Goal: Task Accomplishment & Management: Manage account settings

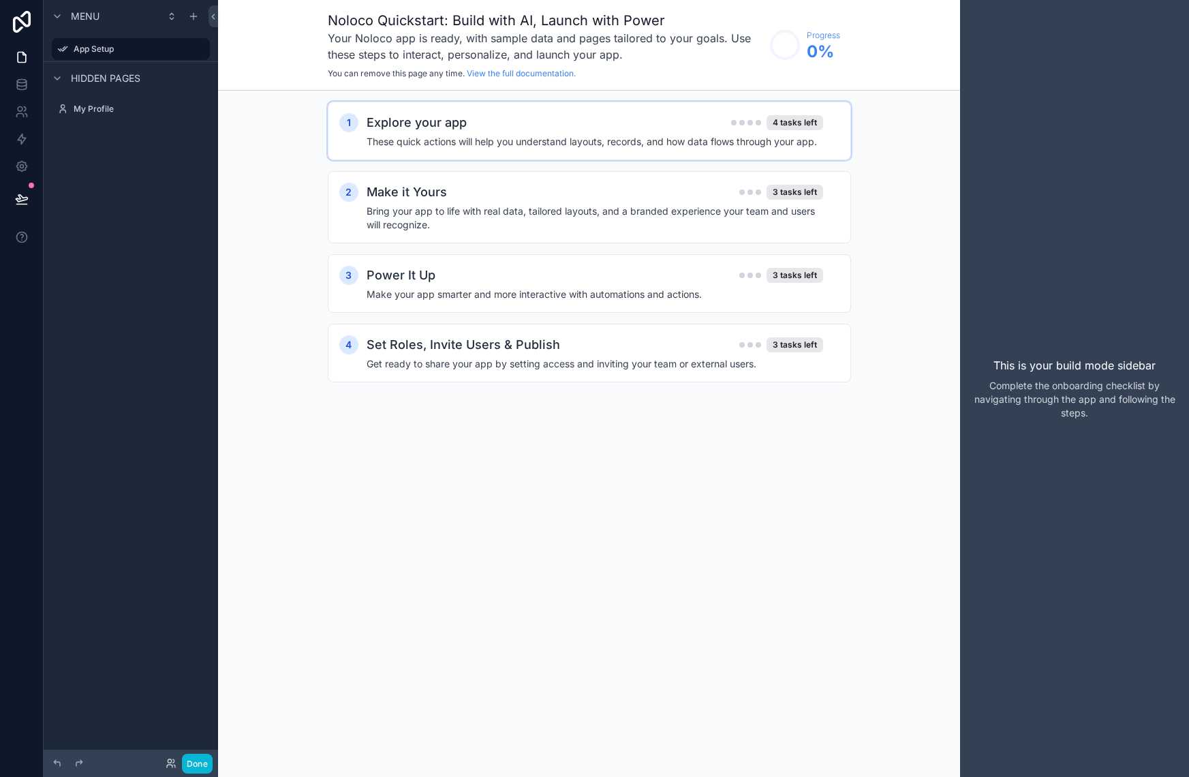
click at [533, 132] on div "Explore your app 4 tasks left These quick actions will help you understand layo…" at bounding box center [603, 130] width 473 height 35
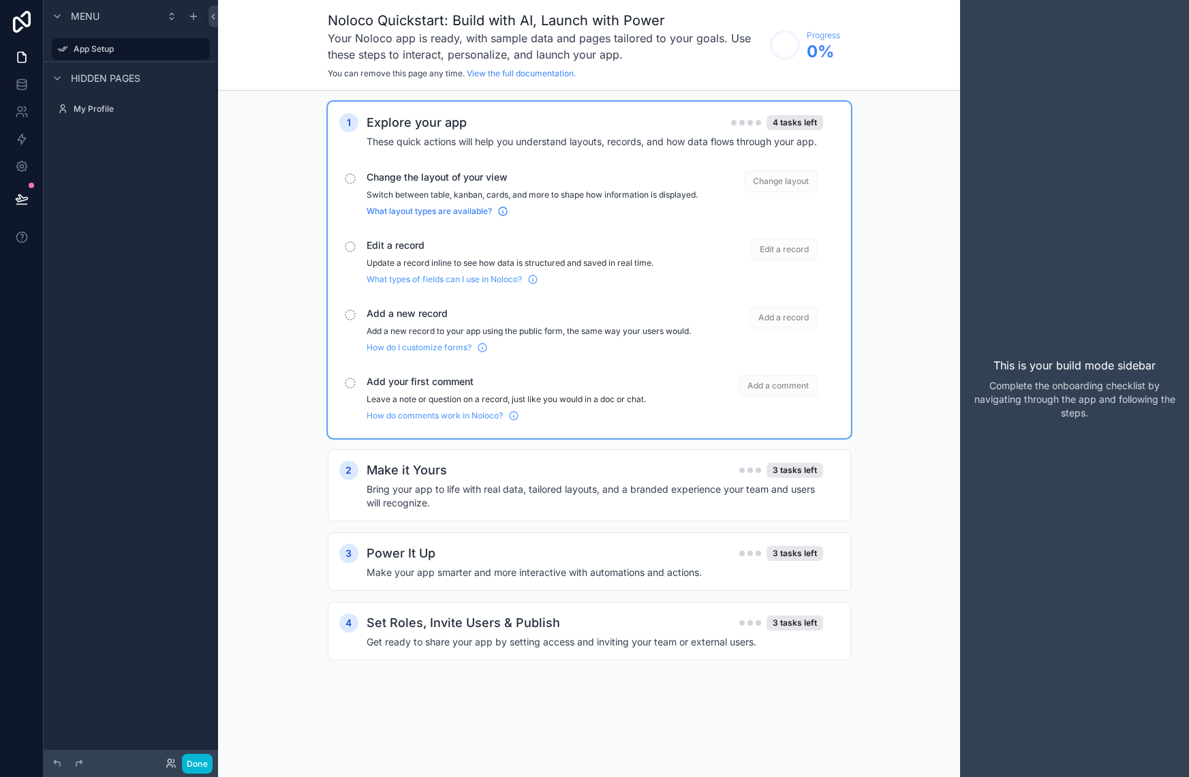
click at [441, 217] on span "What layout types are available?" at bounding box center [429, 211] width 125 height 11
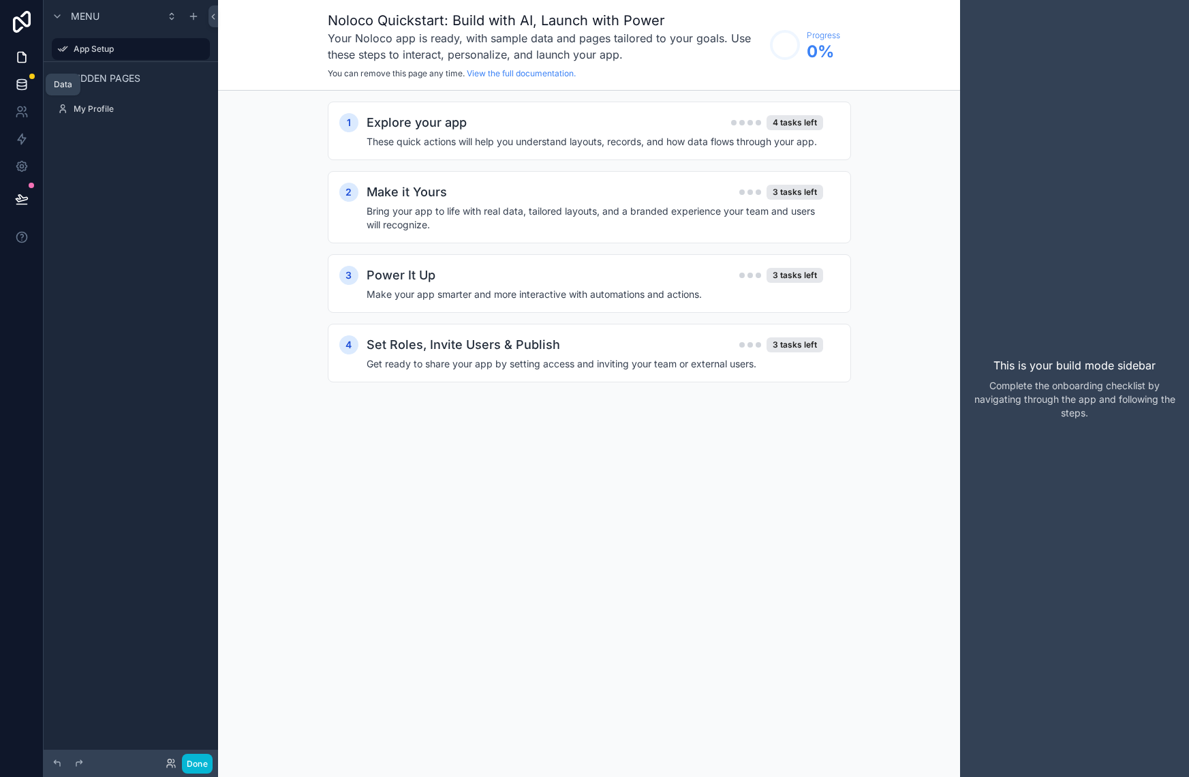
click at [27, 79] on icon at bounding box center [22, 85] width 14 height 14
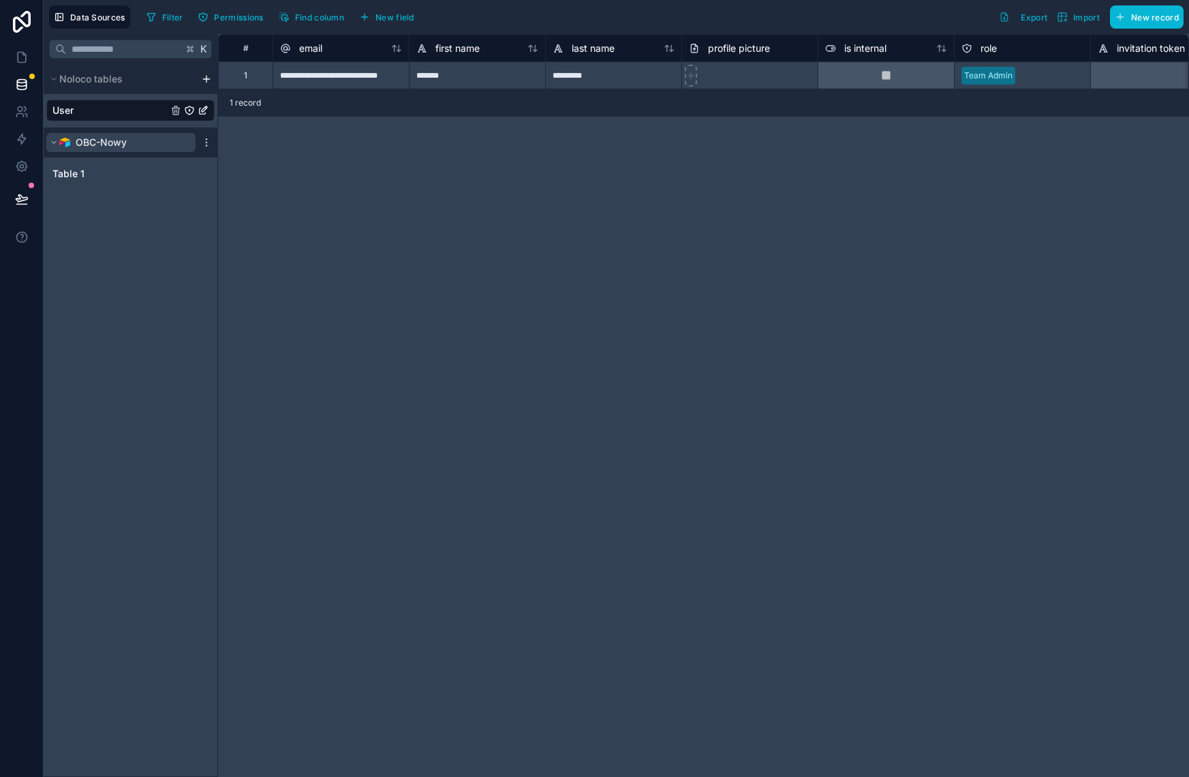
click at [127, 146] on button "OBC-Nowy" at bounding box center [120, 142] width 149 height 19
click at [94, 173] on link "Table 1" at bounding box center [116, 174] width 129 height 14
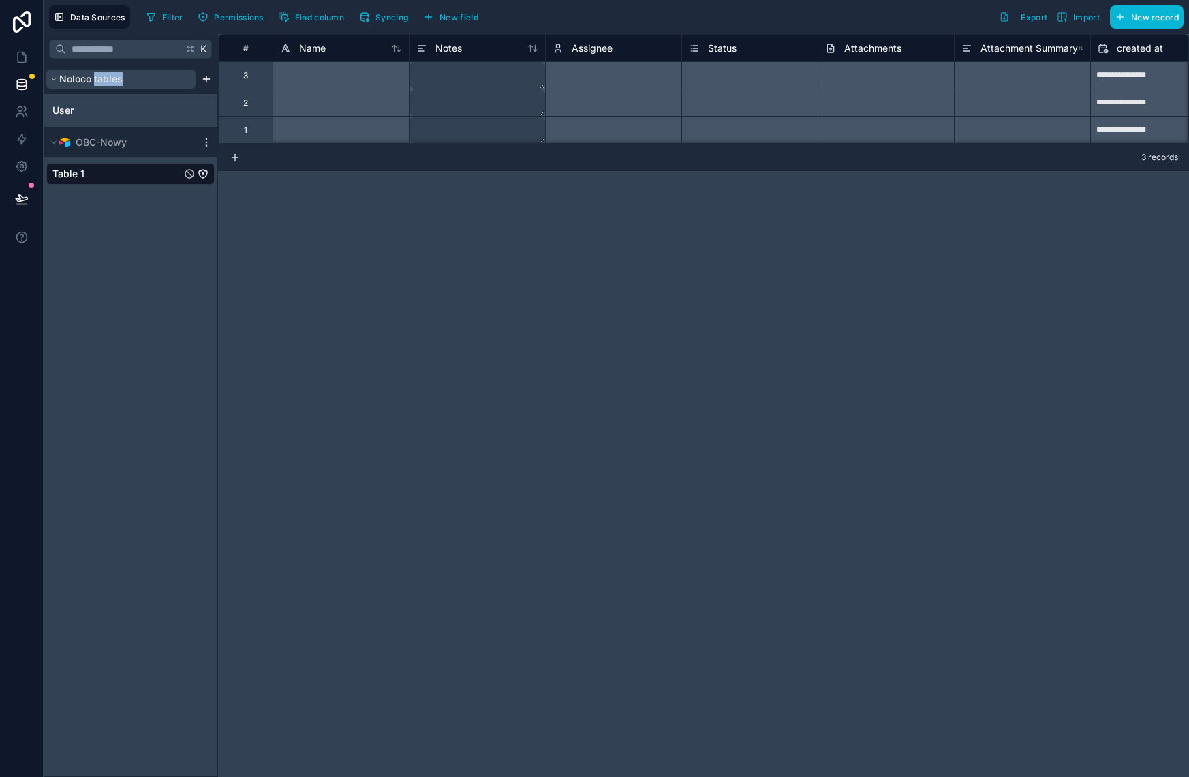
click at [52, 78] on icon "scrollable content" at bounding box center [54, 79] width 8 height 8
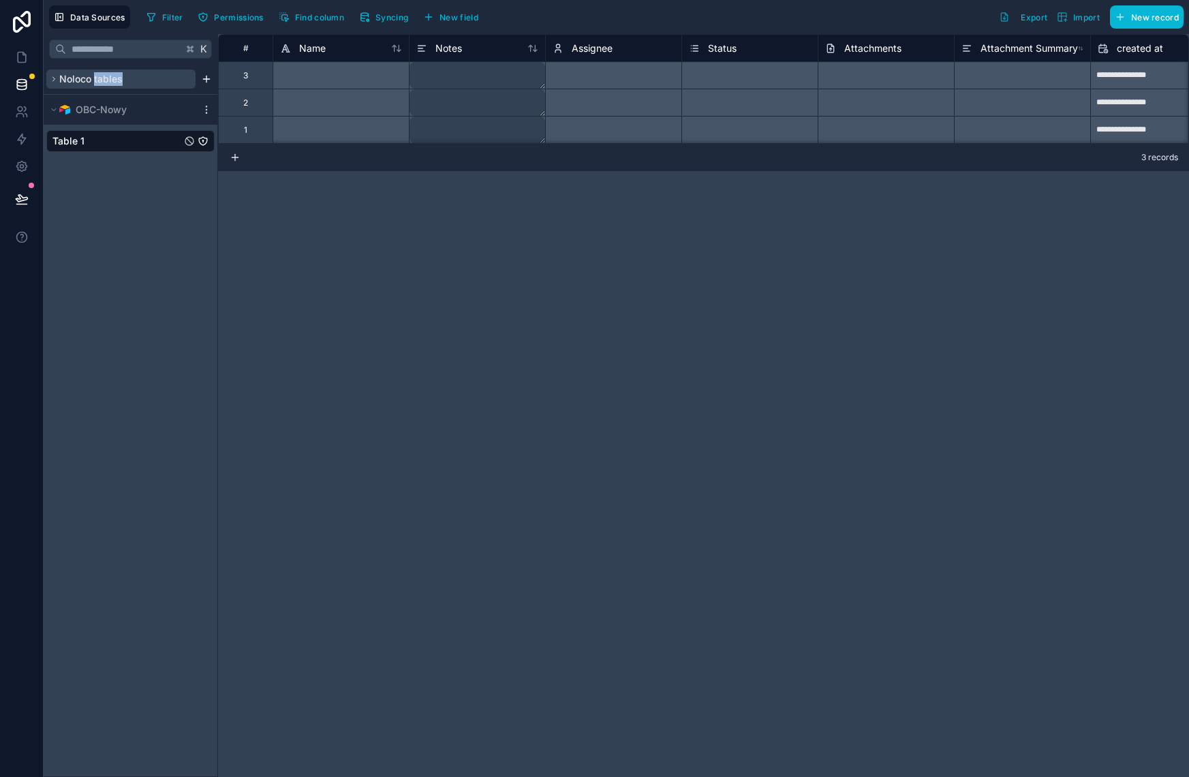
click at [52, 78] on icon "scrollable content" at bounding box center [54, 79] width 8 height 8
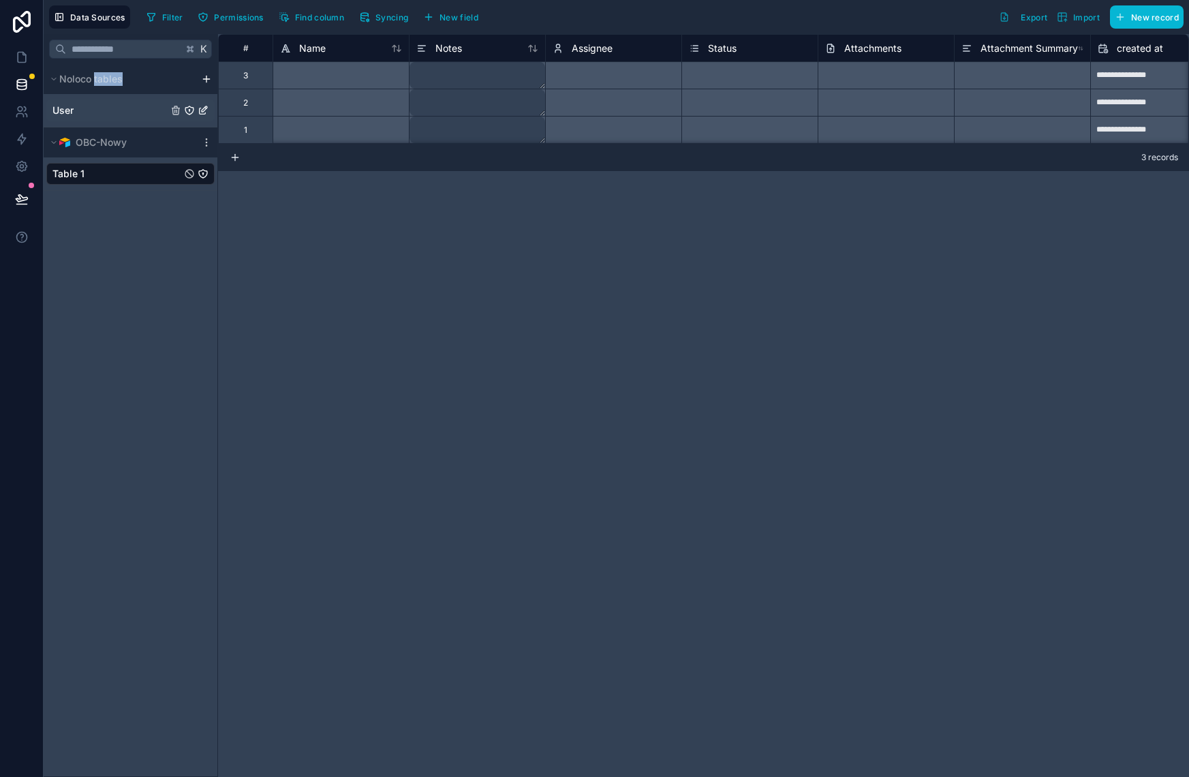
click at [93, 108] on link "User" at bounding box center [109, 111] width 115 height 14
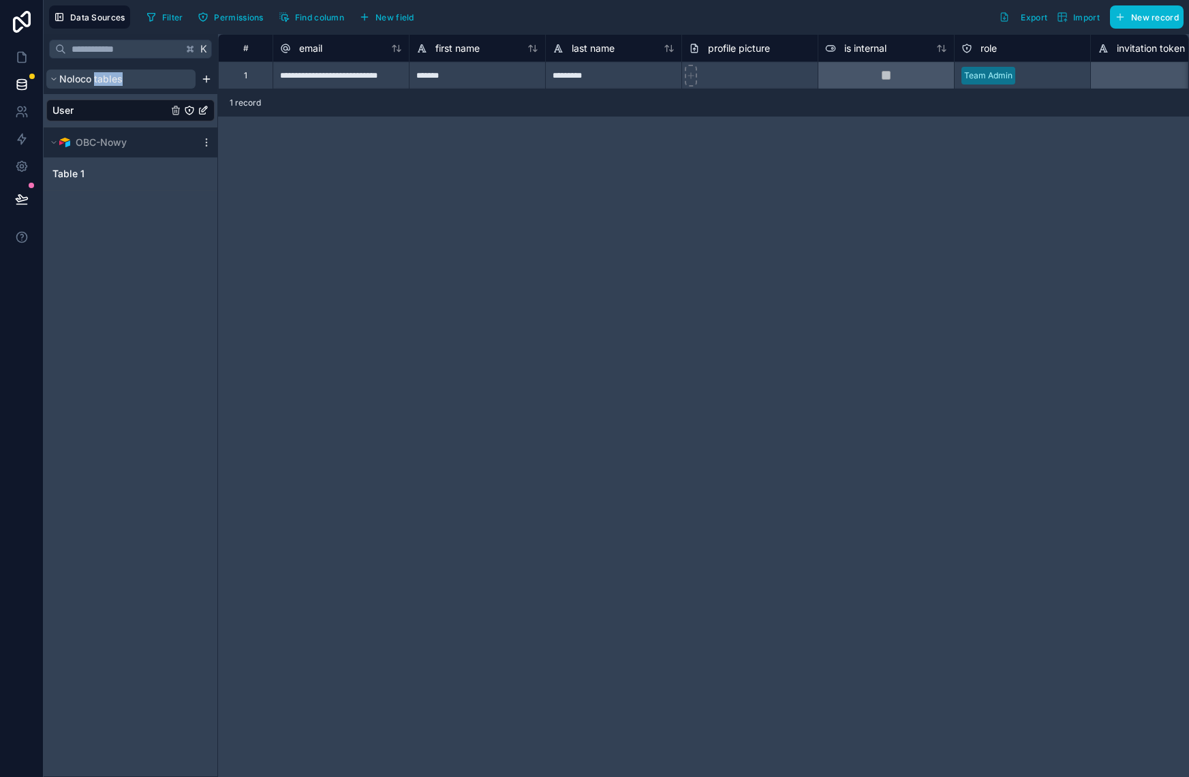
click at [54, 76] on icon "scrollable content" at bounding box center [54, 79] width 8 height 8
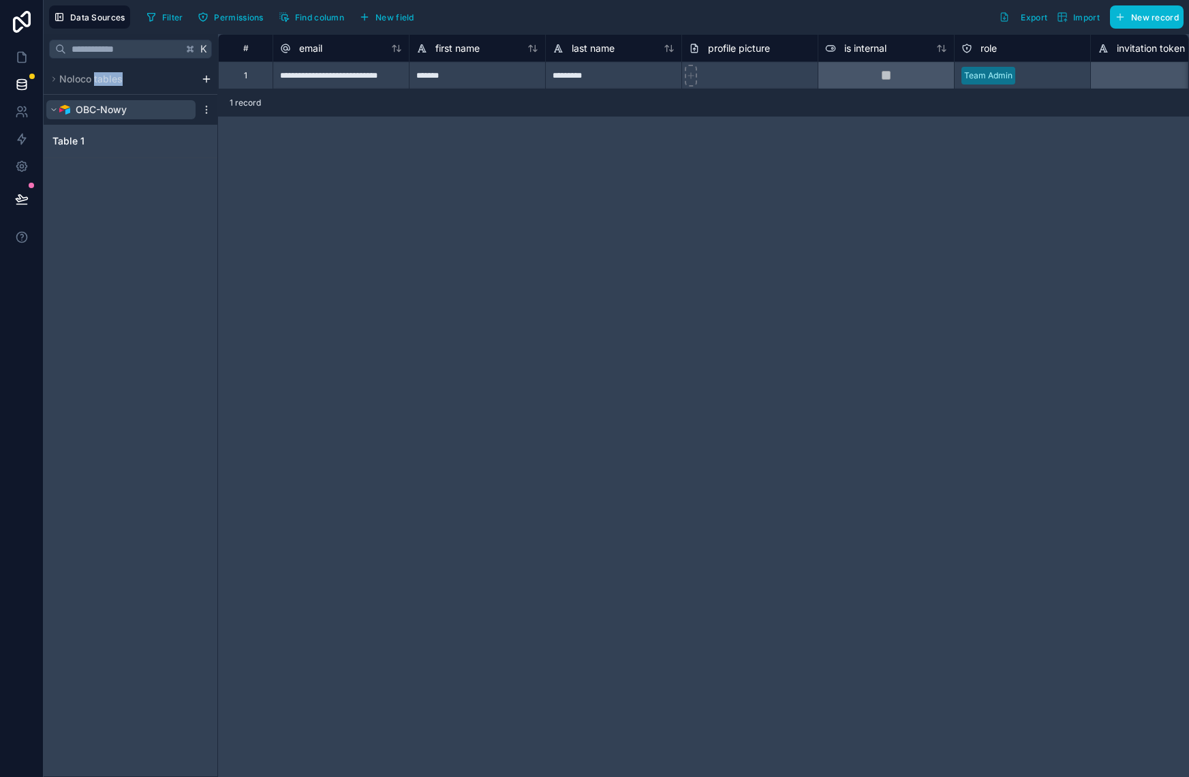
click at [130, 110] on button "OBC-Nowy" at bounding box center [120, 109] width 149 height 19
click at [110, 138] on link "Table 1" at bounding box center [116, 141] width 129 height 14
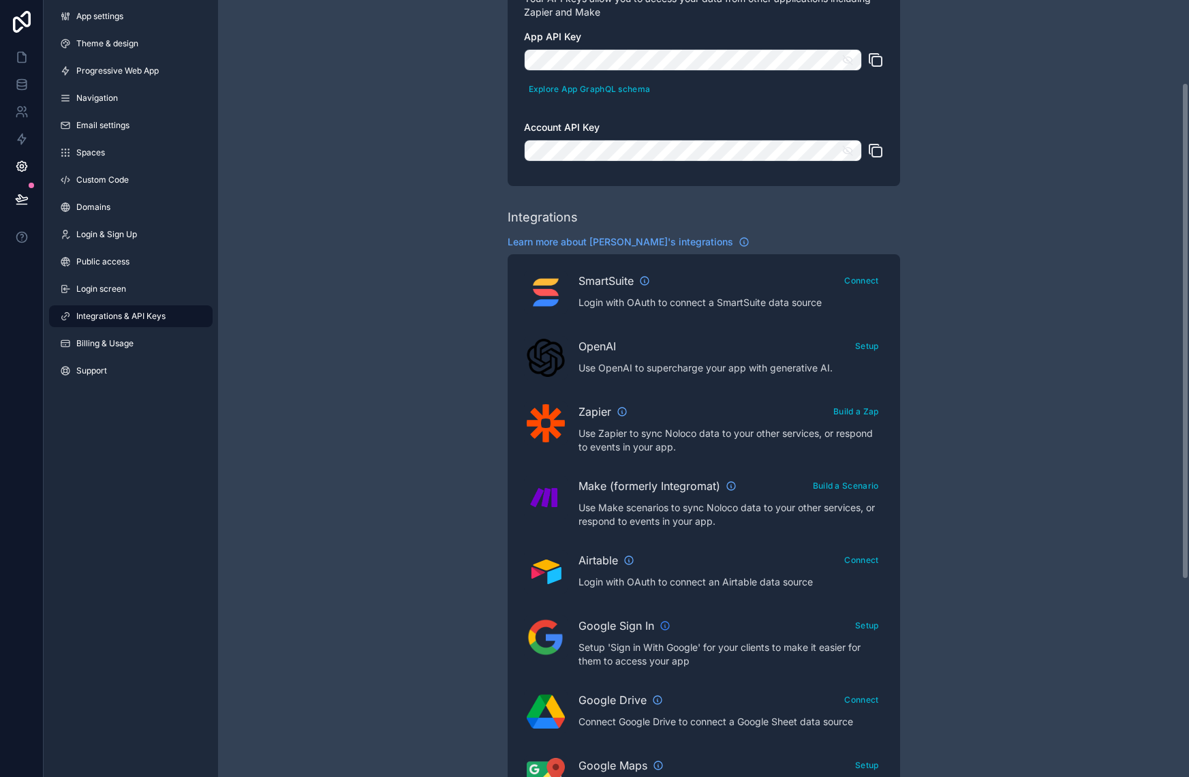
scroll to position [135, 0]
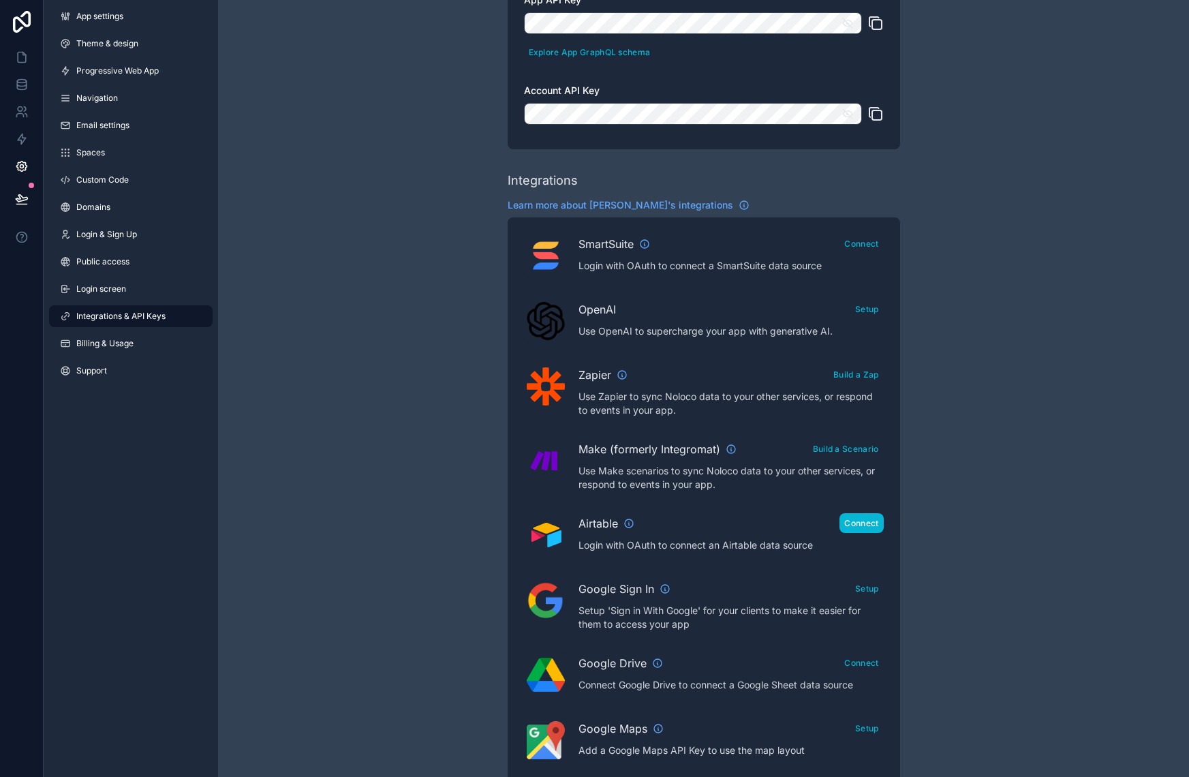
click at [859, 523] on button "Connect" at bounding box center [861, 523] width 44 height 20
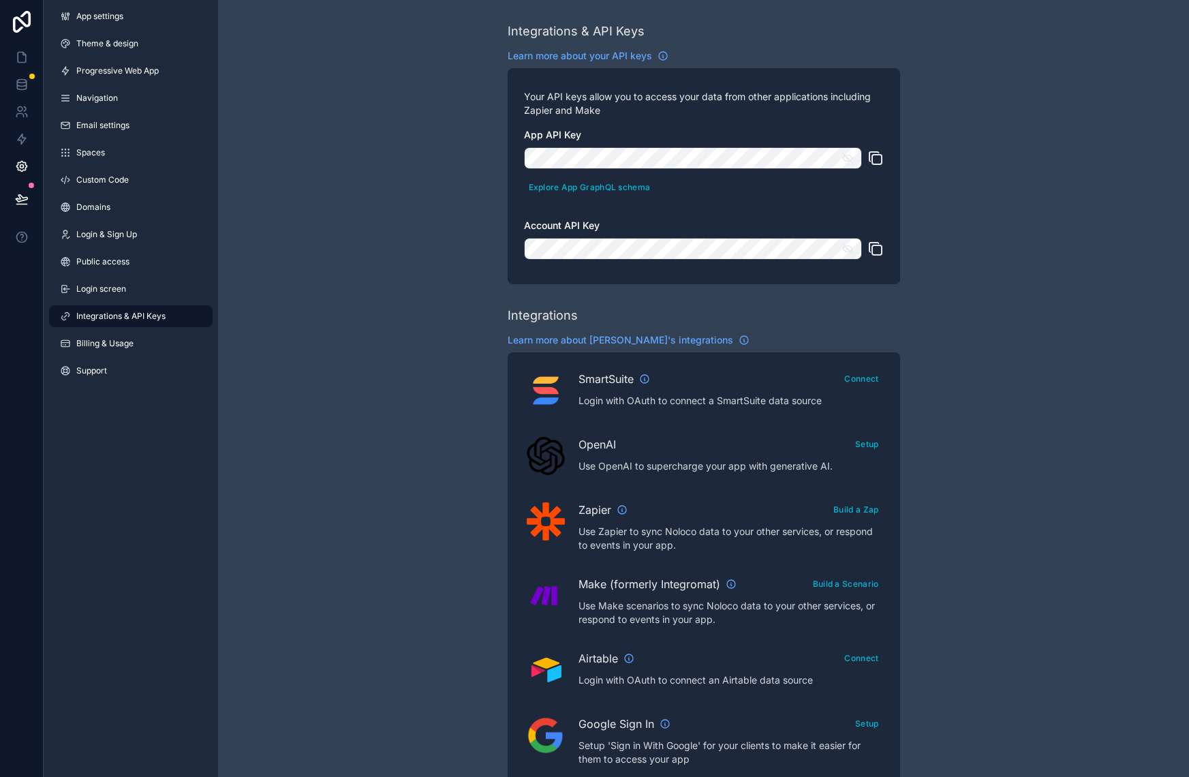
click at [875, 157] on icon "scrollable content" at bounding box center [875, 158] width 16 height 16
click at [875, 250] on icon "scrollable content" at bounding box center [875, 249] width 16 height 16
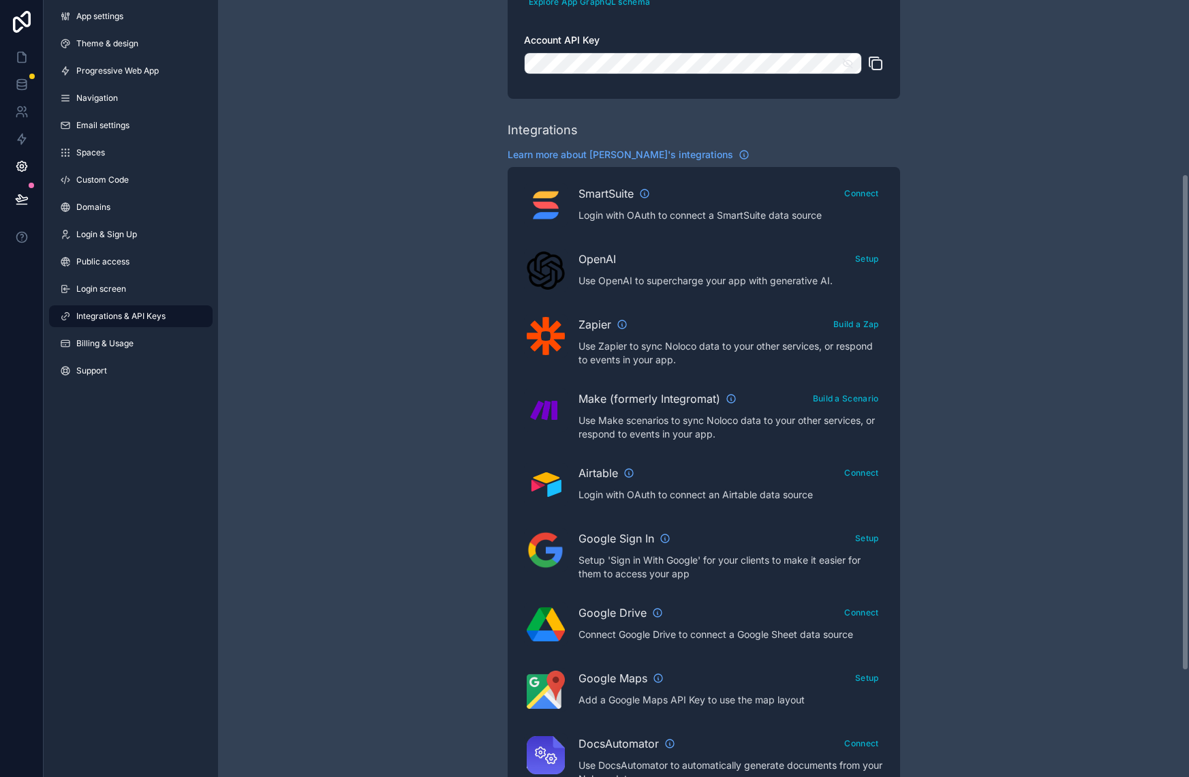
scroll to position [81, 0]
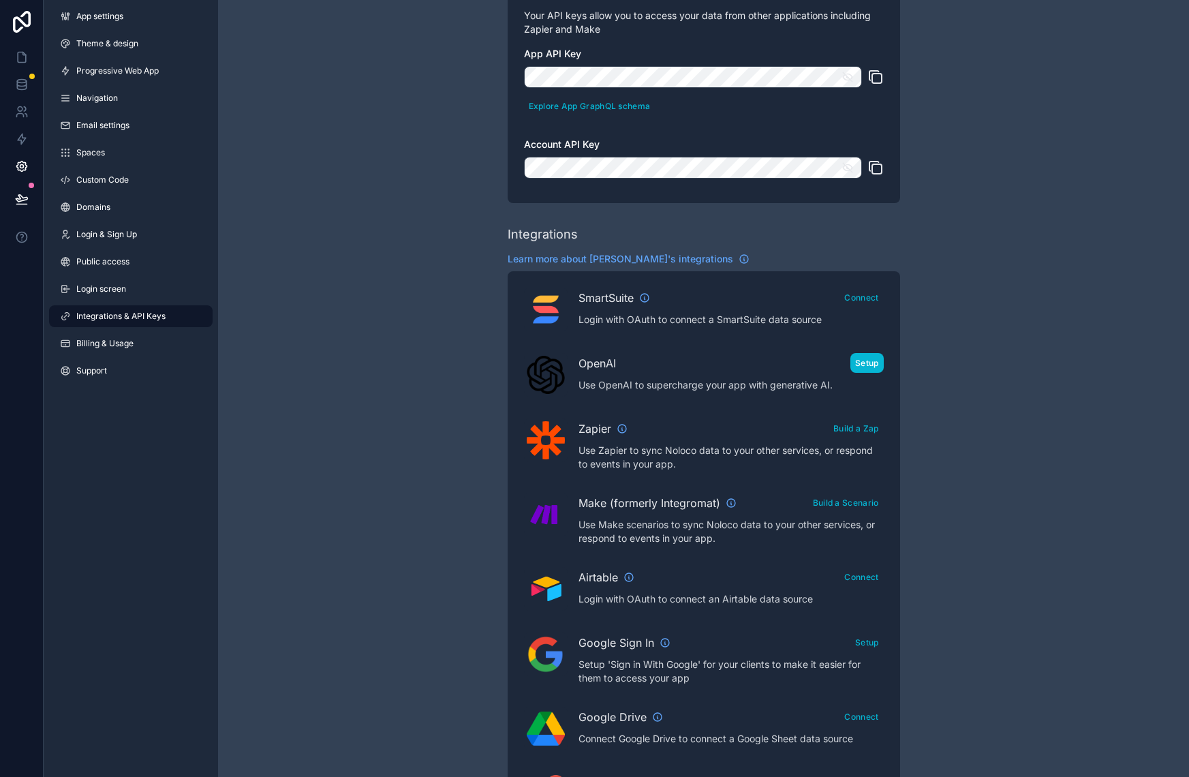
click at [863, 360] on button "Setup" at bounding box center [866, 363] width 33 height 20
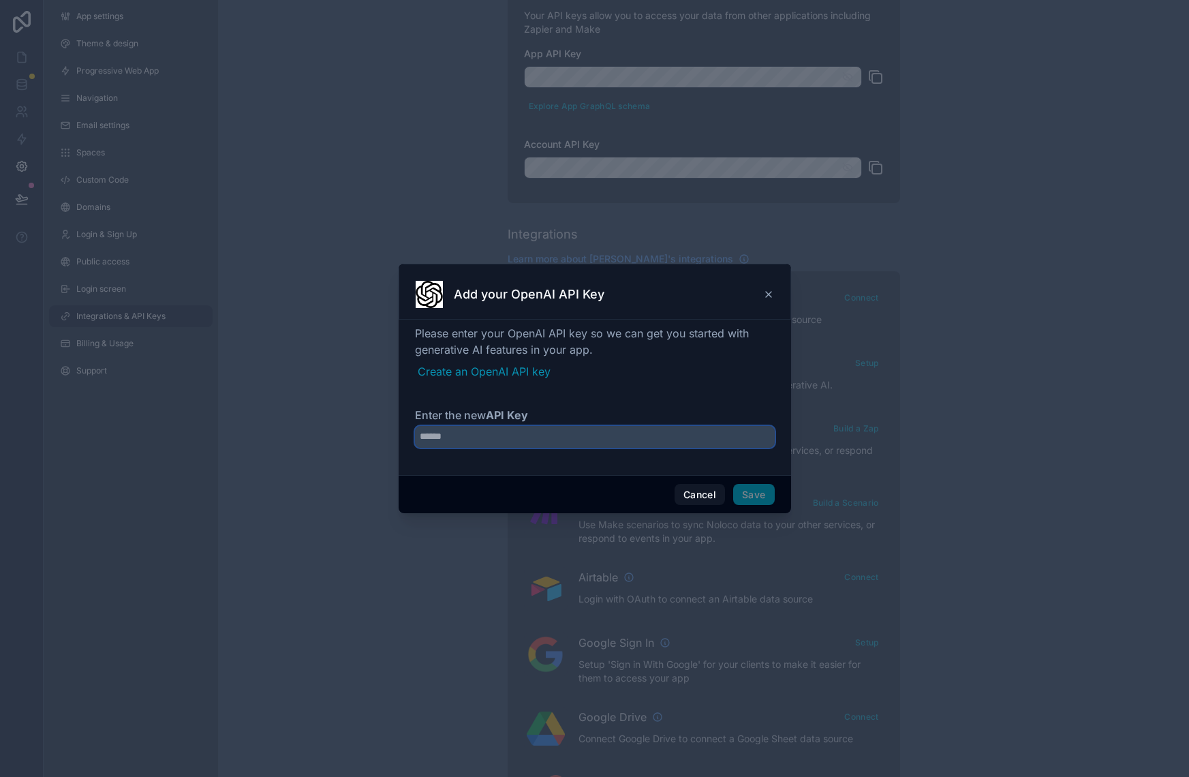
click at [511, 435] on input "Enter the new API Key" at bounding box center [595, 437] width 360 height 22
click at [479, 437] on input "Enter the new API Key" at bounding box center [595, 437] width 360 height 22
paste input "**********"
type input "**********"
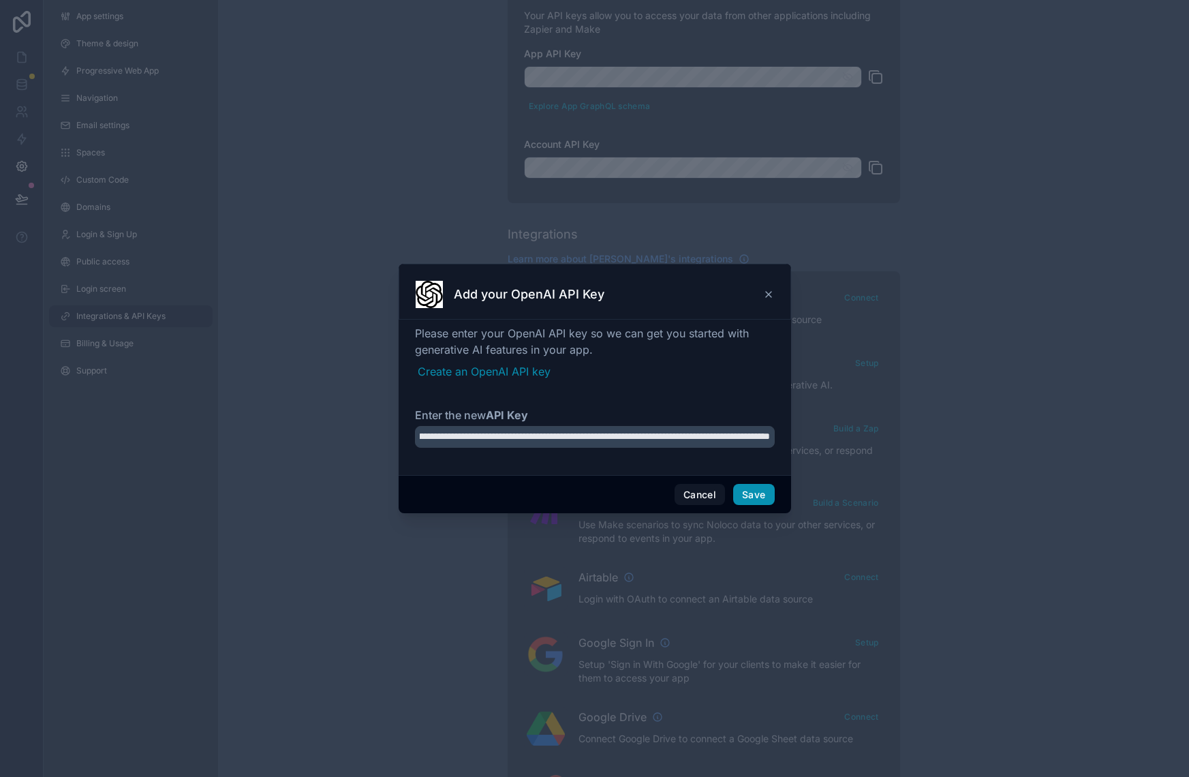
scroll to position [0, 0]
click at [761, 491] on button "Save" at bounding box center [753, 495] width 41 height 22
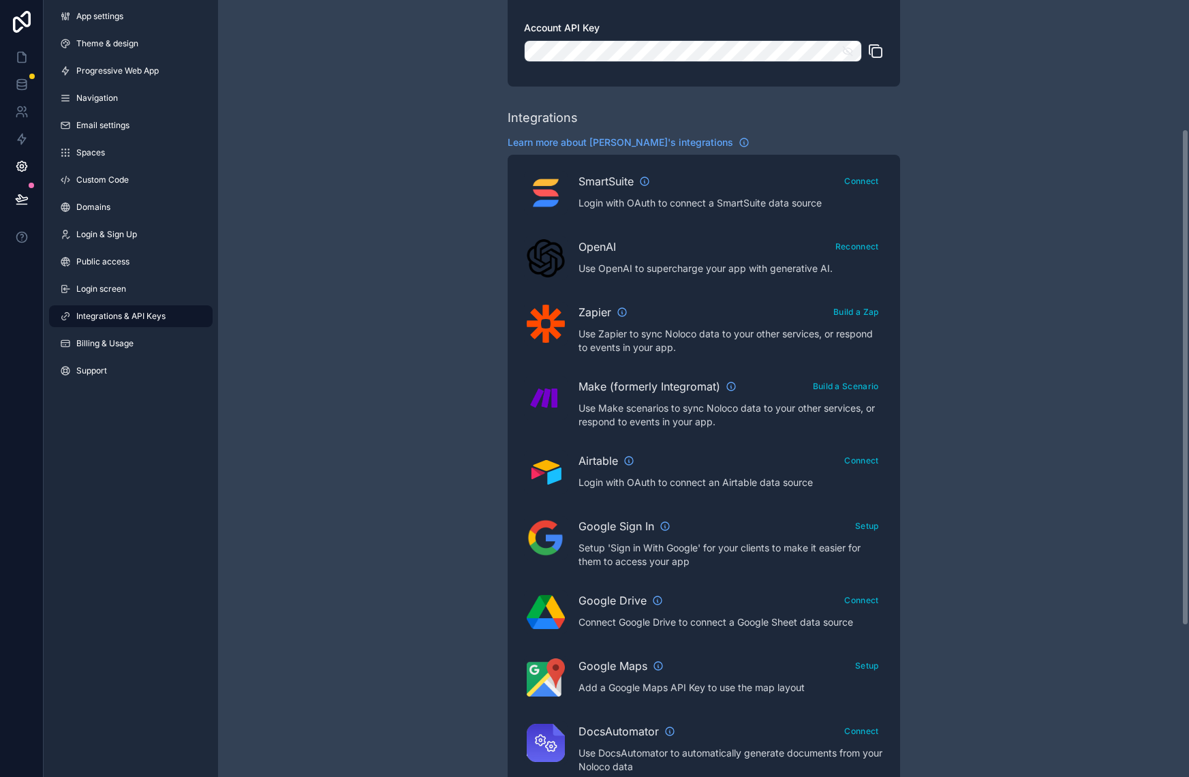
scroll to position [217, 0]
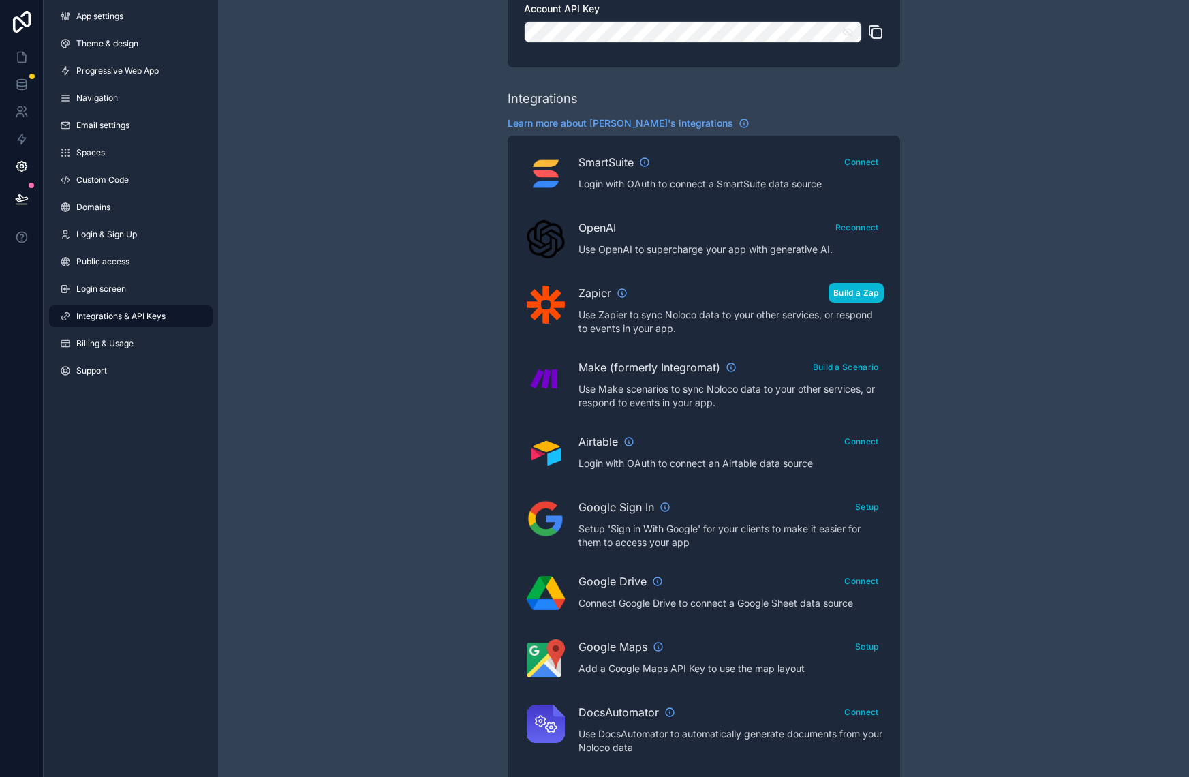
click at [853, 292] on button "Build a Zap" at bounding box center [856, 293] width 55 height 20
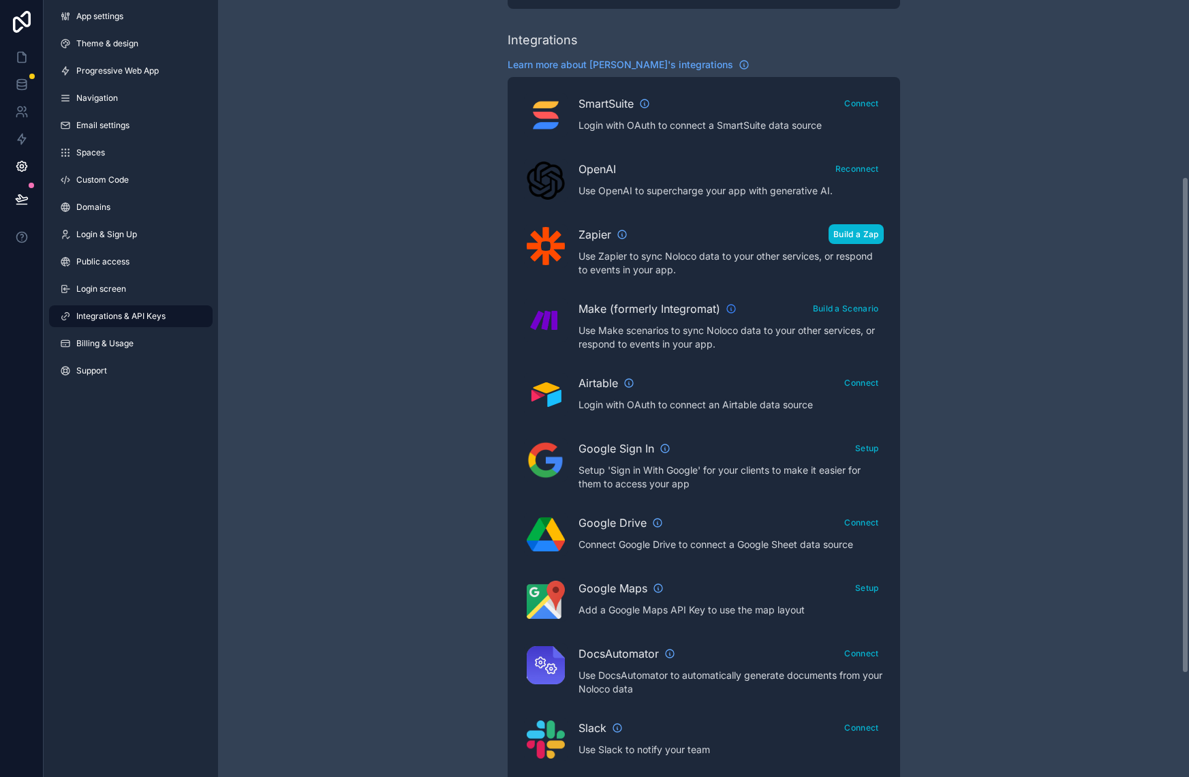
scroll to position [276, 0]
click at [855, 305] on button "Build a Scenario" at bounding box center [846, 308] width 76 height 20
click at [853, 310] on button "Build a Scenario" at bounding box center [846, 308] width 76 height 20
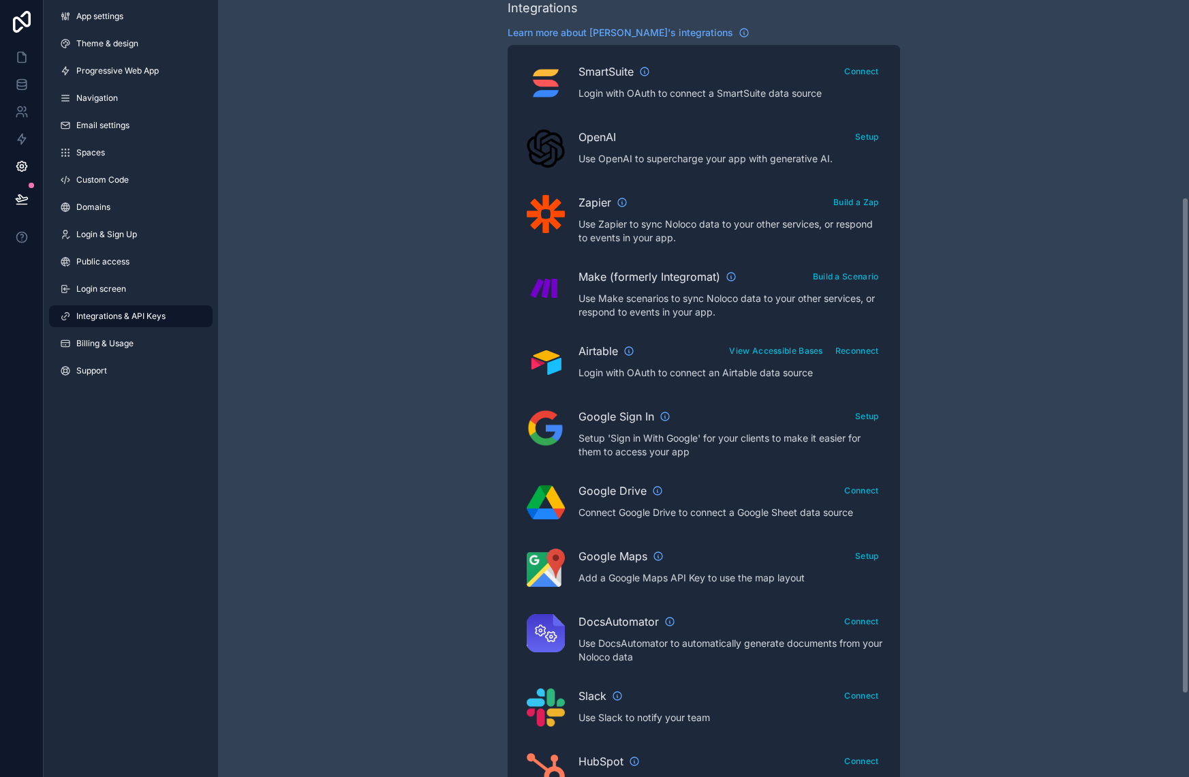
scroll to position [308, 0]
click at [871, 347] on button "Reconnect" at bounding box center [857, 350] width 53 height 20
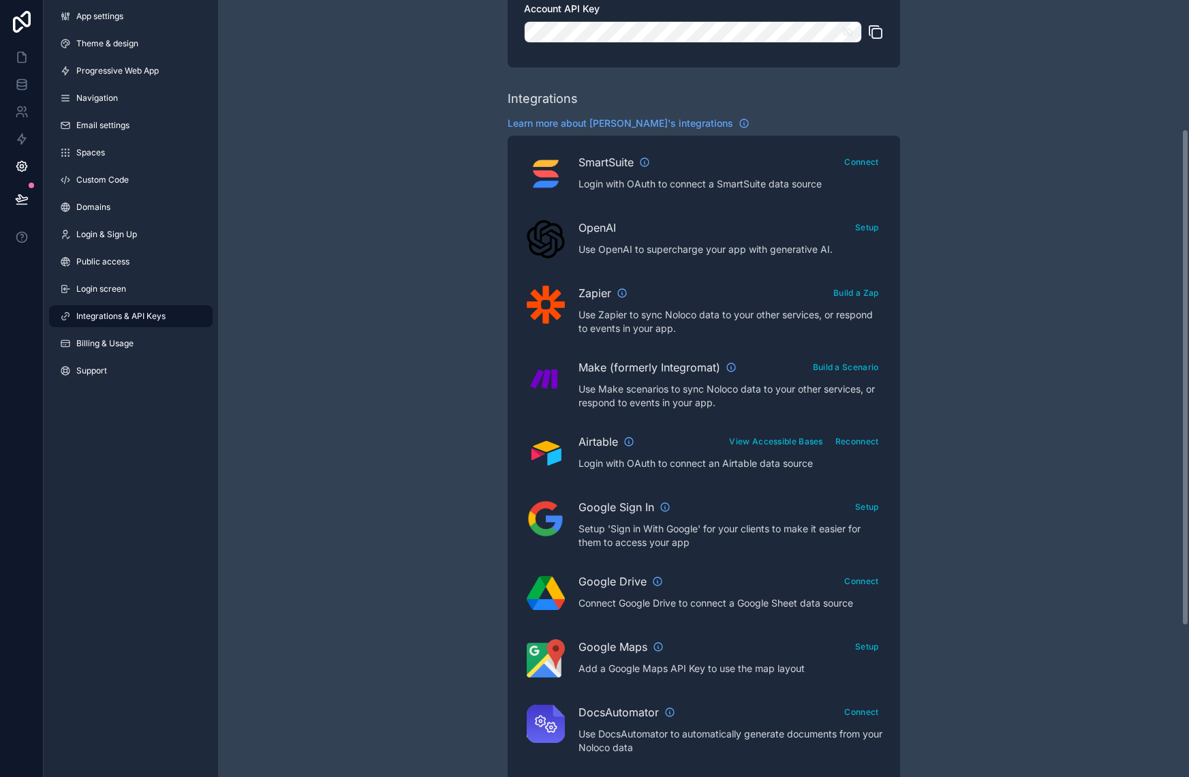
scroll to position [217, 0]
click at [954, 383] on div "Integrations & API Keys Learn more about your API keys Your API keys allow you …" at bounding box center [703, 390] width 971 height 1214
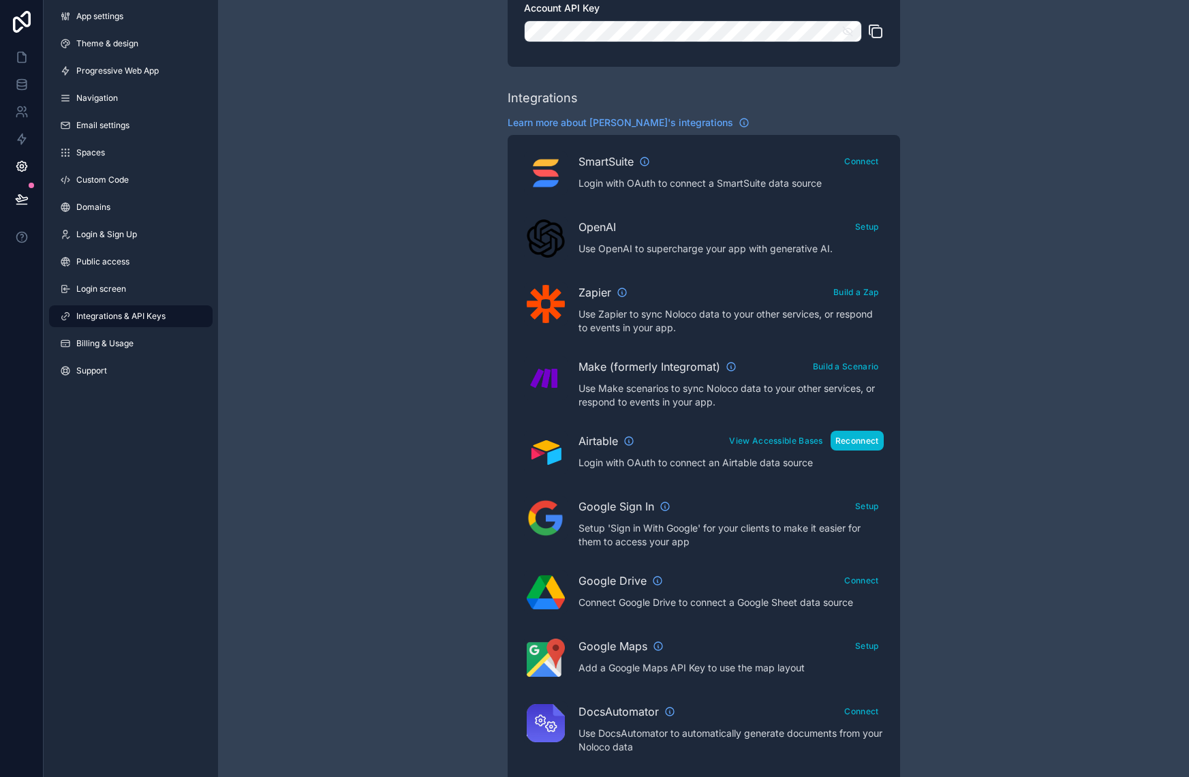
click at [852, 440] on button "Reconnect" at bounding box center [857, 441] width 53 height 20
click at [773, 440] on button "View Accessible Bases" at bounding box center [775, 441] width 103 height 20
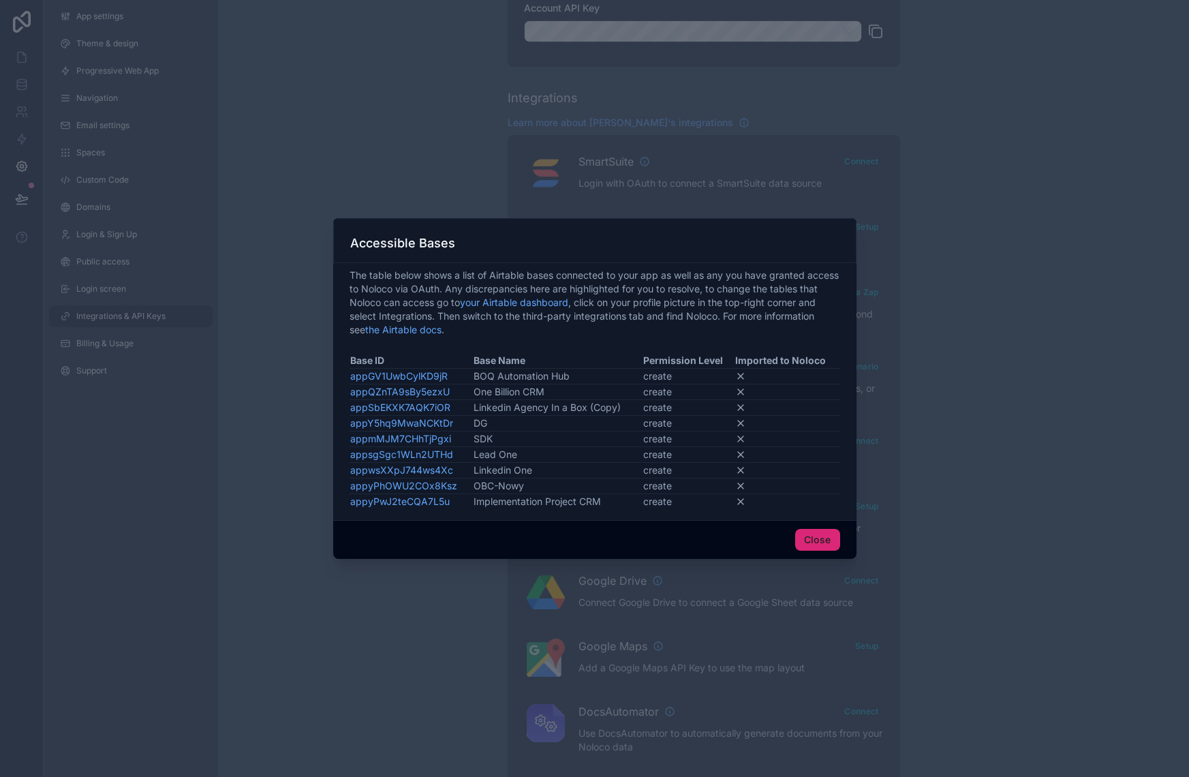
click at [820, 538] on button "Close" at bounding box center [817, 540] width 45 height 22
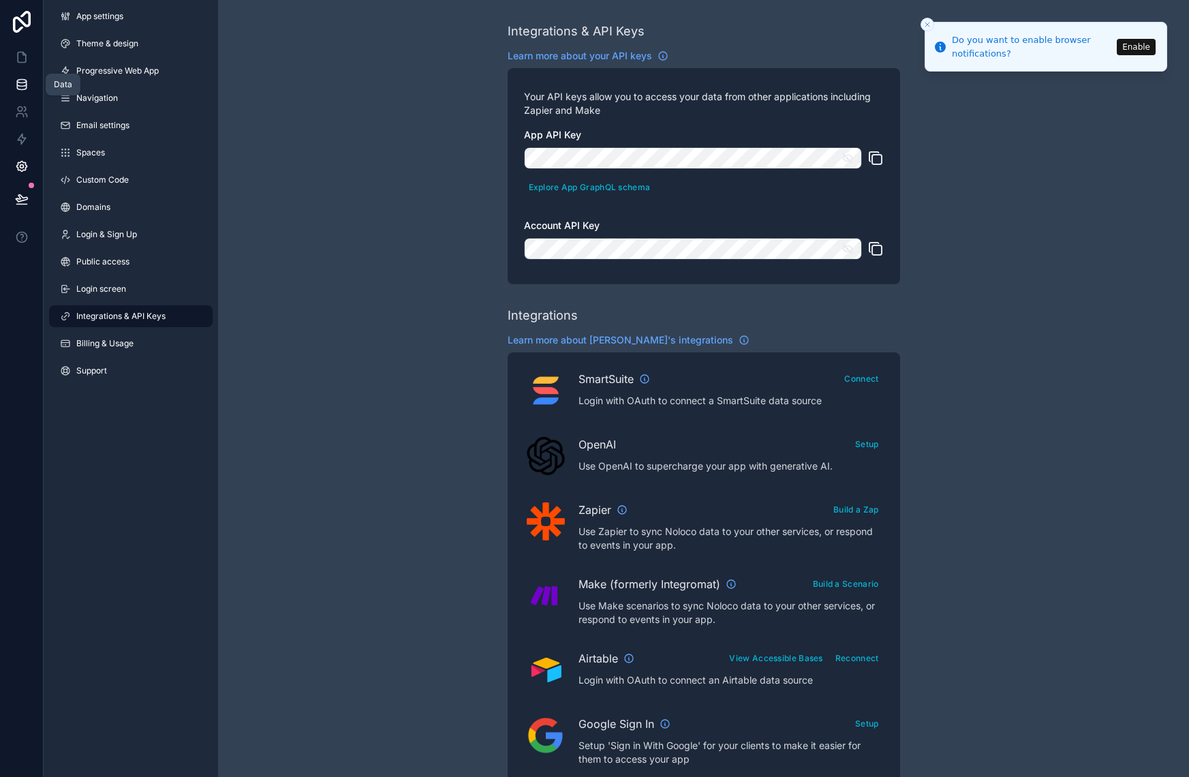
click at [20, 80] on icon at bounding box center [22, 85] width 14 height 14
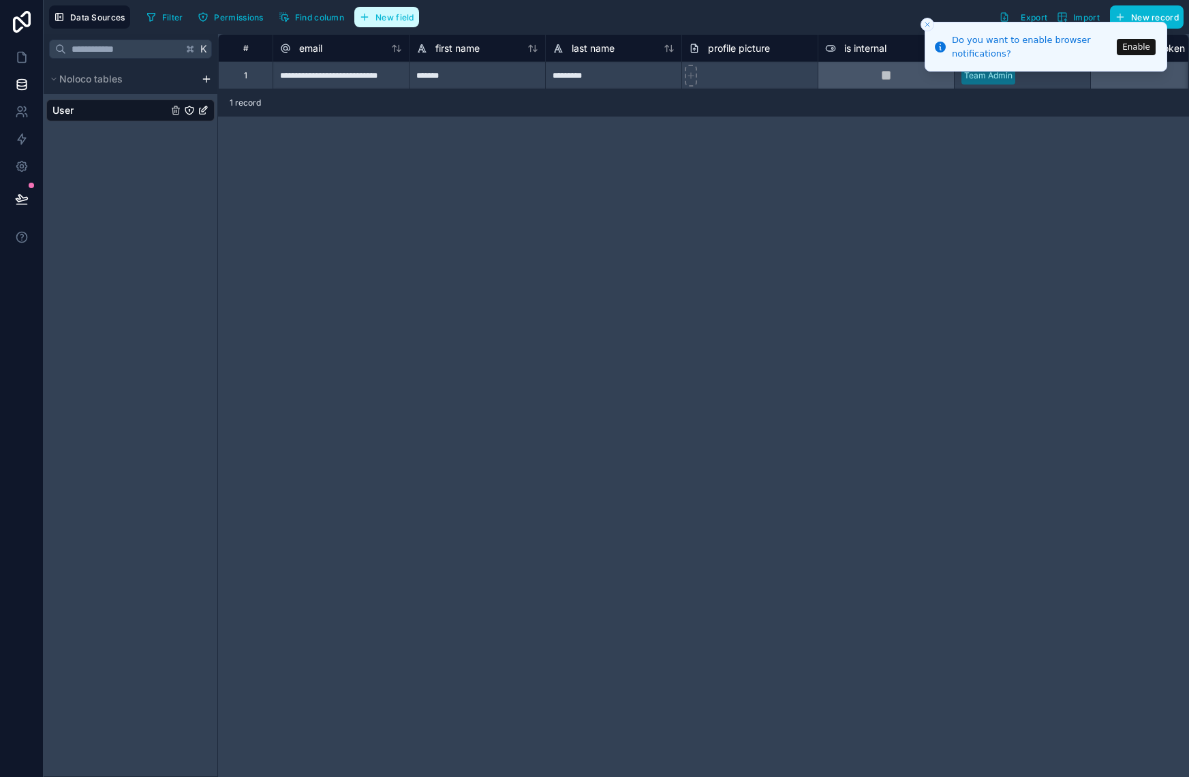
click at [392, 16] on span "New field" at bounding box center [394, 17] width 39 height 10
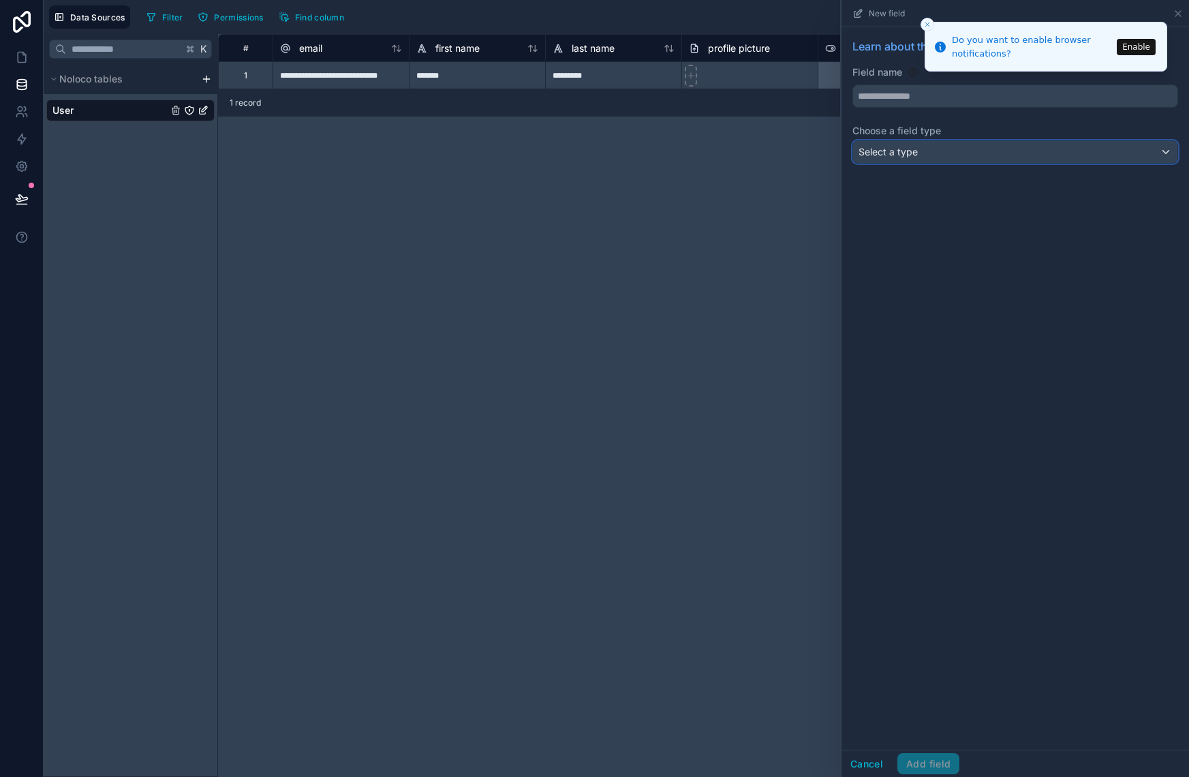
click at [910, 157] on span "Select a type" at bounding box center [888, 152] width 59 height 12
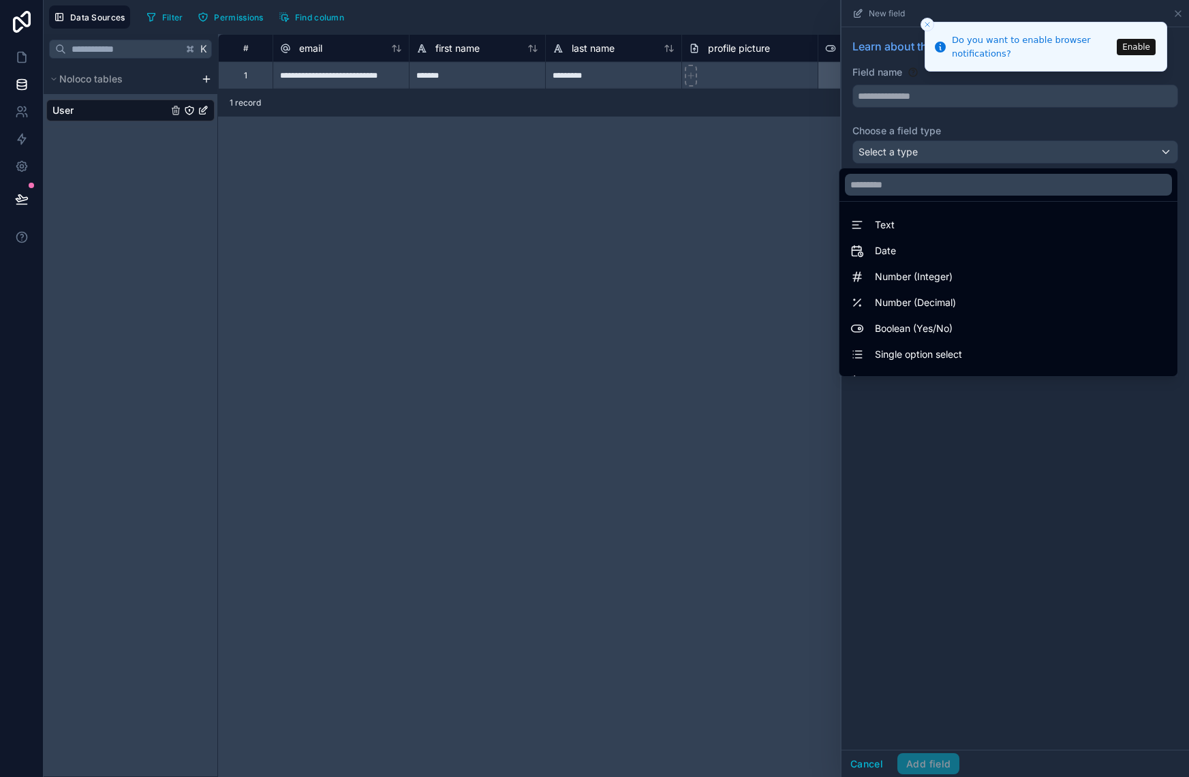
click at [951, 116] on div at bounding box center [1016, 388] width 348 height 777
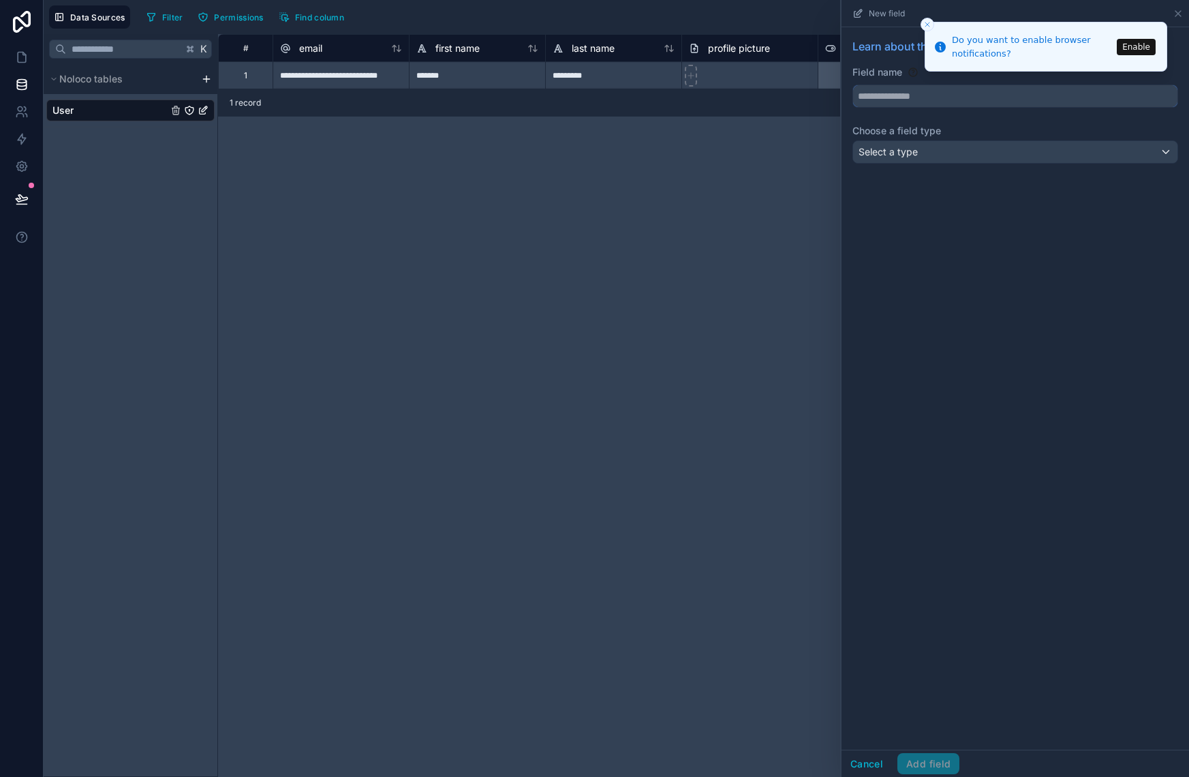
click at [950, 99] on input "text" at bounding box center [1015, 96] width 324 height 22
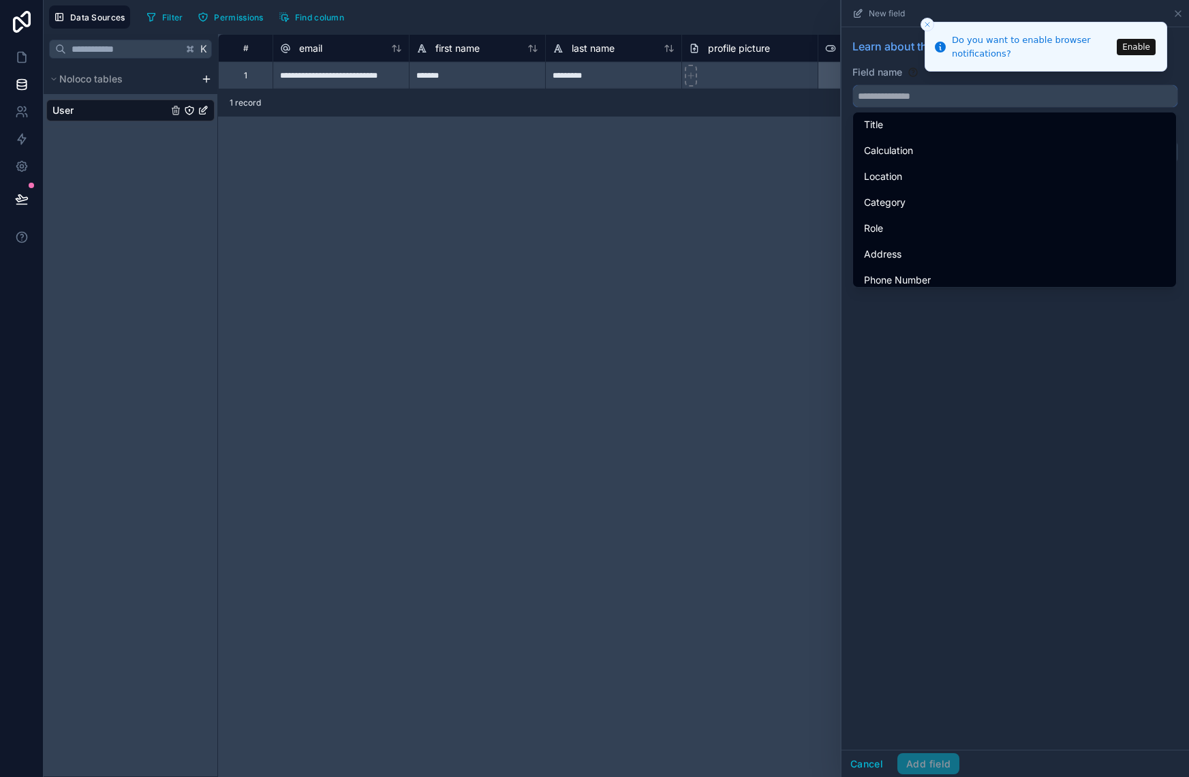
scroll to position [363, 0]
click at [617, 254] on div "**********" at bounding box center [703, 405] width 971 height 743
click at [1174, 11] on icon at bounding box center [1178, 13] width 11 height 11
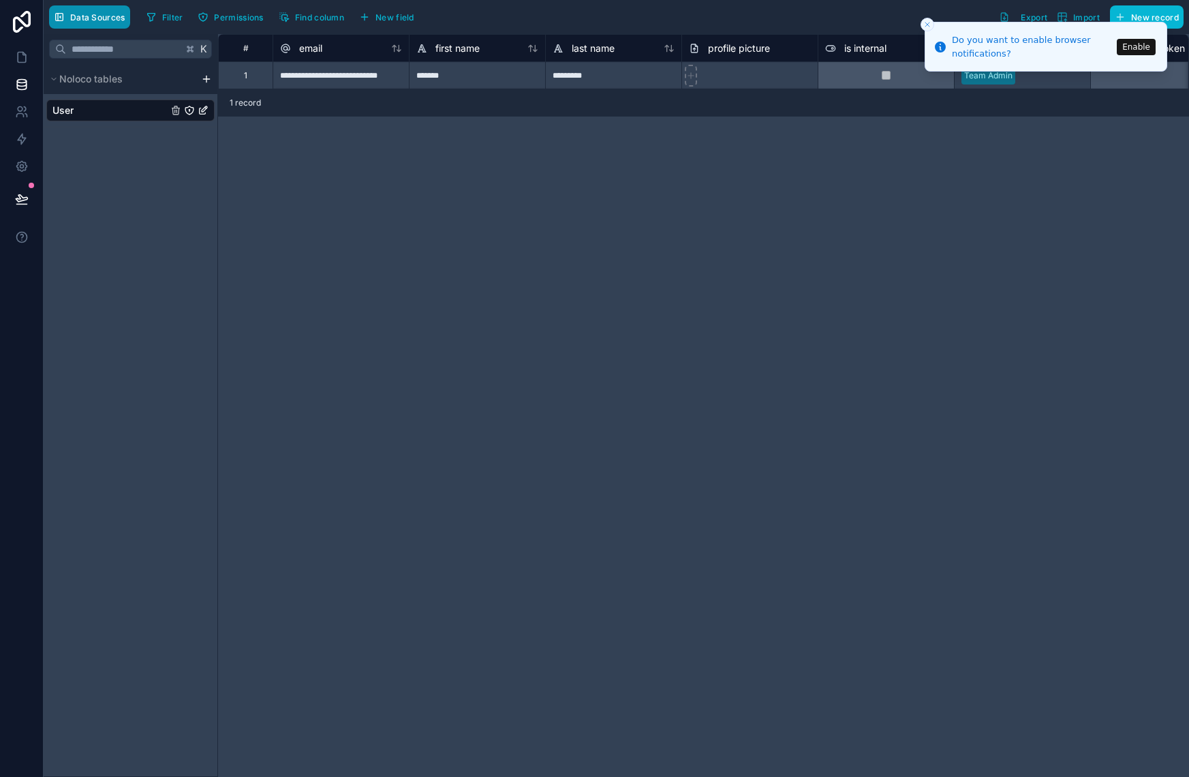
click at [102, 18] on span "Data Sources" at bounding box center [97, 17] width 55 height 10
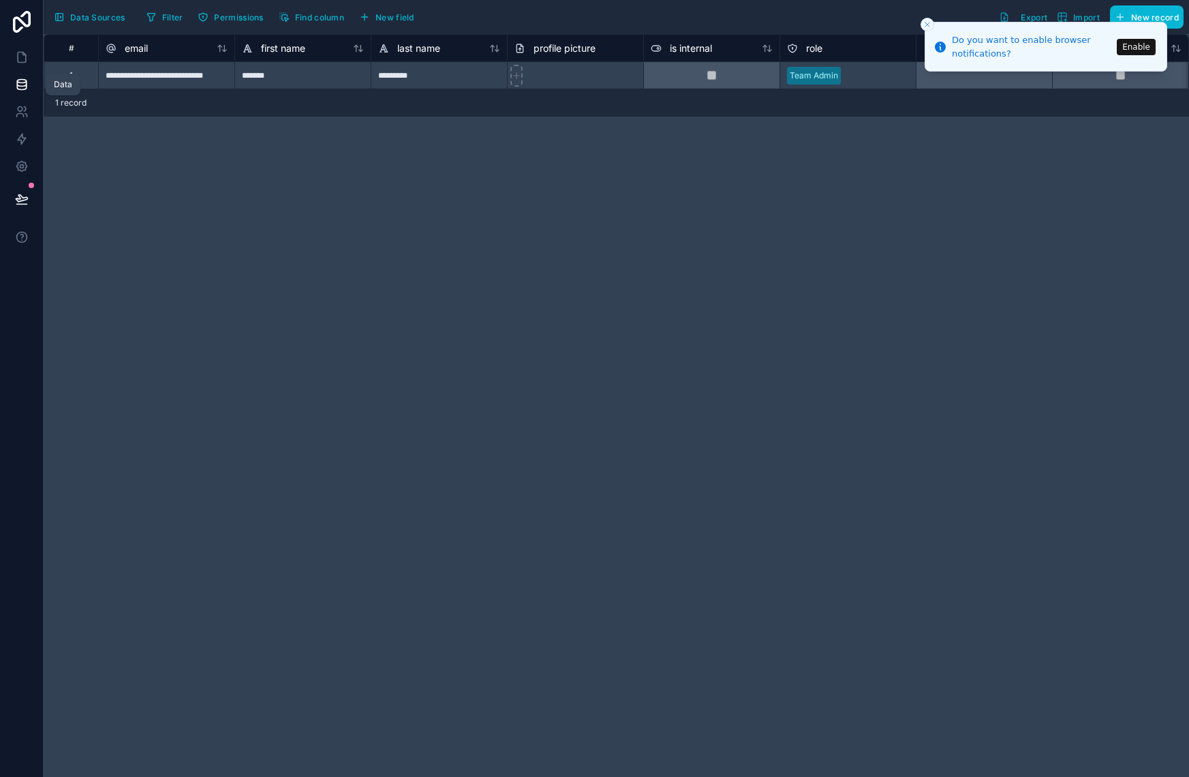
click at [27, 86] on icon at bounding box center [22, 85] width 14 height 14
click at [21, 84] on icon at bounding box center [22, 85] width 14 height 14
click at [1144, 45] on button "Enable" at bounding box center [1136, 47] width 39 height 16
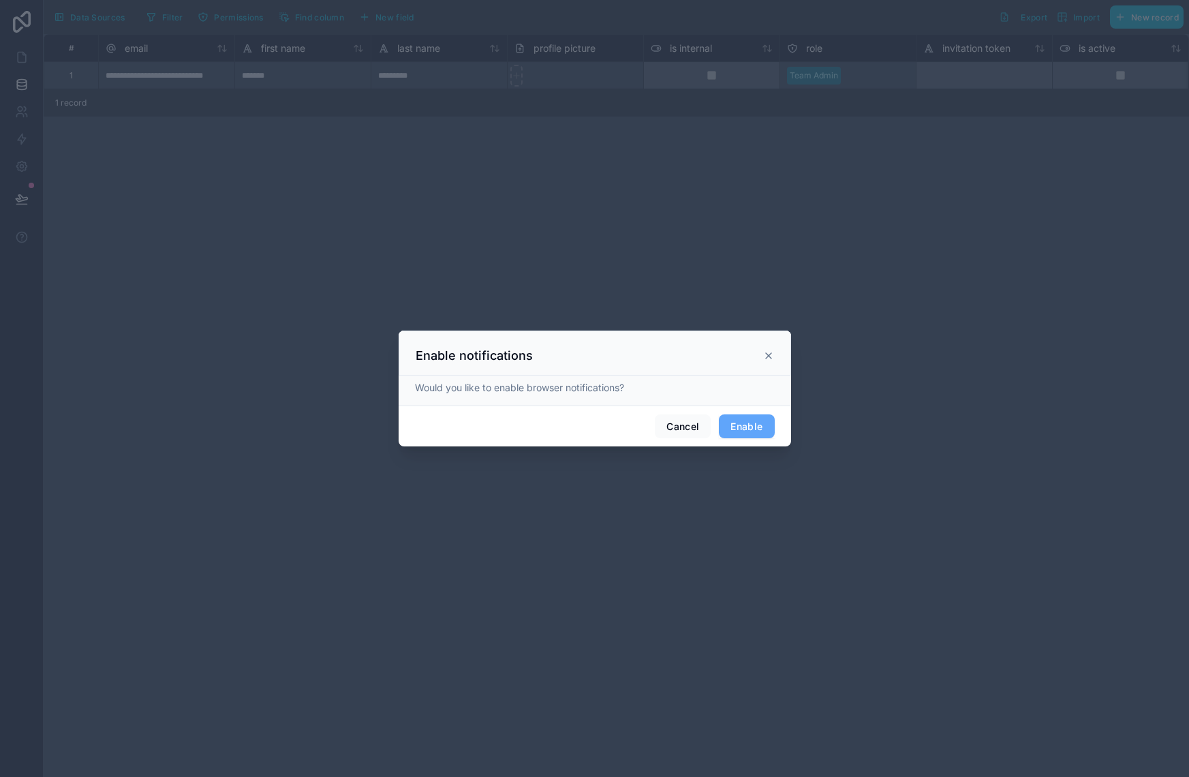
click at [766, 353] on icon at bounding box center [768, 355] width 5 height 5
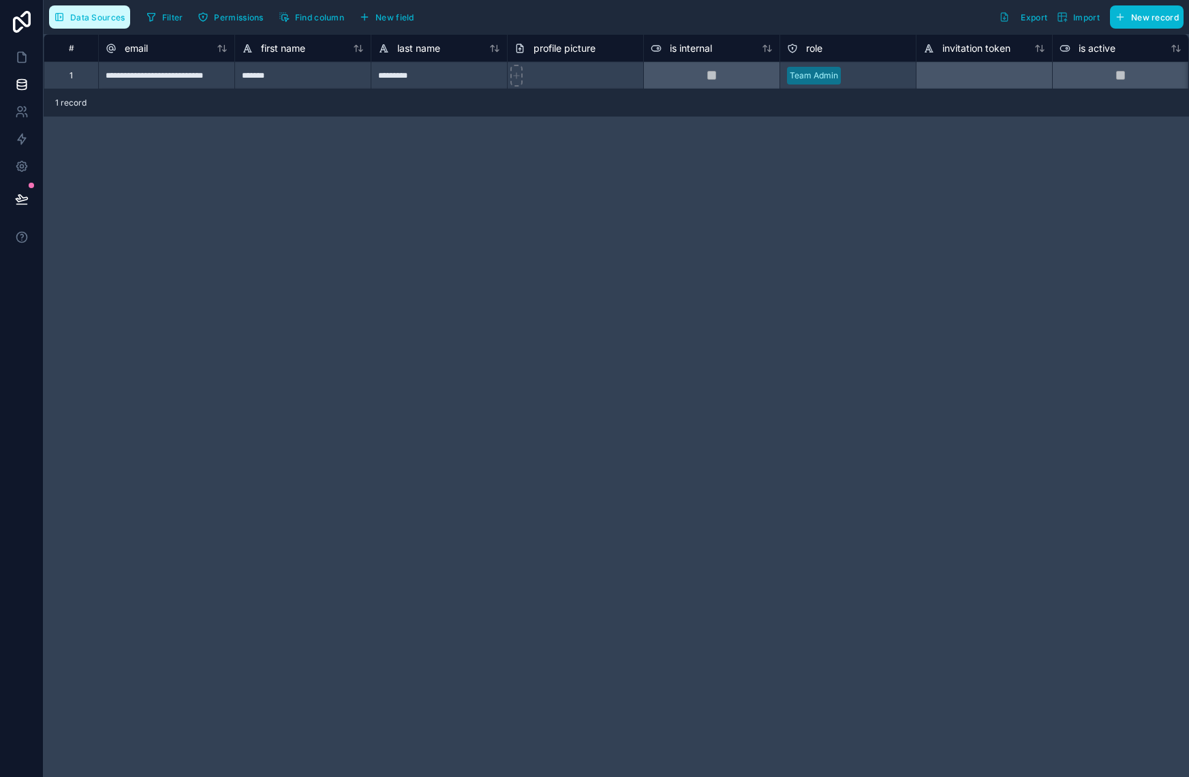
click at [104, 18] on span "Data Sources" at bounding box center [97, 17] width 55 height 10
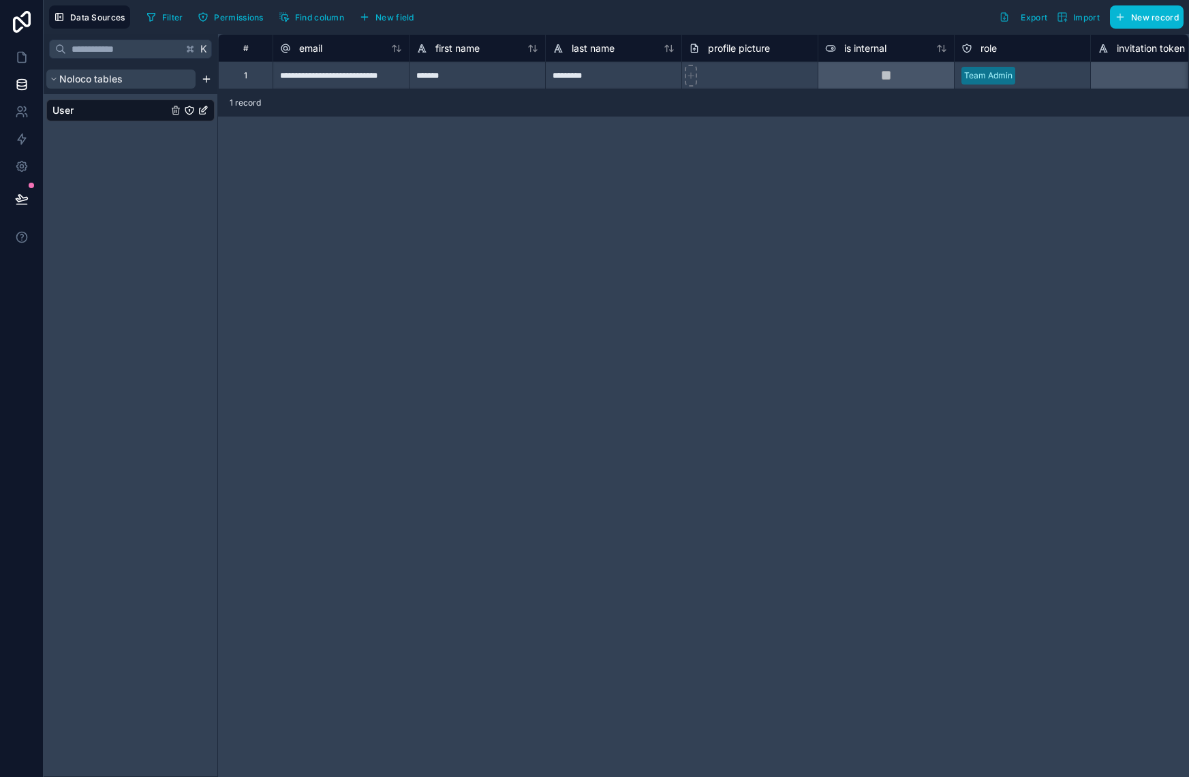
click at [57, 79] on button "Noloco tables" at bounding box center [120, 79] width 149 height 19
click at [54, 78] on icon "scrollable content" at bounding box center [54, 79] width 2 height 4
click at [55, 78] on icon "scrollable content" at bounding box center [54, 79] width 8 height 8
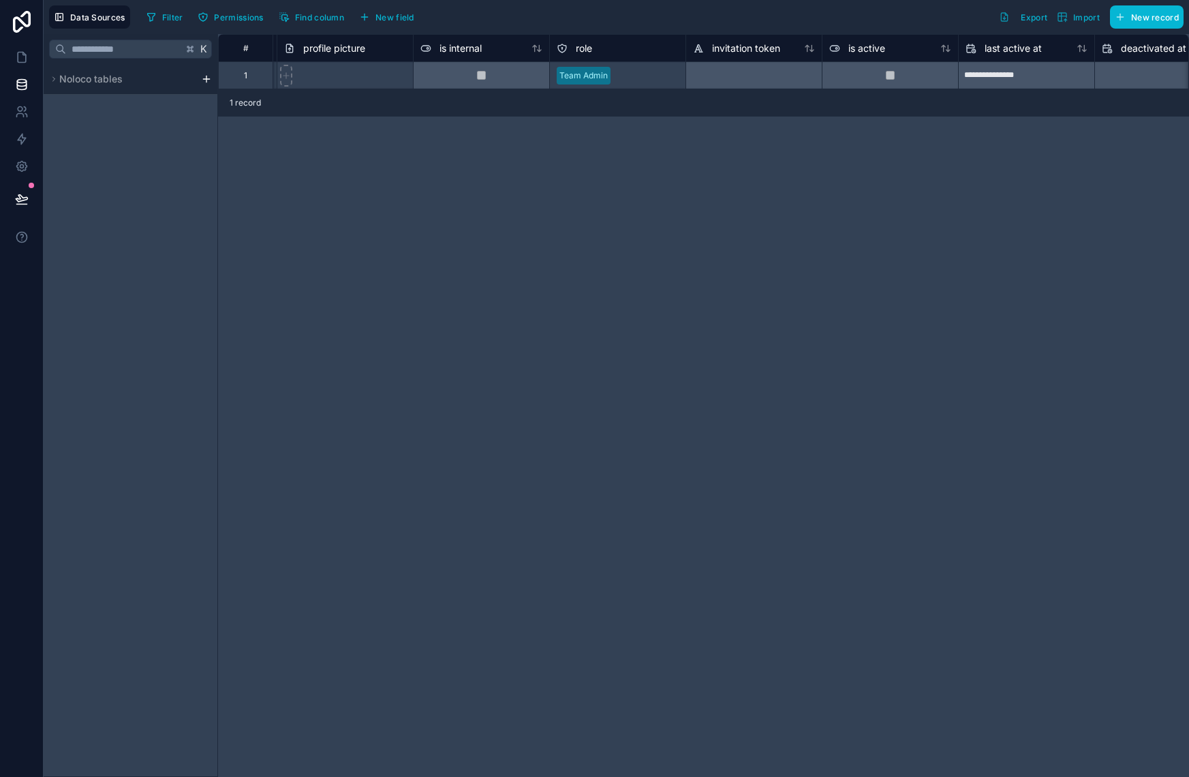
scroll to position [0, 407]
click at [1081, 20] on span "Import" at bounding box center [1086, 17] width 27 height 10
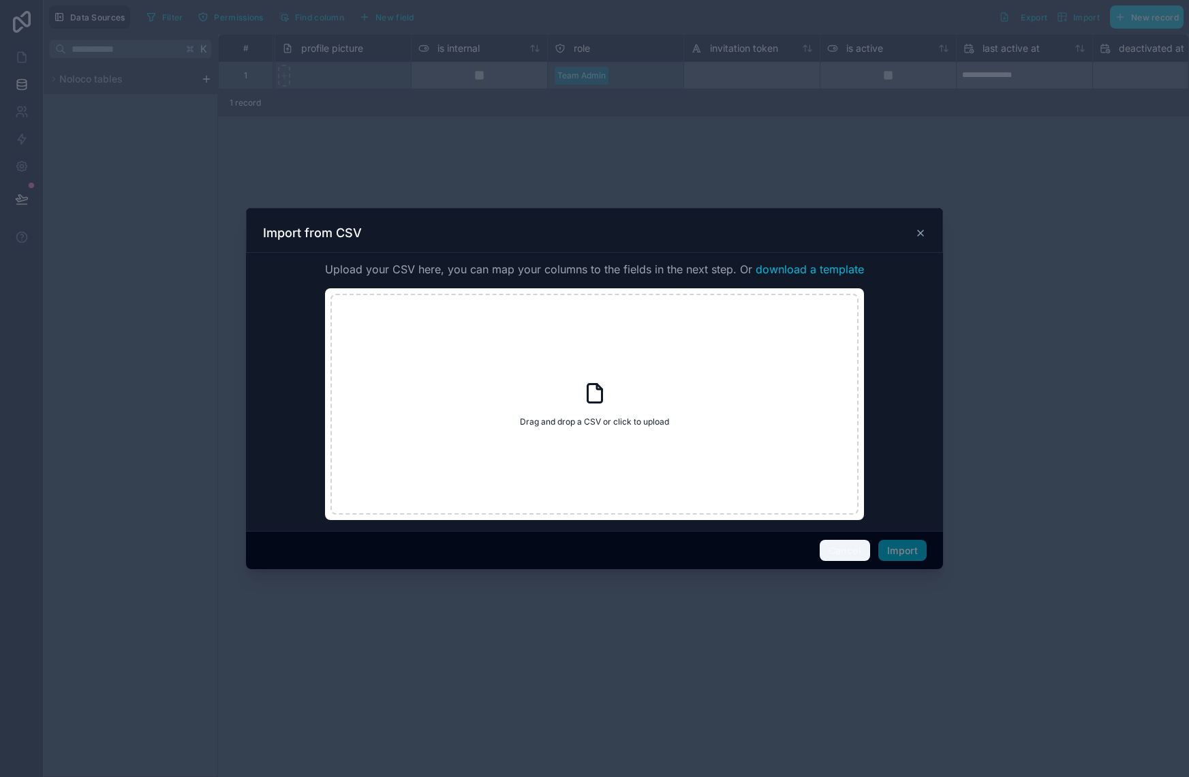
click at [837, 548] on button "Cancel" at bounding box center [845, 551] width 50 height 22
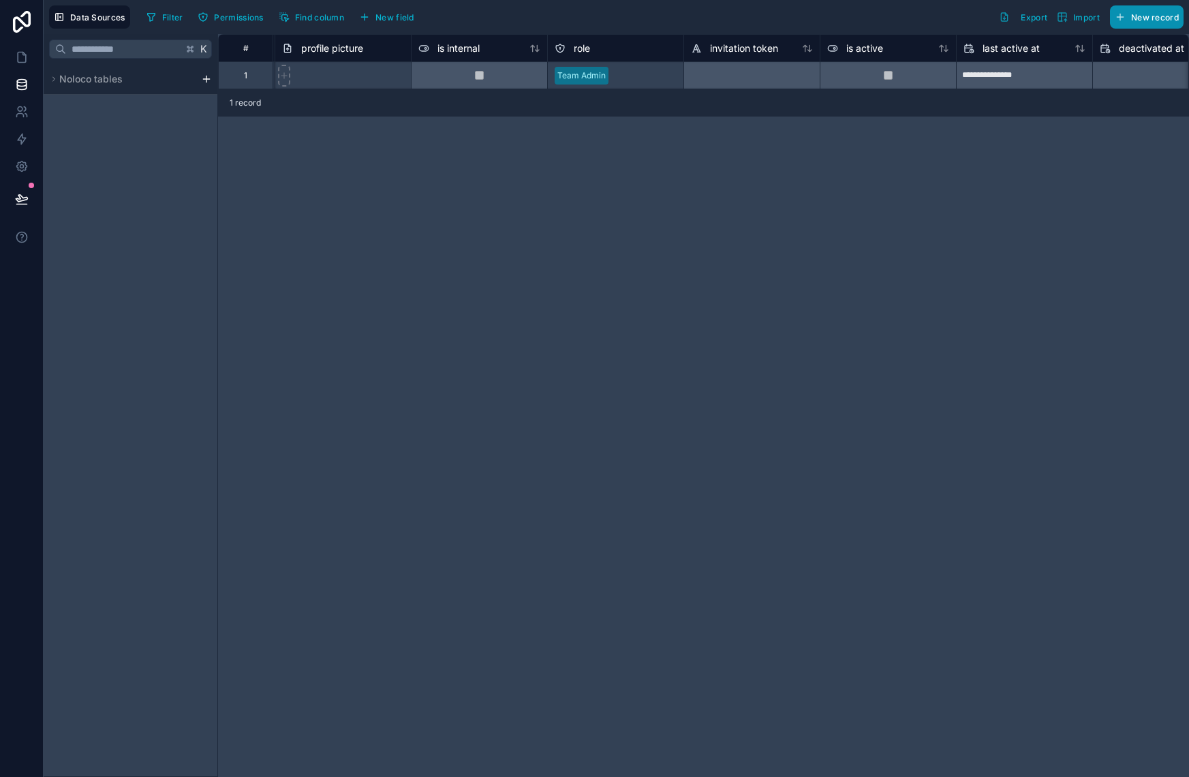
click at [1129, 17] on button "New record" at bounding box center [1147, 16] width 74 height 23
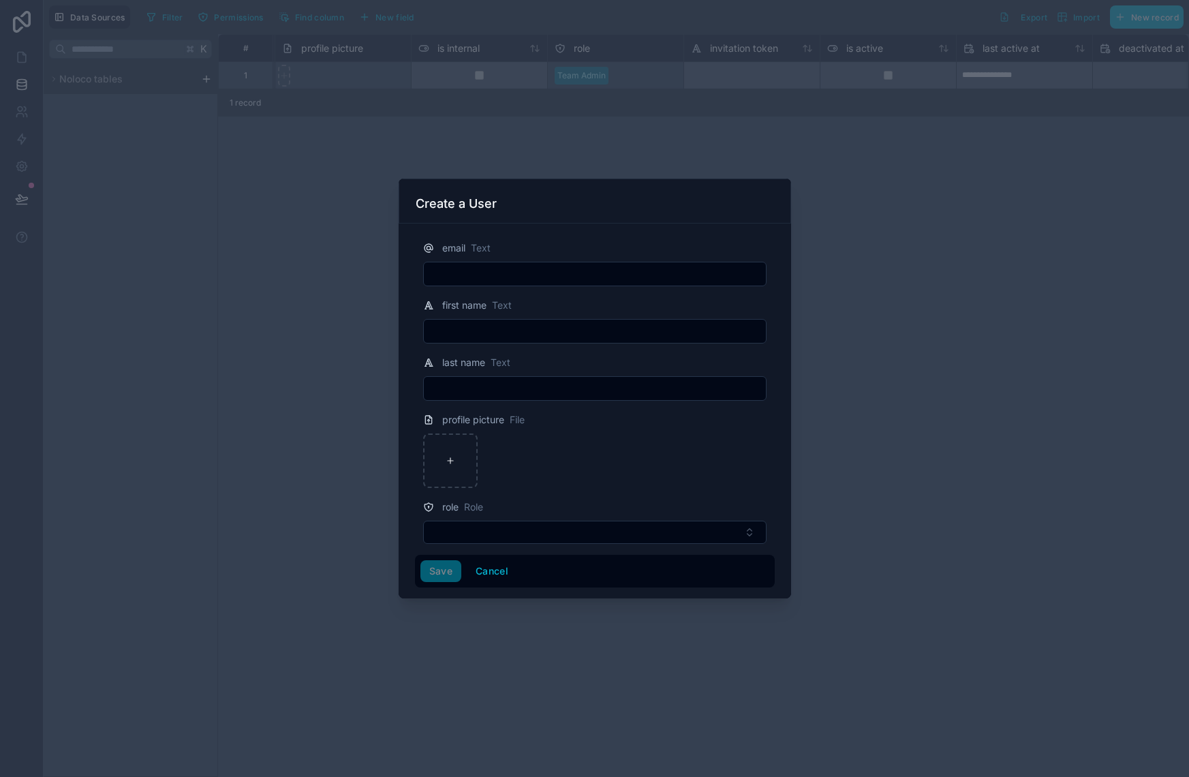
click at [273, 292] on div at bounding box center [594, 388] width 1189 height 777
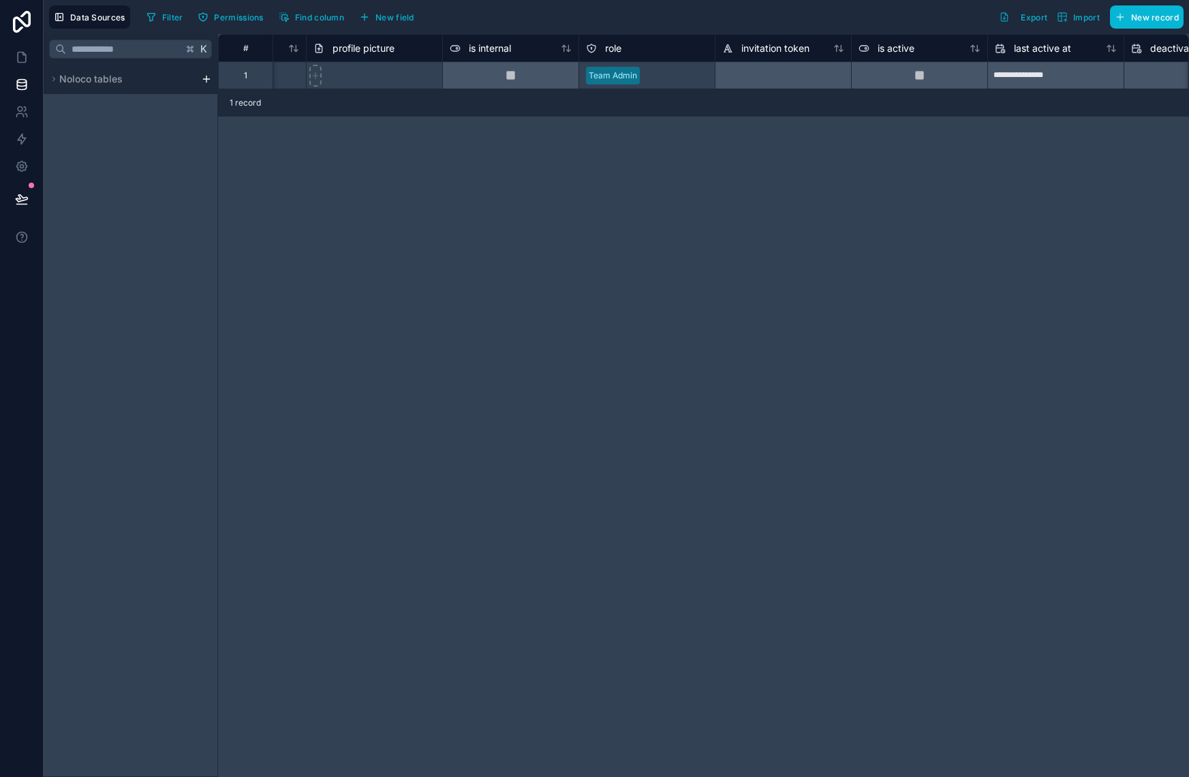
scroll to position [0, 352]
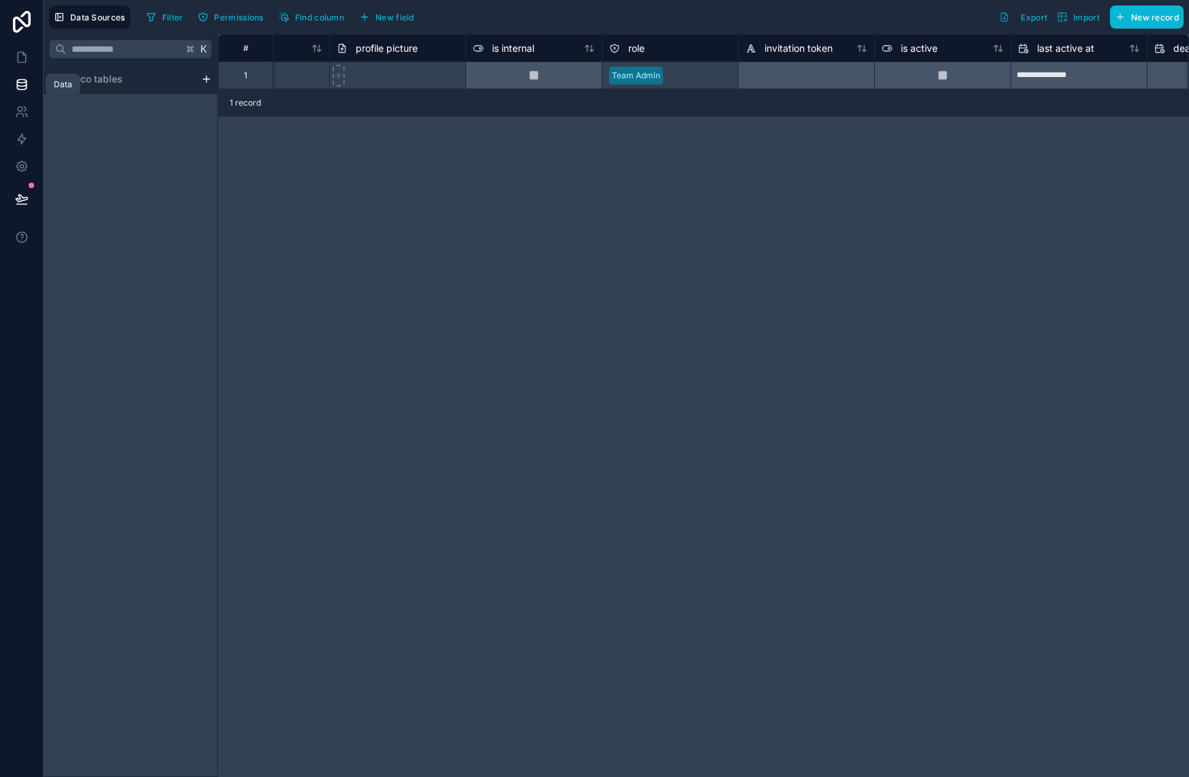
click at [24, 82] on icon at bounding box center [21, 81] width 9 height 3
click at [464, 222] on div "**********" at bounding box center [703, 405] width 971 height 743
click at [26, 110] on icon at bounding box center [22, 112] width 14 height 14
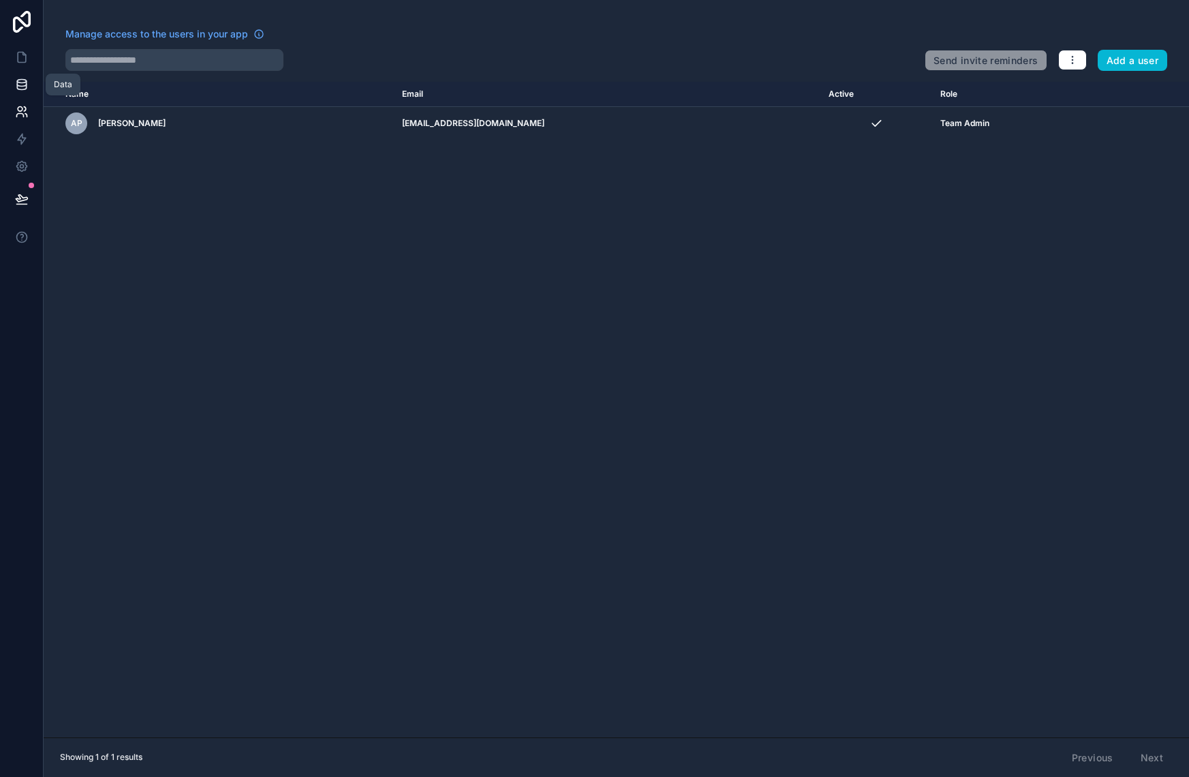
click at [21, 82] on icon at bounding box center [21, 81] width 9 height 3
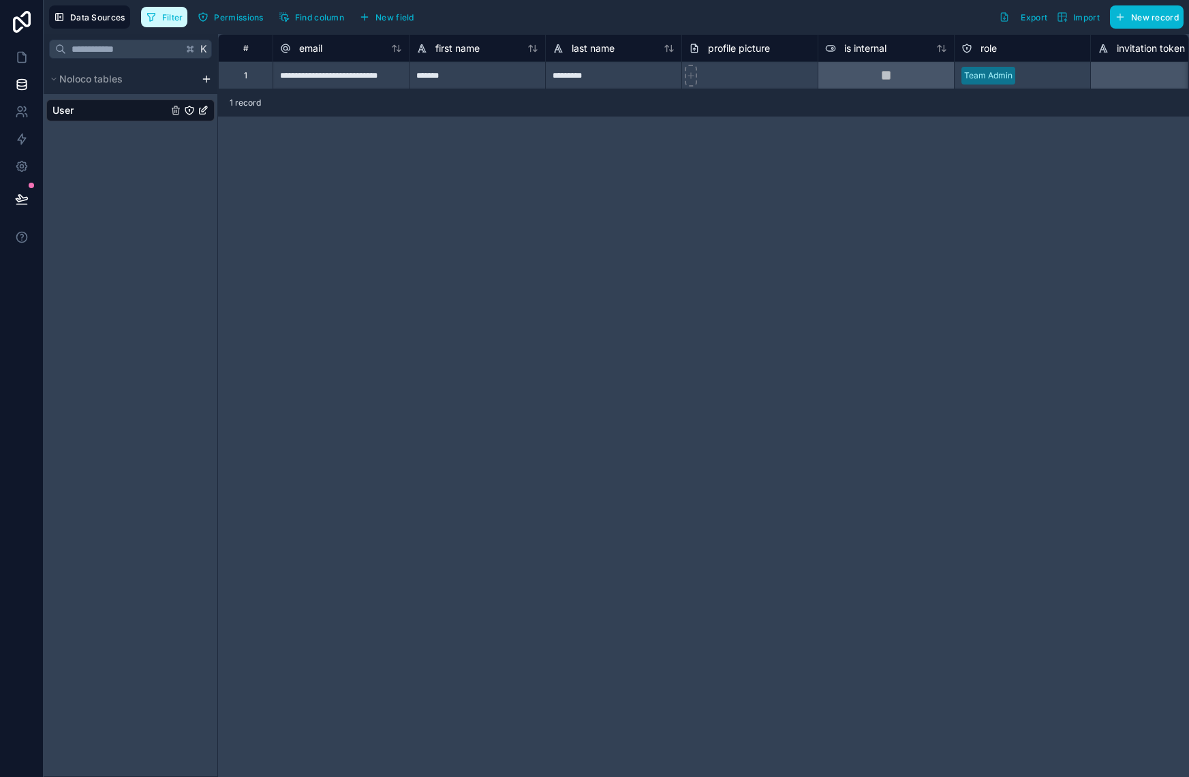
click at [164, 19] on span "Filter" at bounding box center [172, 17] width 21 height 10
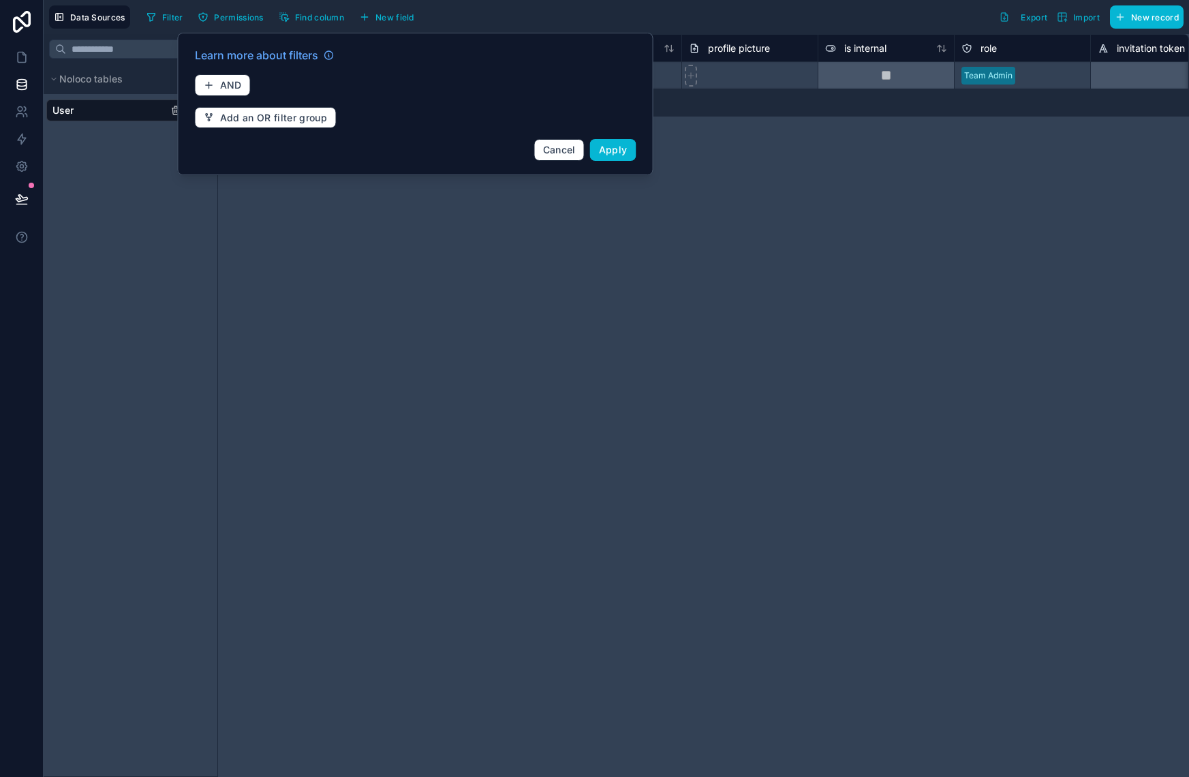
click at [135, 222] on div "K Noloco tables User" at bounding box center [131, 405] width 174 height 743
drag, startPoint x: 323, startPoint y: 245, endPoint x: 335, endPoint y: 247, distance: 11.7
click at [332, 247] on div "**********" at bounding box center [703, 405] width 971 height 743
click at [805, 154] on div "**********" at bounding box center [703, 405] width 971 height 743
click at [563, 145] on span "Cancel" at bounding box center [559, 150] width 33 height 12
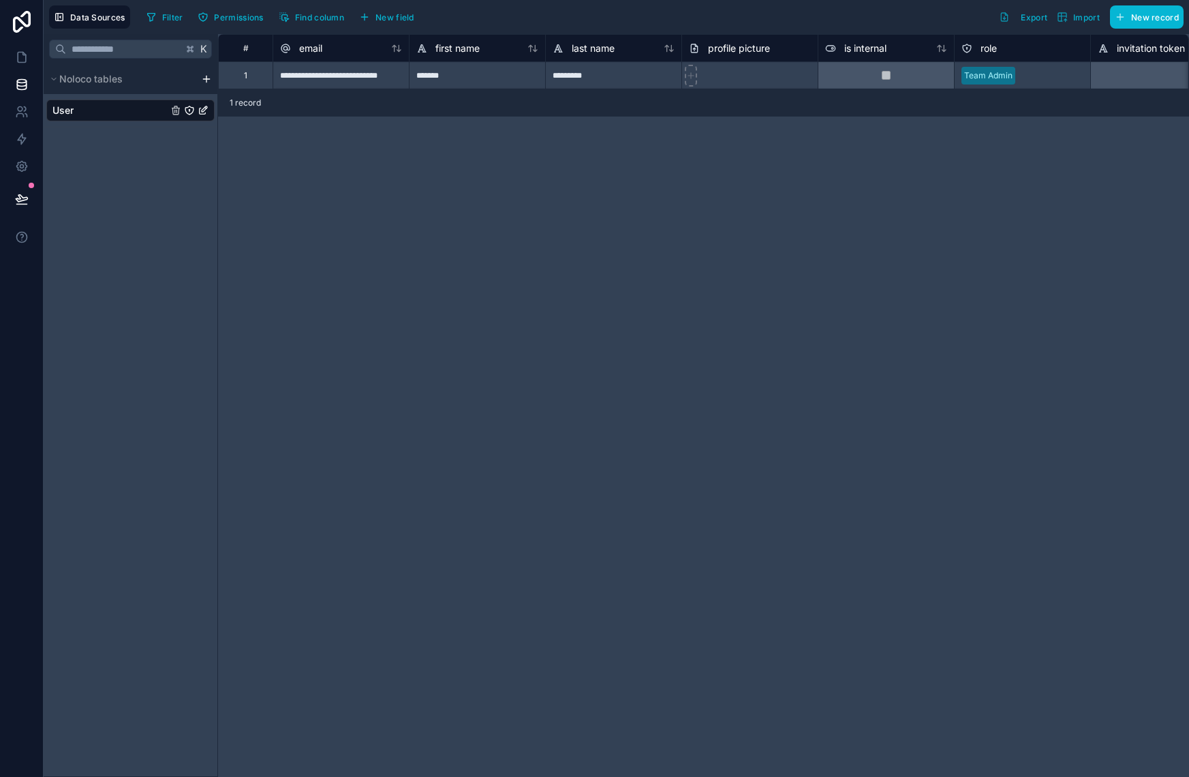
click at [204, 114] on icon "User" at bounding box center [203, 111] width 6 height 6
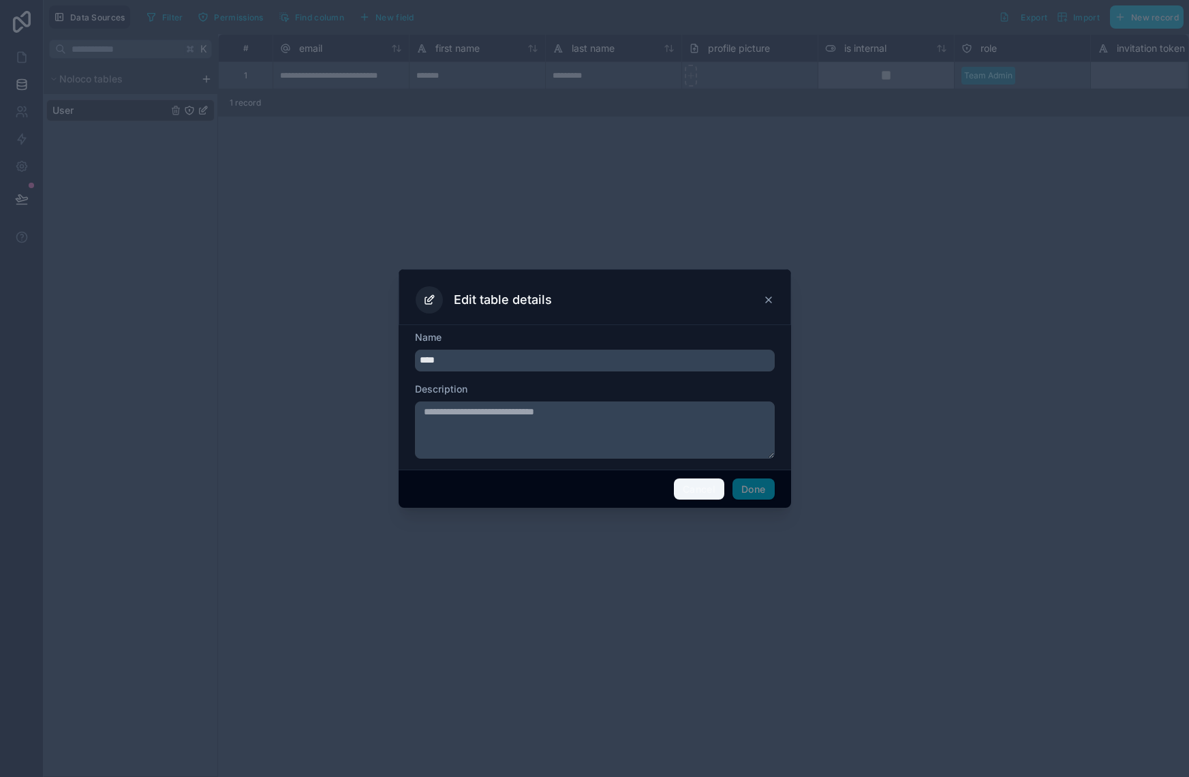
drag, startPoint x: 703, startPoint y: 487, endPoint x: 694, endPoint y: 482, distance: 10.7
click at [703, 487] on button "Cancel" at bounding box center [699, 489] width 50 height 22
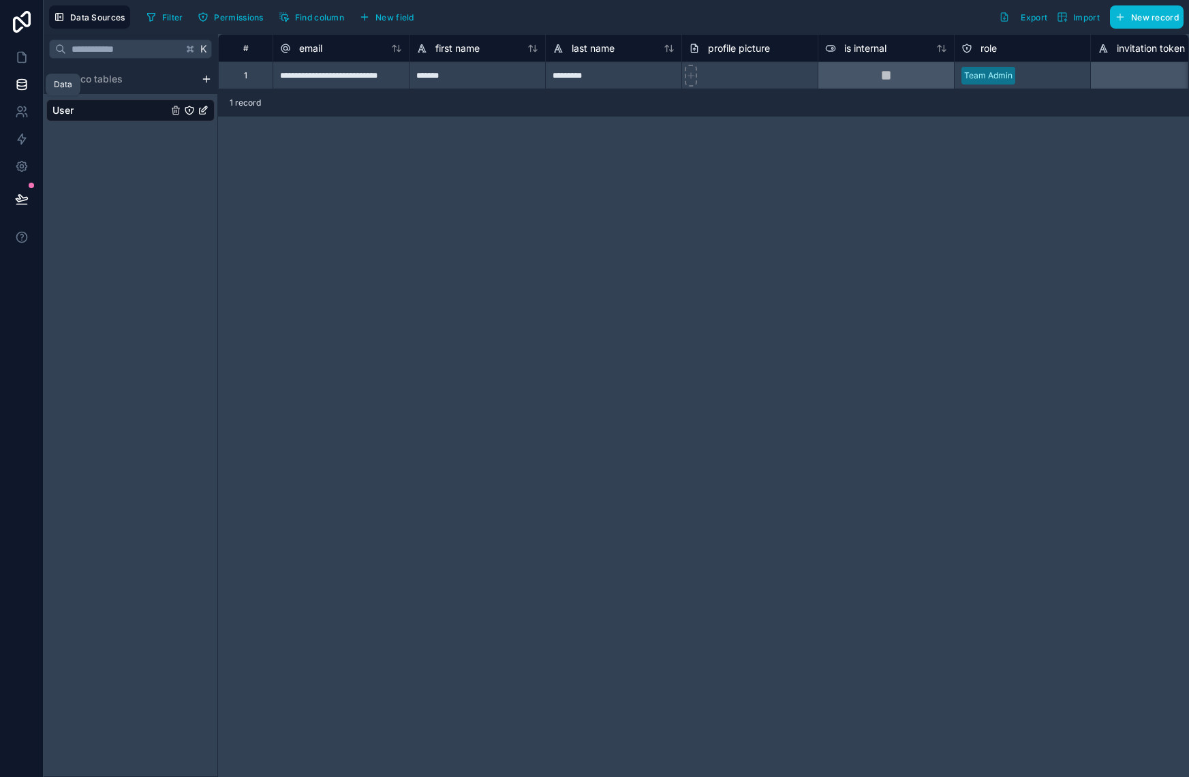
click at [27, 84] on icon at bounding box center [22, 85] width 14 height 14
click at [22, 82] on icon at bounding box center [21, 81] width 9 height 3
drag, startPoint x: 22, startPoint y: 82, endPoint x: 43, endPoint y: 70, distance: 24.8
click at [22, 82] on icon at bounding box center [21, 81] width 9 height 3
click at [90, 14] on span "Data Sources" at bounding box center [97, 17] width 55 height 10
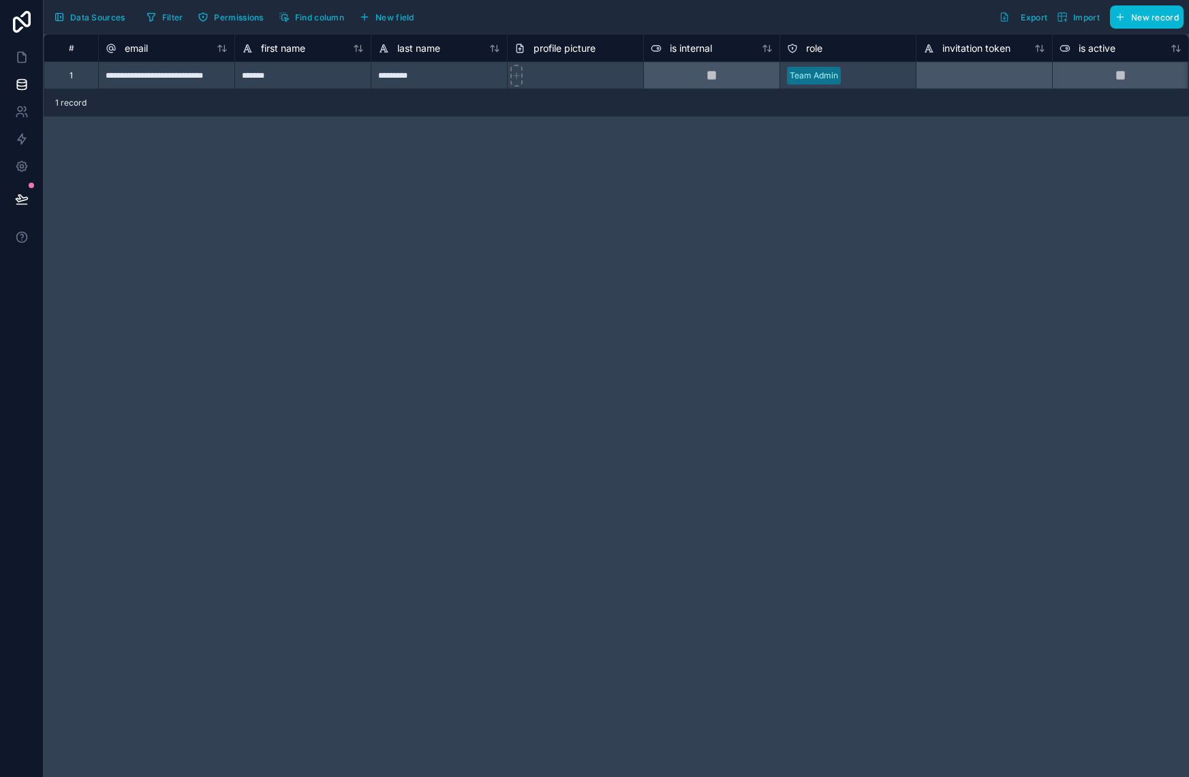
click at [149, 76] on div "**********" at bounding box center [166, 74] width 136 height 27
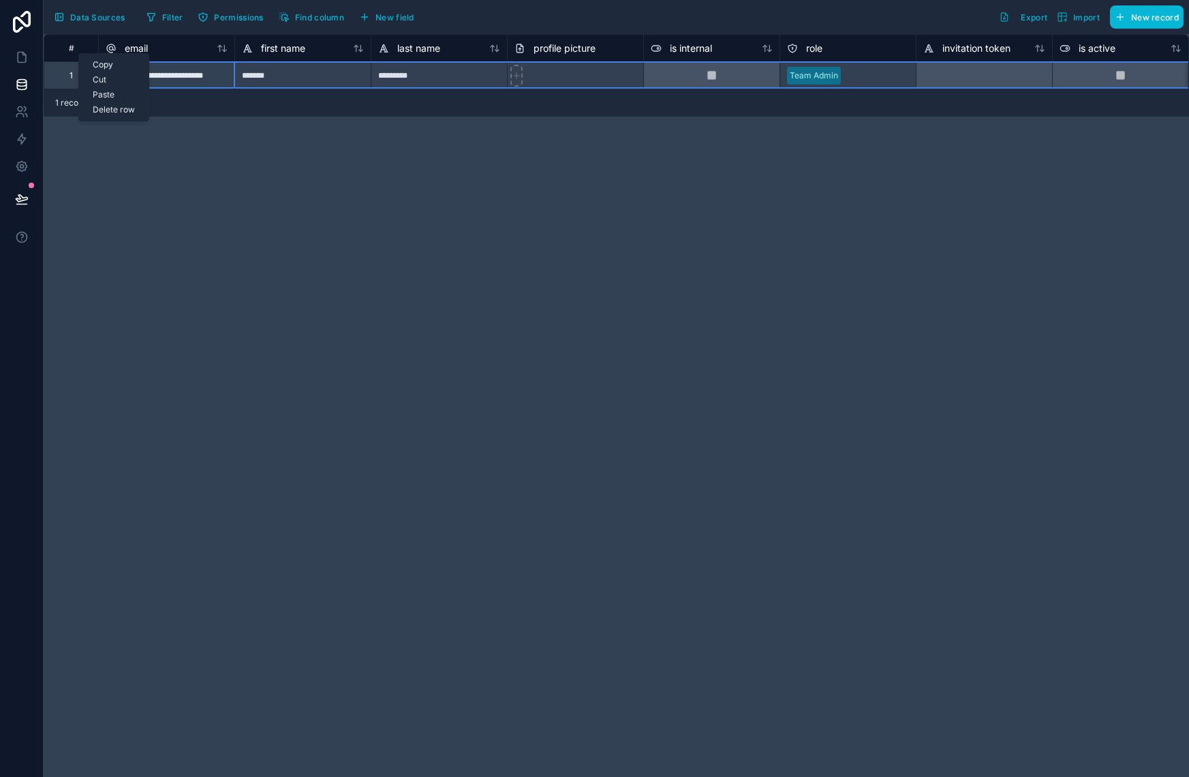
click at [123, 108] on div "Delete row" at bounding box center [114, 109] width 70 height 15
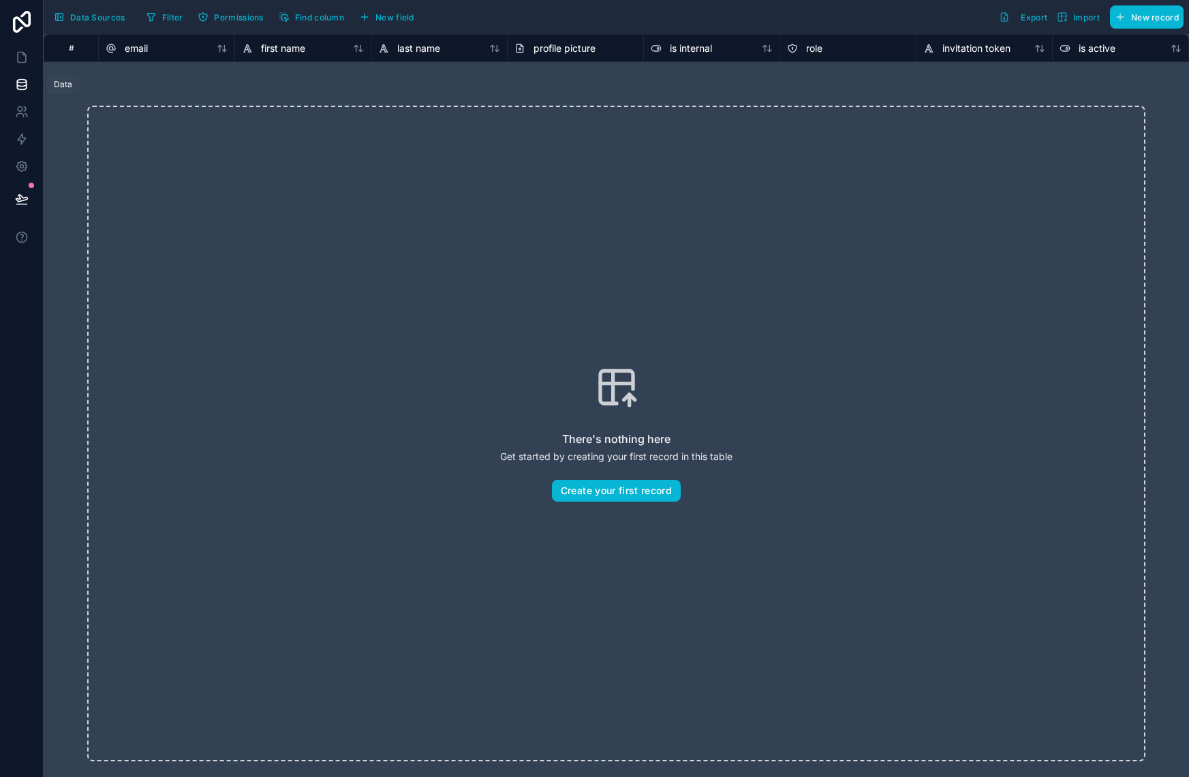
click at [22, 84] on icon at bounding box center [22, 85] width 14 height 14
click at [131, 20] on div "Data Sources Filter Permissions Find column New field Export Import New record" at bounding box center [616, 17] width 1145 height 34
click at [117, 14] on span "Data Sources" at bounding box center [97, 17] width 55 height 10
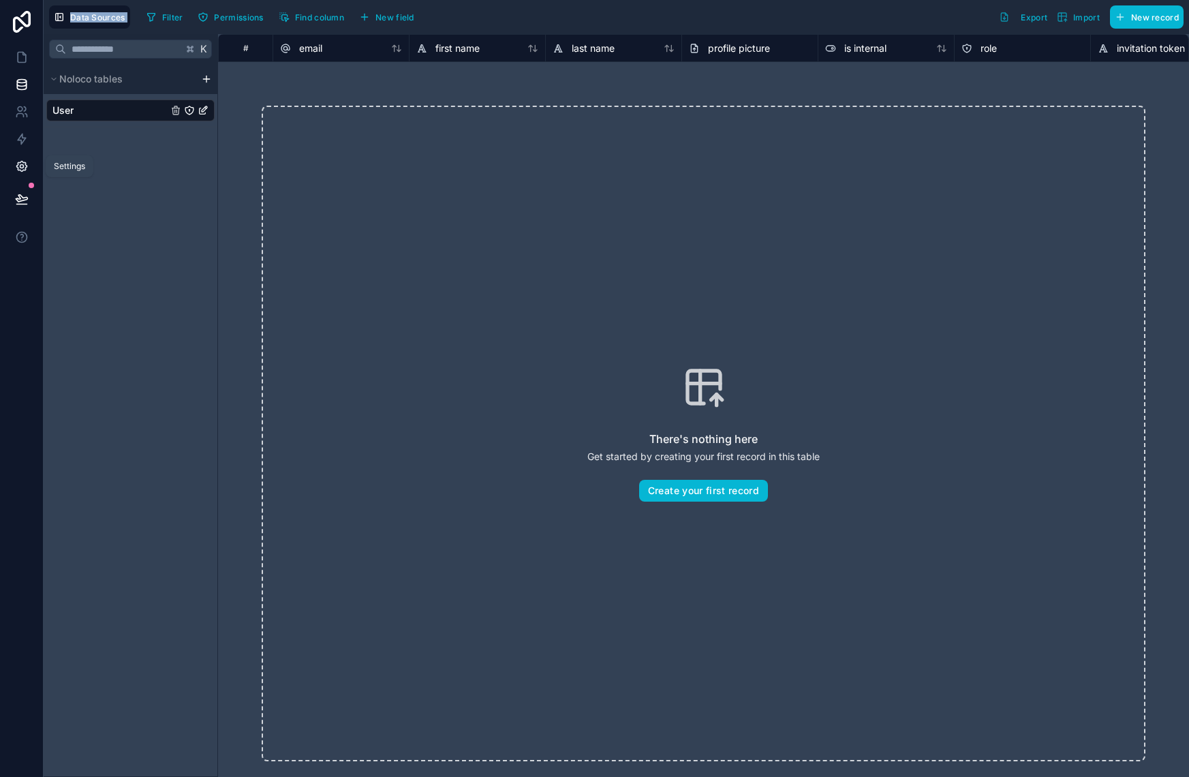
click at [19, 164] on icon at bounding box center [22, 166] width 14 height 14
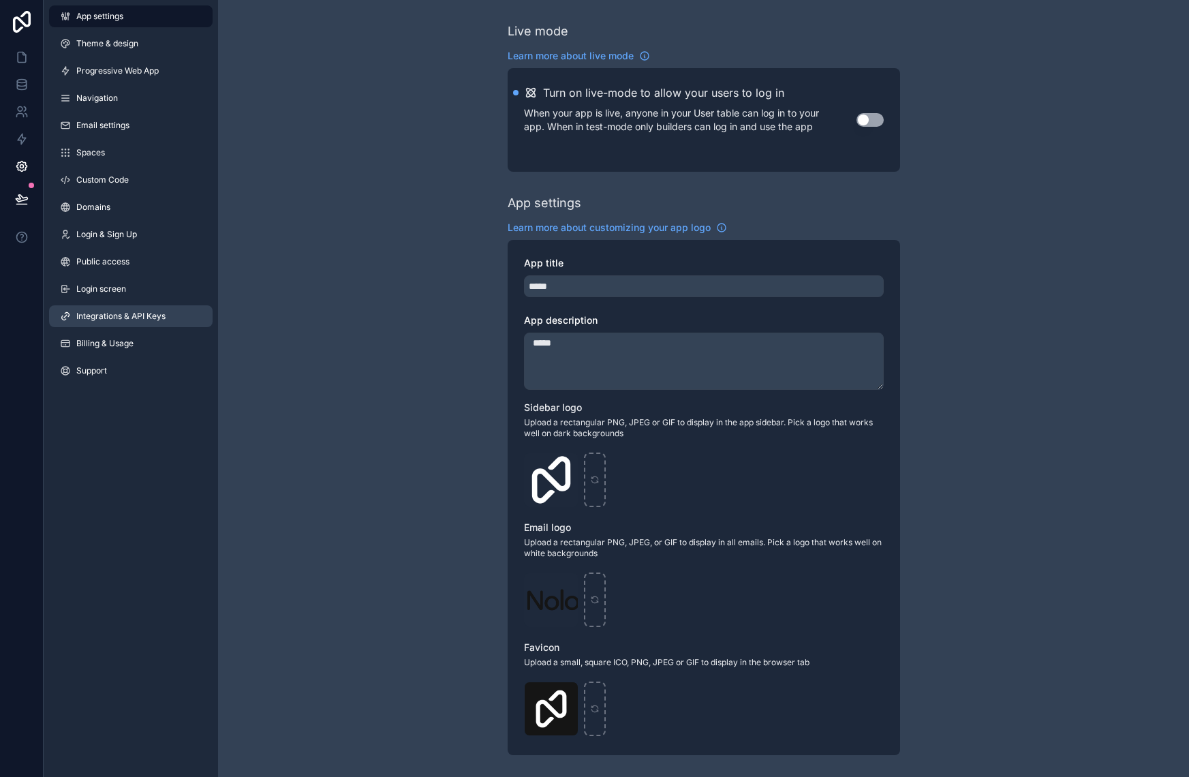
click at [180, 314] on link "Integrations & API Keys" at bounding box center [131, 316] width 164 height 22
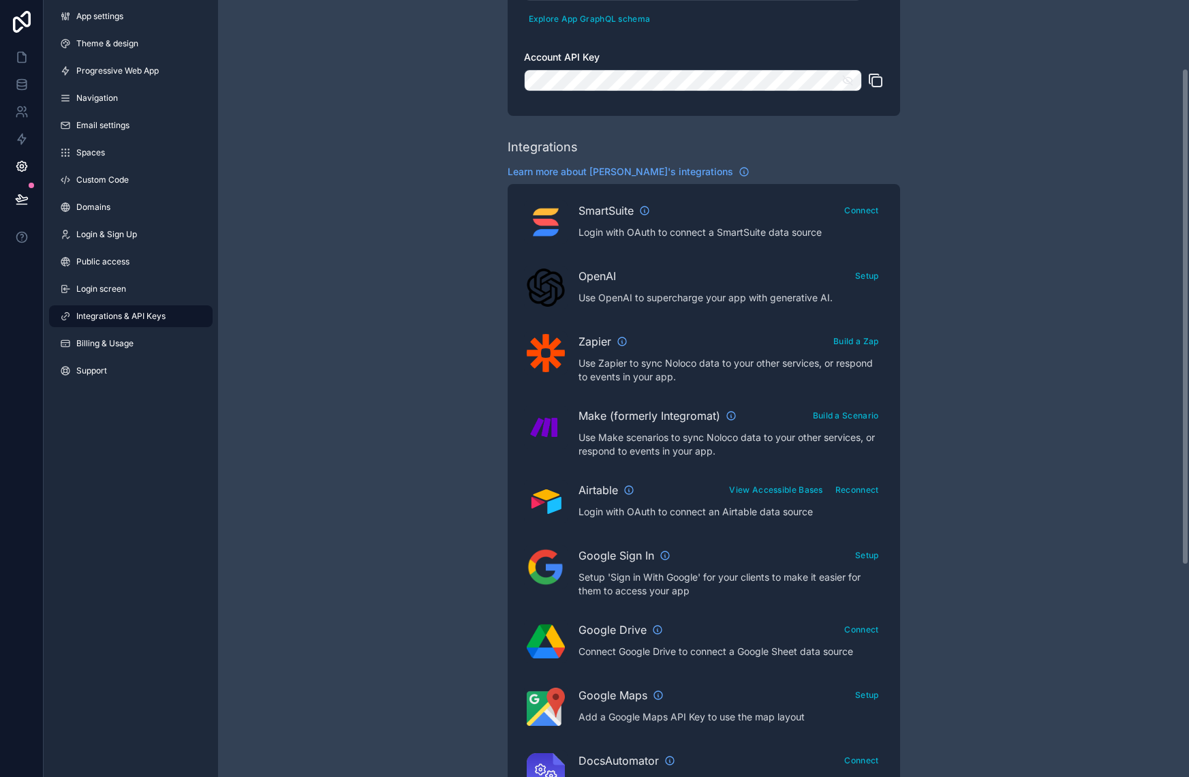
scroll to position [416, 0]
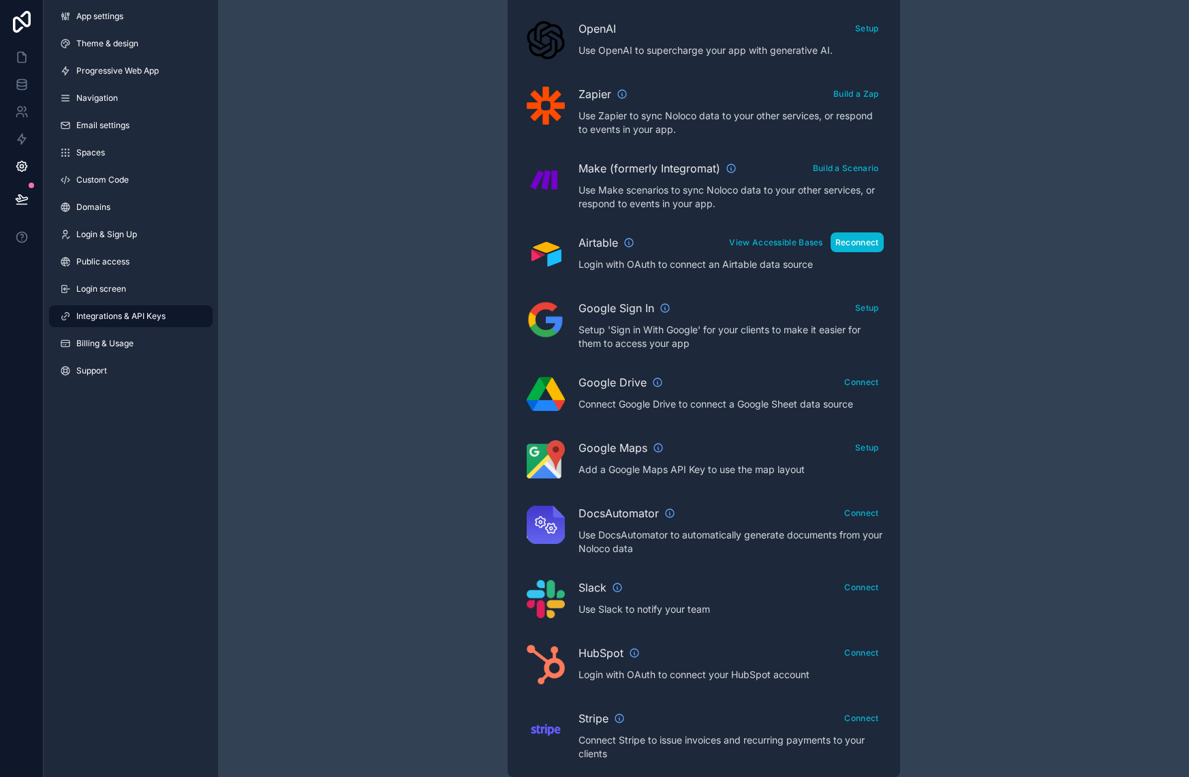
click at [851, 240] on button "Reconnect" at bounding box center [857, 242] width 53 height 20
click at [750, 235] on button "View Accessible Bases" at bounding box center [775, 242] width 103 height 20
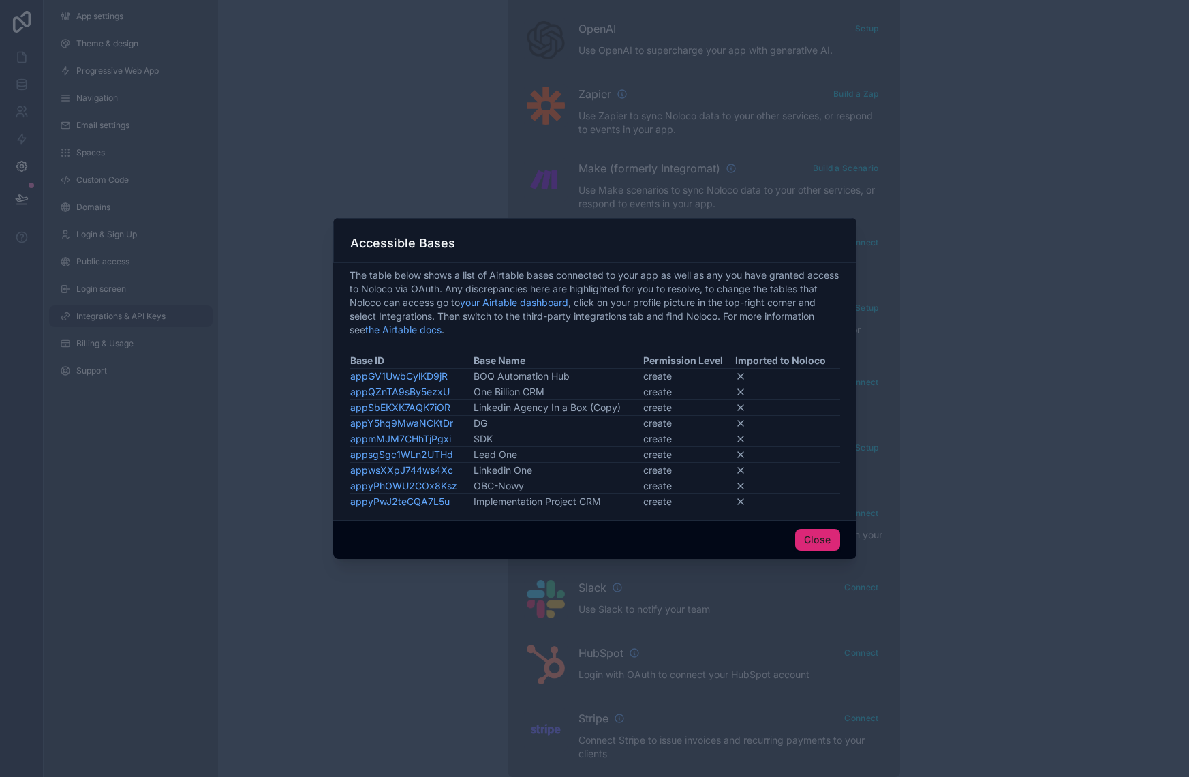
click at [820, 530] on button "Close" at bounding box center [817, 540] width 45 height 22
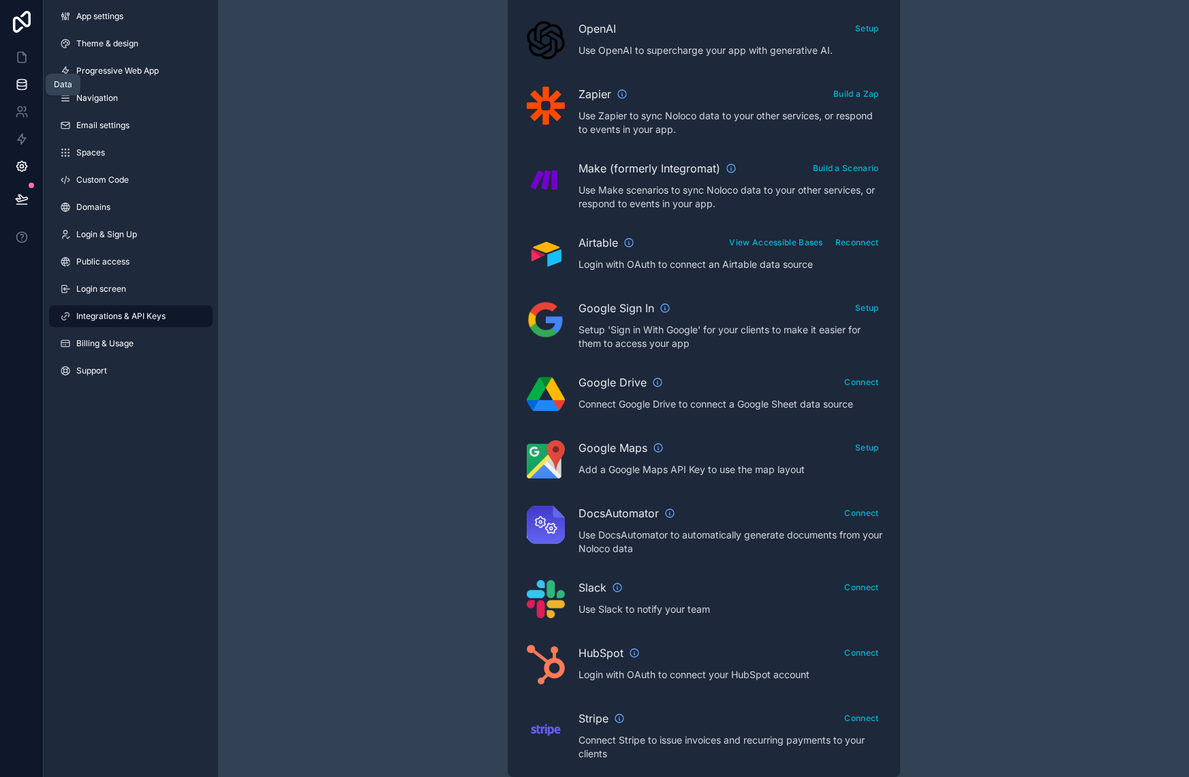
click at [28, 89] on icon at bounding box center [22, 85] width 14 height 14
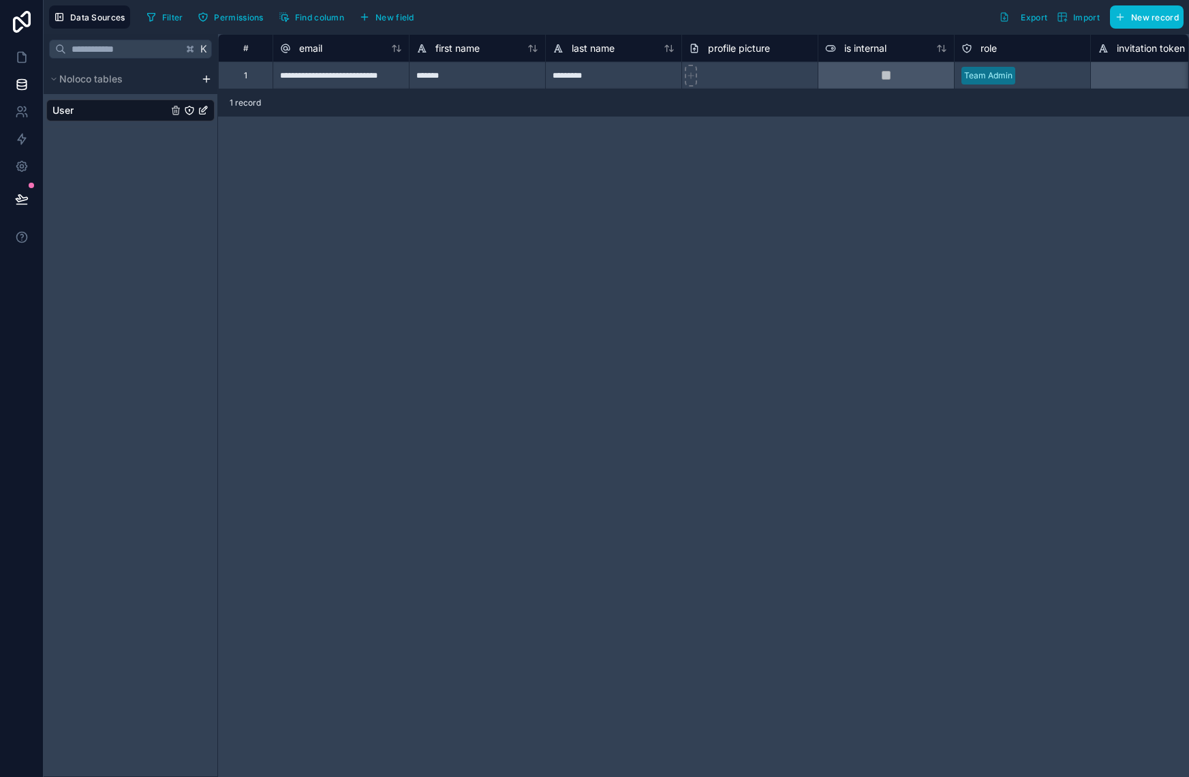
click at [204, 77] on html "**********" at bounding box center [594, 388] width 1189 height 777
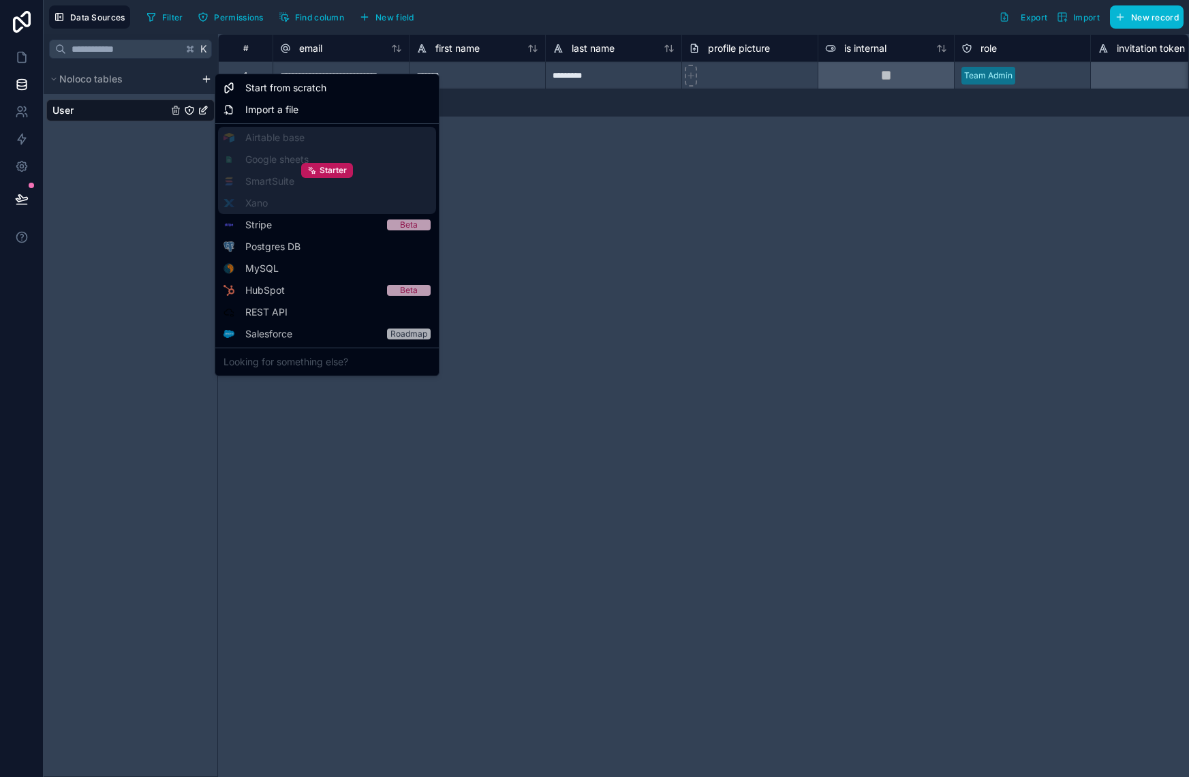
click at [303, 136] on div "Starter" at bounding box center [327, 170] width 218 height 87
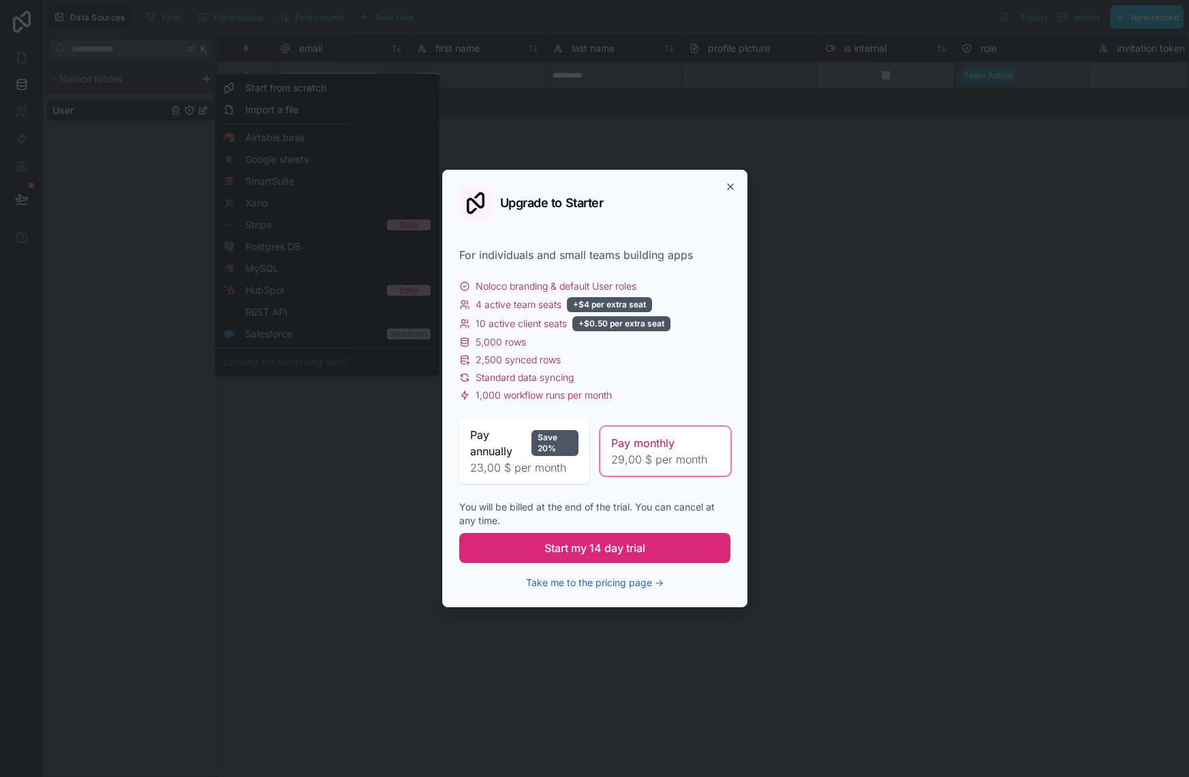
click at [596, 545] on span "Start my 14 day trial" at bounding box center [594, 548] width 101 height 16
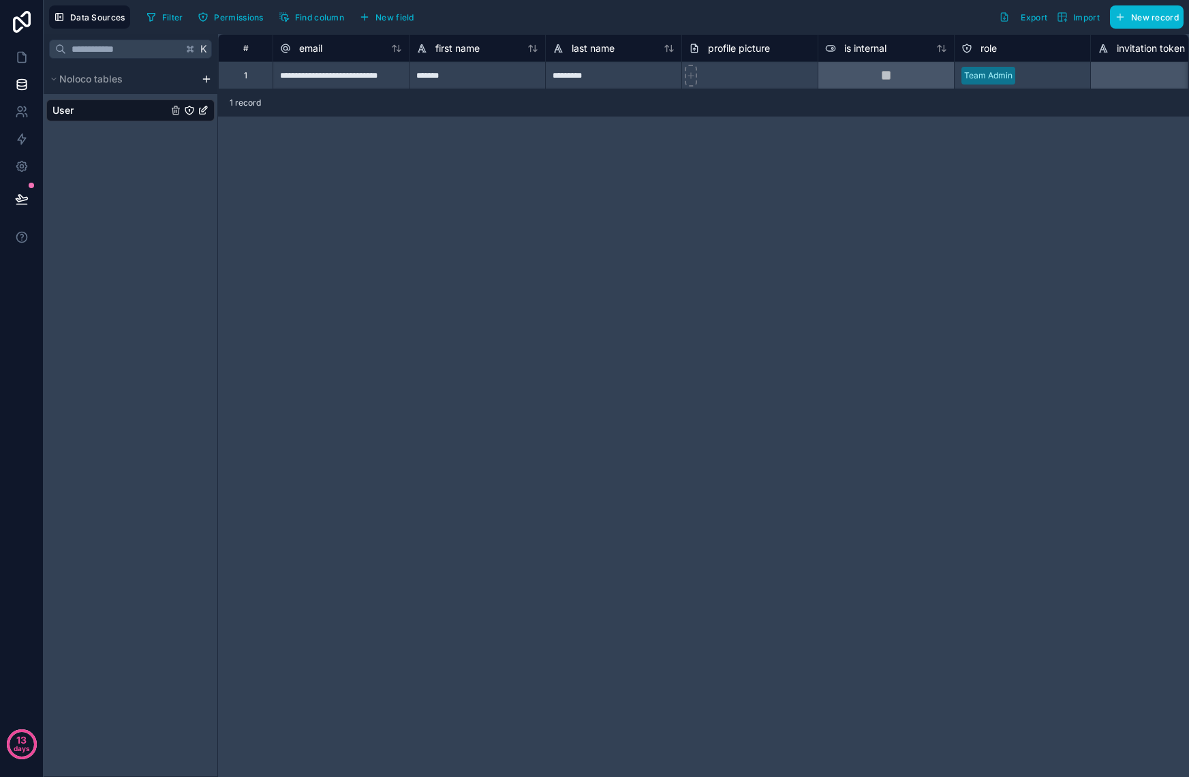
click at [205, 76] on html "**********" at bounding box center [594, 388] width 1189 height 777
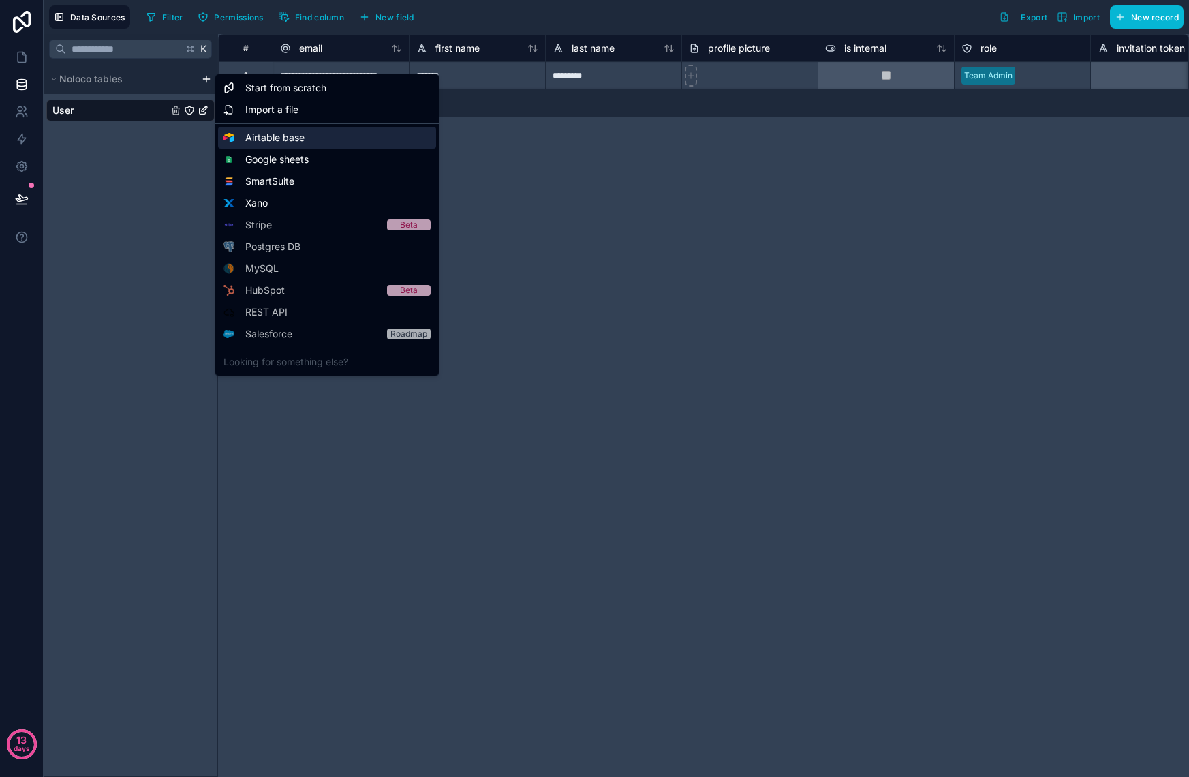
click at [339, 132] on div "Airtable base" at bounding box center [327, 138] width 218 height 22
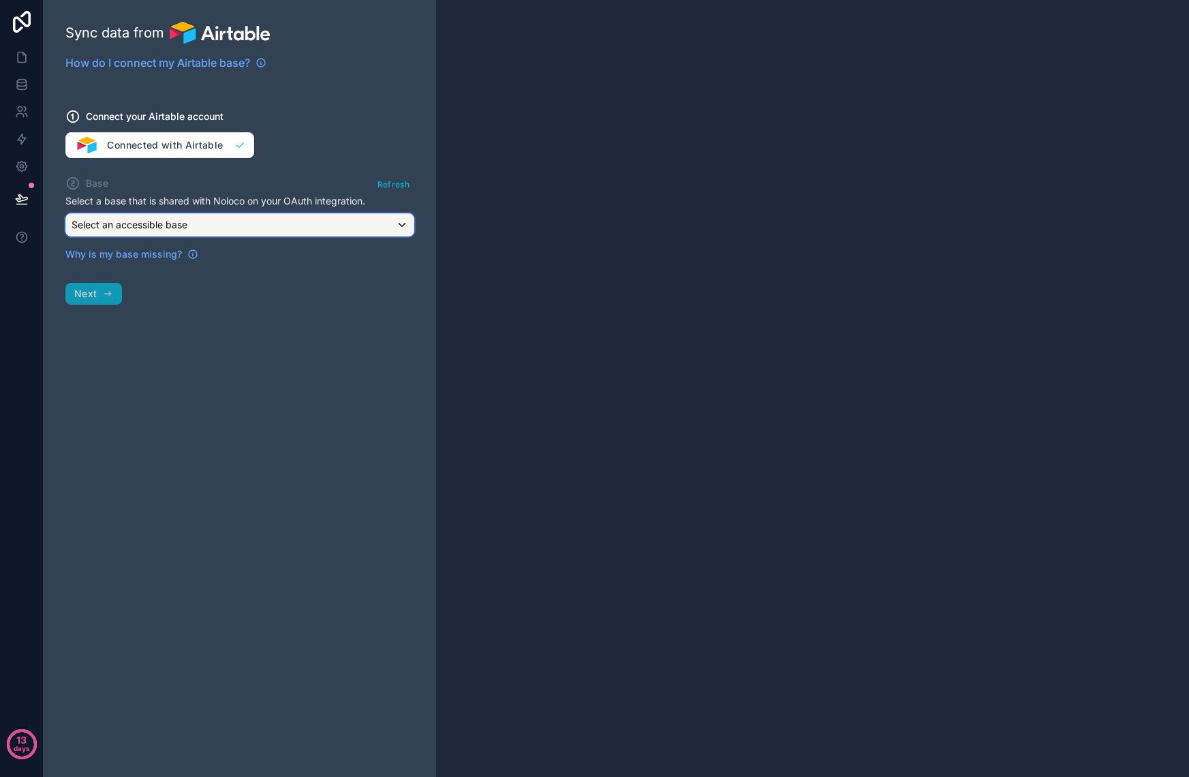
click at [369, 228] on div "Select an accessible base" at bounding box center [240, 225] width 348 height 22
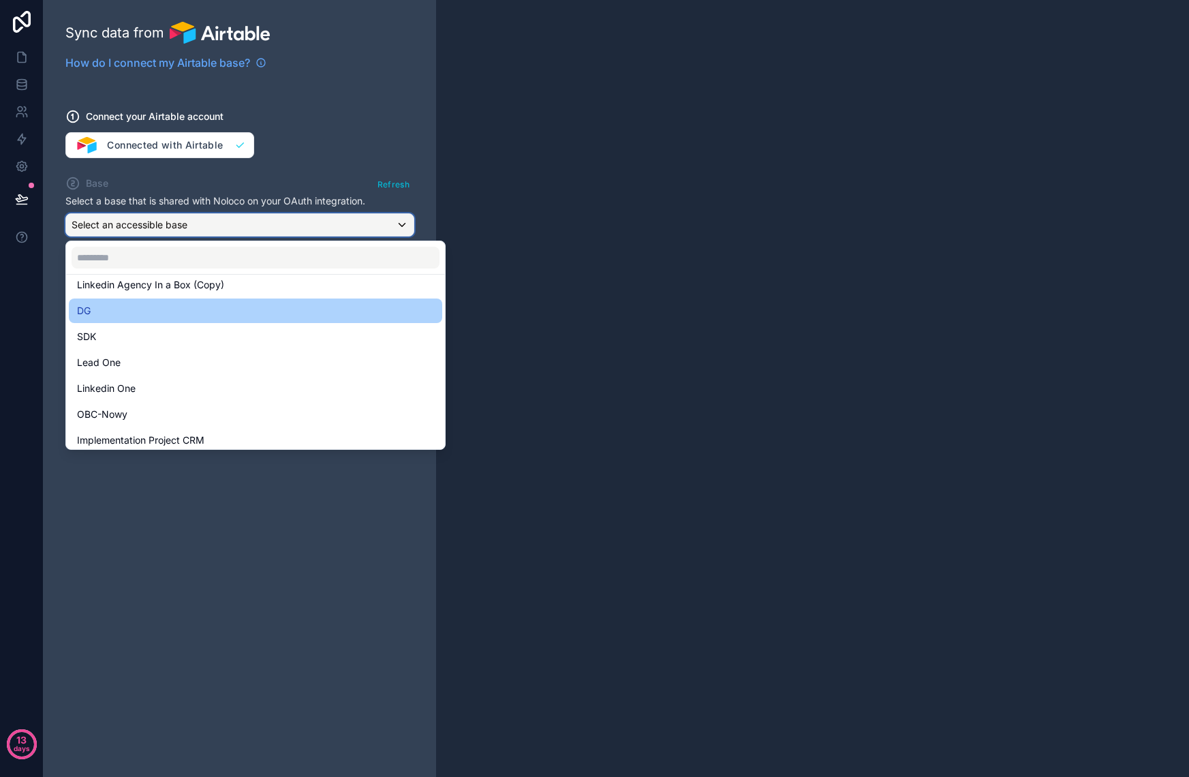
scroll to position [71, 0]
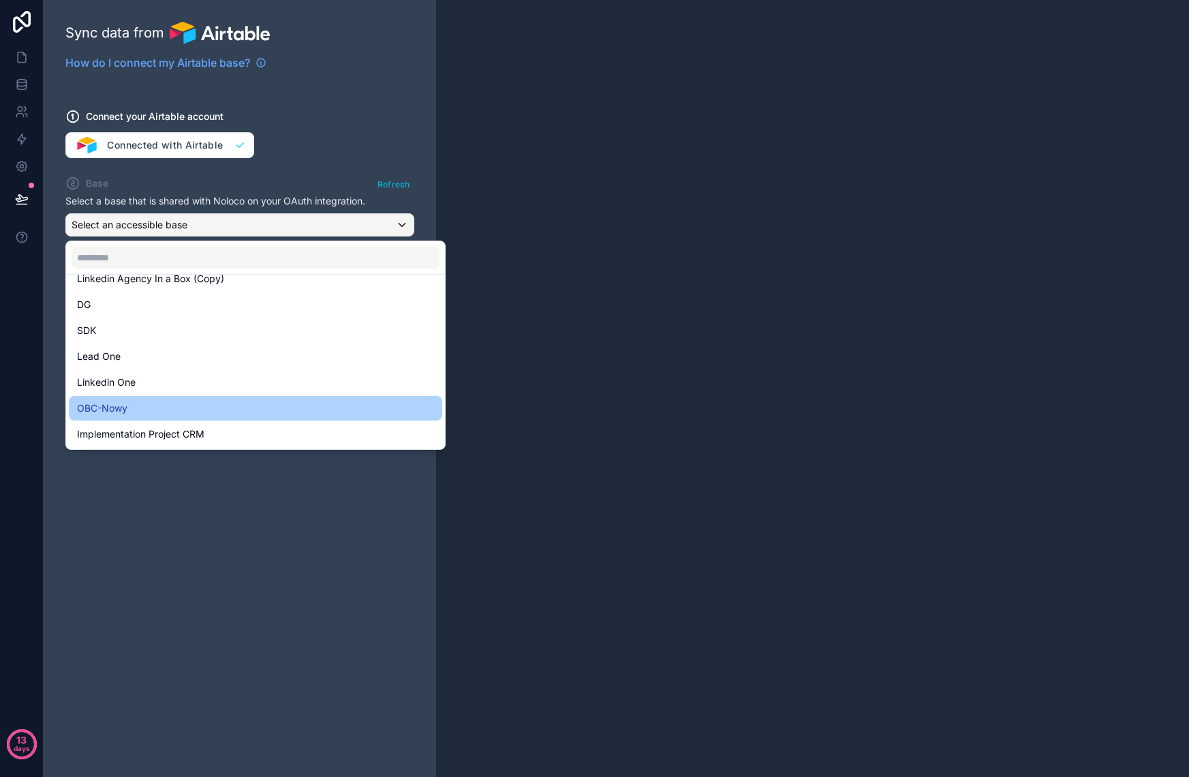
click at [281, 403] on div "OBC-Nowy" at bounding box center [255, 408] width 357 height 16
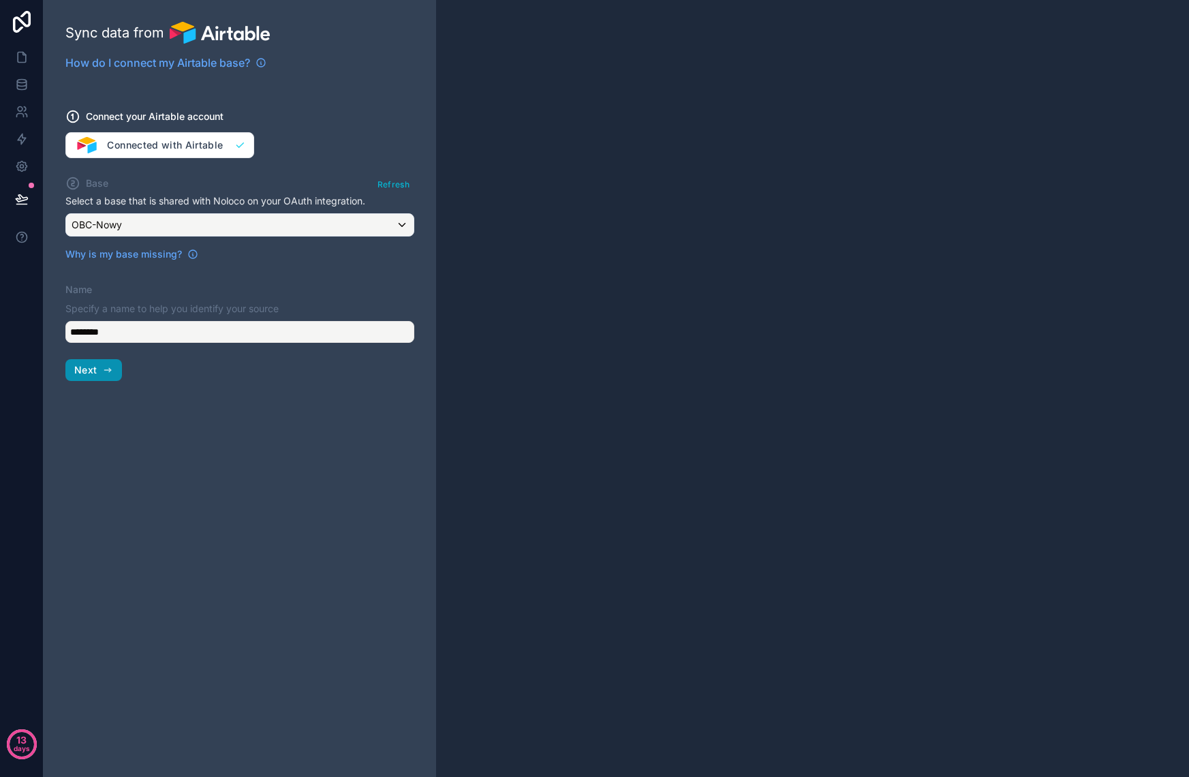
click at [97, 371] on button "Next" at bounding box center [93, 370] width 57 height 22
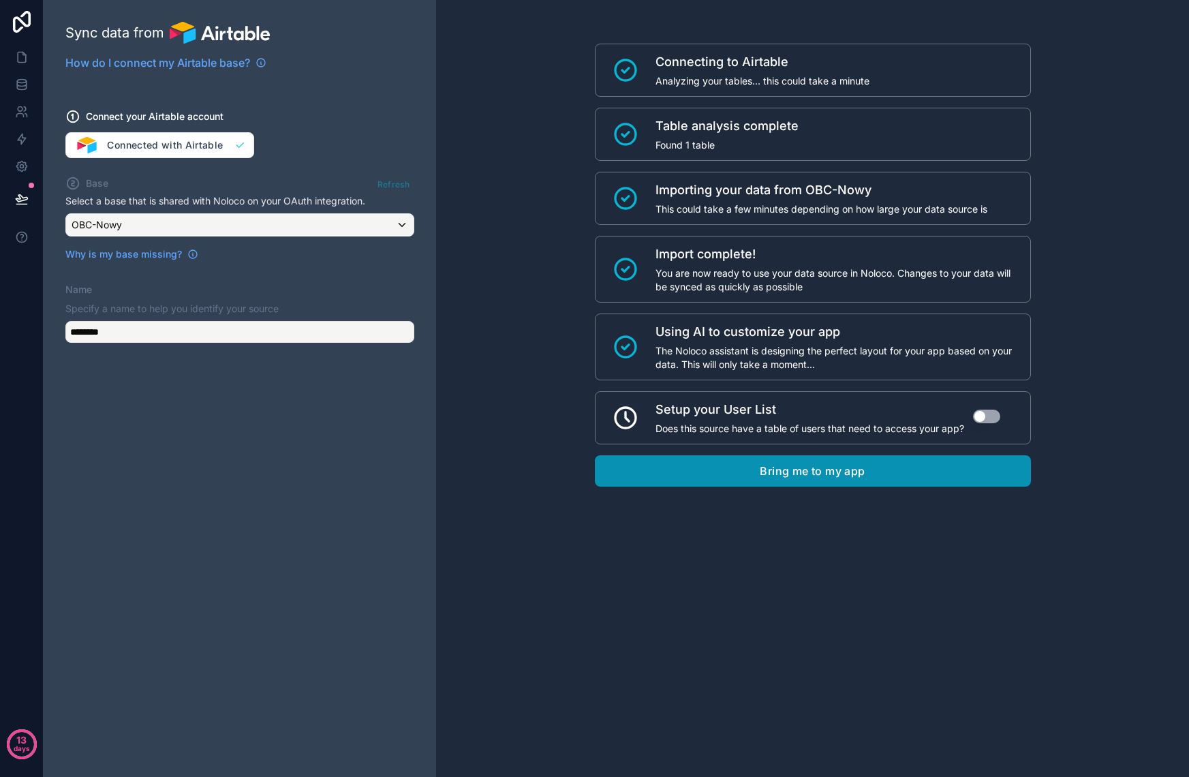
click at [872, 467] on button "Bring me to my app" at bounding box center [813, 470] width 436 height 31
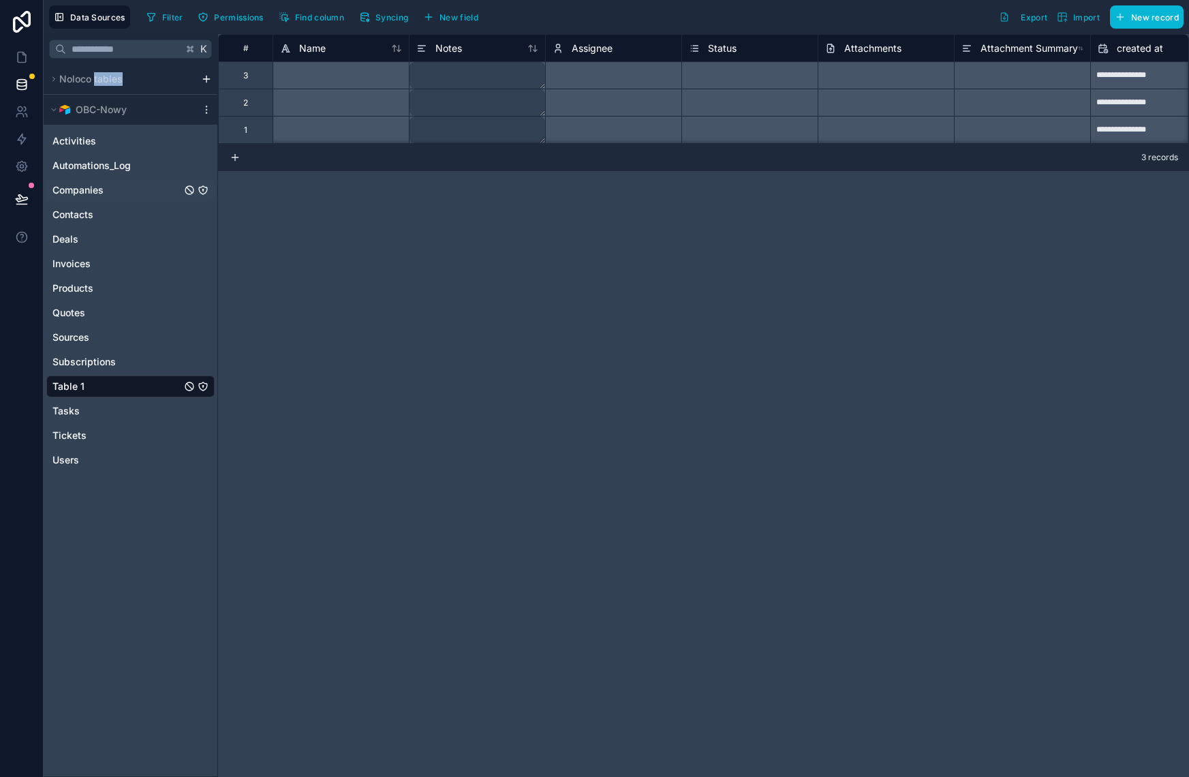
click at [114, 195] on link "Companies" at bounding box center [116, 190] width 129 height 14
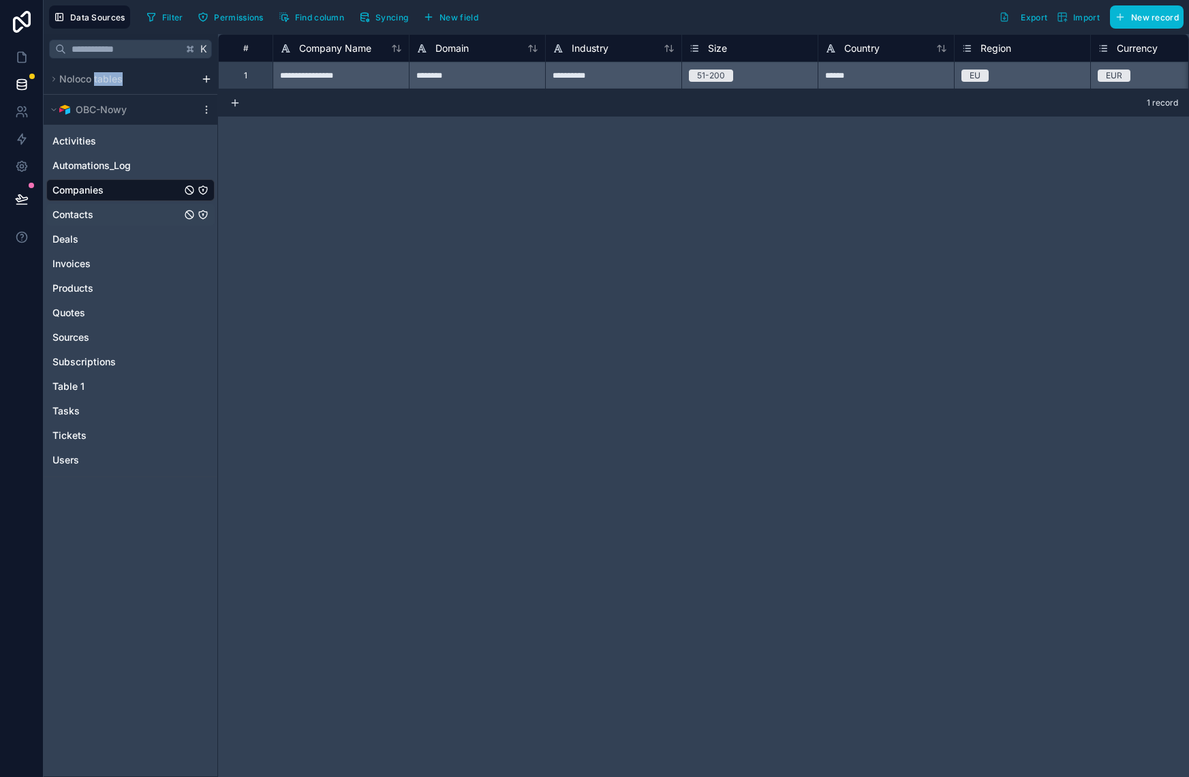
click at [110, 221] on link "Contacts" at bounding box center [116, 215] width 129 height 14
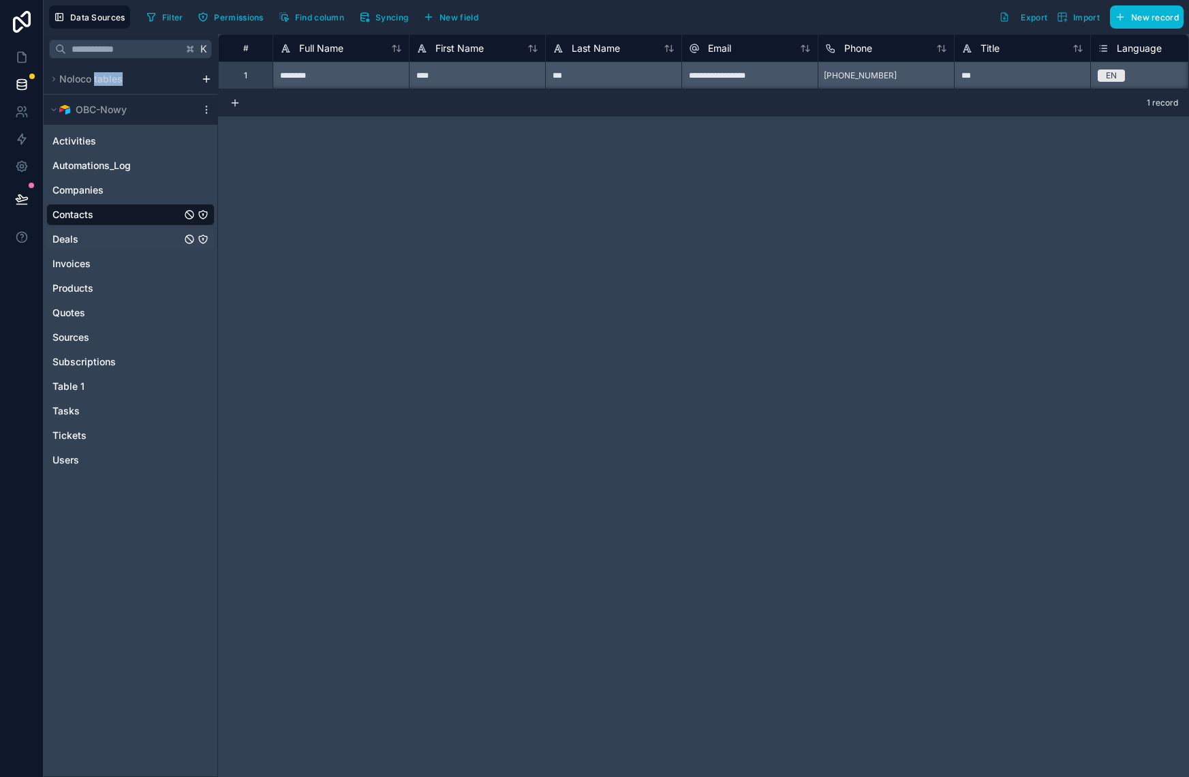
click at [104, 239] on link "Deals" at bounding box center [116, 239] width 129 height 14
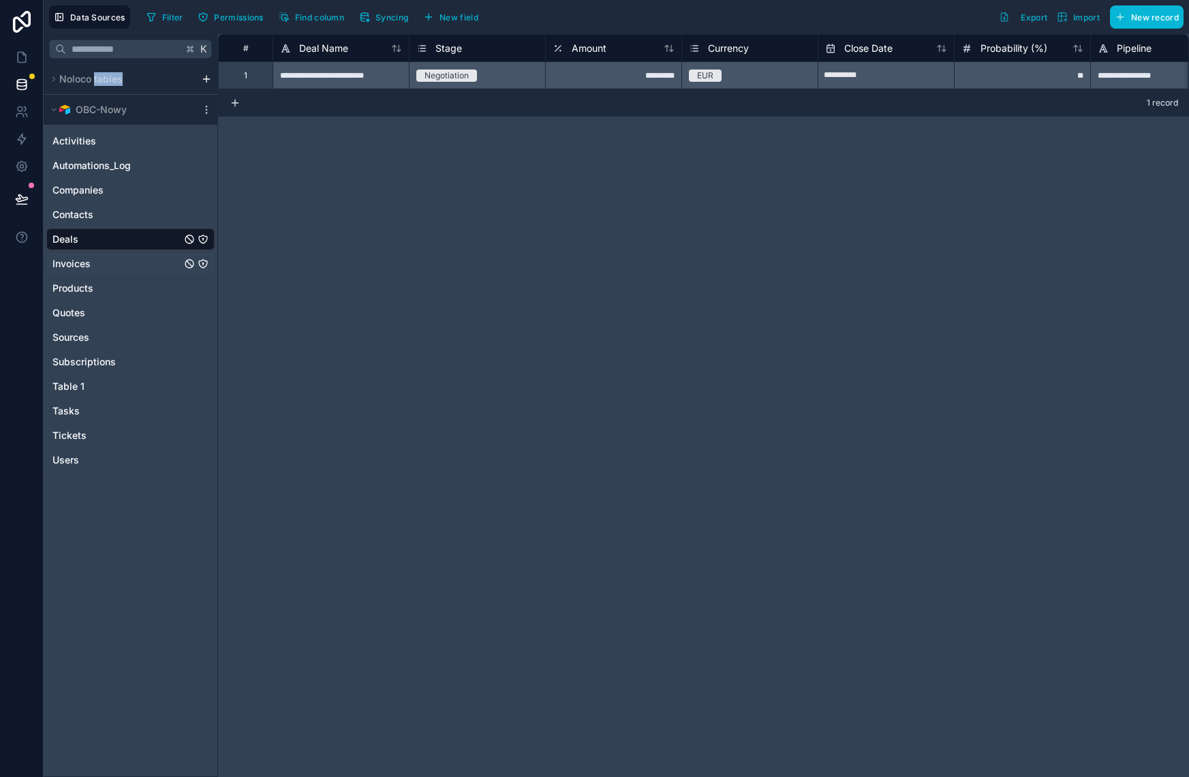
click at [100, 259] on link "Invoices" at bounding box center [116, 264] width 129 height 14
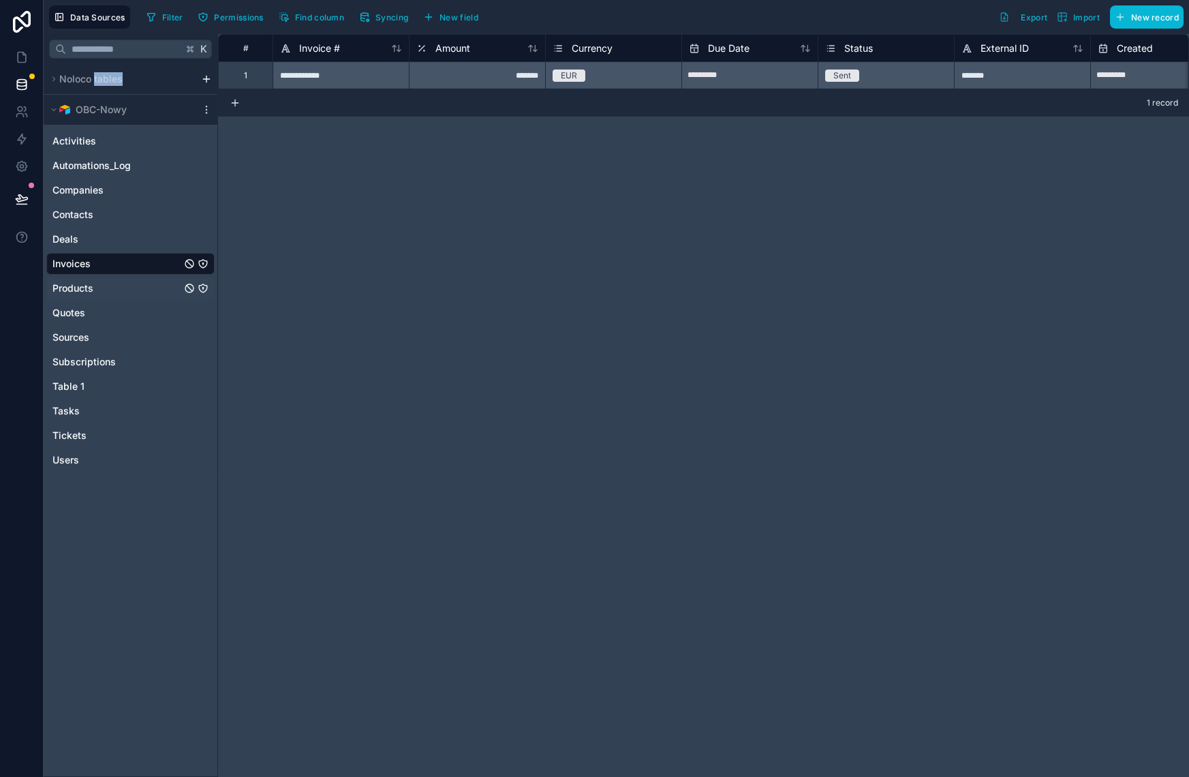
click at [100, 289] on link "Products" at bounding box center [116, 288] width 129 height 14
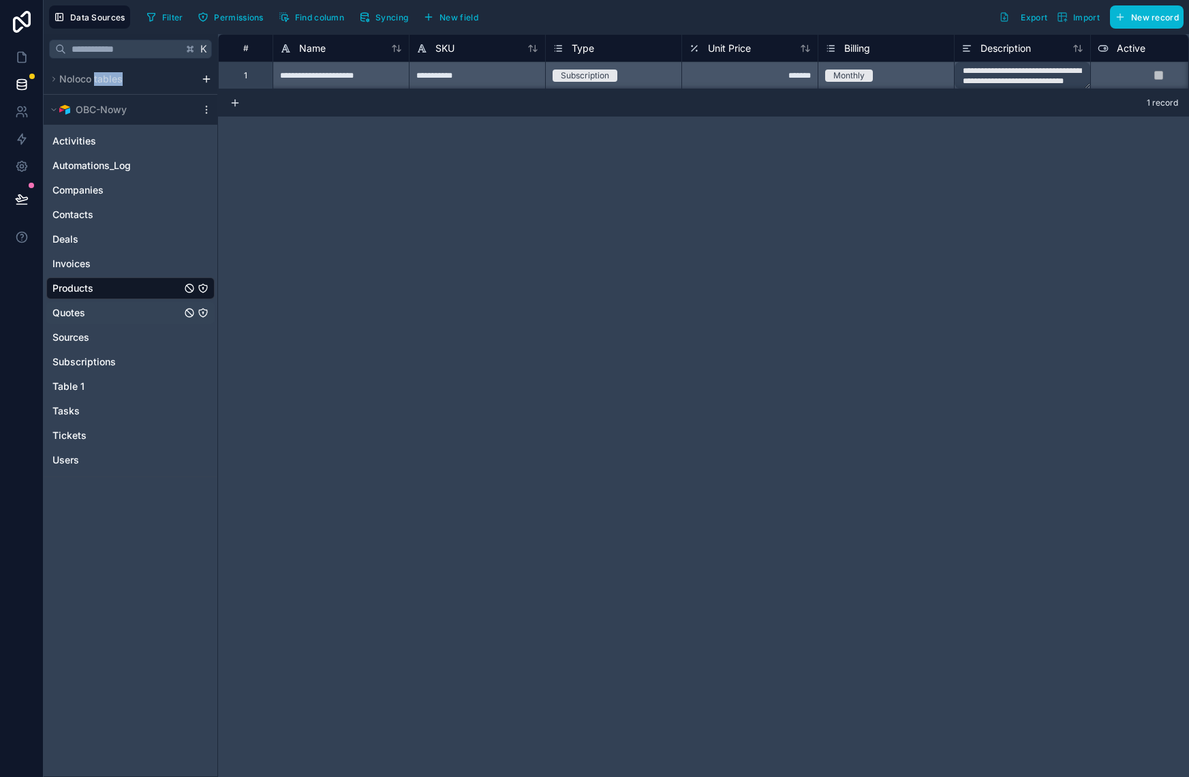
click at [99, 311] on link "Quotes" at bounding box center [116, 313] width 129 height 14
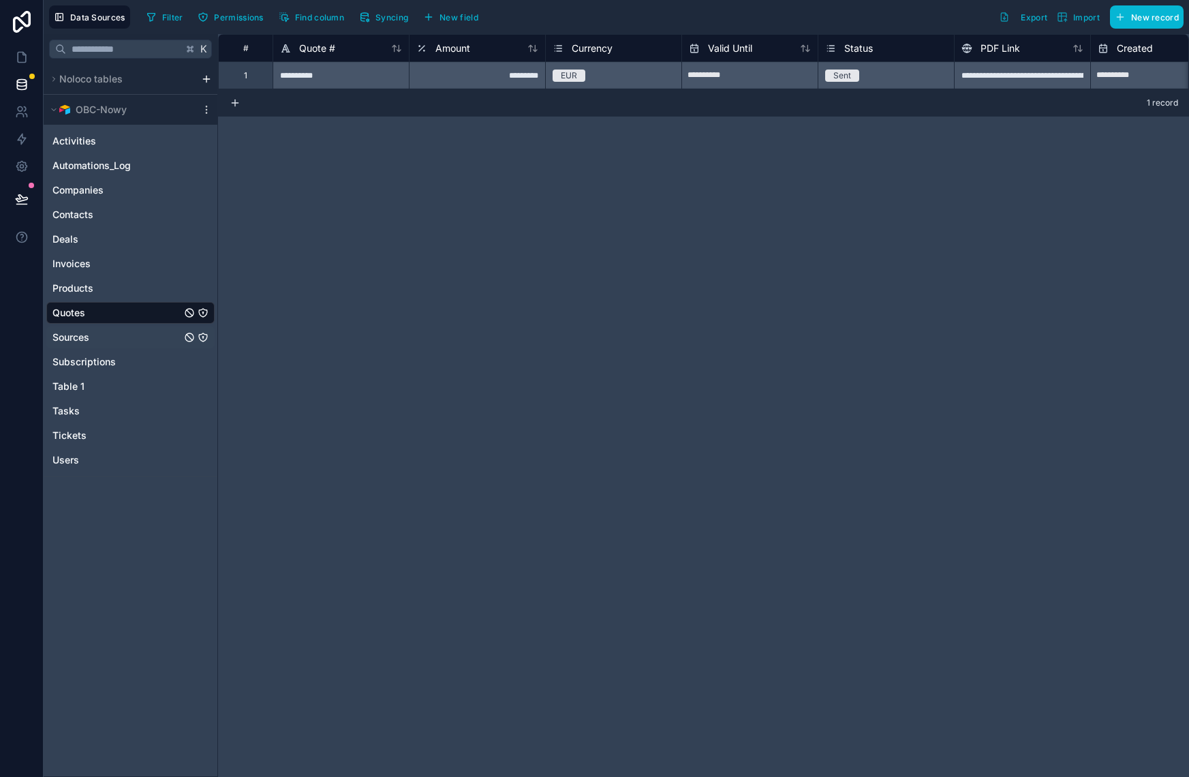
click at [102, 327] on div "Sources" at bounding box center [130, 337] width 168 height 22
click at [104, 331] on link "Sources" at bounding box center [116, 337] width 129 height 14
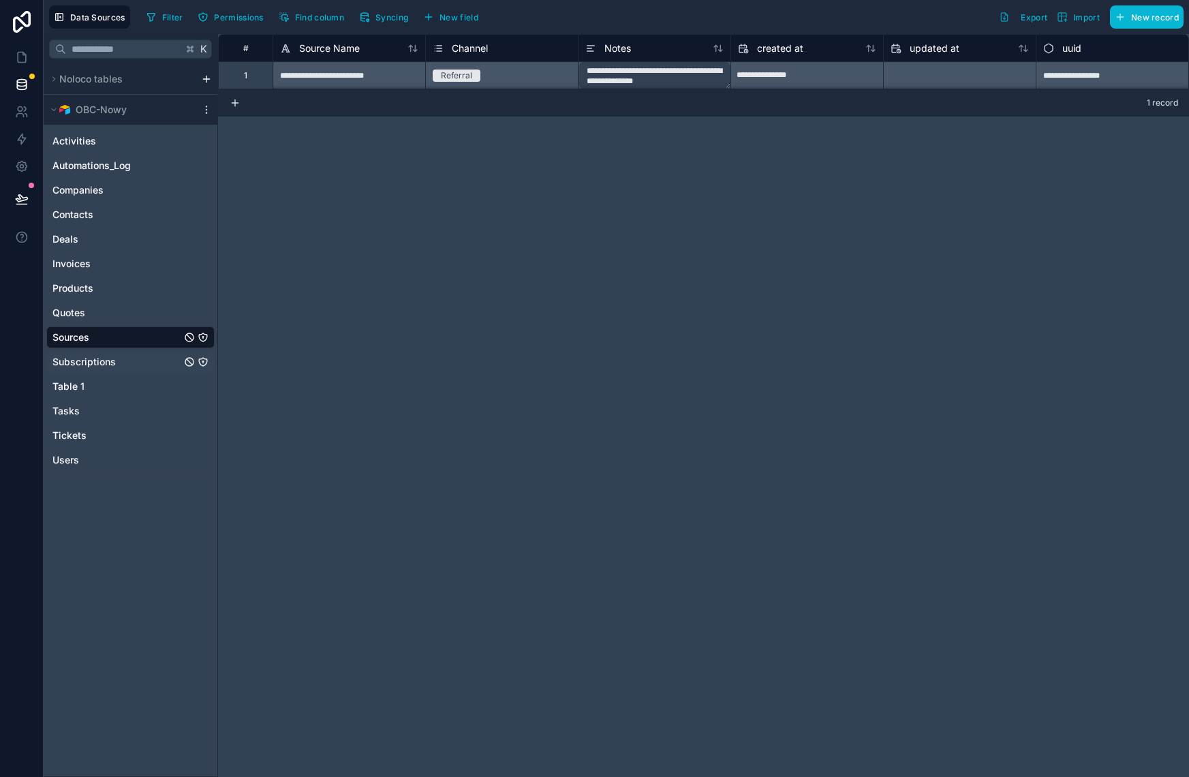
click at [104, 360] on span "Subscriptions" at bounding box center [83, 362] width 63 height 14
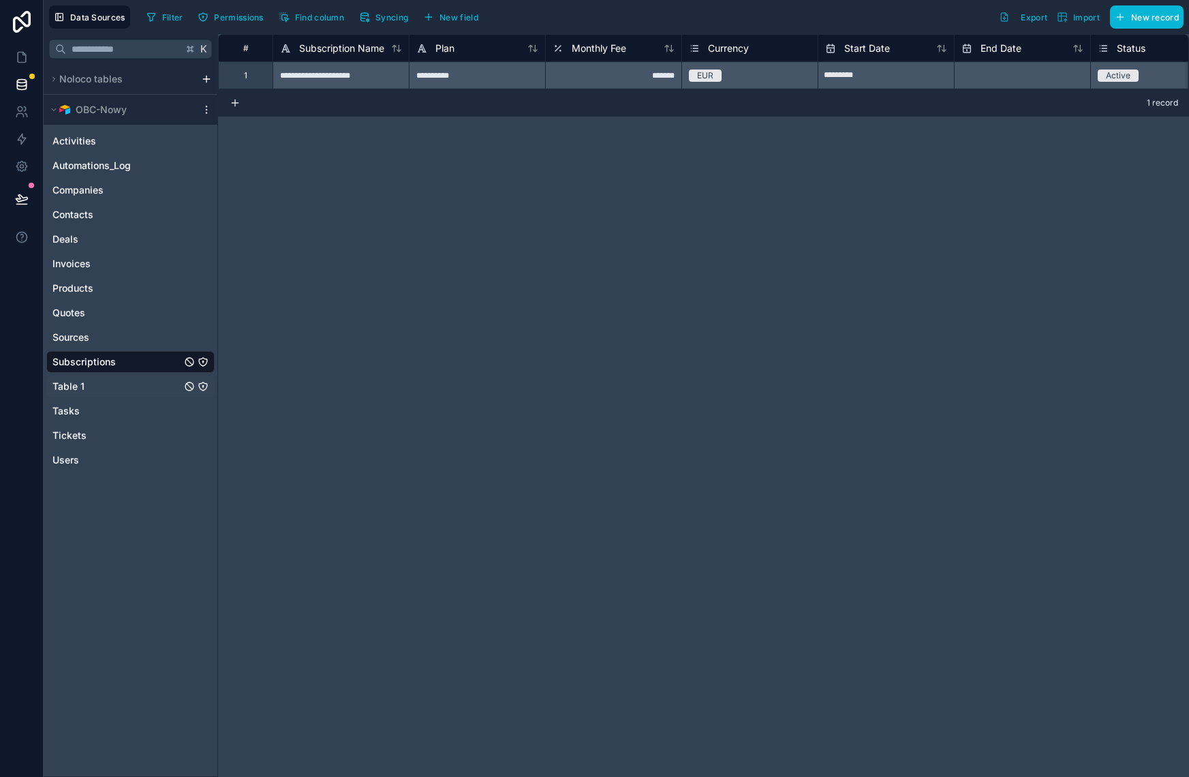
click at [99, 383] on link "Table 1" at bounding box center [116, 387] width 129 height 14
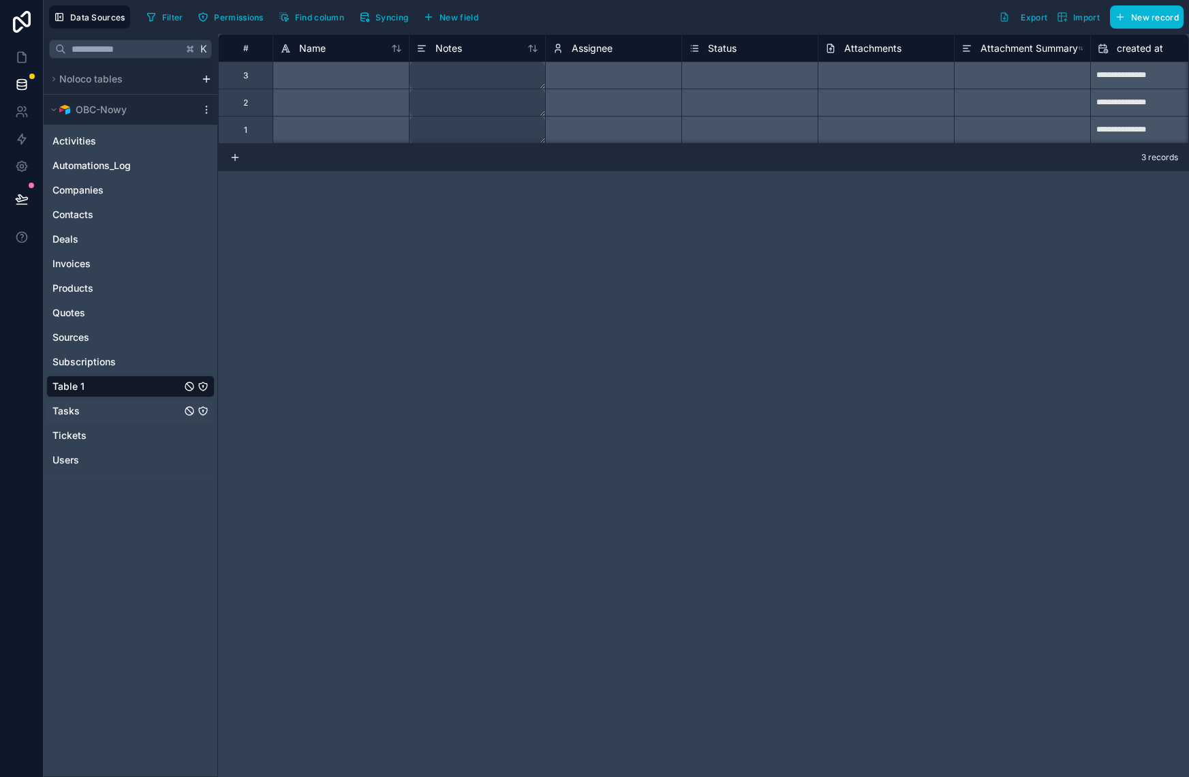
click at [97, 403] on div "Tasks" at bounding box center [130, 411] width 168 height 22
click at [71, 410] on span "Tasks" at bounding box center [65, 411] width 27 height 14
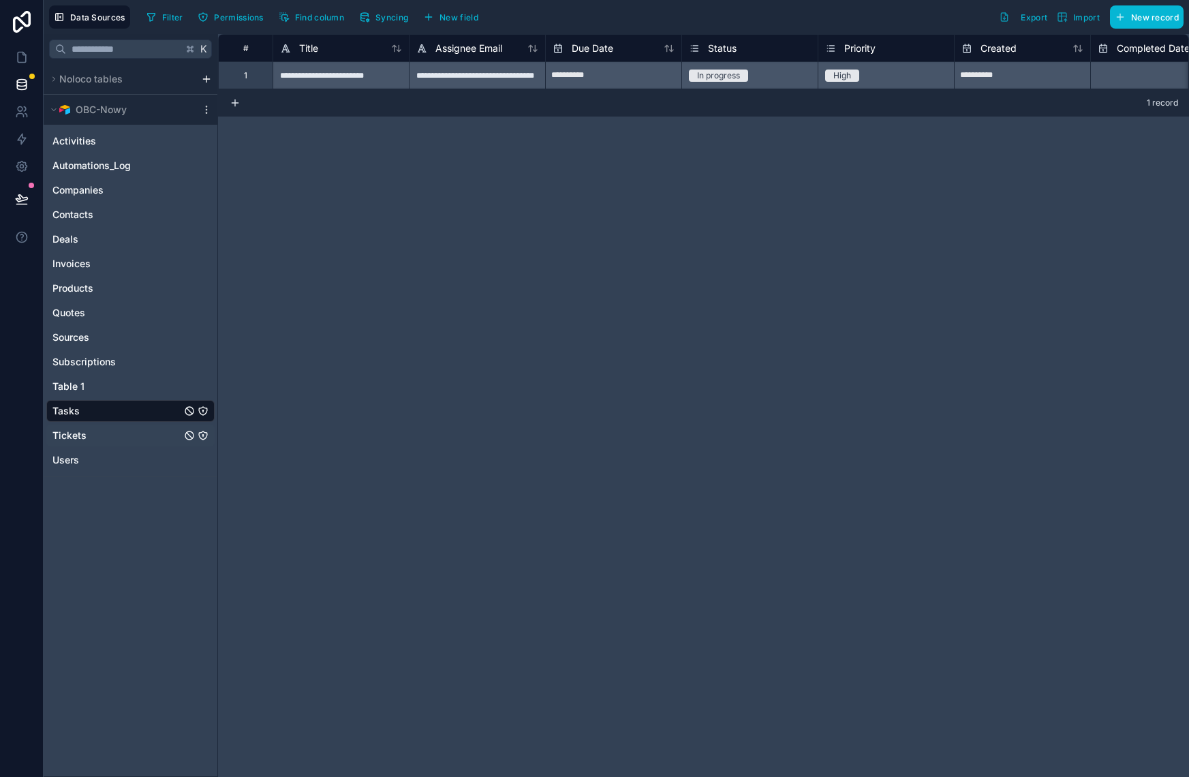
click at [72, 431] on span "Tickets" at bounding box center [69, 436] width 34 height 14
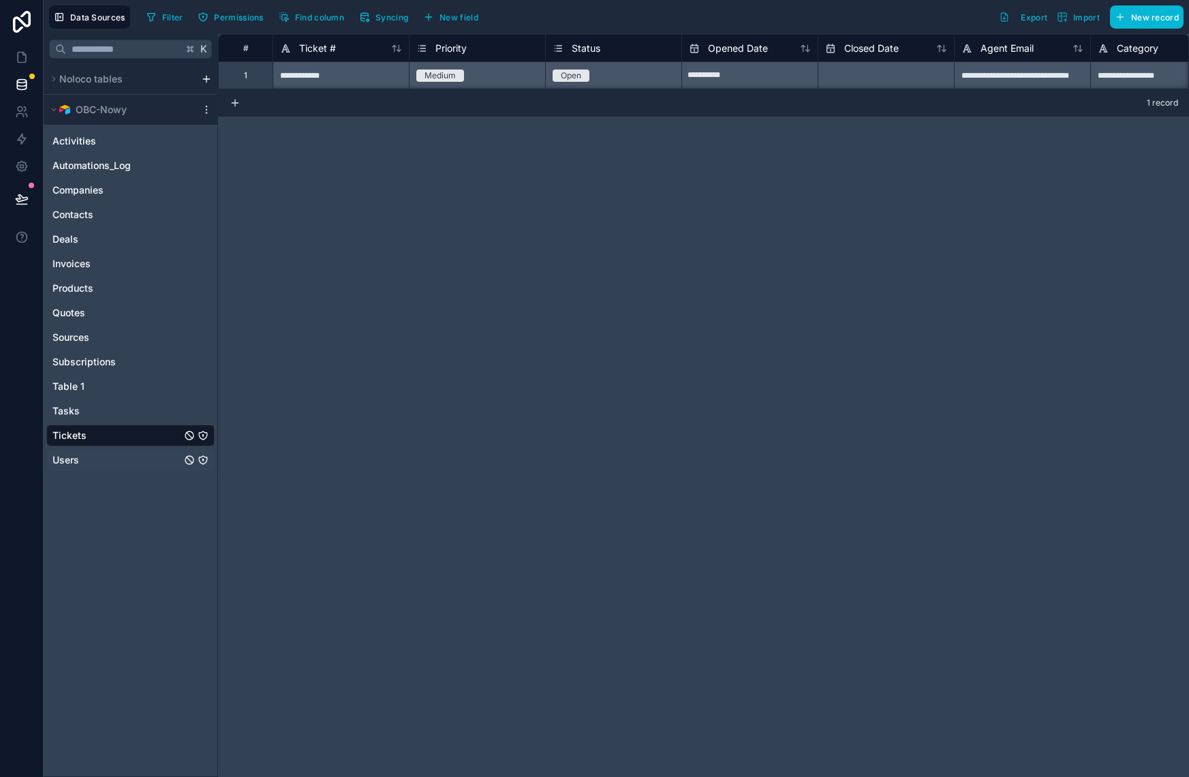
click at [72, 459] on span "Users" at bounding box center [65, 460] width 27 height 14
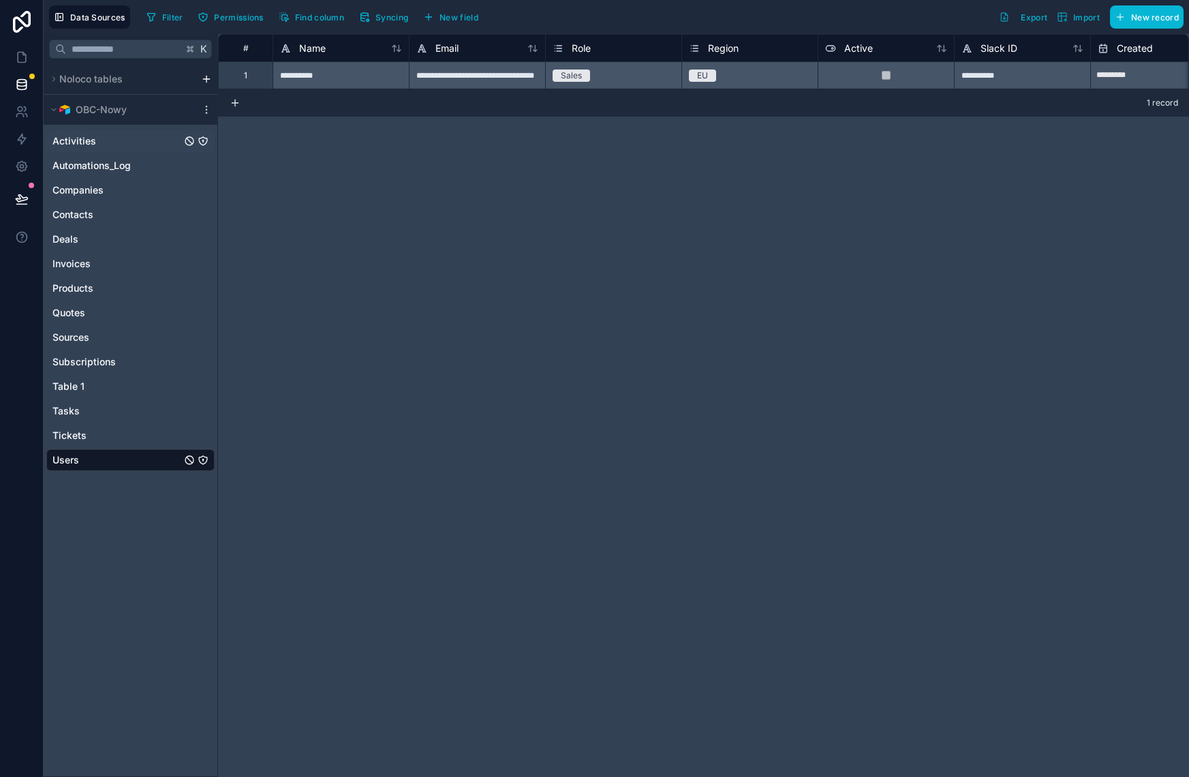
click at [91, 143] on span "Activities" at bounding box center [74, 141] width 44 height 14
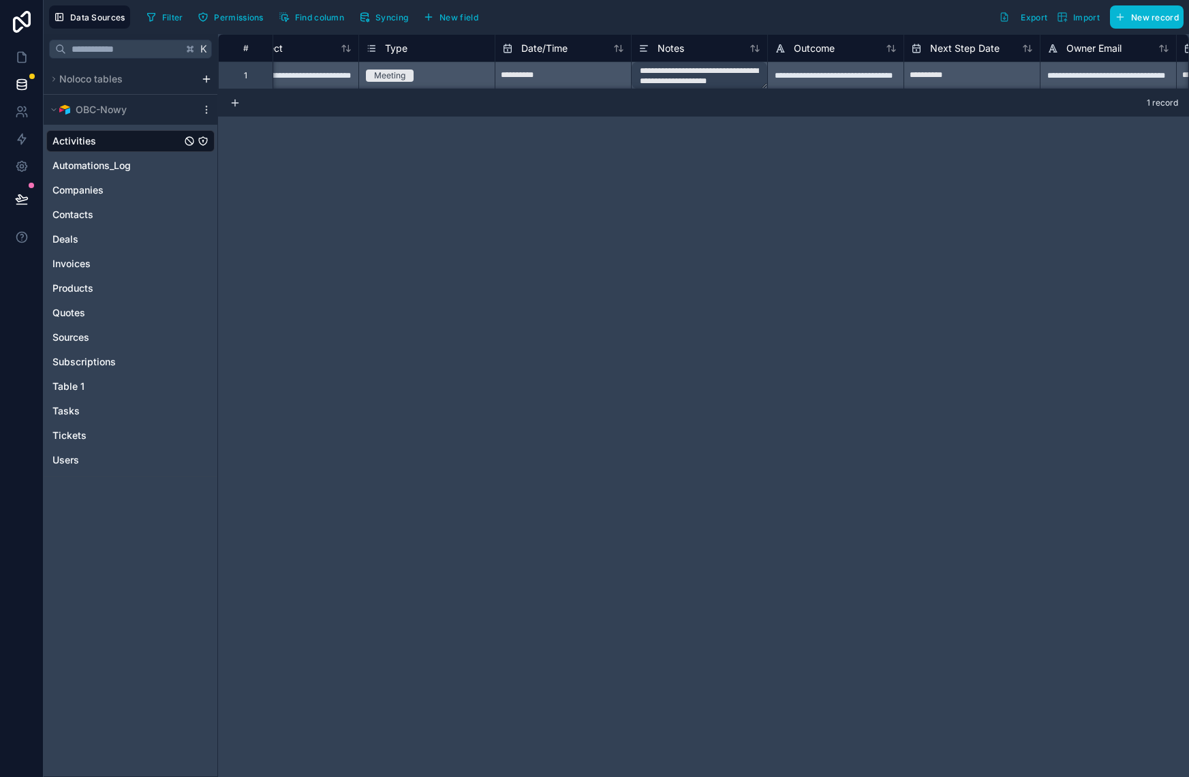
scroll to position [3, 50]
click at [100, 163] on span "Automations_Log" at bounding box center [91, 166] width 78 height 14
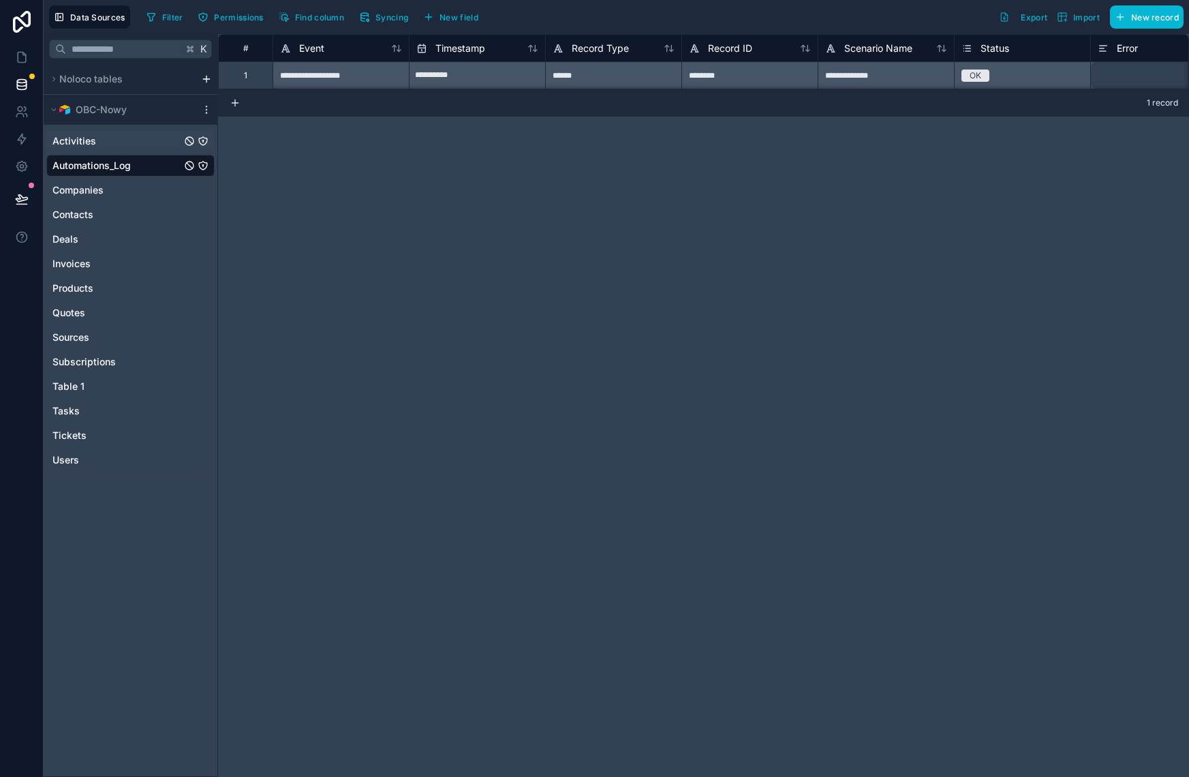
click at [100, 140] on link "Activities" at bounding box center [116, 141] width 129 height 14
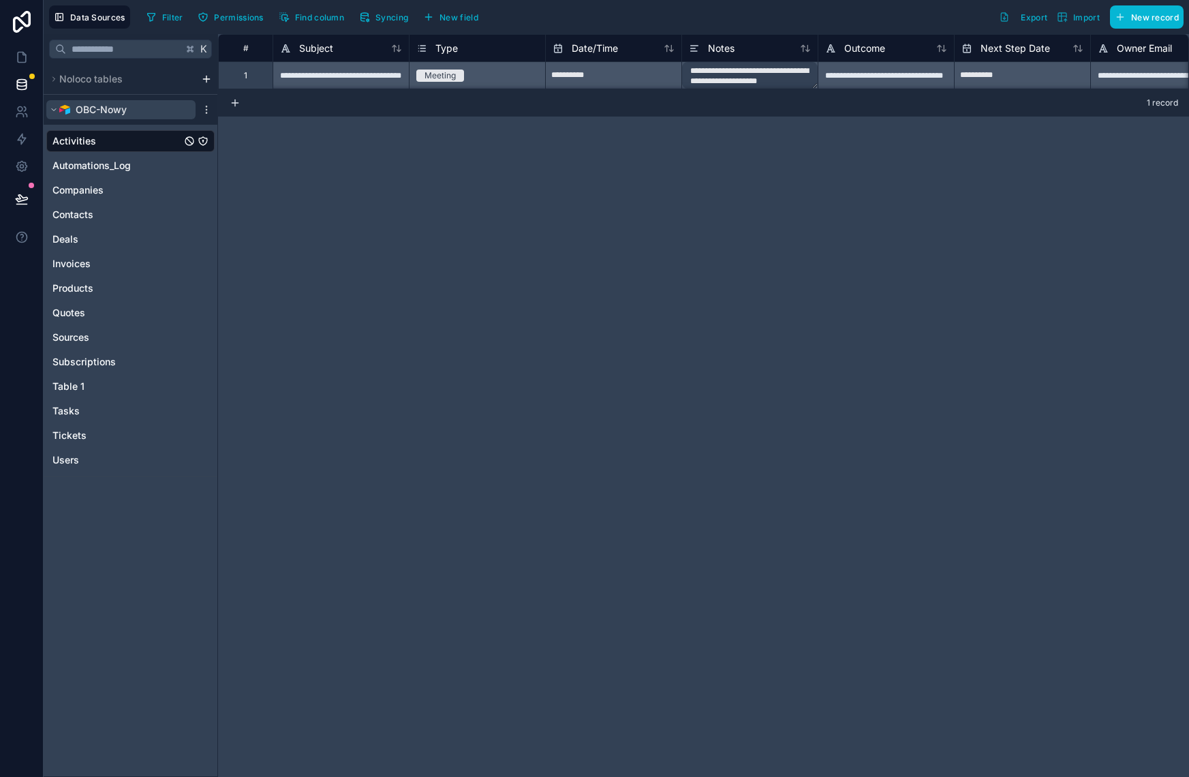
click at [118, 108] on span "OBC-Nowy" at bounding box center [101, 110] width 51 height 14
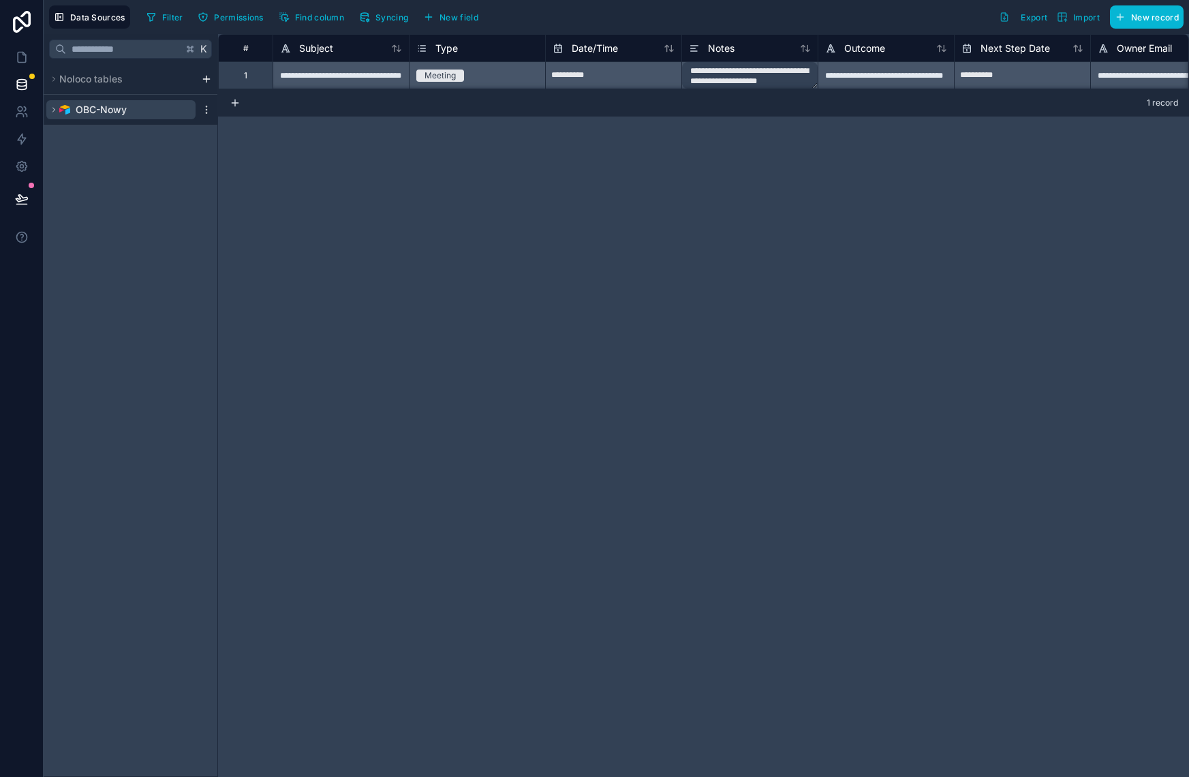
click at [118, 108] on span "OBC-Nowy" at bounding box center [101, 110] width 51 height 14
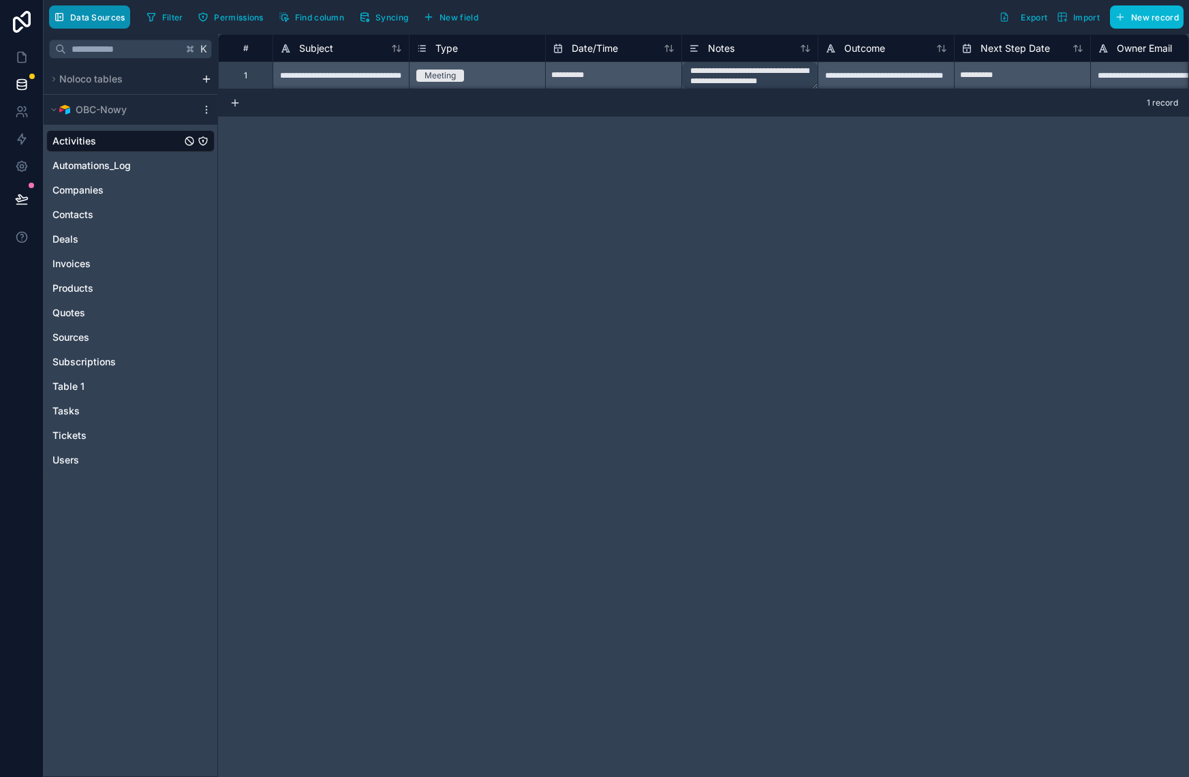
click at [59, 14] on icon "button" at bounding box center [59, 17] width 11 height 11
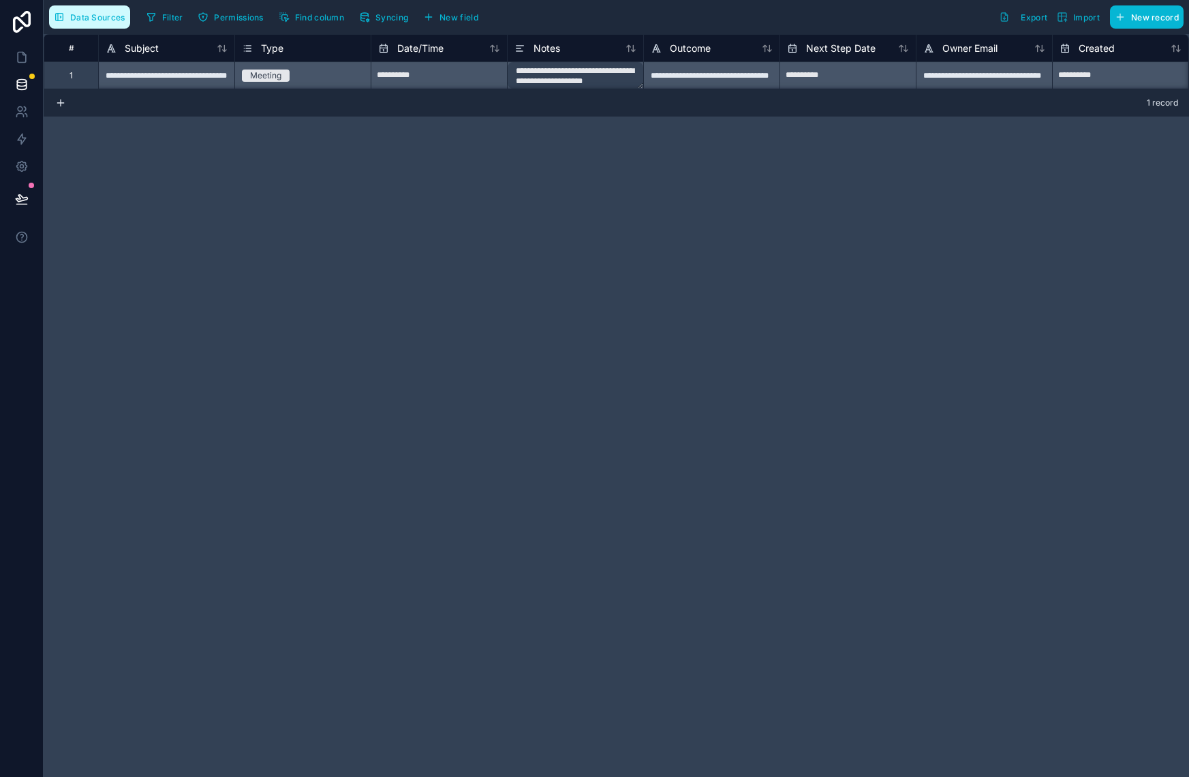
click at [59, 14] on icon "button" at bounding box center [59, 17] width 11 height 11
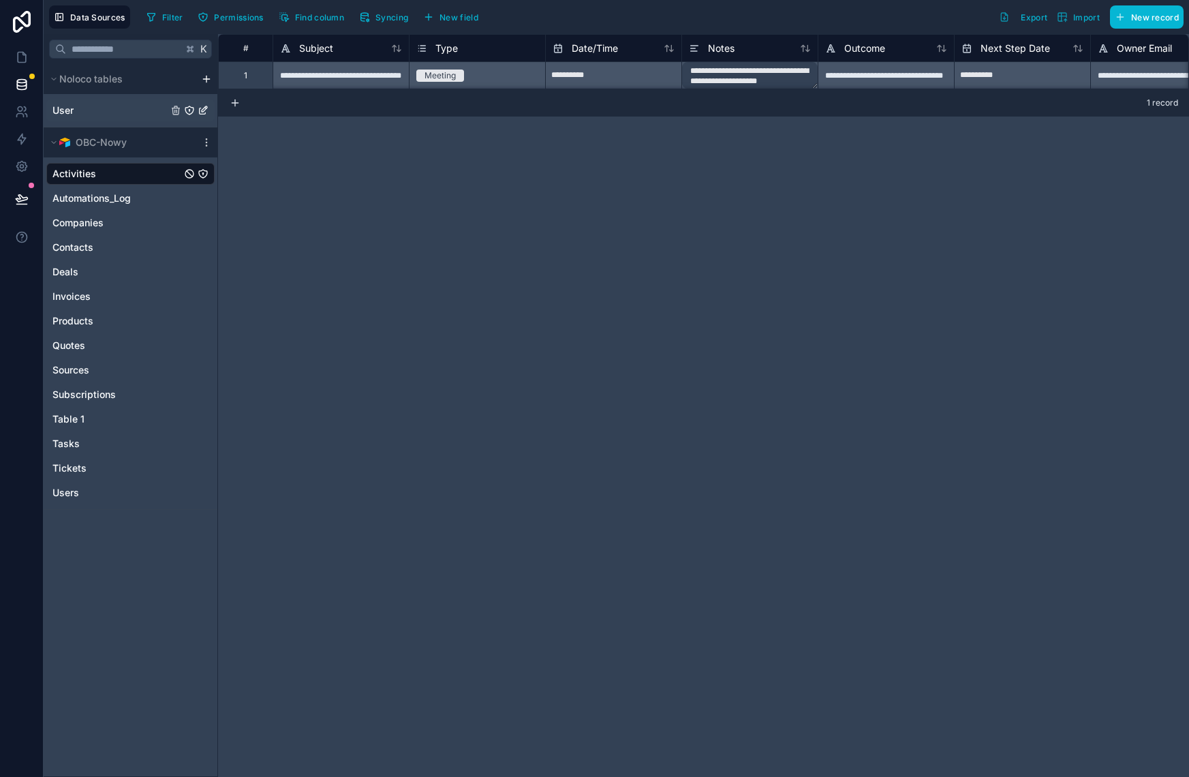
click at [106, 108] on link "User" at bounding box center [109, 111] width 115 height 14
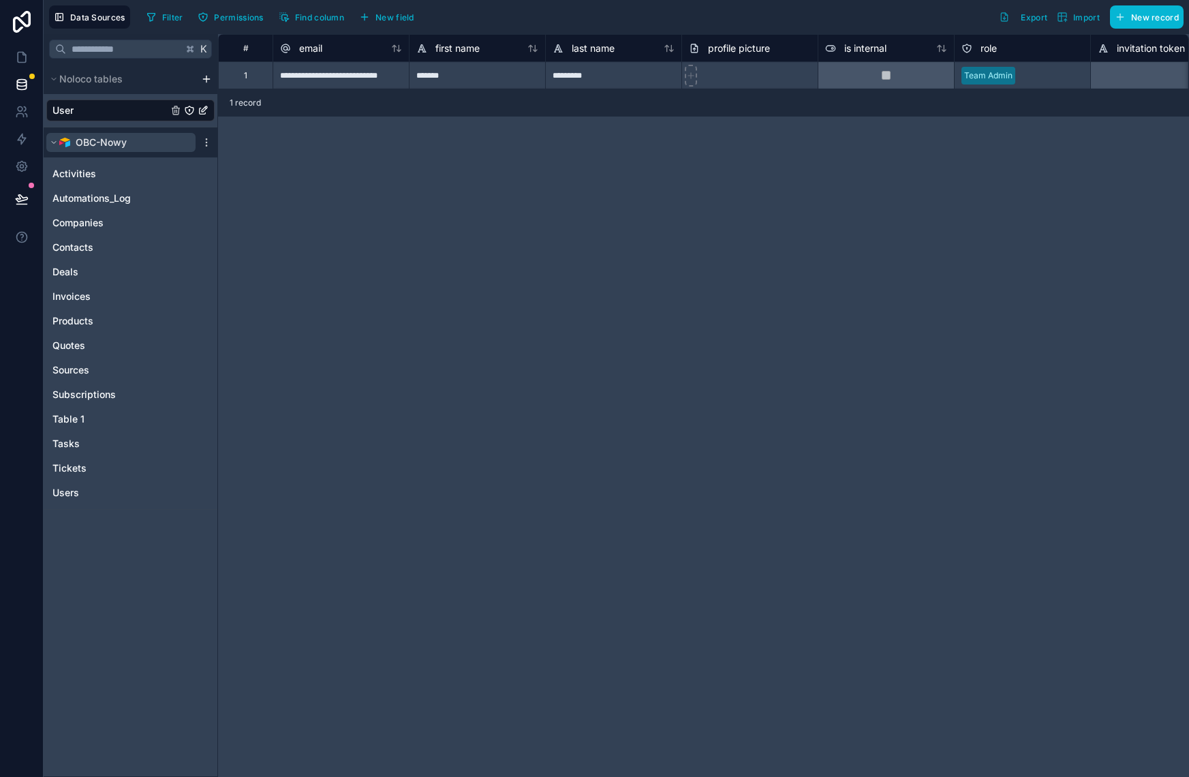
click at [163, 141] on button "OBC-Nowy" at bounding box center [120, 142] width 149 height 19
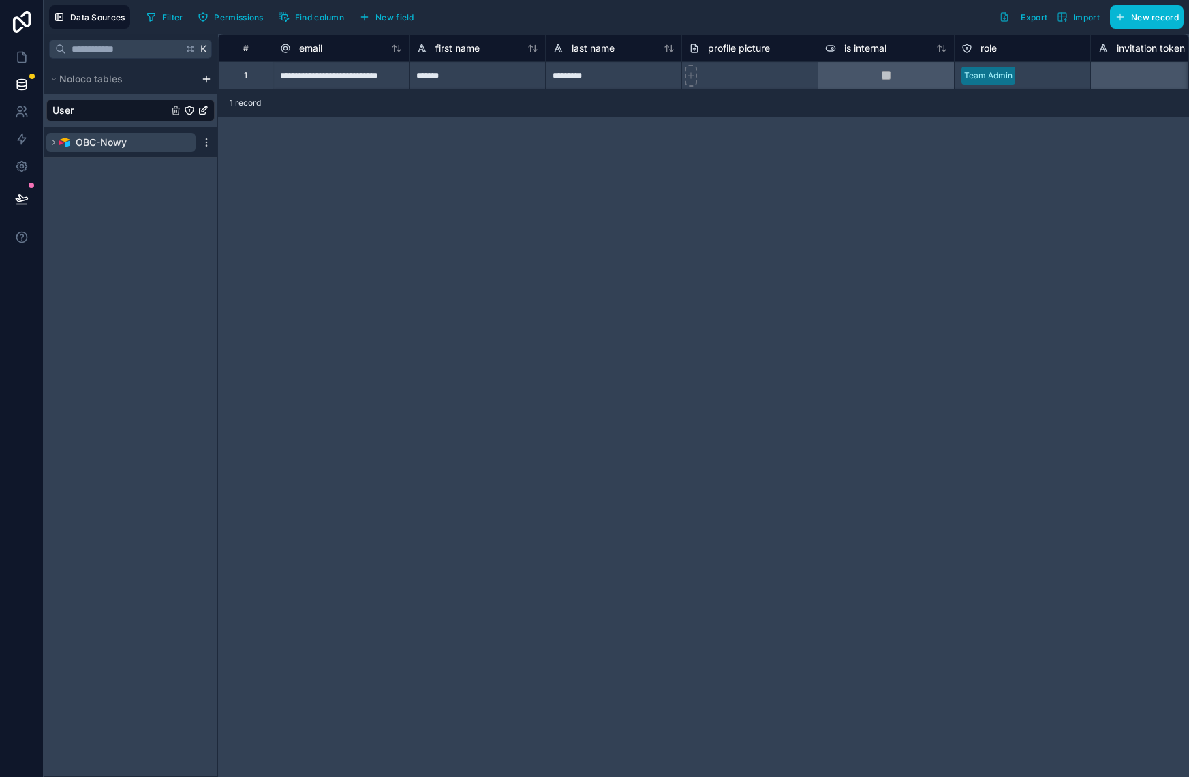
click at [163, 141] on button "OBC-Nowy" at bounding box center [120, 142] width 149 height 19
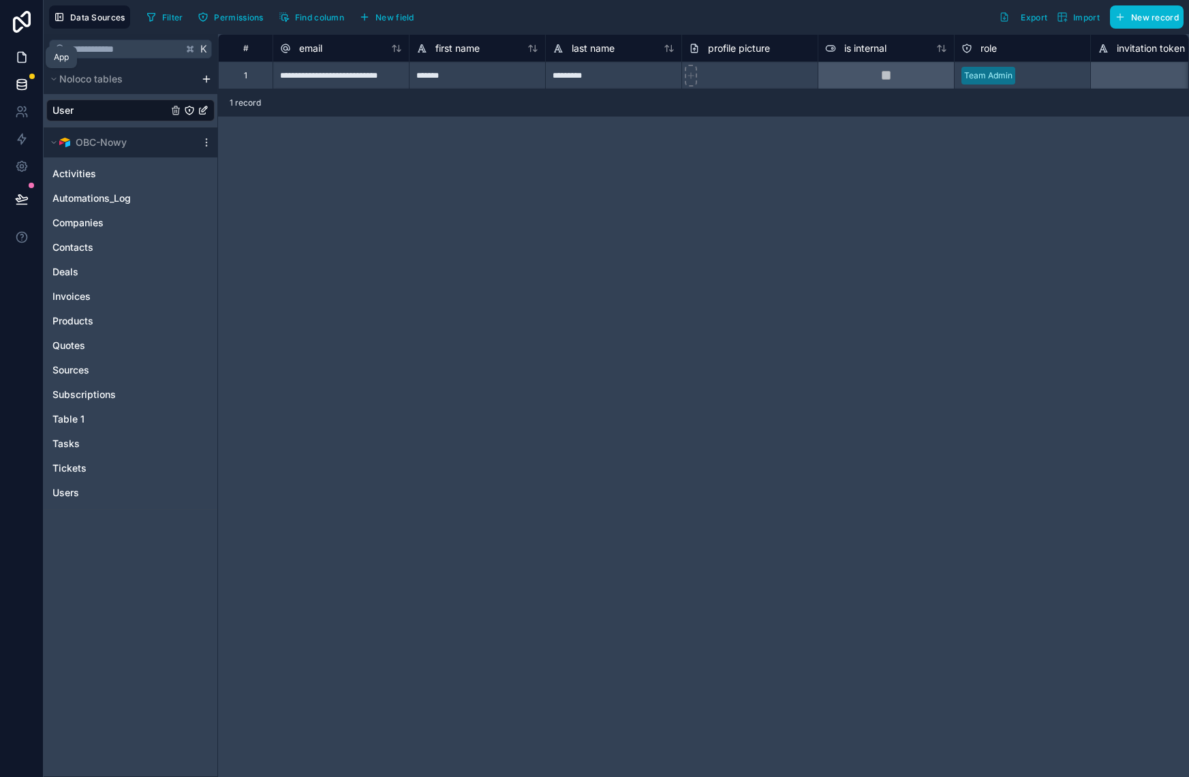
click at [22, 52] on icon at bounding box center [22, 57] width 8 height 10
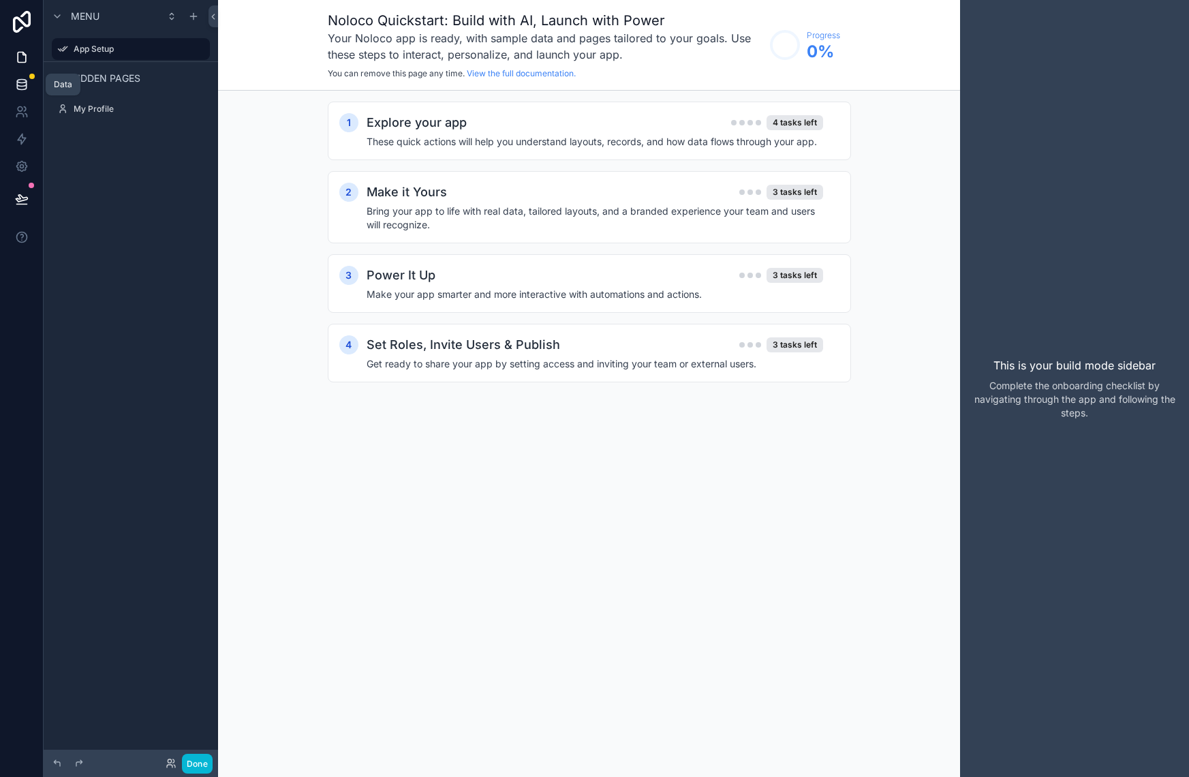
click at [21, 84] on icon at bounding box center [22, 85] width 14 height 14
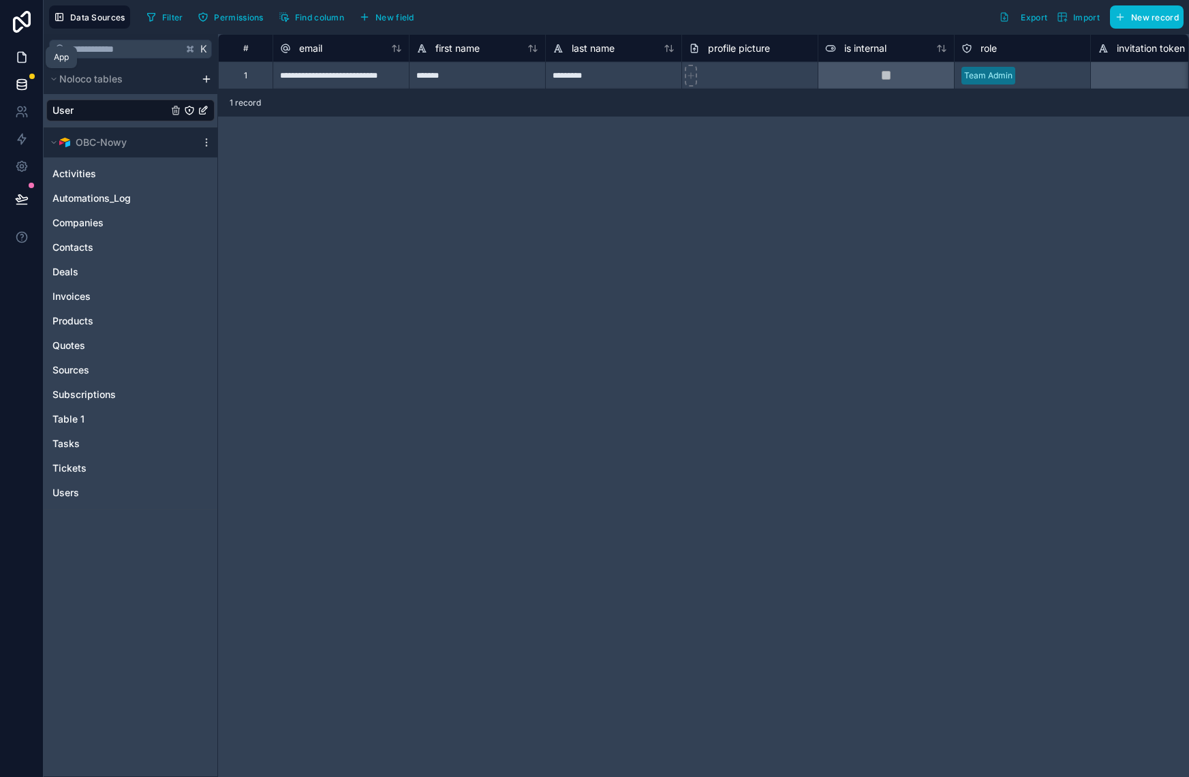
click at [27, 61] on icon at bounding box center [22, 57] width 14 height 14
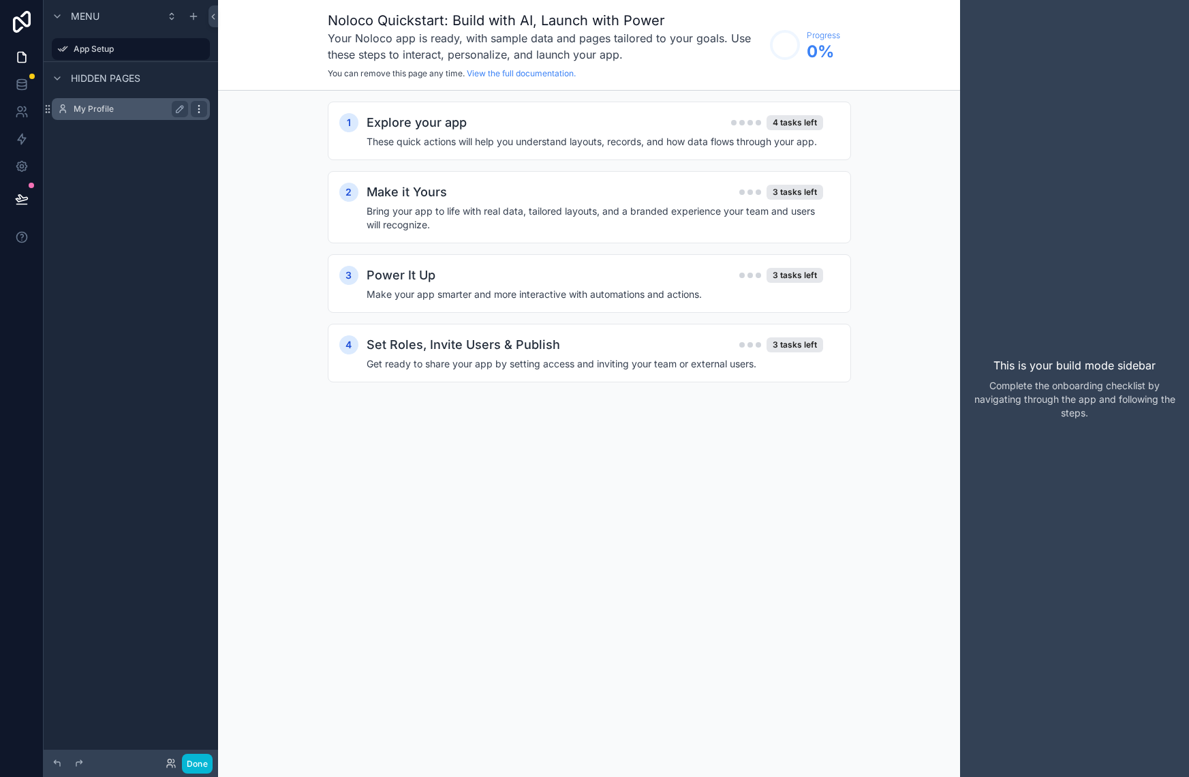
click at [198, 112] on icon "scrollable content" at bounding box center [198, 112] width 1 height 1
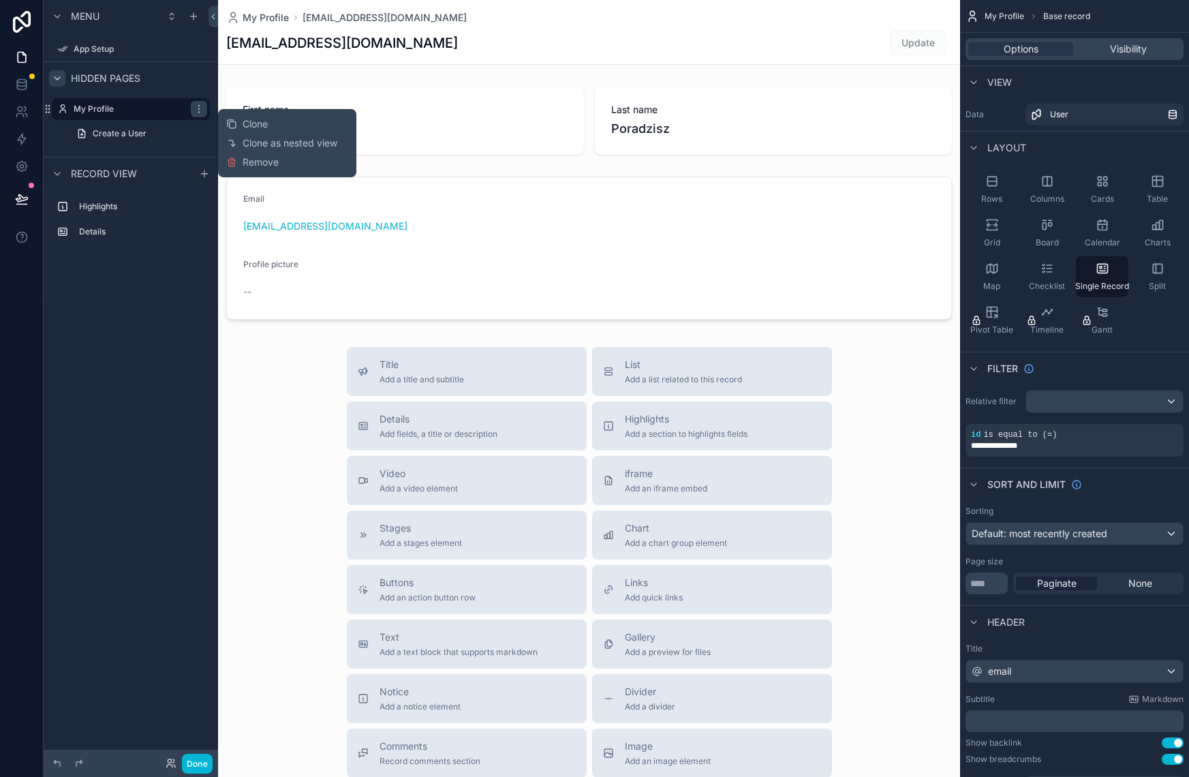
click at [59, 79] on icon "scrollable content" at bounding box center [57, 78] width 11 height 11
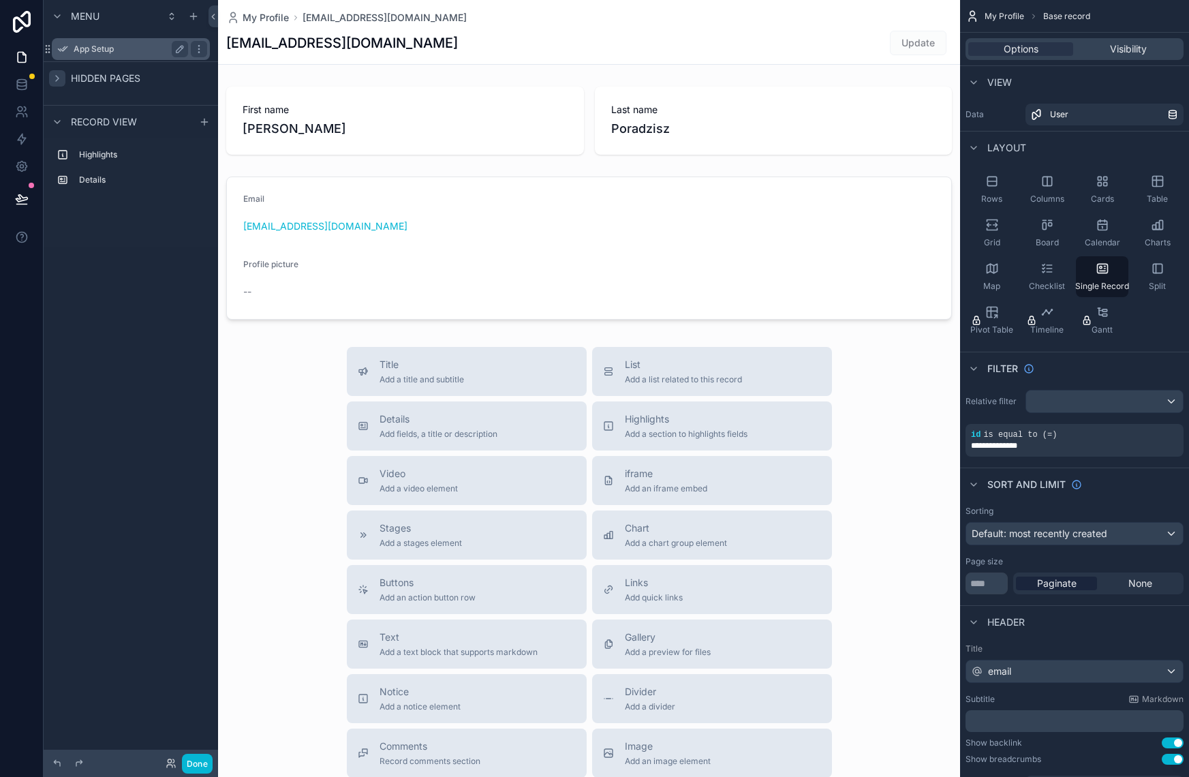
click at [97, 42] on div "App Setup" at bounding box center [131, 49] width 114 height 16
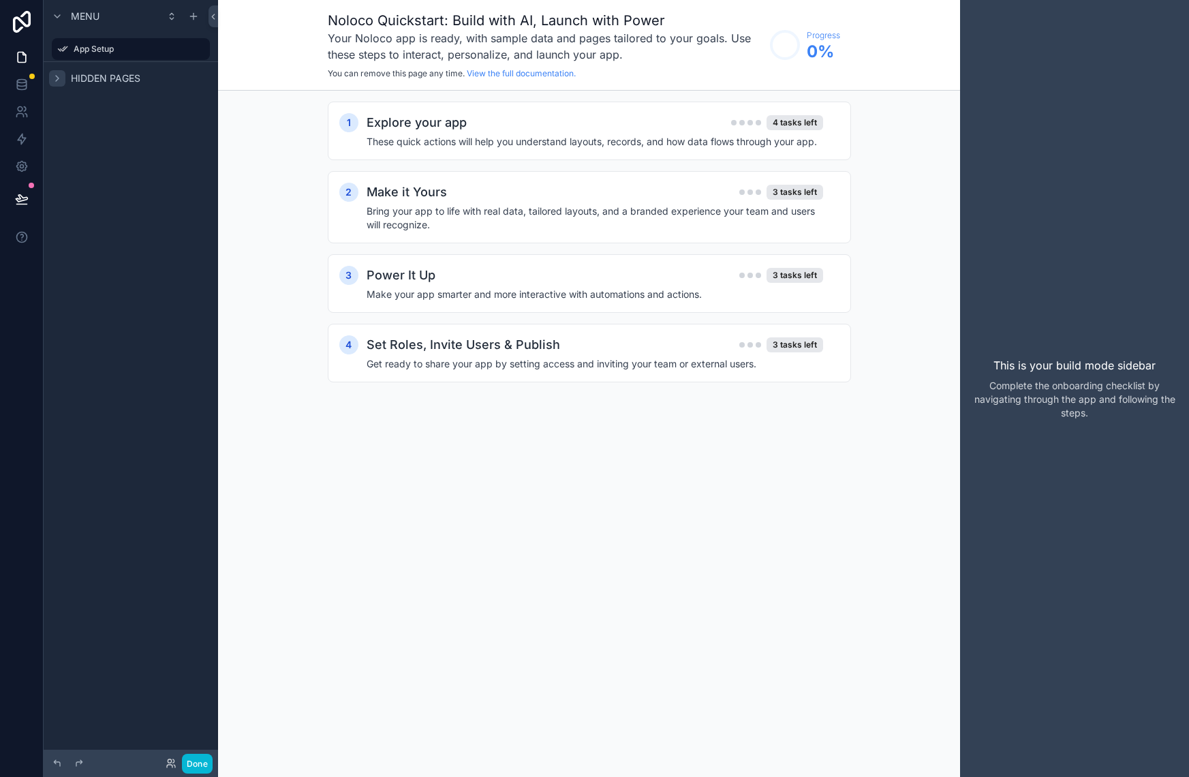
click at [54, 82] on icon "scrollable content" at bounding box center [57, 78] width 11 height 11
click at [79, 109] on label "My Profile" at bounding box center [128, 109] width 109 height 11
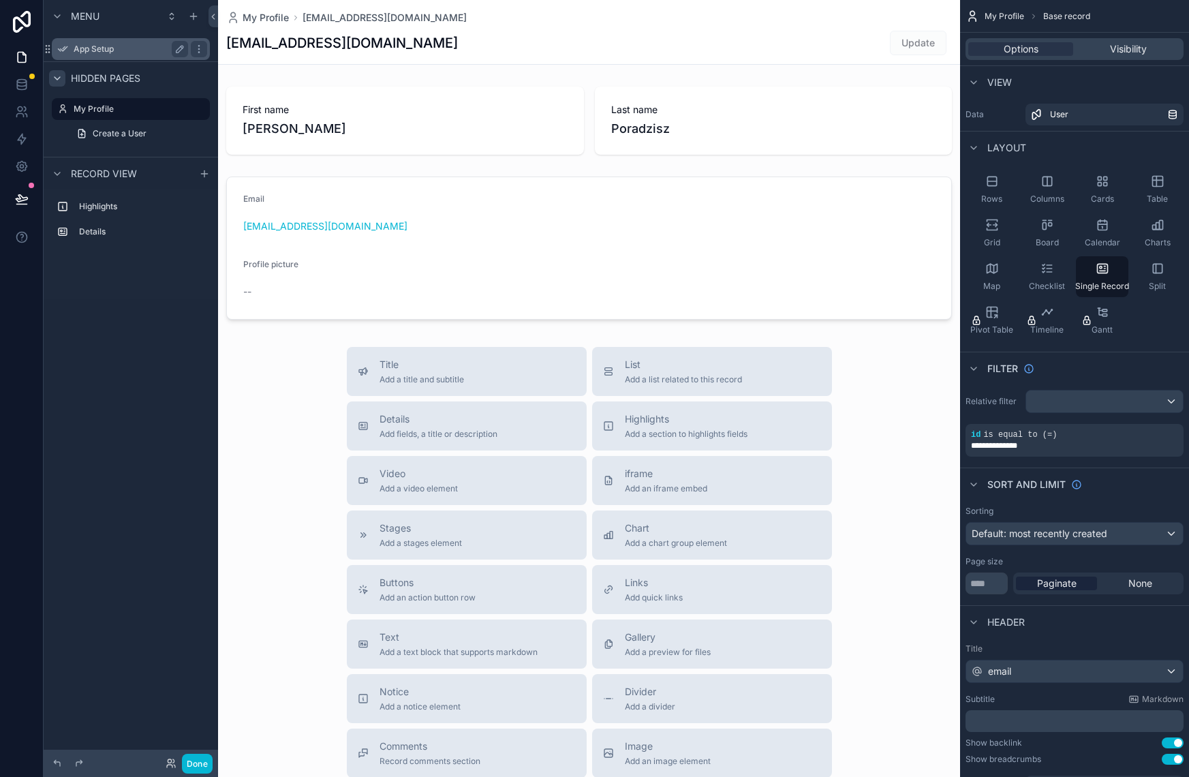
click at [104, 50] on label "App Setup" at bounding box center [128, 49] width 109 height 11
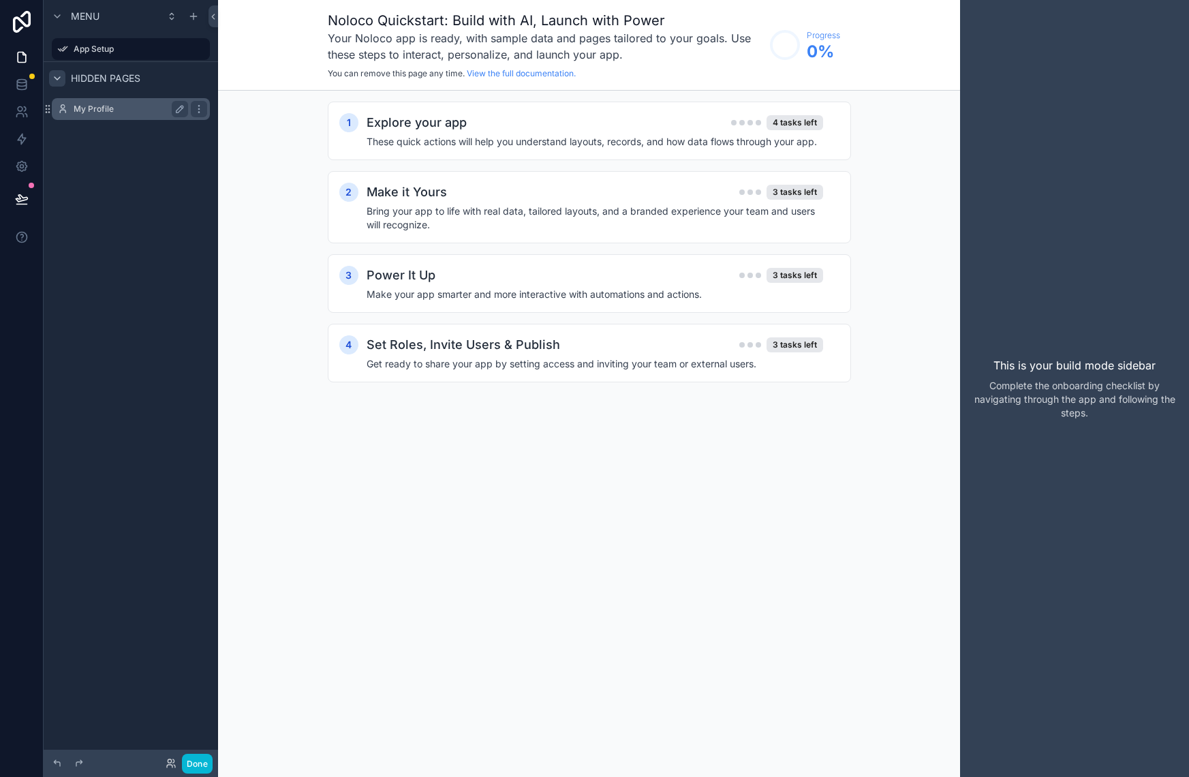
click at [102, 108] on label "My Profile" at bounding box center [128, 109] width 109 height 11
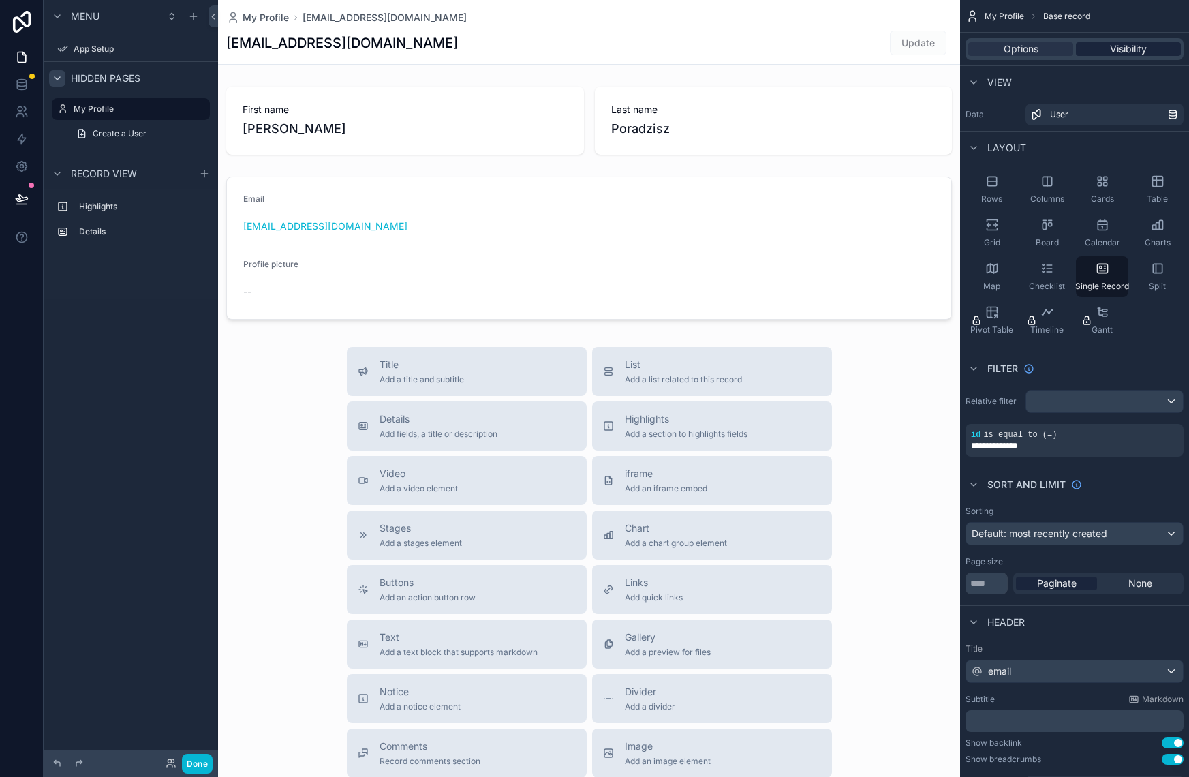
click at [1137, 44] on span "Visibility" at bounding box center [1128, 49] width 37 height 14
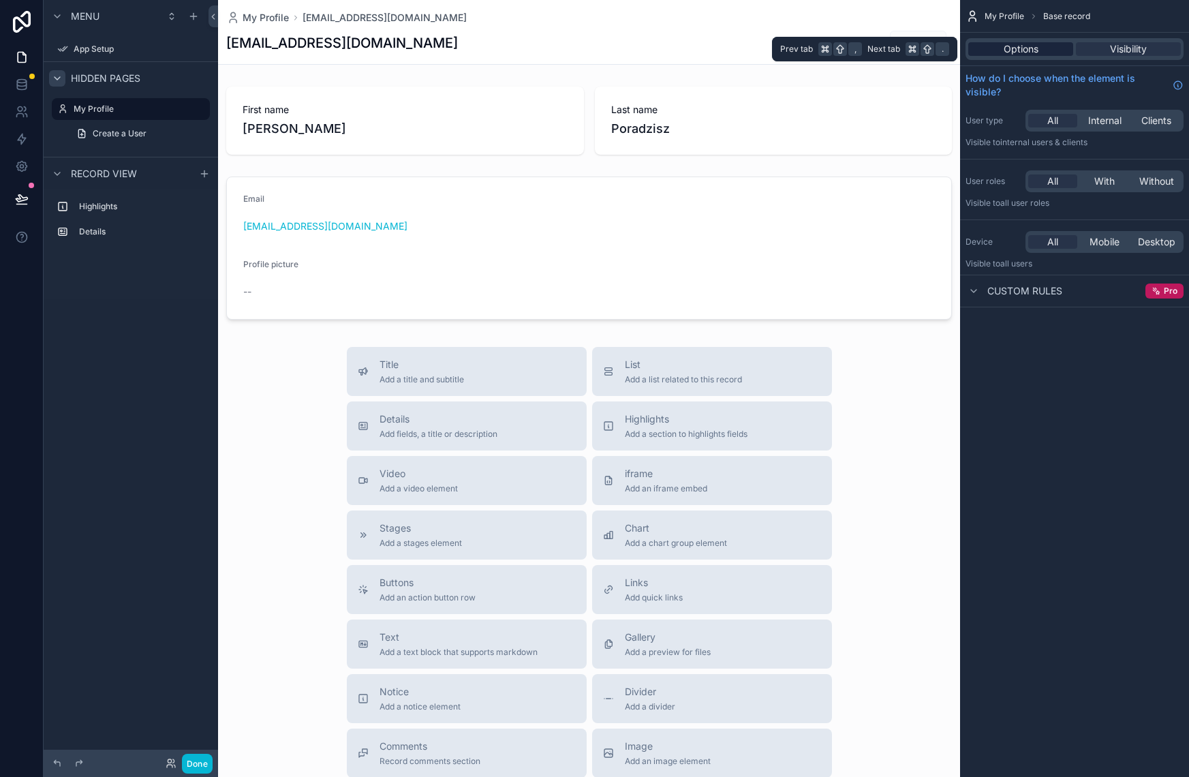
click at [1047, 44] on div "Options" at bounding box center [1020, 49] width 105 height 14
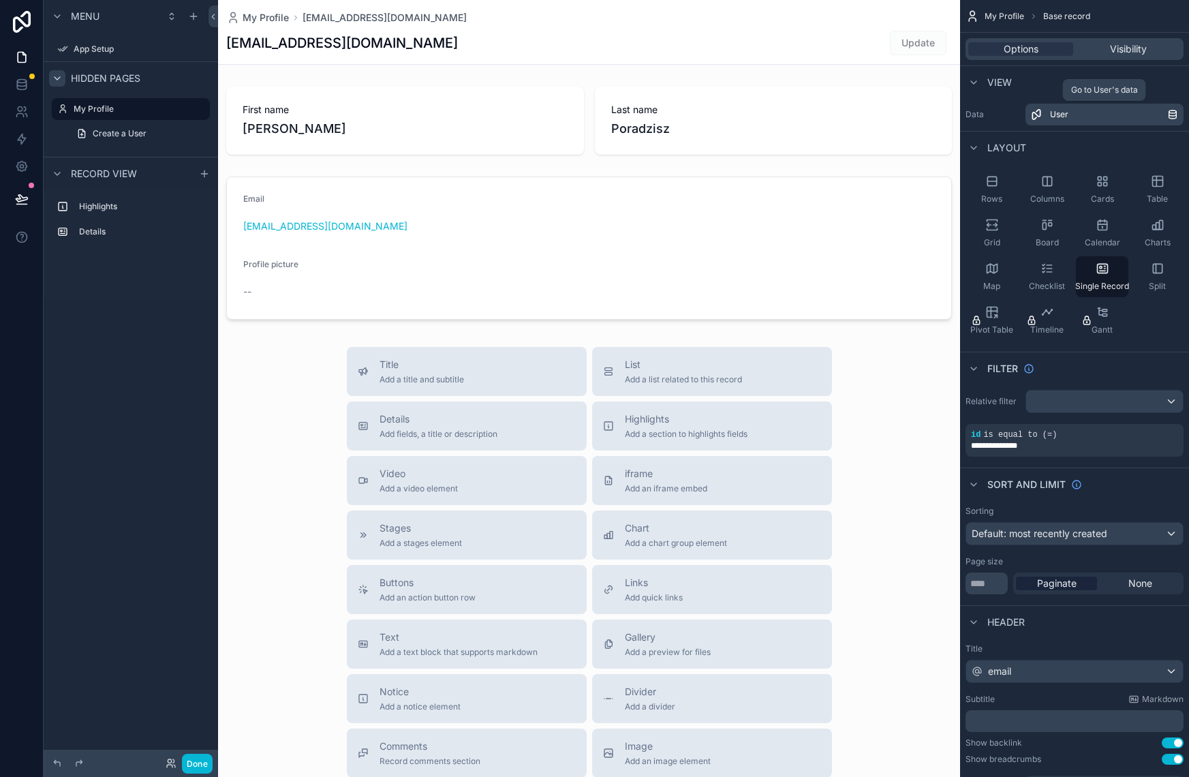
click at [1116, 117] on div "User" at bounding box center [1108, 114] width 117 height 11
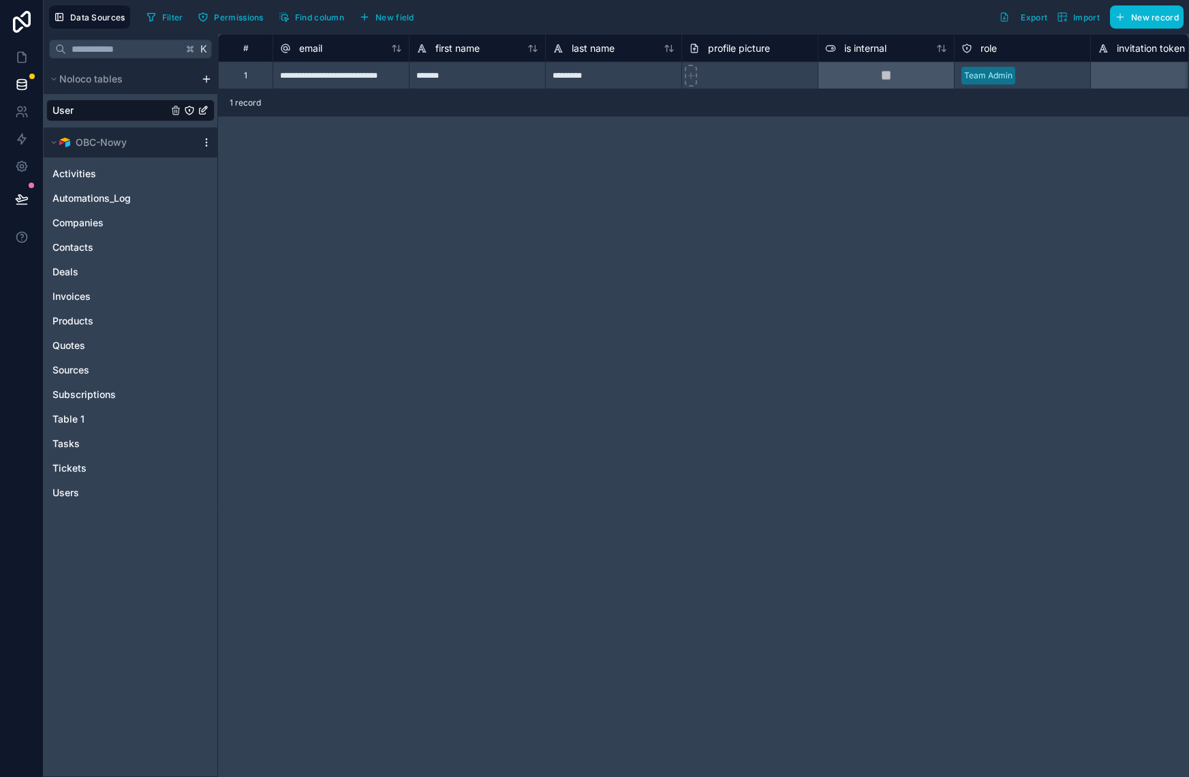
click at [206, 140] on icon "scrollable content" at bounding box center [206, 142] width 11 height 11
click at [171, 127] on div "Noloco tables User" at bounding box center [131, 95] width 174 height 63
click at [1023, 19] on span "Export" at bounding box center [1034, 17] width 27 height 10
click at [23, 57] on icon at bounding box center [22, 57] width 14 height 14
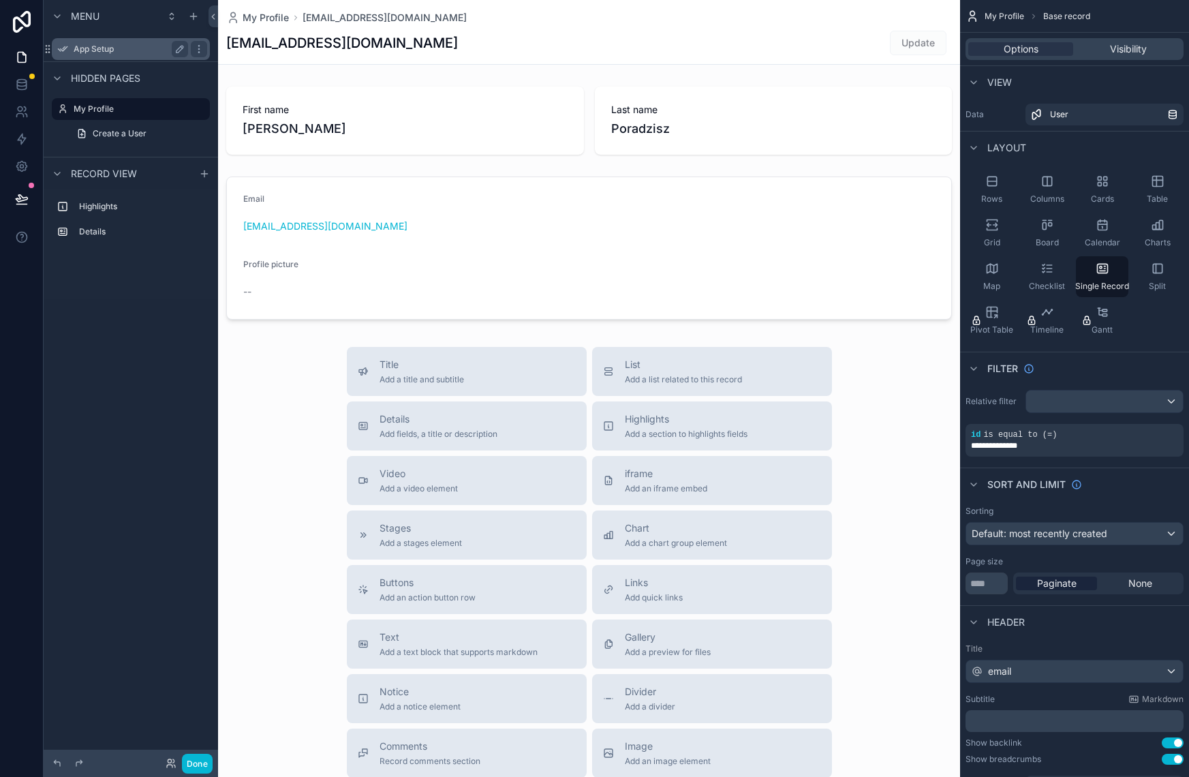
click at [101, 46] on label "App Setup" at bounding box center [128, 49] width 109 height 11
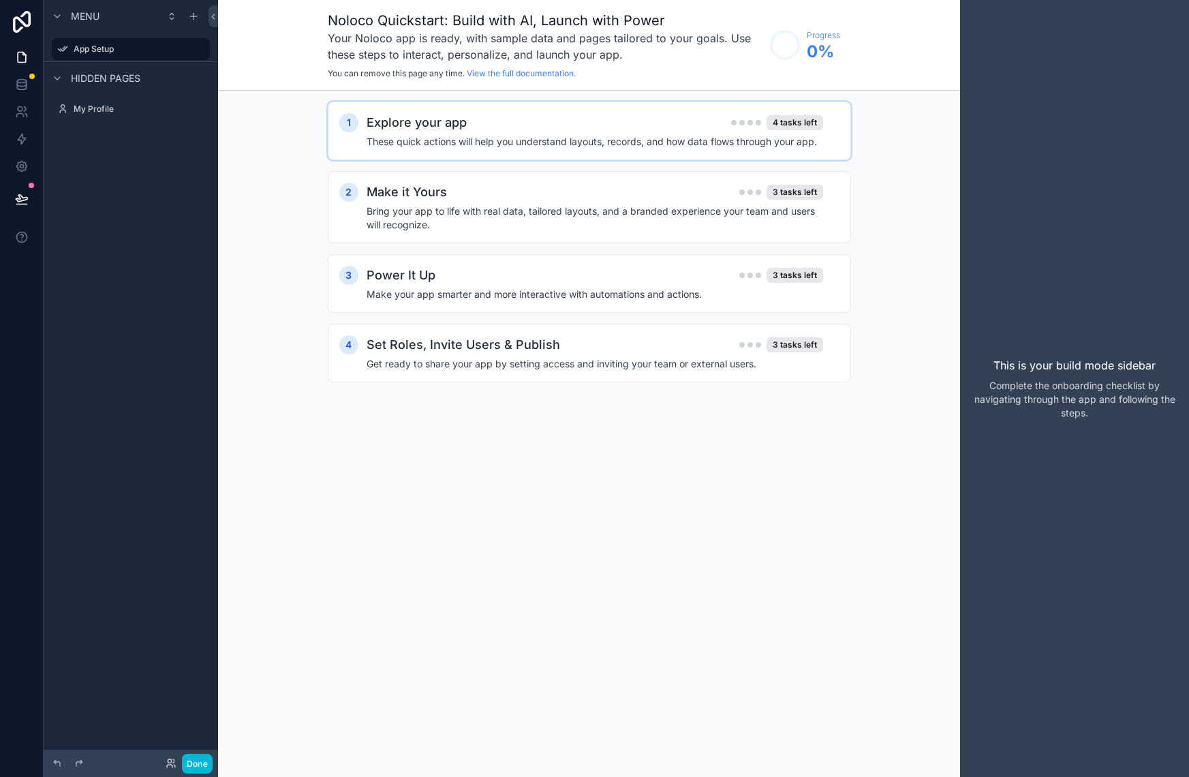
click at [546, 132] on div "Explore your app 4 tasks left" at bounding box center [595, 122] width 457 height 19
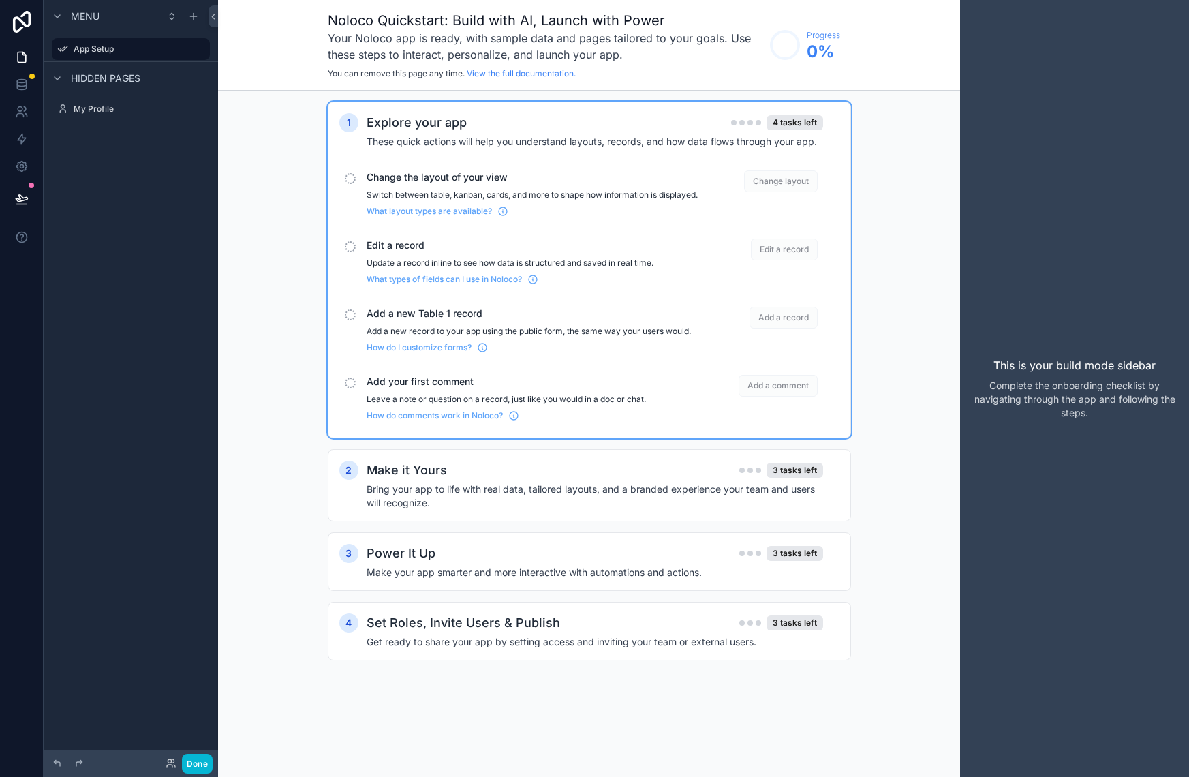
click at [634, 188] on div "Change the layout of your view Switch between table, kanban, cards, and more to…" at bounding box center [532, 193] width 331 height 46
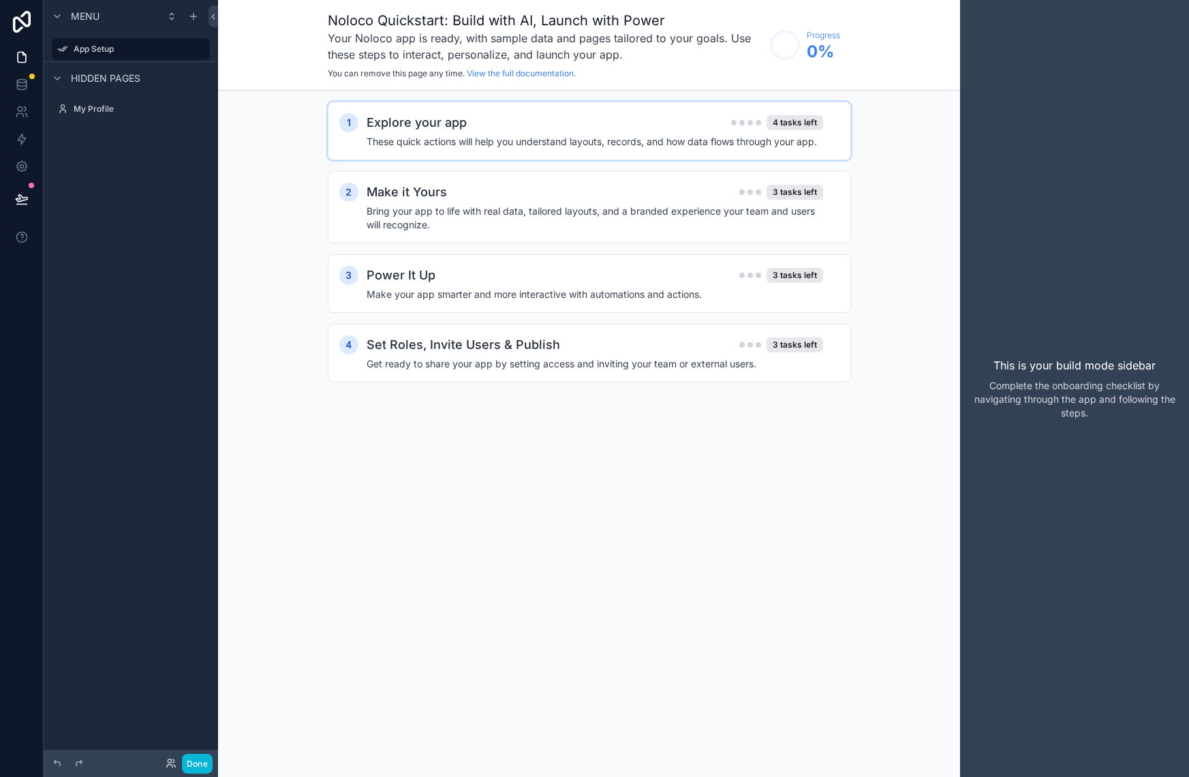
click at [633, 134] on div "Explore your app 4 tasks left These quick actions will help you understand layo…" at bounding box center [603, 130] width 473 height 35
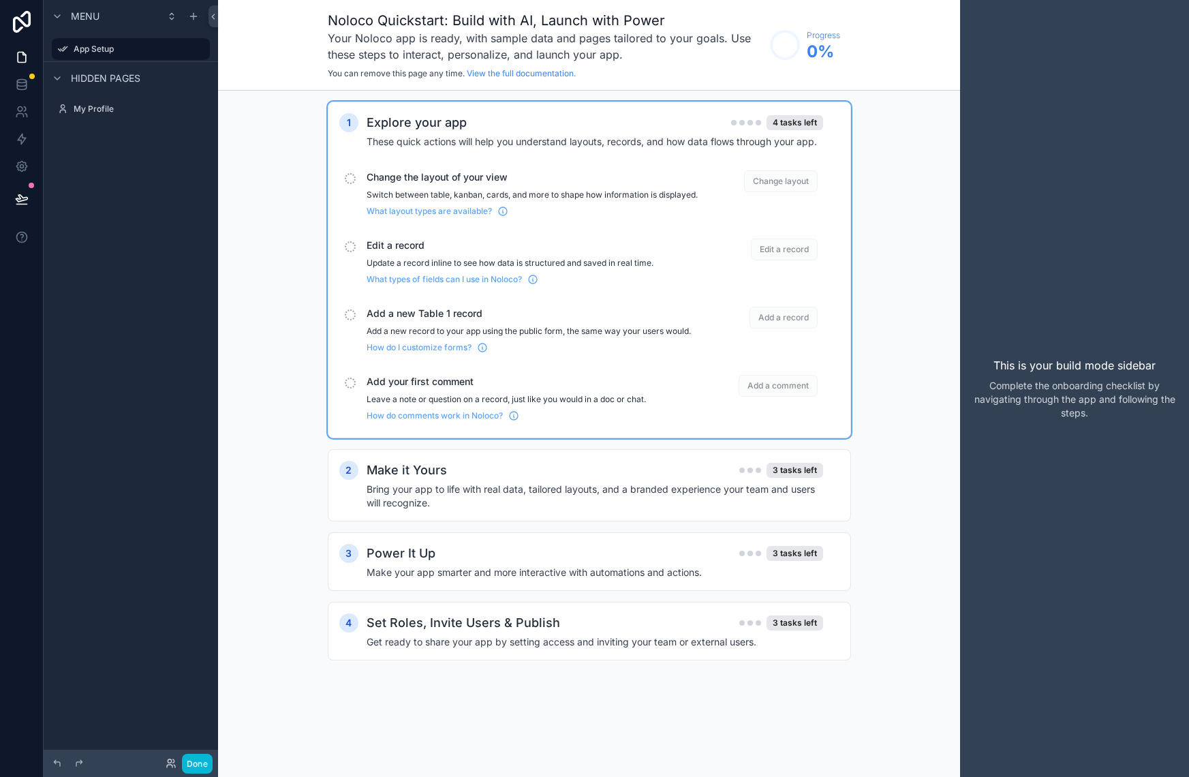
click at [780, 180] on span "Change layout" at bounding box center [781, 181] width 74 height 22
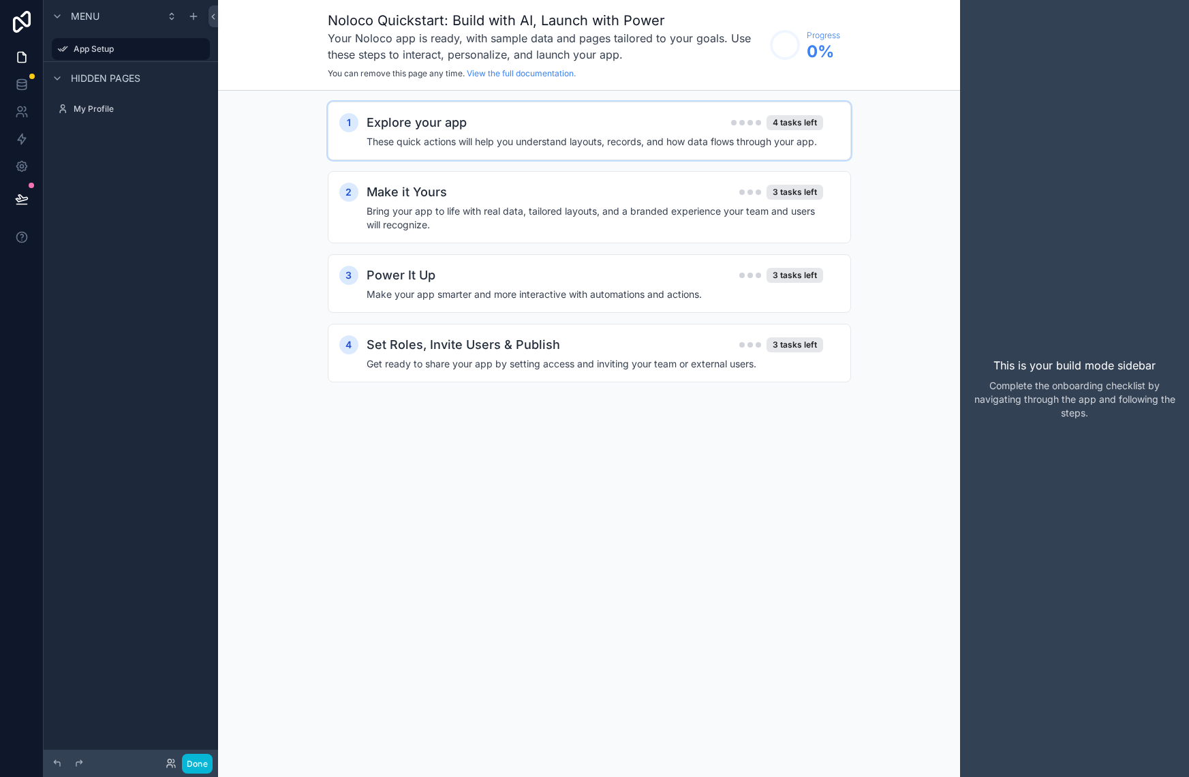
click at [664, 138] on h4 "These quick actions will help you understand layouts, records, and how data flo…" at bounding box center [595, 142] width 457 height 14
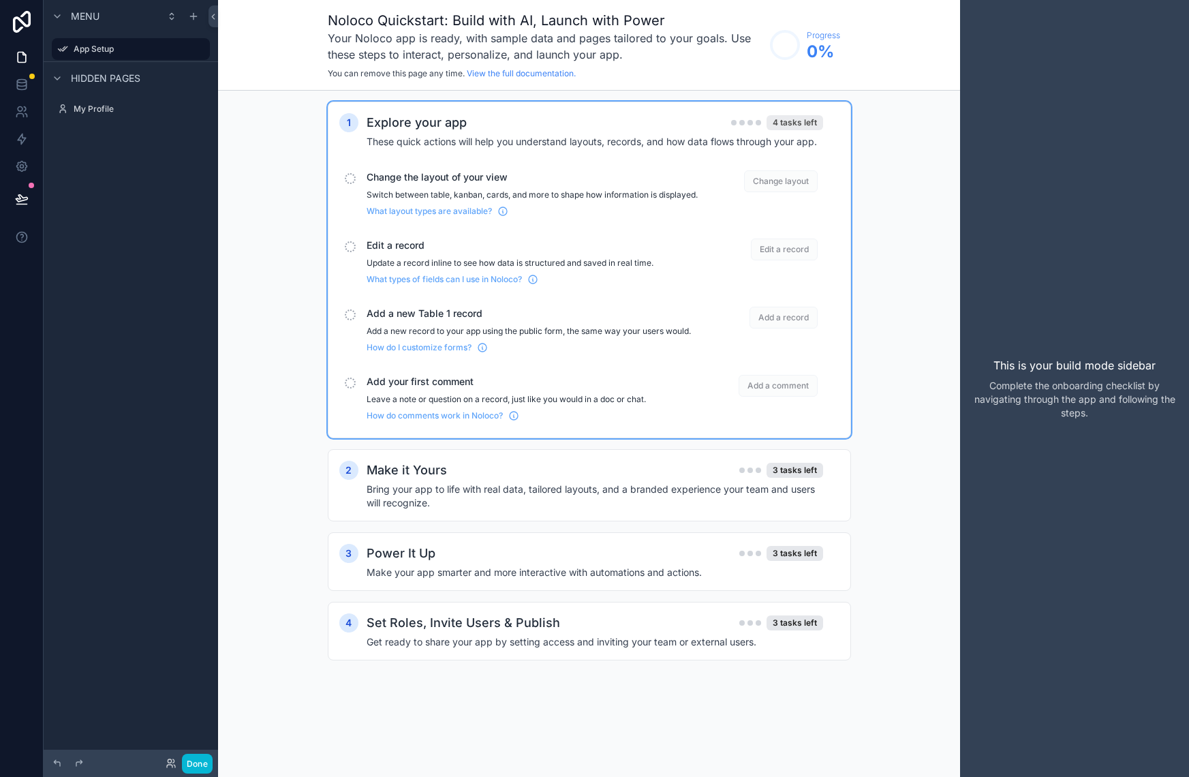
click at [805, 121] on div "4 tasks left" at bounding box center [795, 122] width 57 height 15
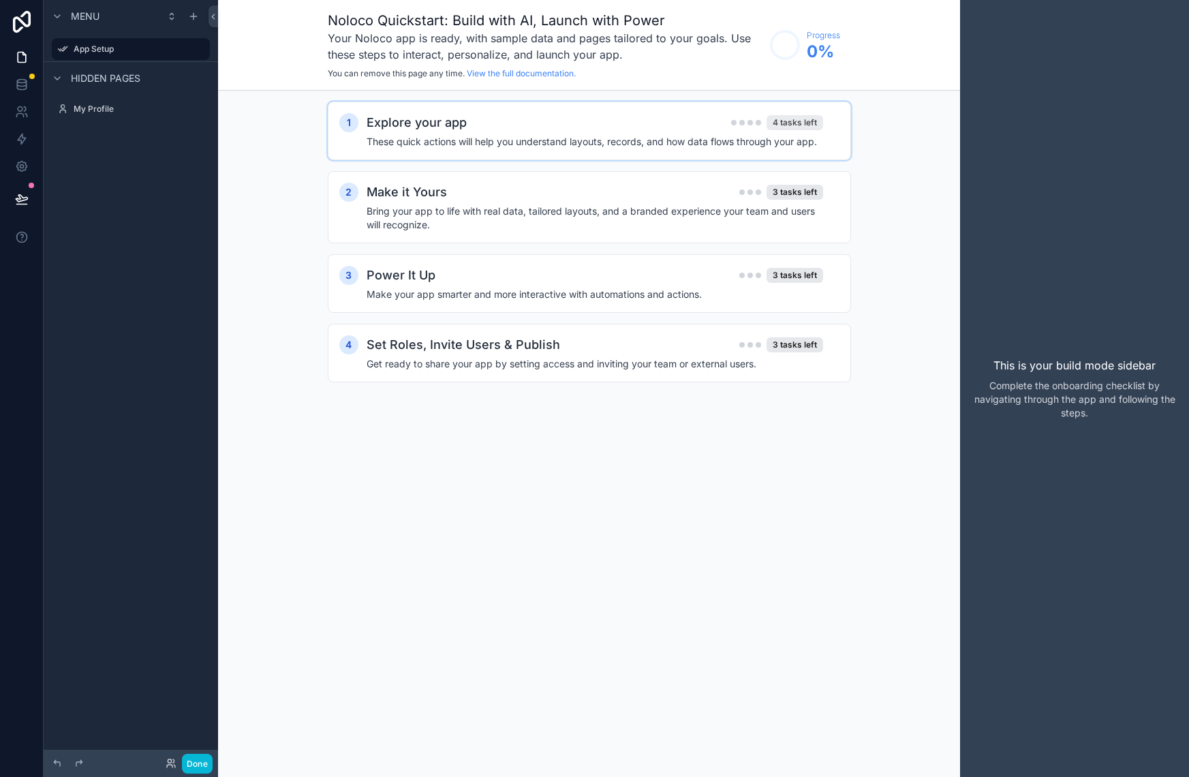
click at [805, 121] on div "4 tasks left" at bounding box center [795, 122] width 57 height 15
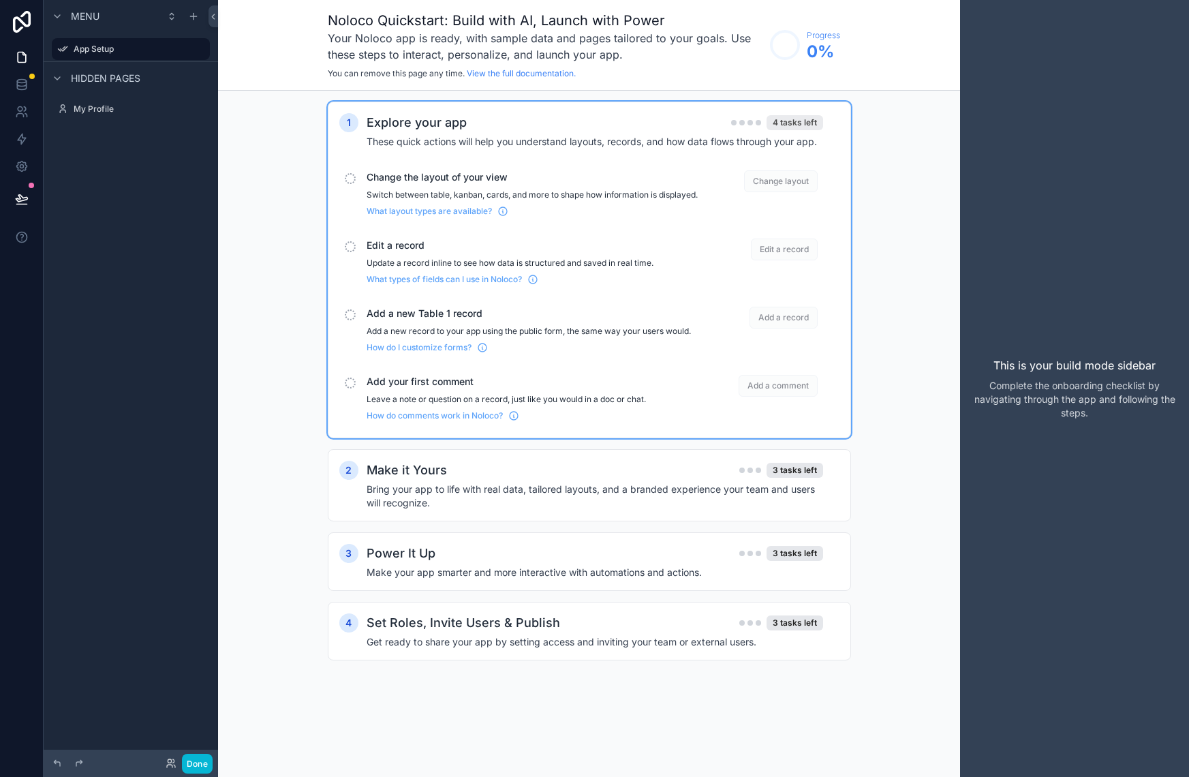
click at [804, 122] on div "4 tasks left" at bounding box center [795, 122] width 57 height 15
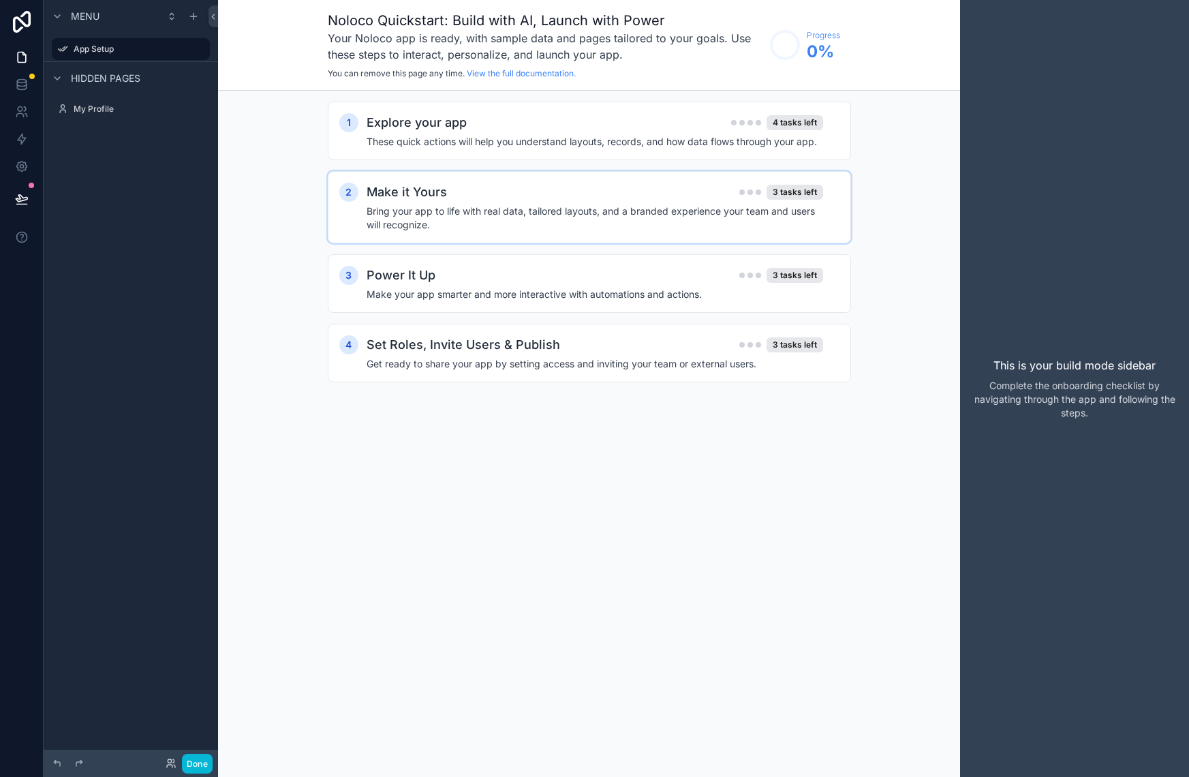
click at [604, 201] on div "Make it Yours 3 tasks left" at bounding box center [595, 192] width 457 height 19
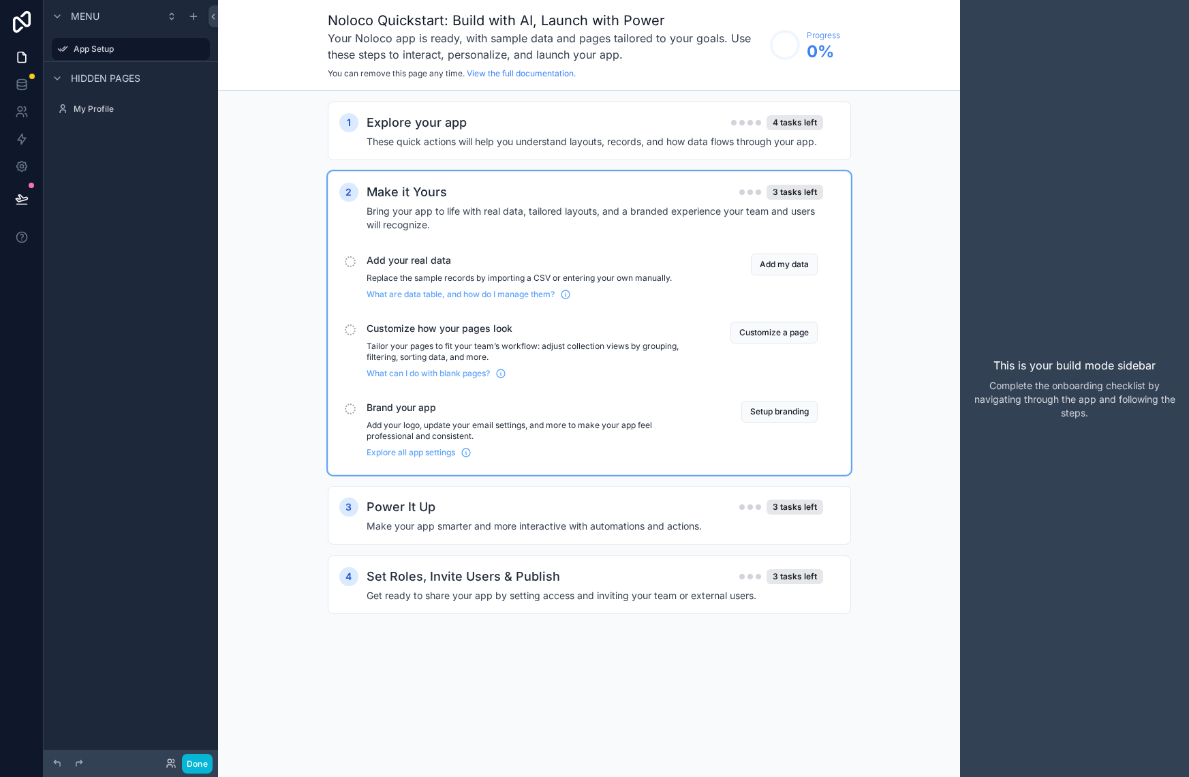
click at [513, 266] on span "Add your real data" at bounding box center [532, 260] width 331 height 14
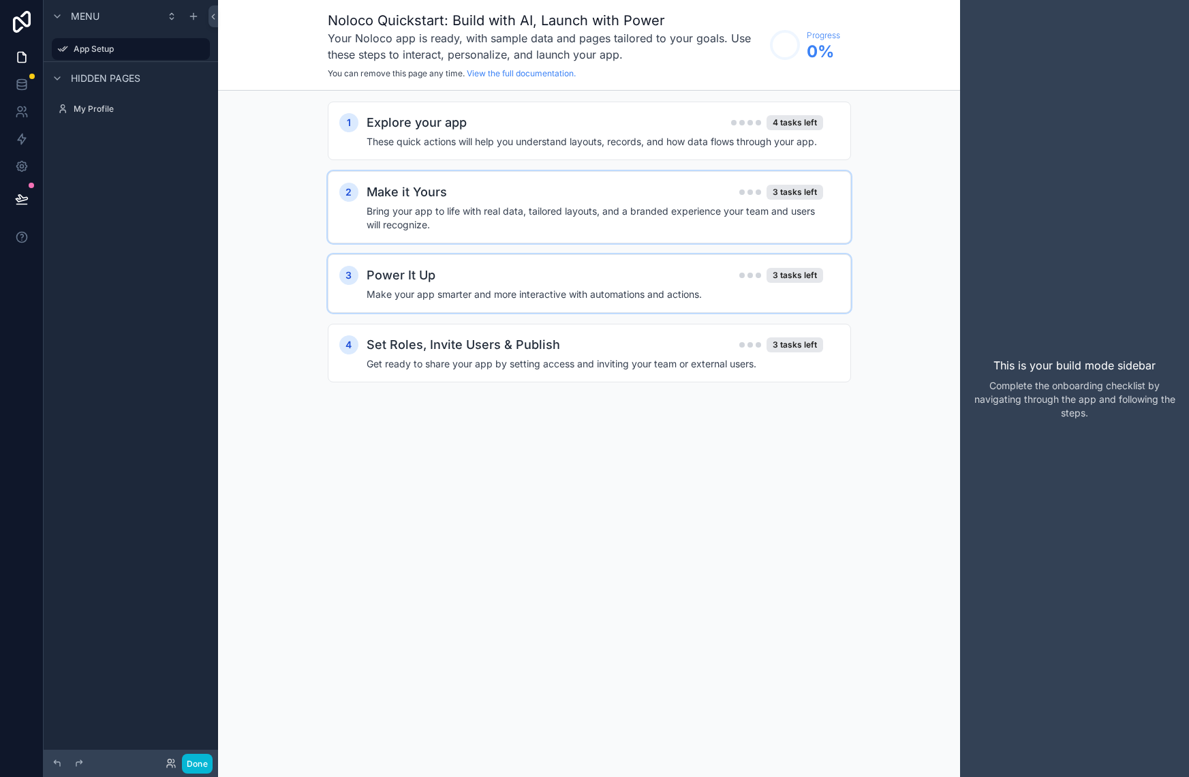
click at [510, 283] on div "Power It Up 3 tasks left" at bounding box center [595, 275] width 457 height 19
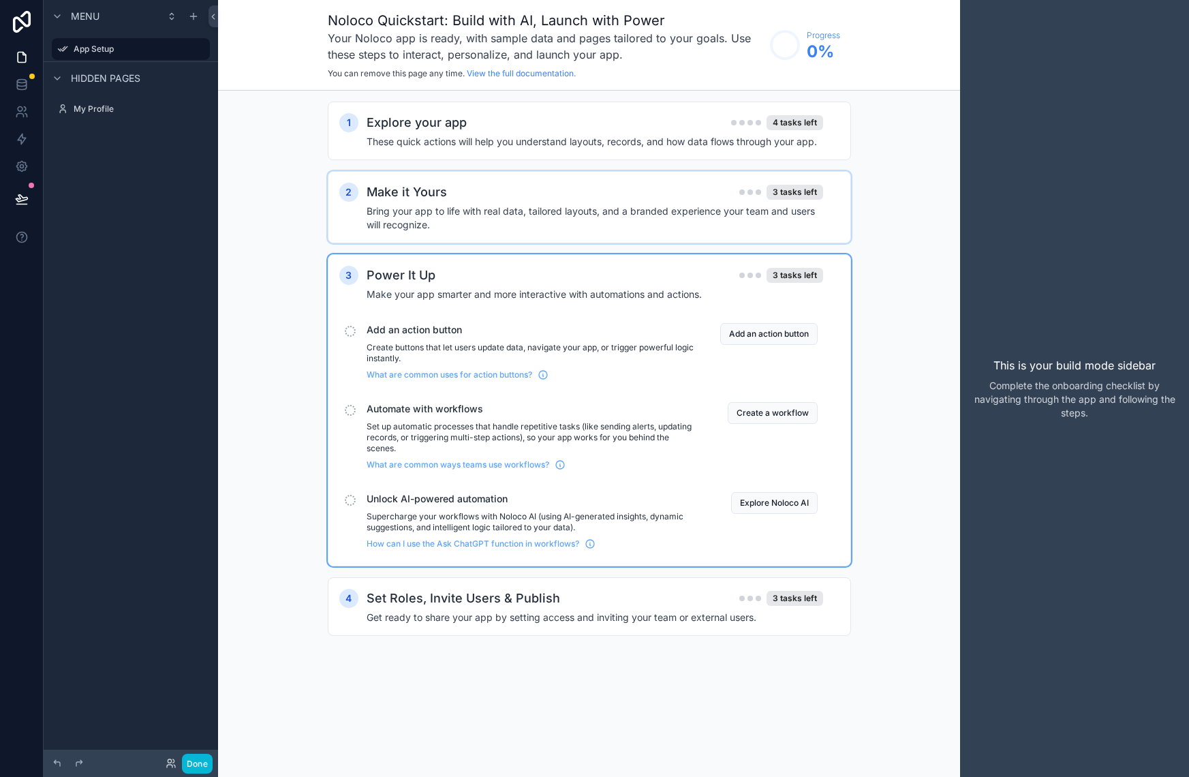
click at [509, 286] on div "Power It Up 3 tasks left Make your app smarter and more interactive with automa…" at bounding box center [603, 283] width 473 height 35
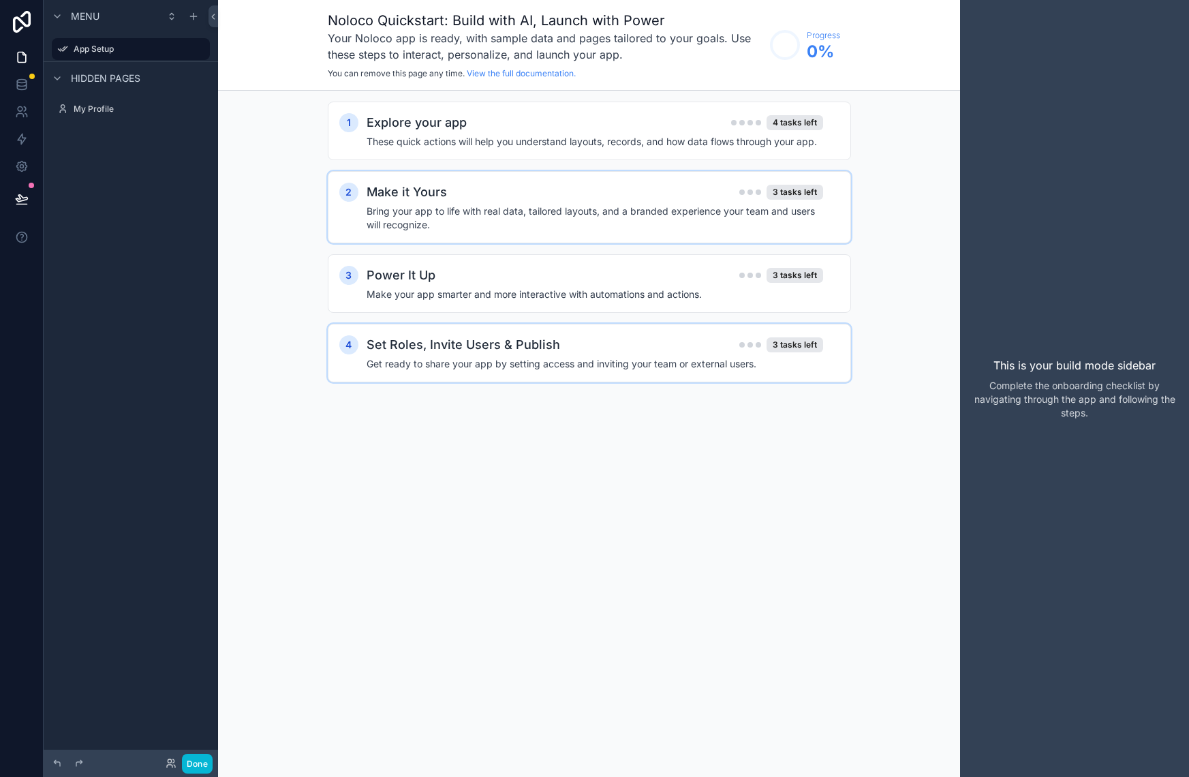
click at [508, 340] on h2 "Set Roles, Invite Users & Publish" at bounding box center [464, 344] width 194 height 19
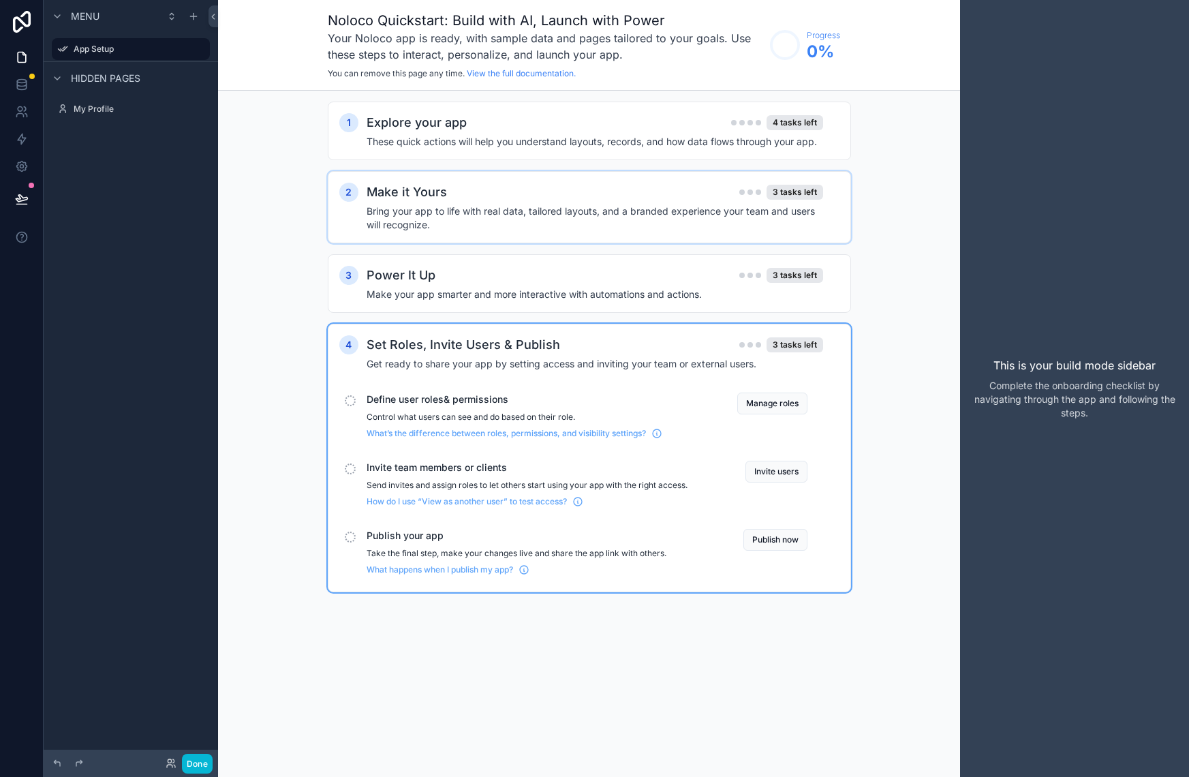
click at [508, 340] on h2 "Set Roles, Invite Users & Publish" at bounding box center [464, 344] width 194 height 19
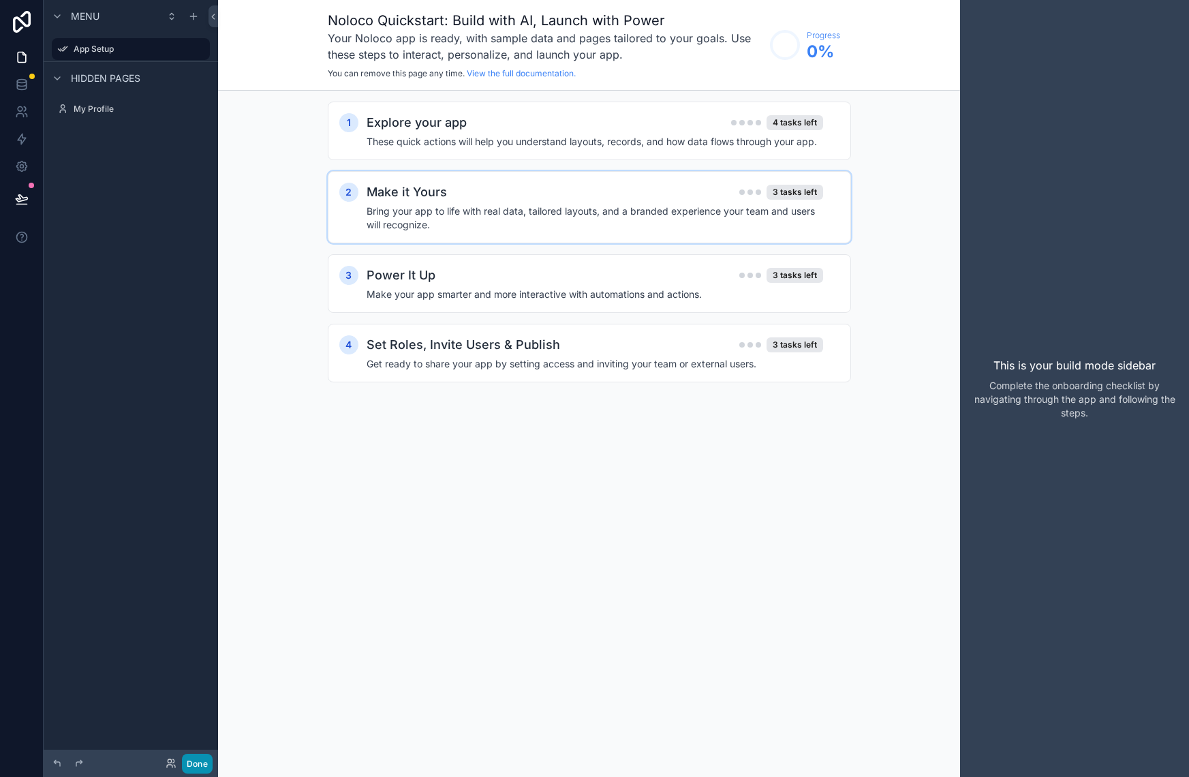
click at [198, 766] on button "Done" at bounding box center [197, 764] width 31 height 20
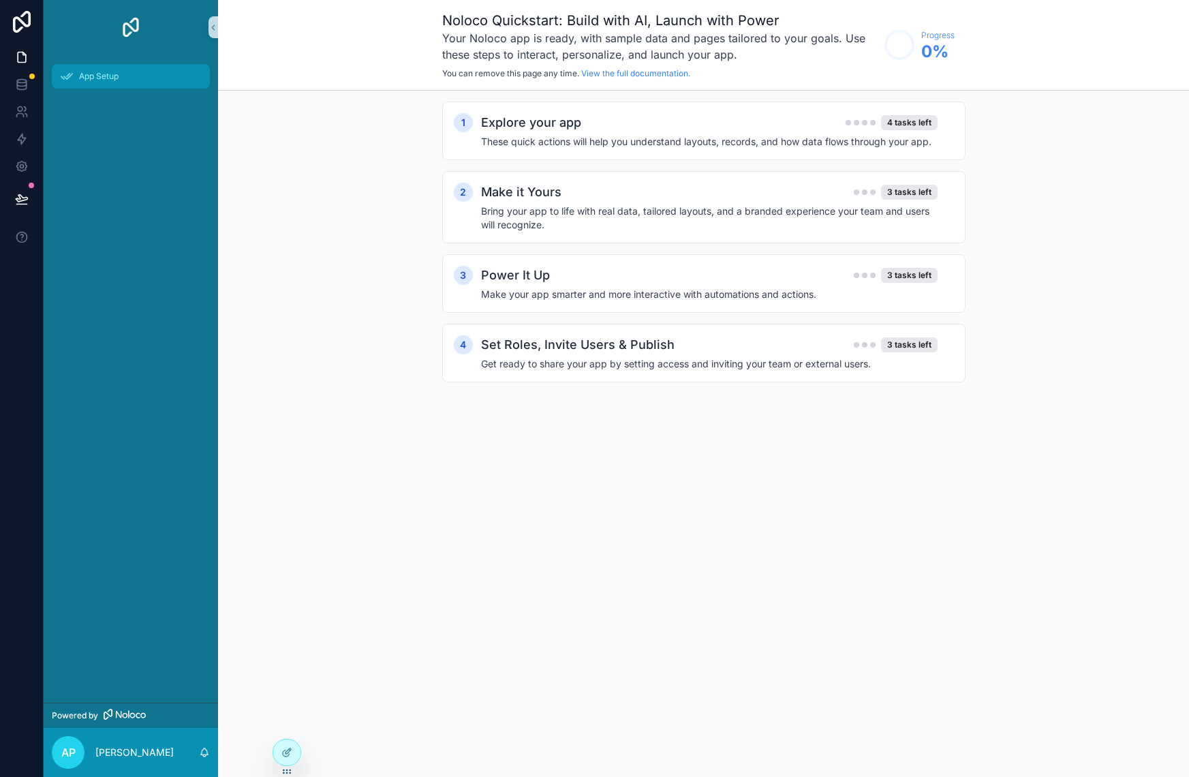
click at [114, 72] on span "App Setup" at bounding box center [99, 76] width 40 height 11
click at [288, 748] on icon at bounding box center [286, 752] width 11 height 11
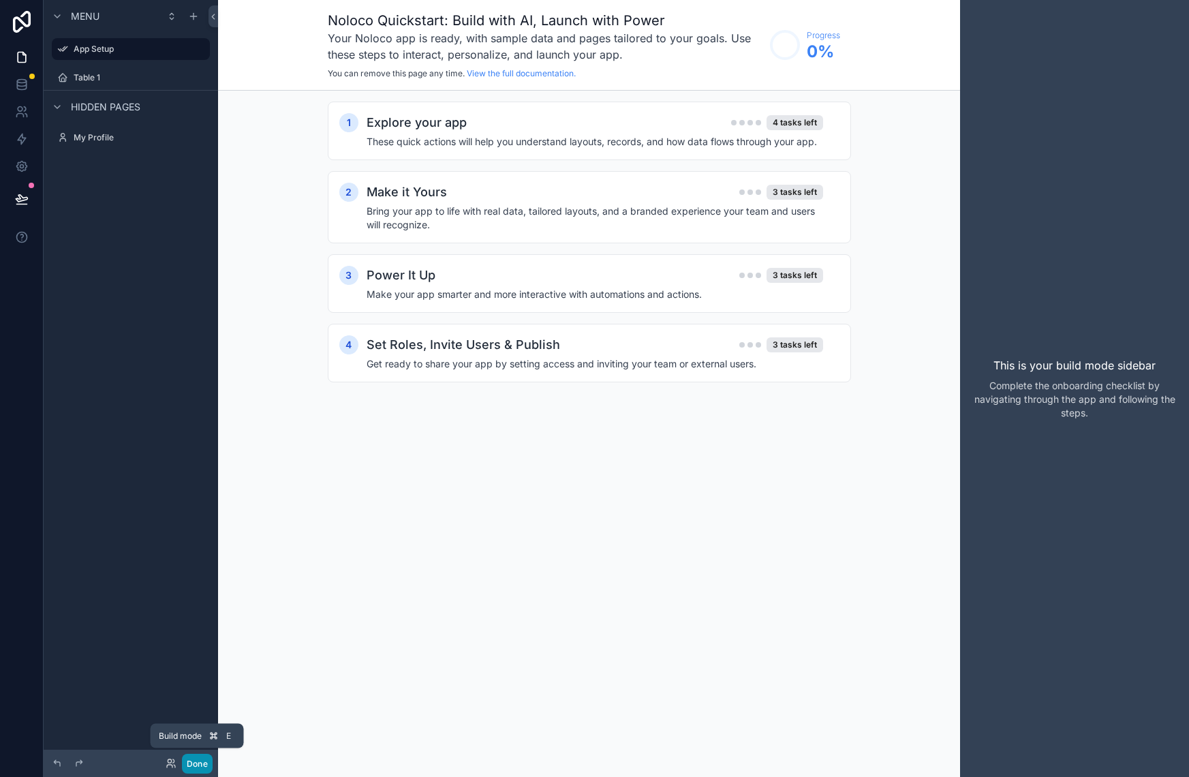
click at [198, 766] on button "Done" at bounding box center [197, 764] width 31 height 20
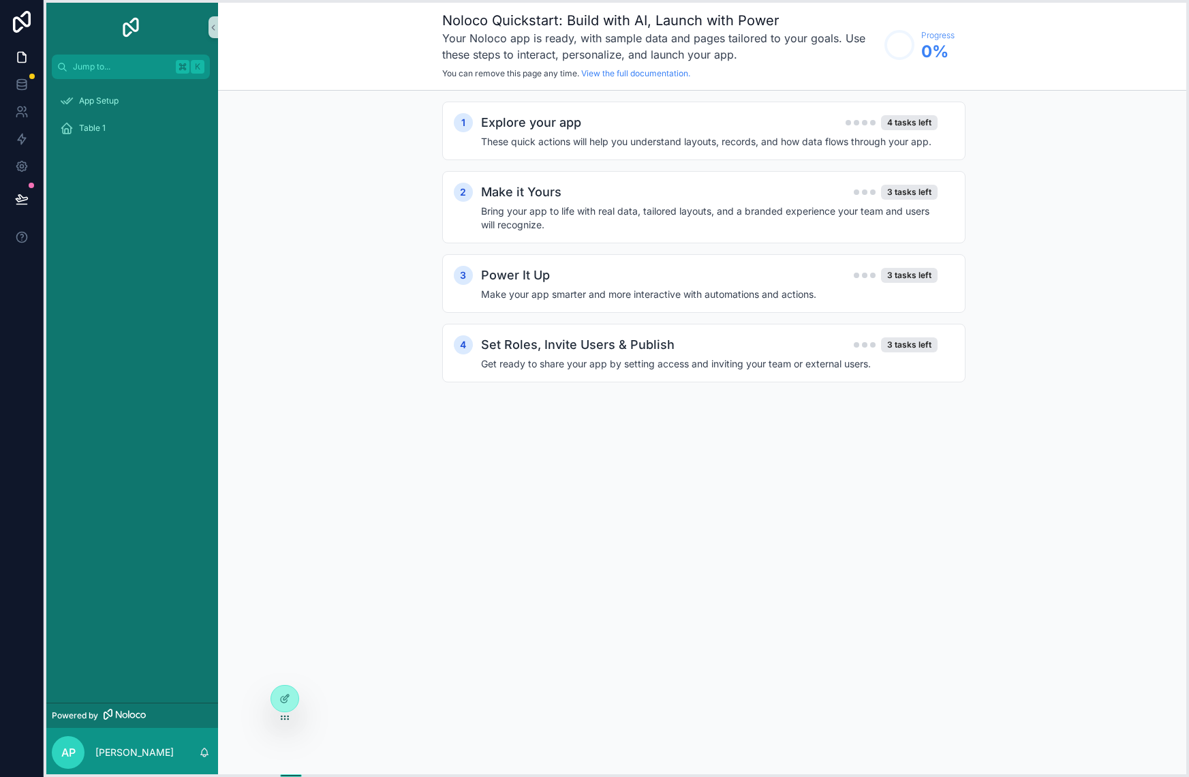
drag, startPoint x: 288, startPoint y: 770, endPoint x: 288, endPoint y: 718, distance: 52.5
click at [288, 716] on icon at bounding box center [284, 717] width 11 height 11
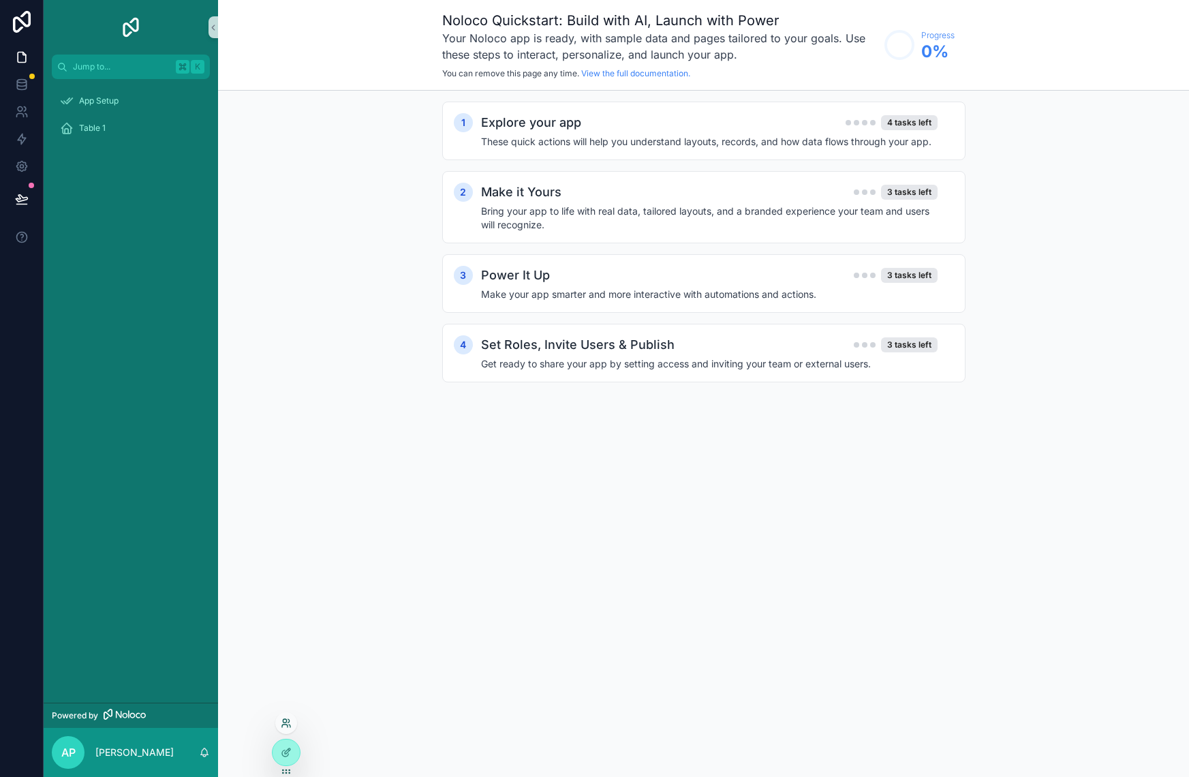
click at [286, 721] on icon at bounding box center [284, 720] width 3 height 3
click at [236, 627] on div "Noloco Quickstart: Build with AI, Launch with Power Your Noloco app is ready, w…" at bounding box center [703, 388] width 971 height 777
click at [138, 108] on div "App Setup" at bounding box center [131, 101] width 142 height 22
click at [130, 123] on div "Table 1" at bounding box center [131, 128] width 142 height 22
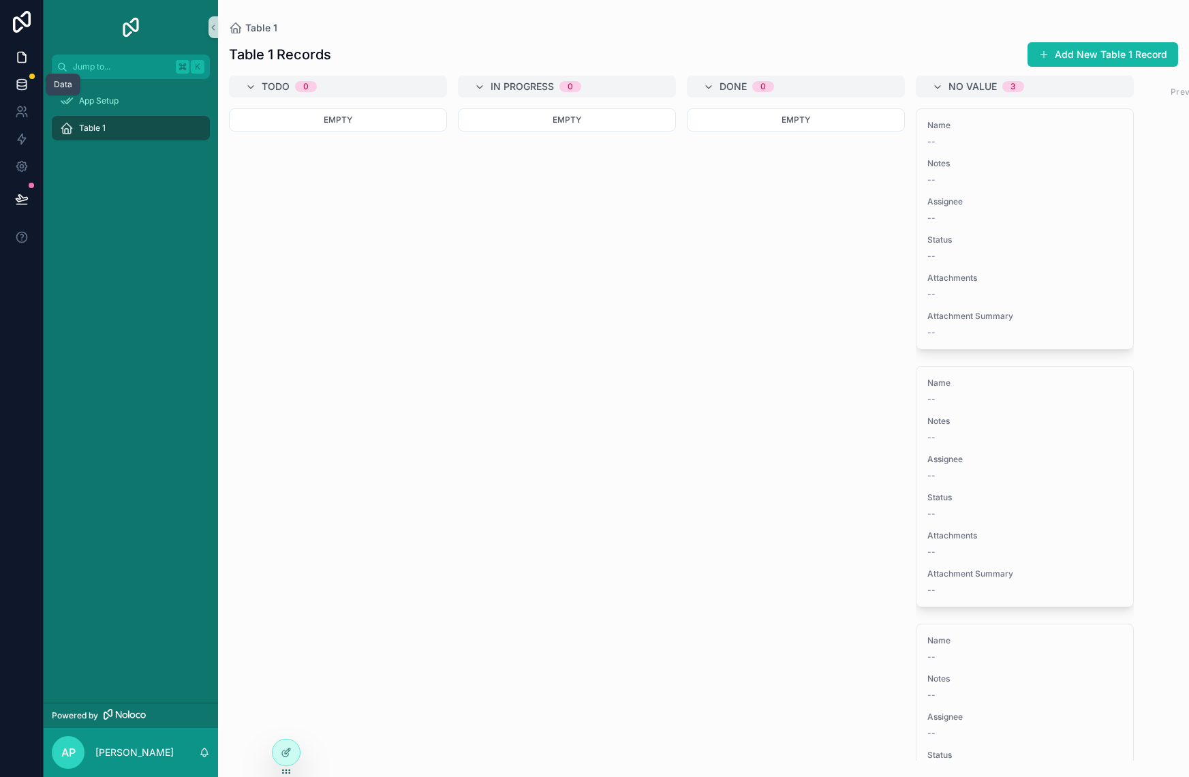
click at [29, 80] on link at bounding box center [21, 84] width 43 height 27
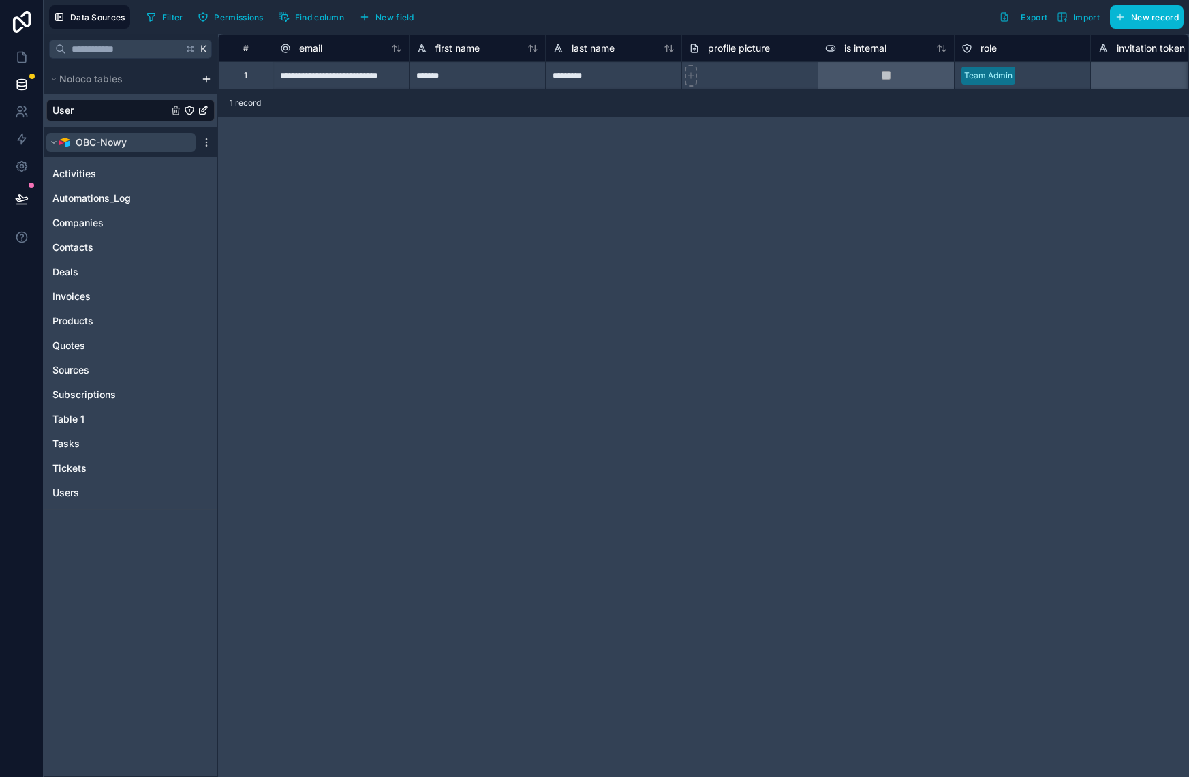
click at [113, 140] on span "OBC-Nowy" at bounding box center [101, 143] width 51 height 14
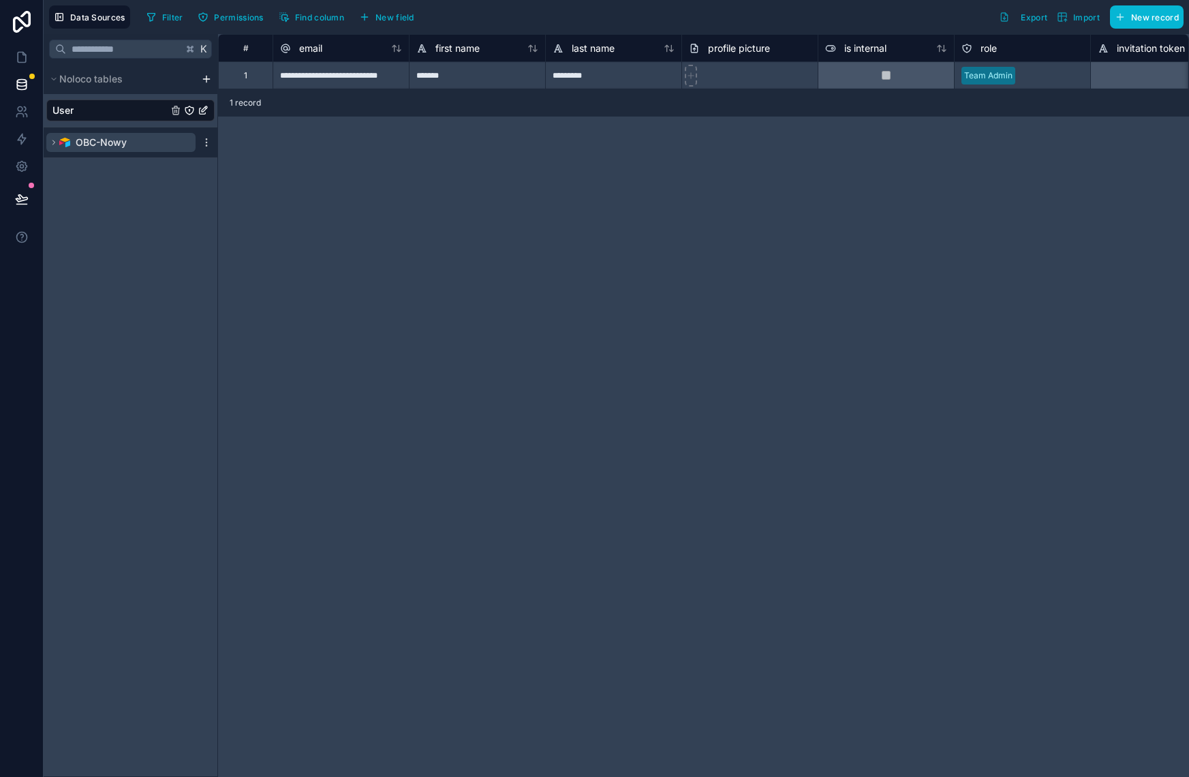
click at [112, 141] on span "OBC-Nowy" at bounding box center [101, 143] width 51 height 14
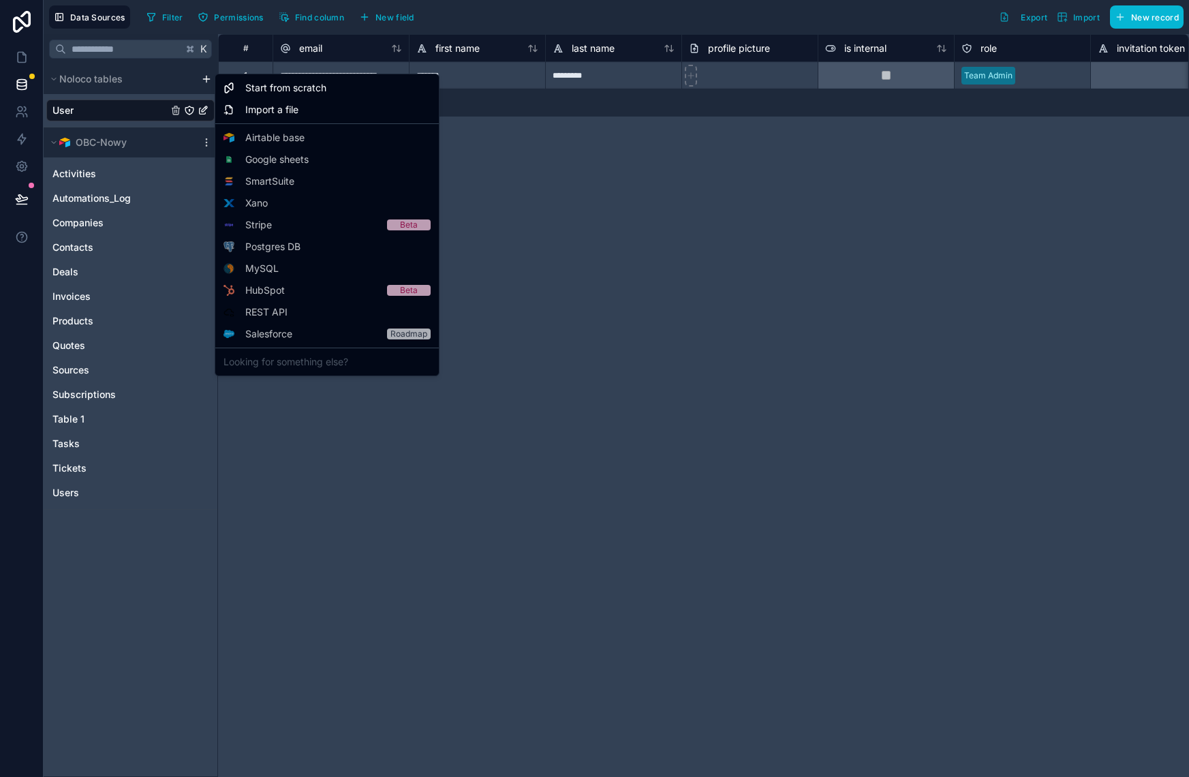
click at [209, 78] on html "**********" at bounding box center [594, 388] width 1189 height 777
click at [286, 85] on span "Start from scratch" at bounding box center [285, 88] width 81 height 14
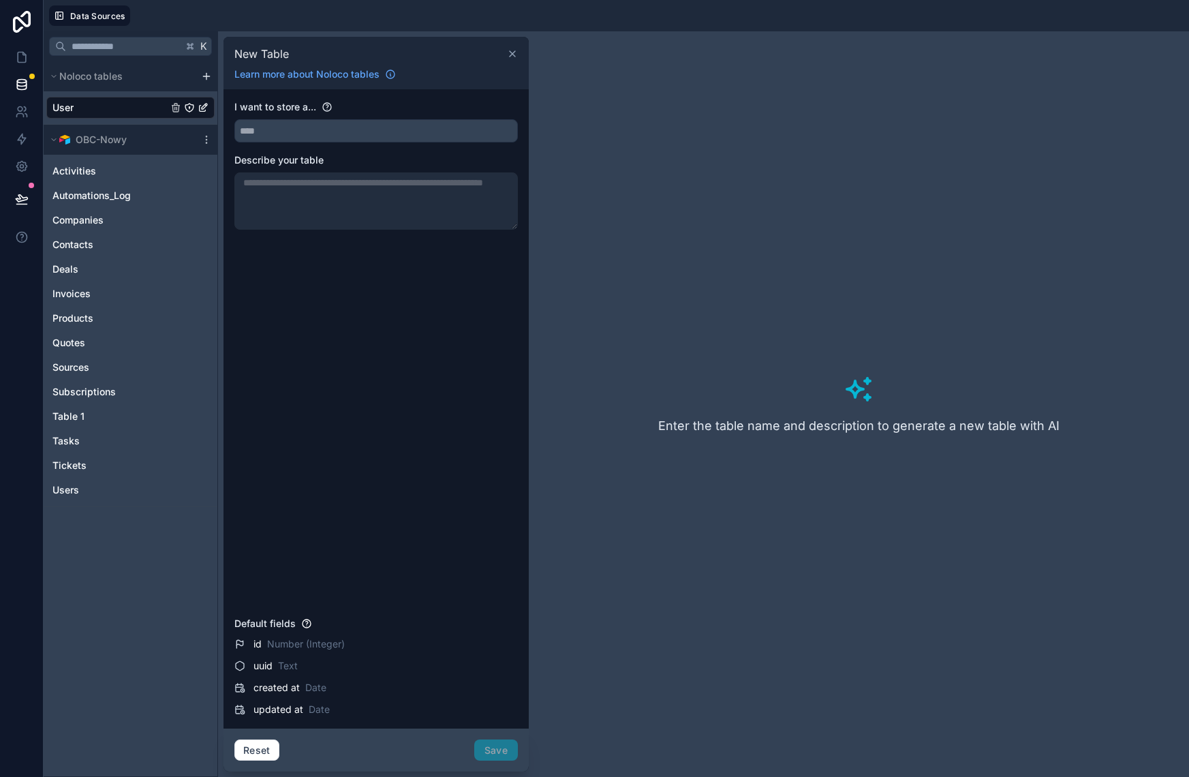
click at [512, 52] on icon at bounding box center [512, 53] width 11 height 11
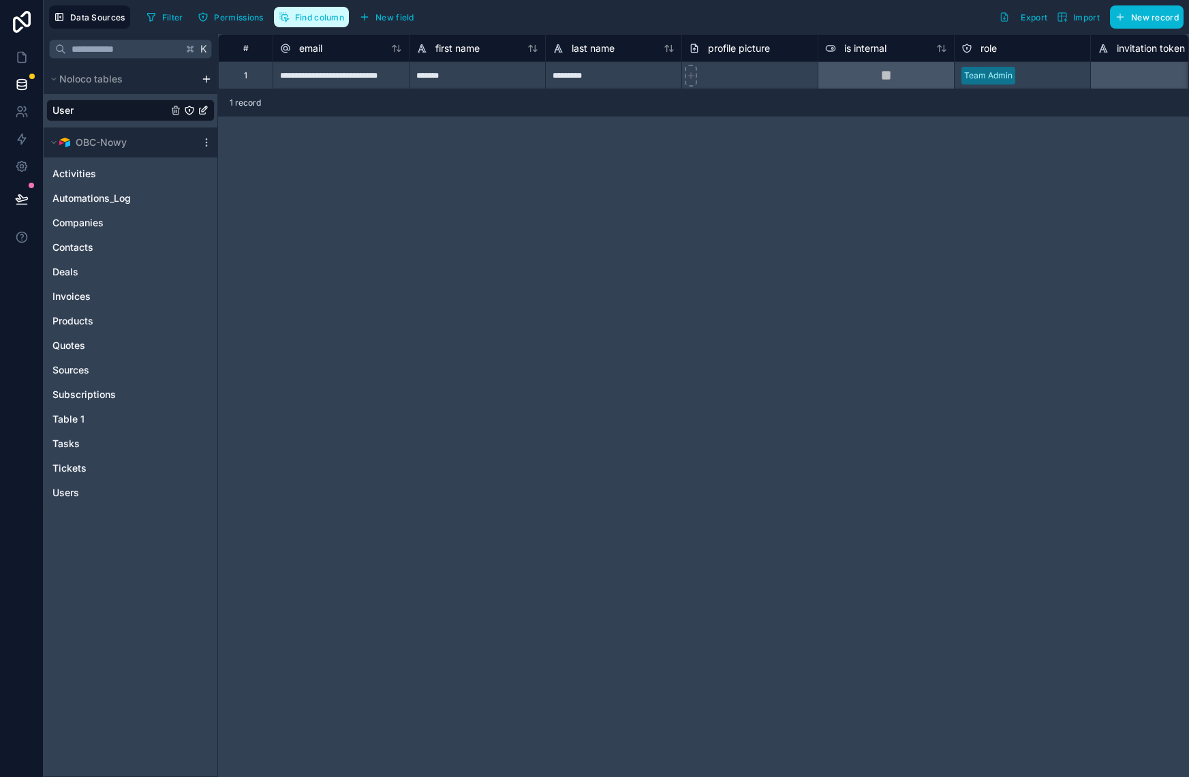
click at [320, 19] on span "Find column" at bounding box center [319, 17] width 49 height 10
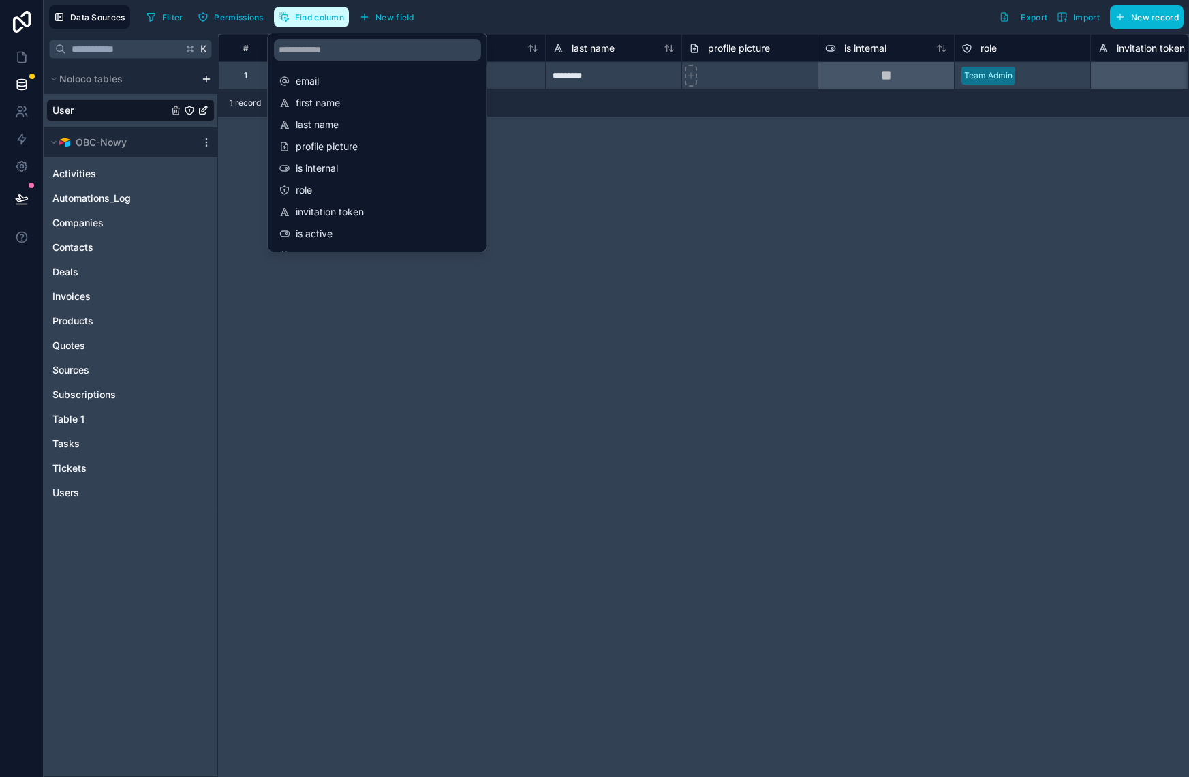
click at [320, 19] on span "Find column" at bounding box center [319, 17] width 49 height 10
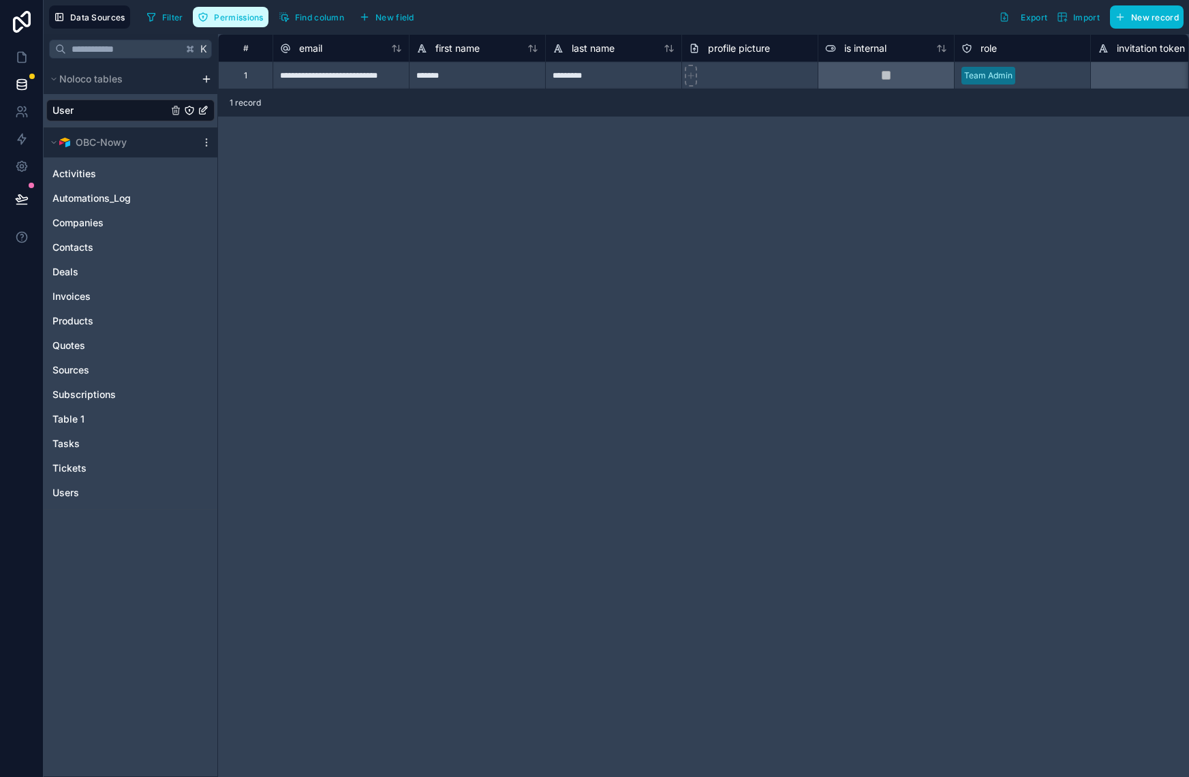
click at [228, 17] on span "Permissions" at bounding box center [238, 17] width 49 height 10
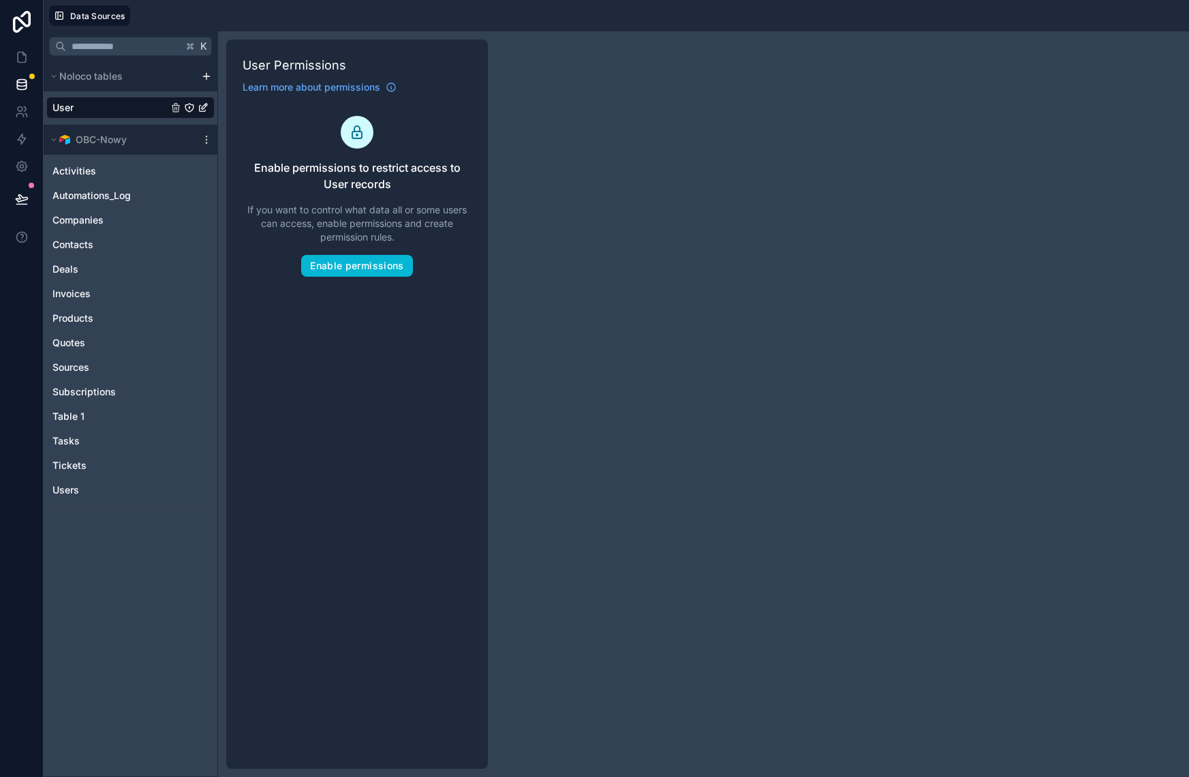
click at [607, 162] on div "K Noloco tables User OBC-Nowy Activities Automations_Log Companies Contacts Dea…" at bounding box center [616, 403] width 1145 height 745
click at [97, 14] on span "Data Sources" at bounding box center [97, 16] width 55 height 10
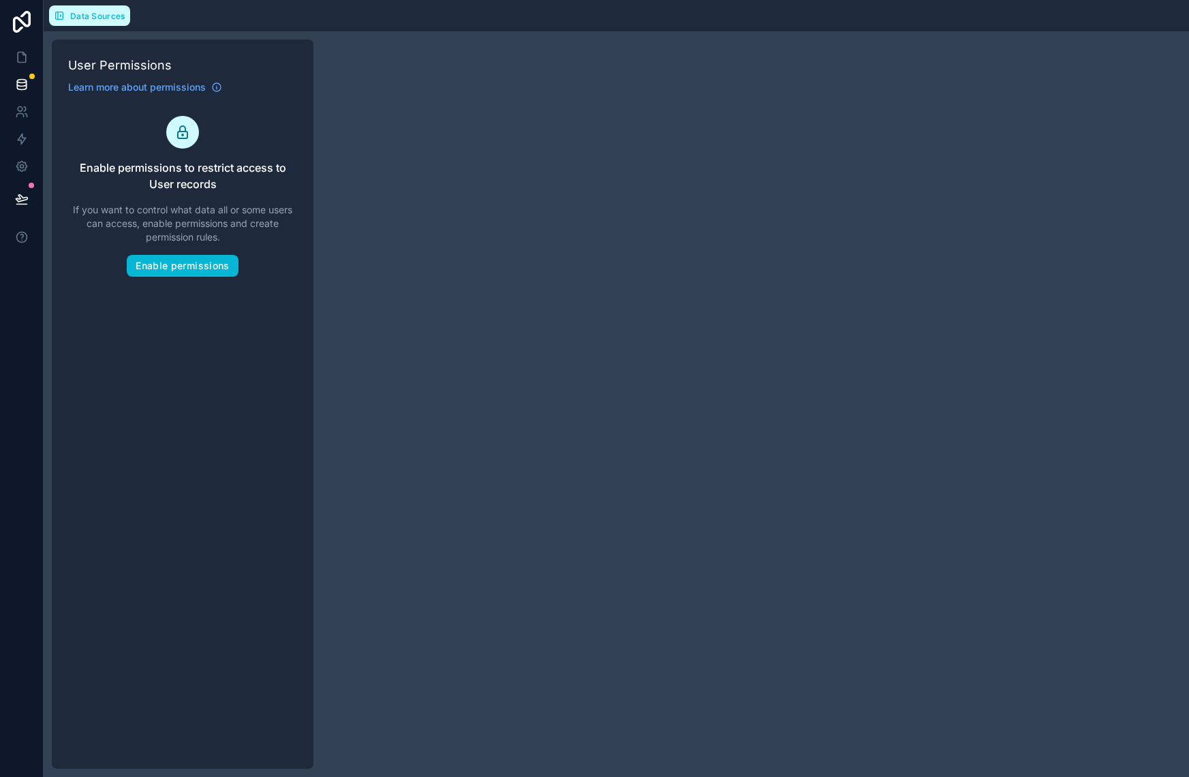
click at [98, 14] on span "Data Sources" at bounding box center [97, 16] width 55 height 10
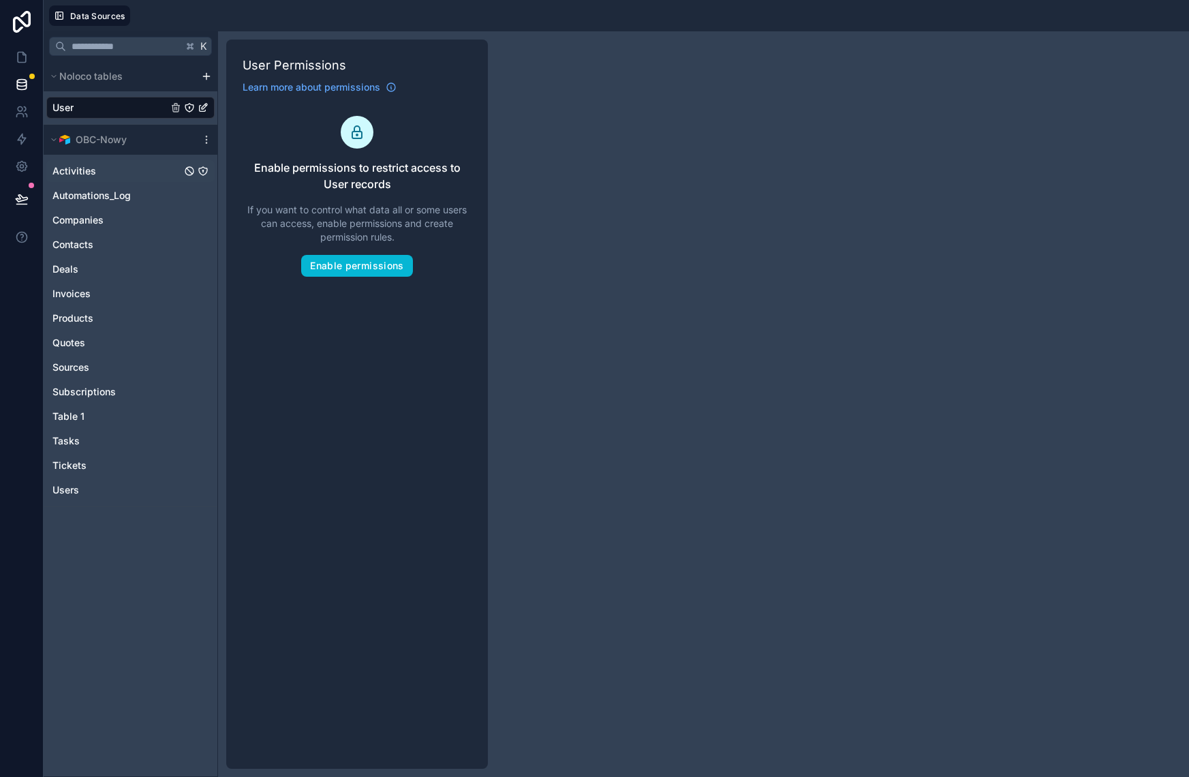
click at [106, 163] on div "Activities" at bounding box center [130, 171] width 168 height 22
click at [93, 169] on span "Activities" at bounding box center [74, 171] width 44 height 14
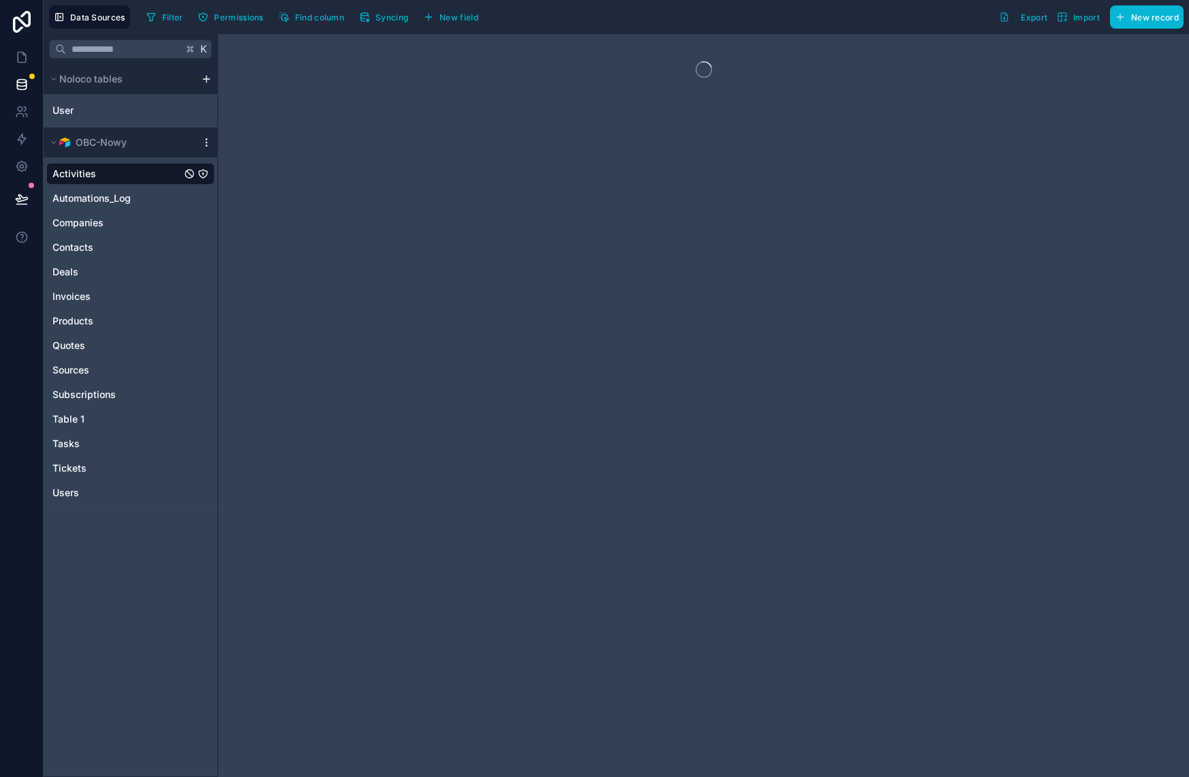
click at [207, 143] on icon "scrollable content" at bounding box center [206, 142] width 11 height 11
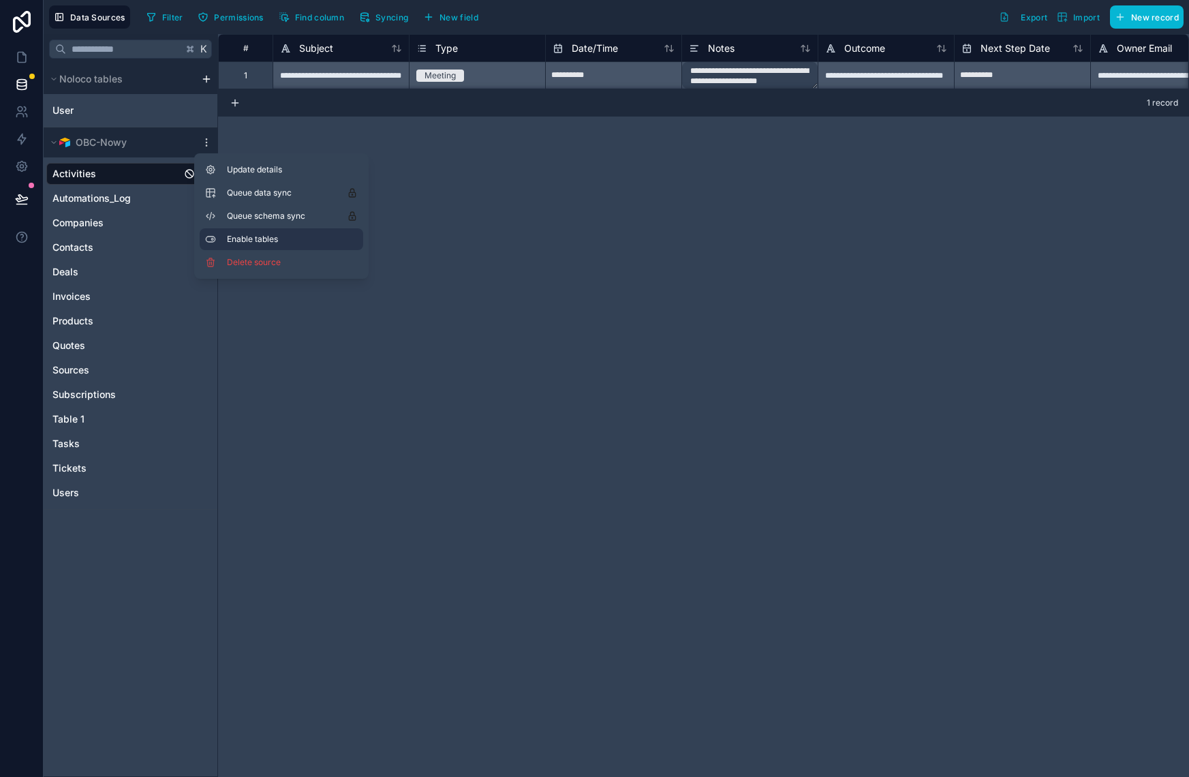
click at [257, 243] on span "Enable tables" at bounding box center [292, 239] width 131 height 11
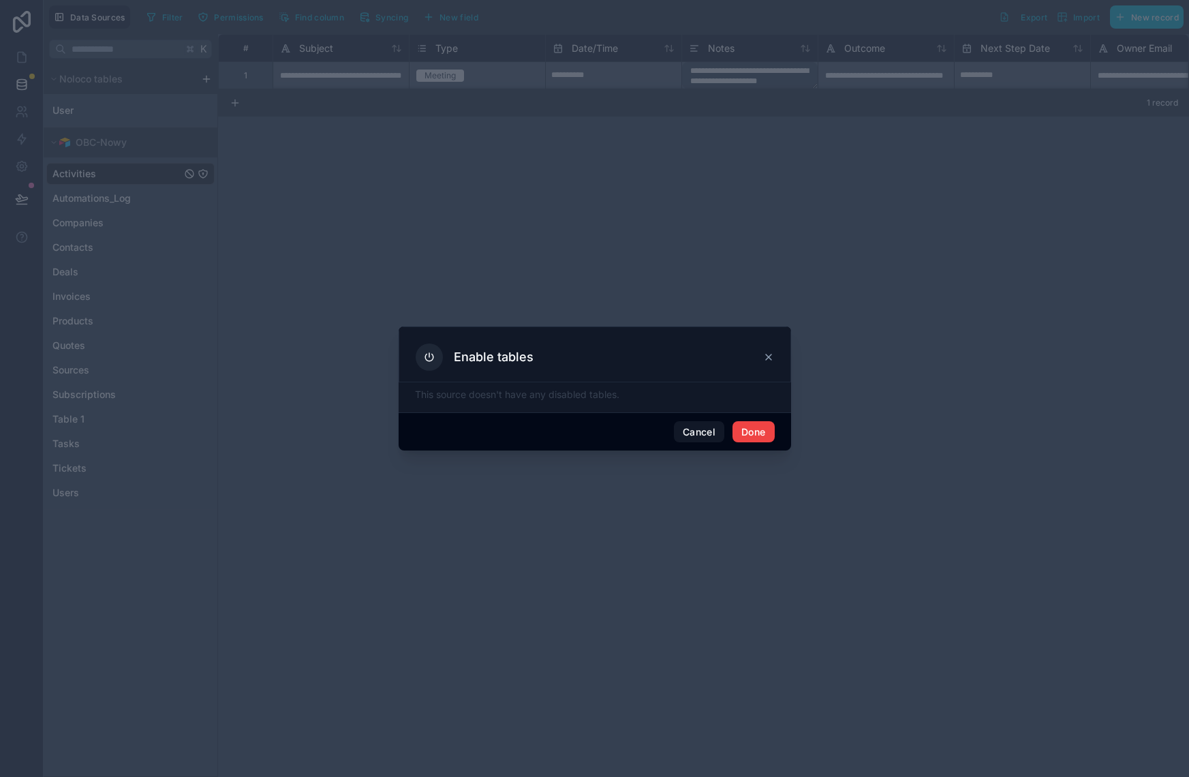
click at [767, 360] on icon at bounding box center [768, 357] width 11 height 11
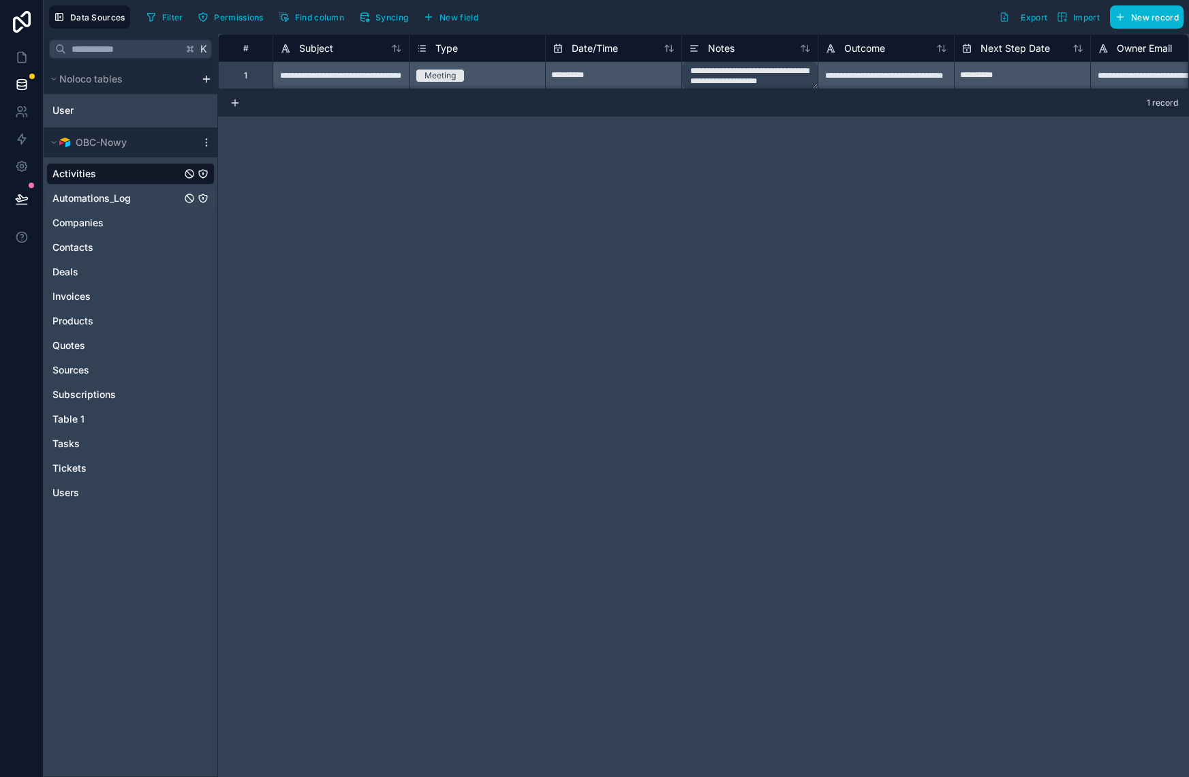
click at [142, 194] on link "Automations_Log" at bounding box center [116, 198] width 129 height 14
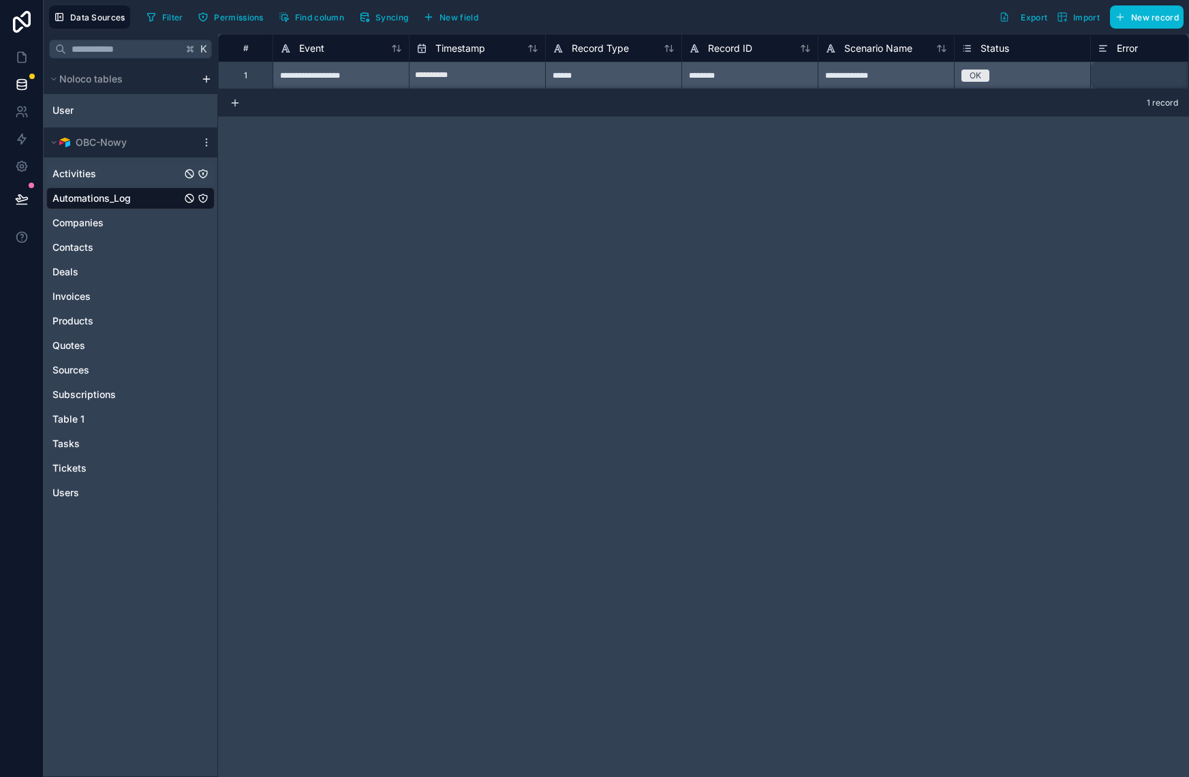
click at [129, 178] on link "Activities" at bounding box center [116, 174] width 129 height 14
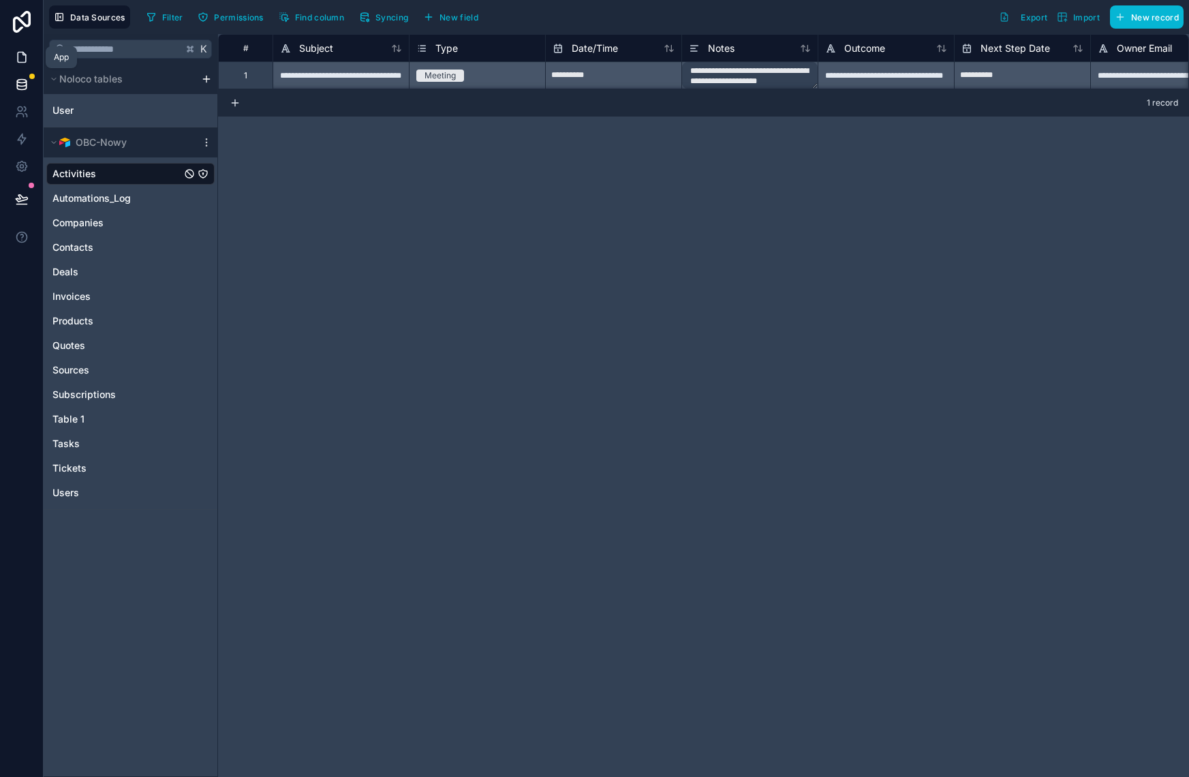
click at [20, 52] on icon at bounding box center [22, 57] width 14 height 14
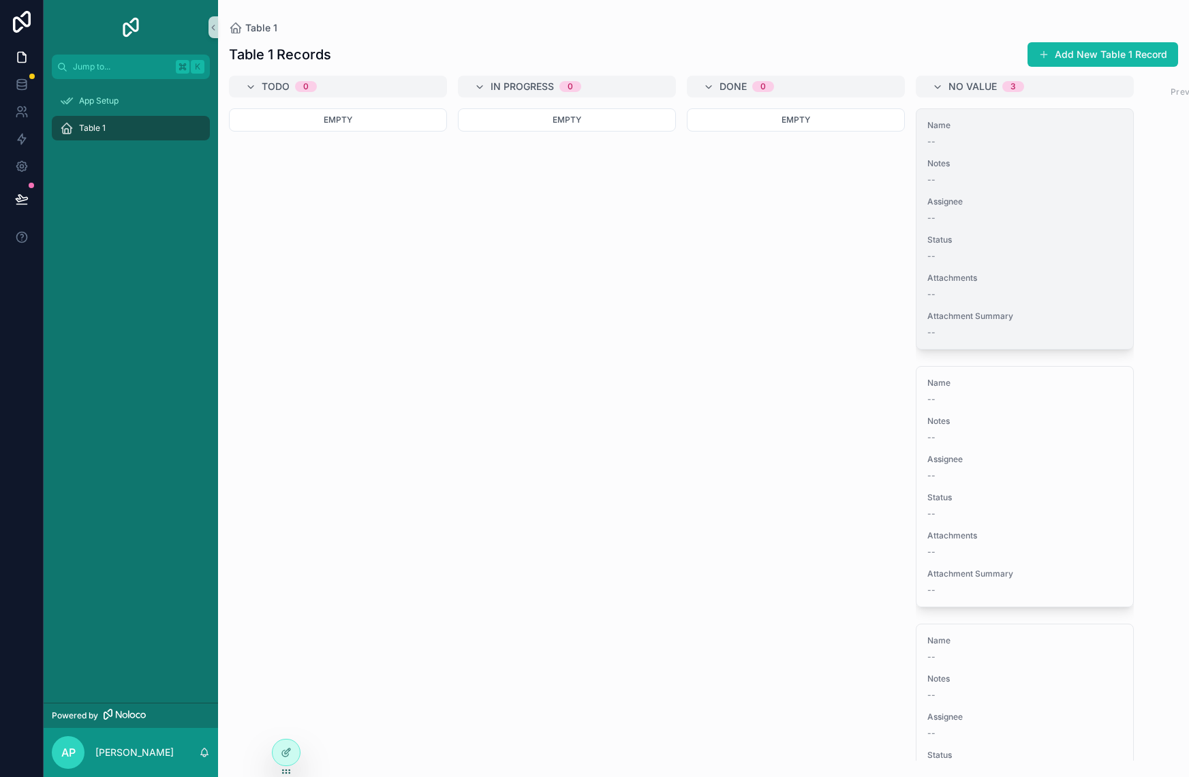
scroll to position [115, 0]
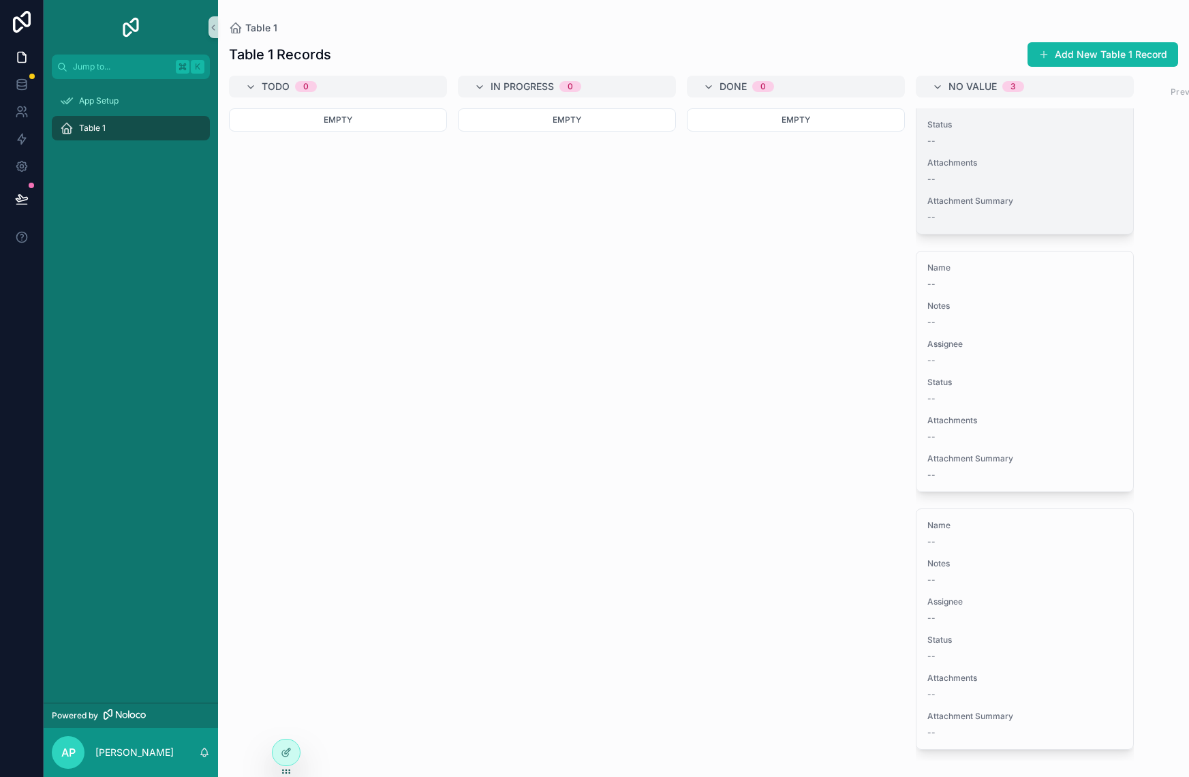
click at [1028, 149] on div "Name -- Notes -- Assignee -- Status -- Attachments -- Attachment Summary --" at bounding box center [1024, 114] width 217 height 240
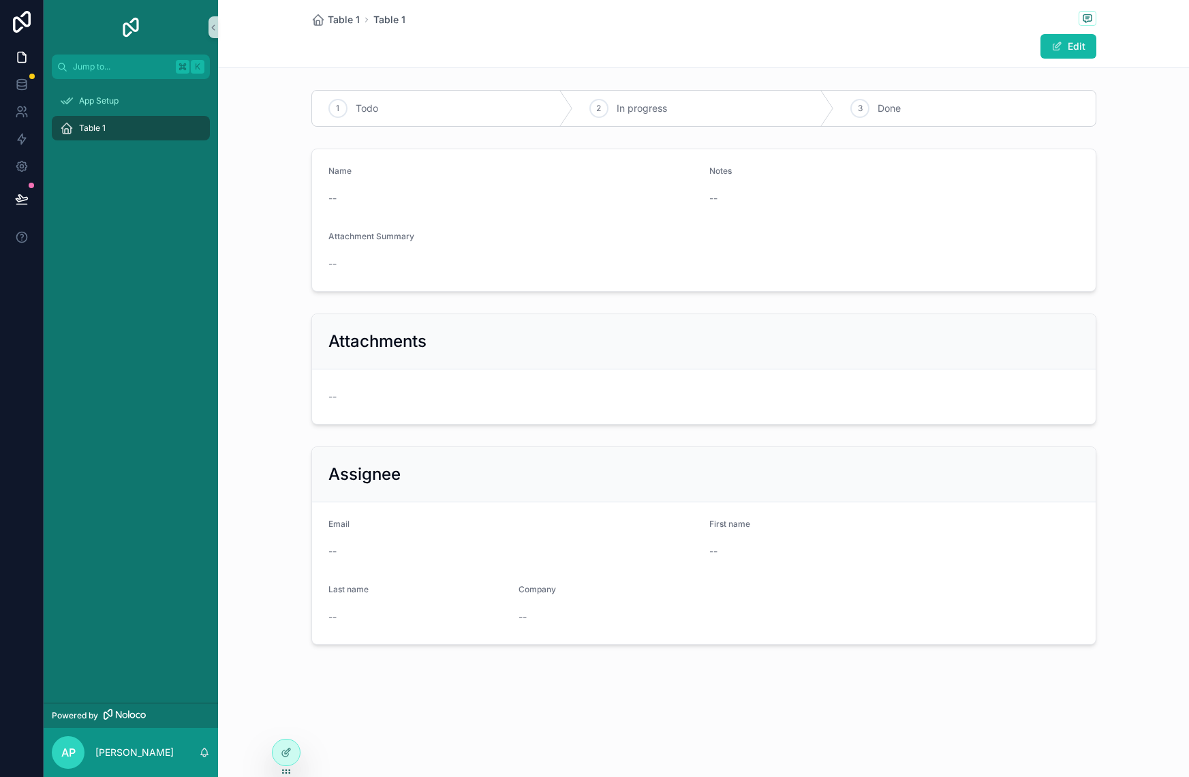
click at [833, 201] on div "--" at bounding box center [894, 198] width 370 height 14
click at [536, 112] on div "1 Todo" at bounding box center [442, 108] width 261 height 35
click at [684, 114] on div "2 In progress" at bounding box center [703, 108] width 261 height 35
click at [900, 115] on span "Done" at bounding box center [889, 109] width 23 height 14
click at [111, 129] on div "Table 1" at bounding box center [131, 128] width 142 height 22
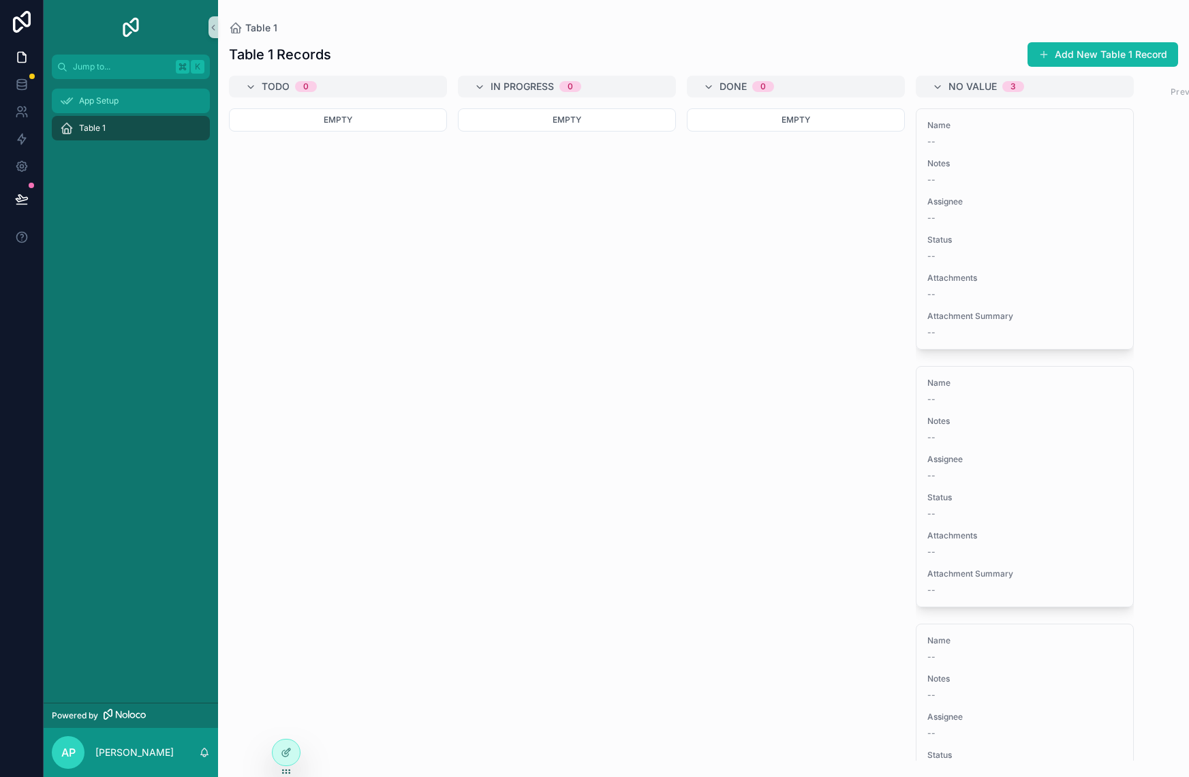
click at [108, 100] on span "App Setup" at bounding box center [99, 100] width 40 height 11
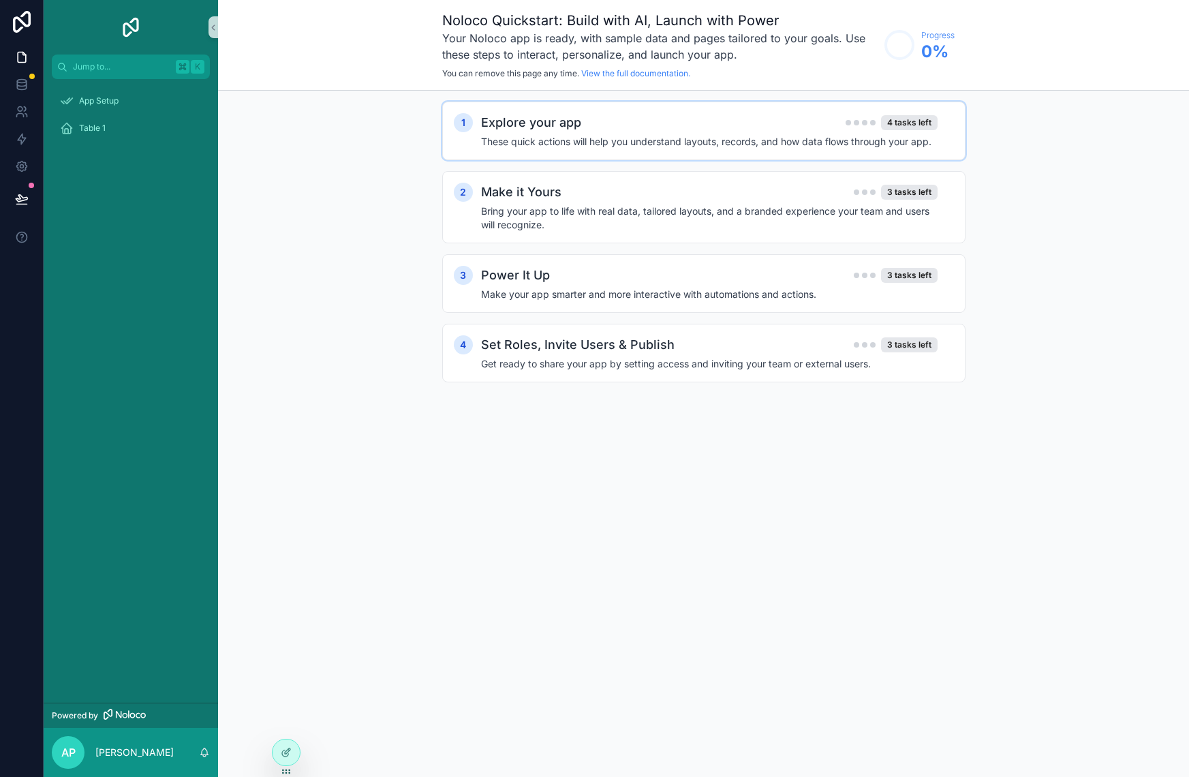
click at [625, 126] on div "Explore your app 4 tasks left" at bounding box center [709, 122] width 457 height 19
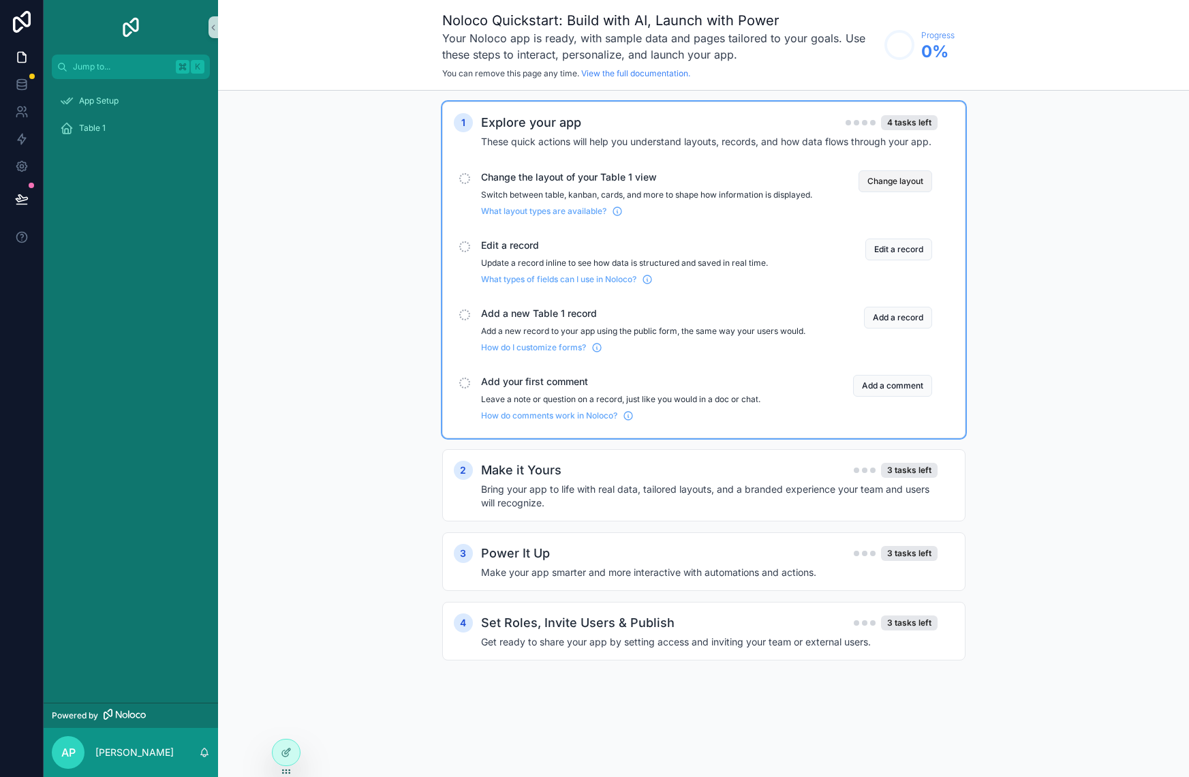
click at [891, 176] on button "Change layout" at bounding box center [896, 181] width 74 height 22
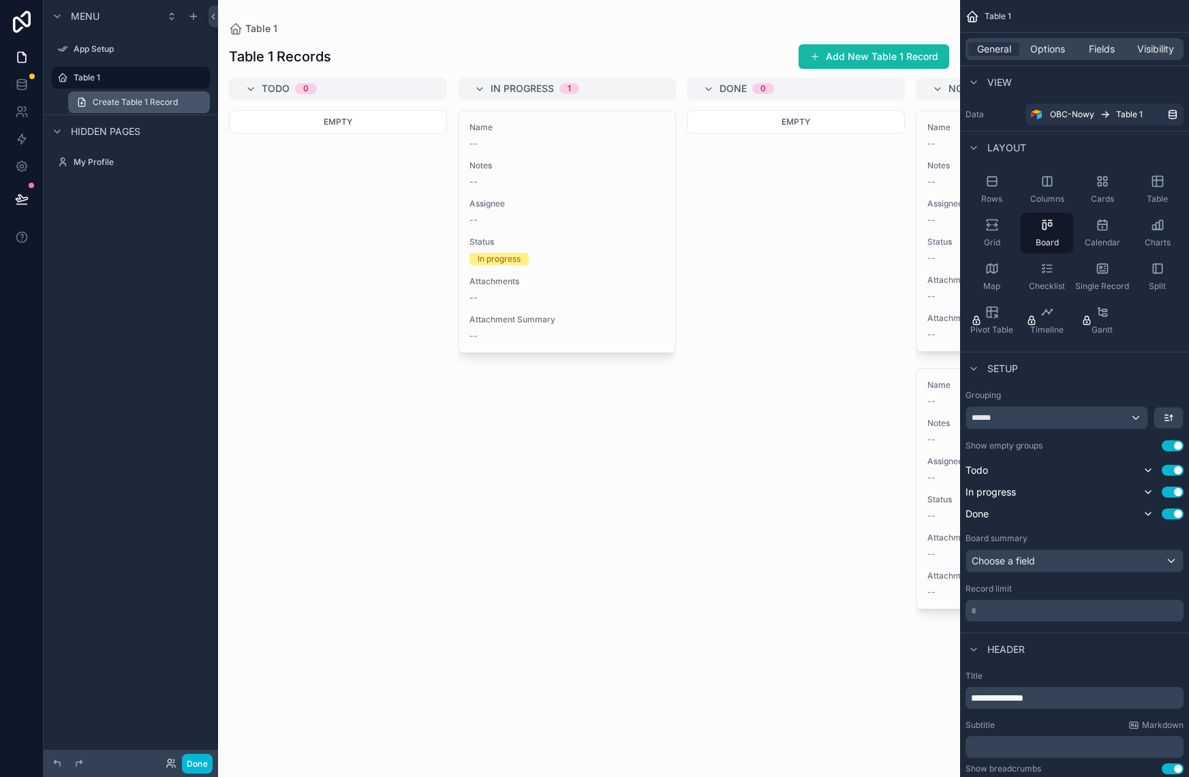
click at [112, 102] on span "Create Table 1 Record" at bounding box center [135, 102] width 85 height 11
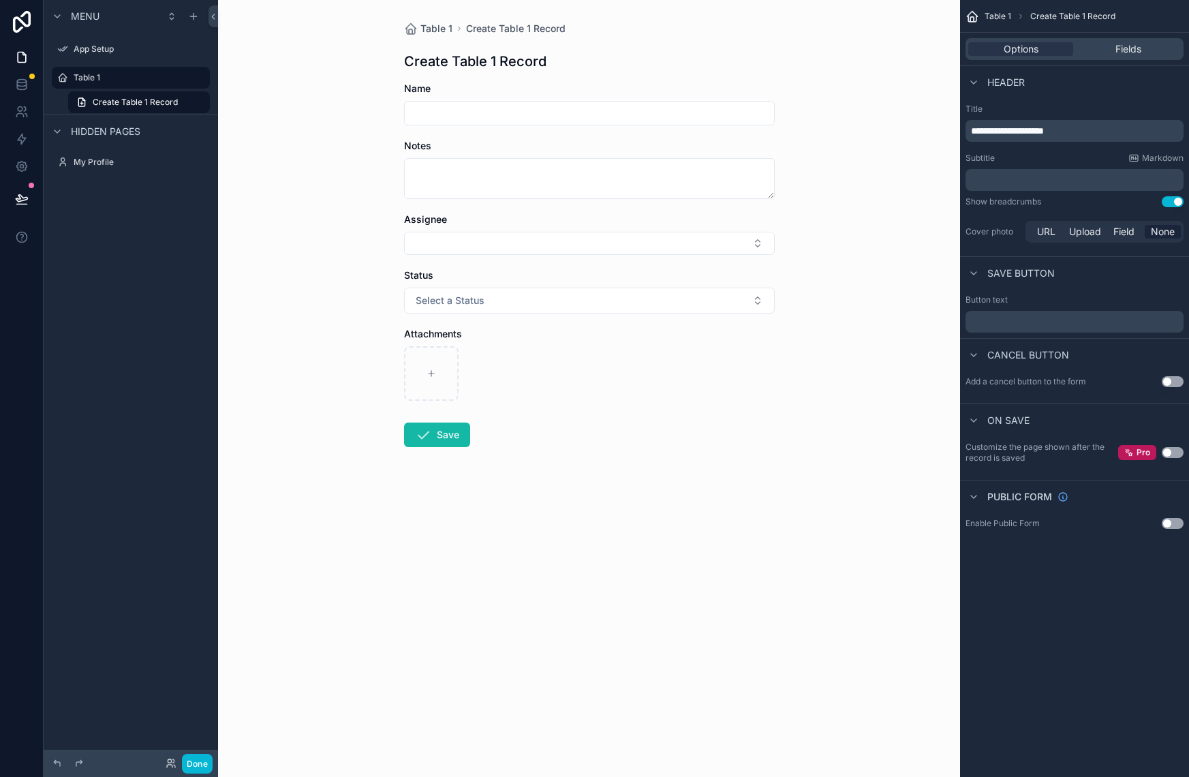
click at [104, 130] on span "Hidden pages" at bounding box center [106, 132] width 70 height 14
click at [104, 129] on span "Hidden pages" at bounding box center [106, 132] width 70 height 14
click at [92, 50] on label "App Setup" at bounding box center [128, 49] width 109 height 11
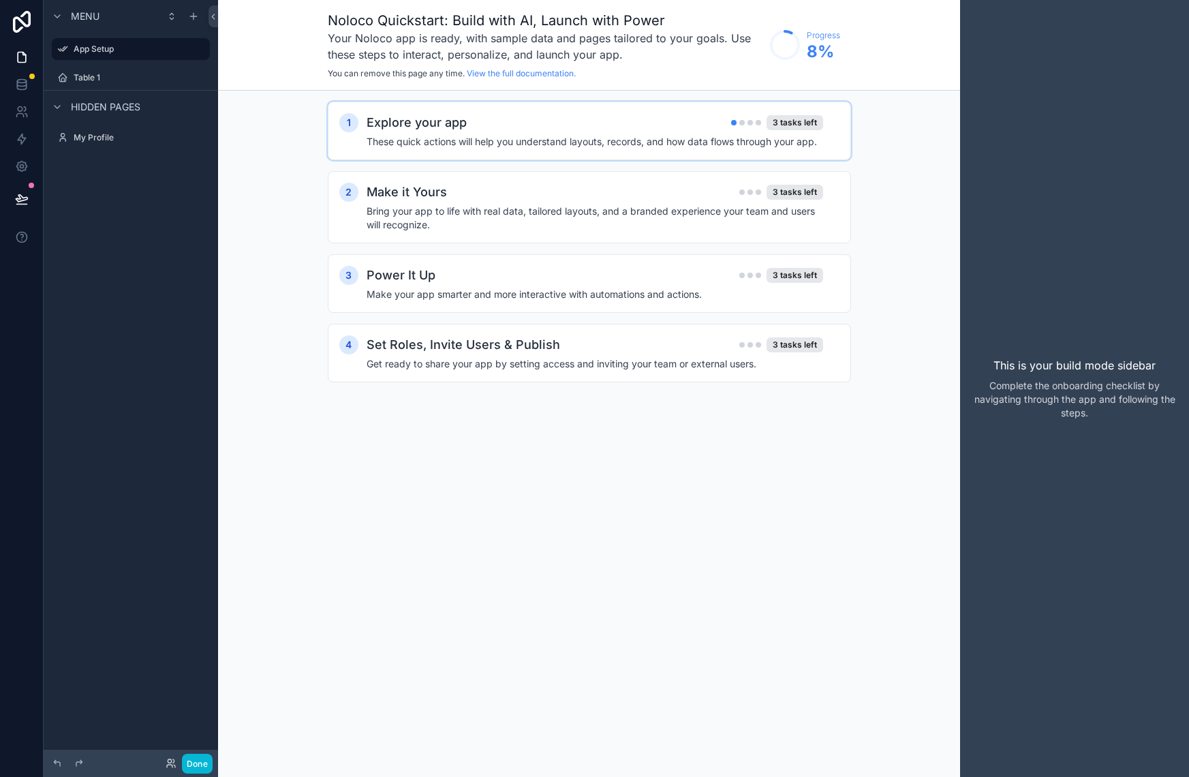
click at [566, 144] on h4 "These quick actions will help you understand layouts, records, and how data flo…" at bounding box center [595, 142] width 457 height 14
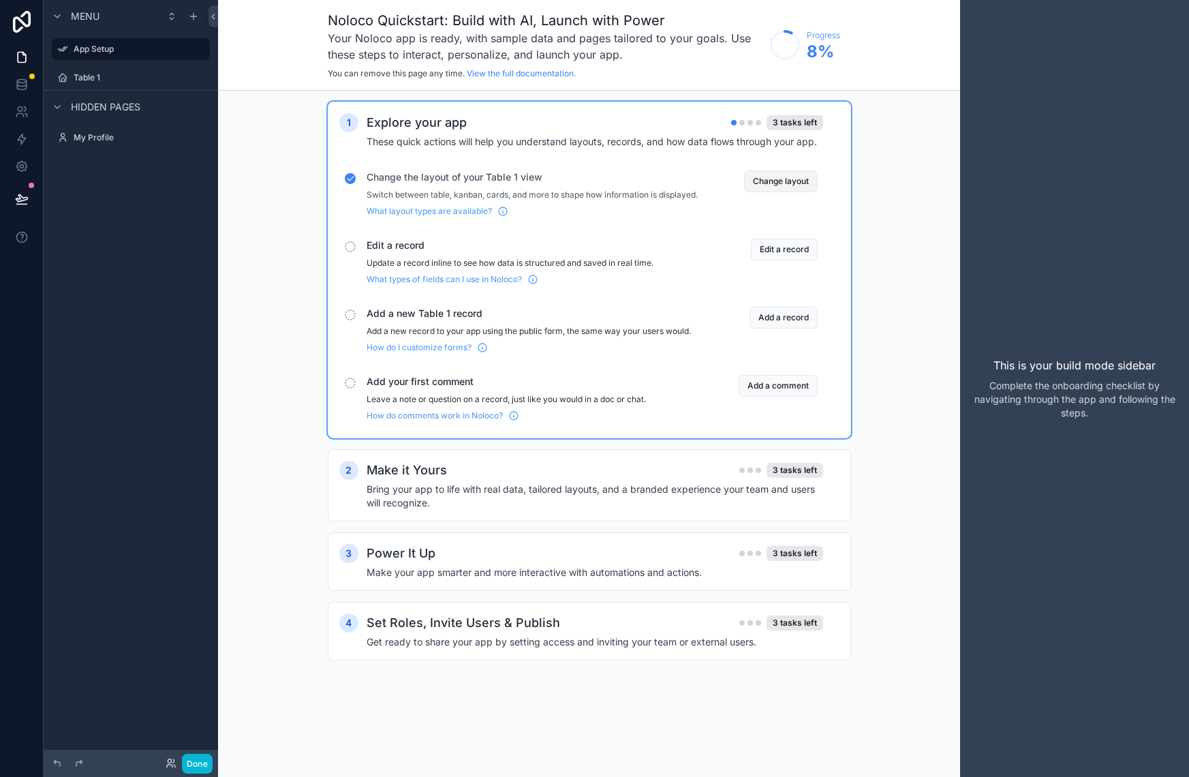
click at [777, 177] on button "Change layout" at bounding box center [781, 181] width 74 height 22
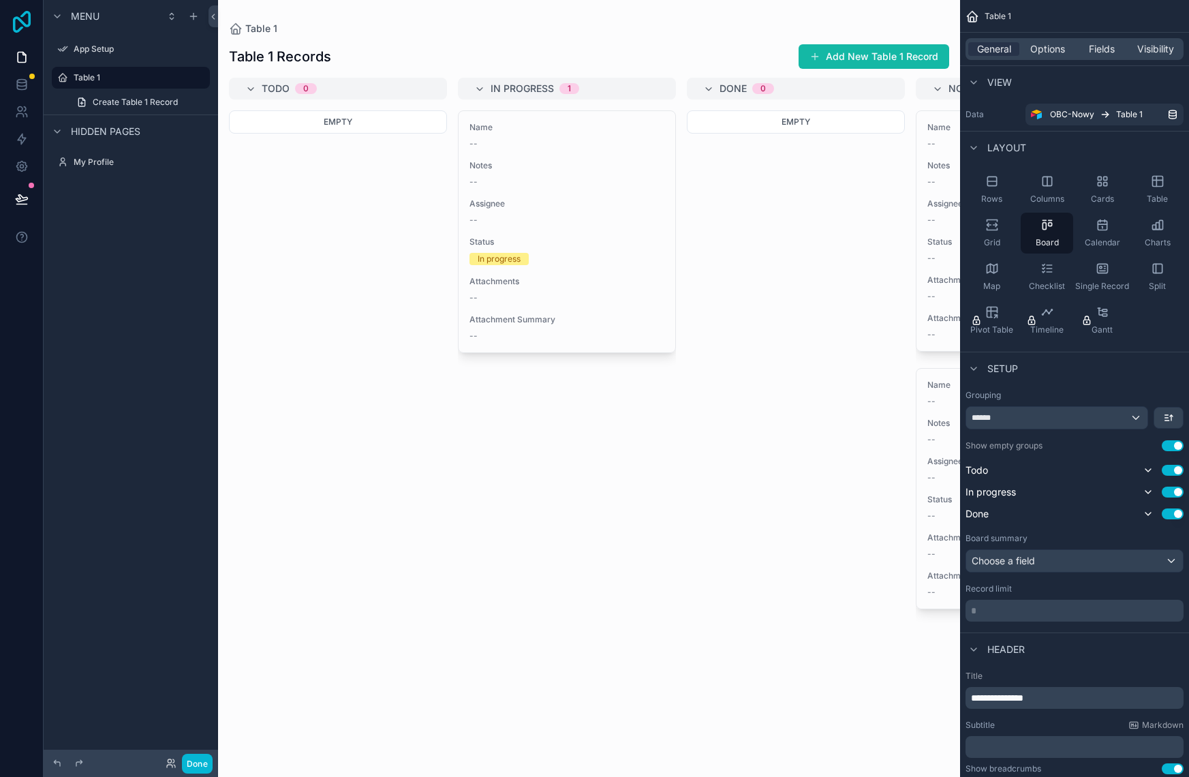
click at [25, 18] on icon at bounding box center [21, 22] width 27 height 22
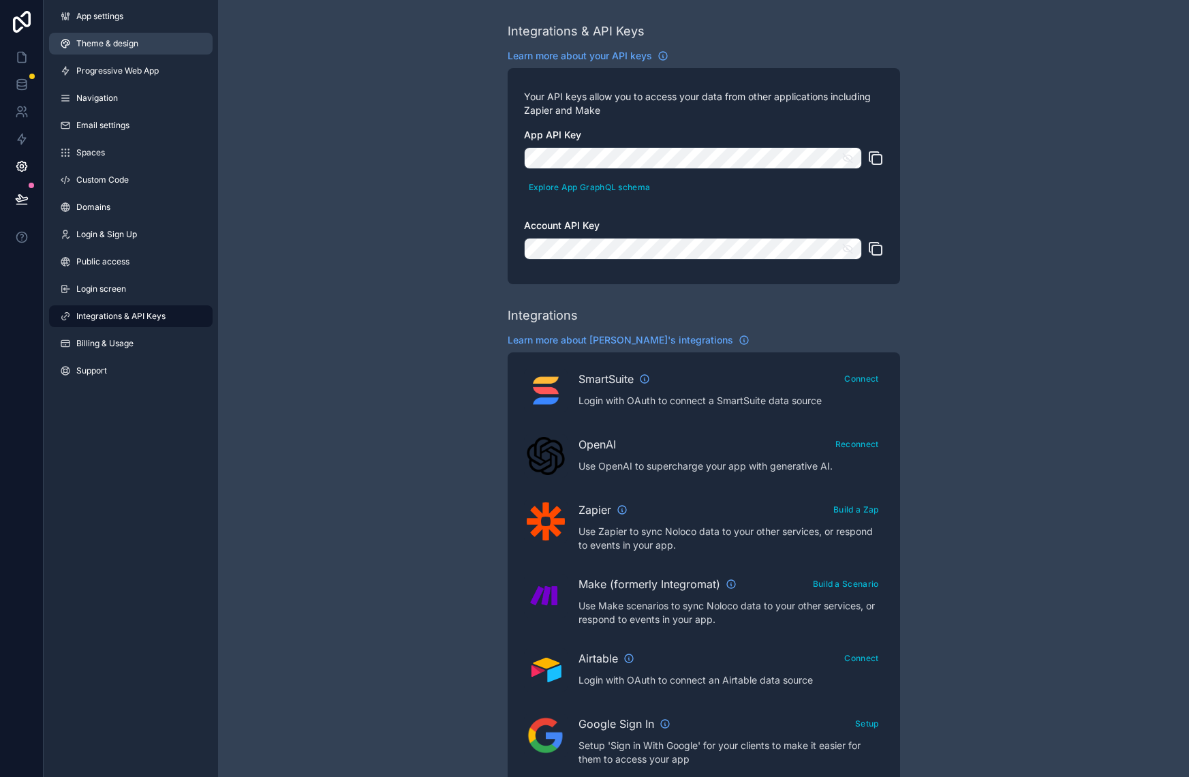
scroll to position [276, 0]
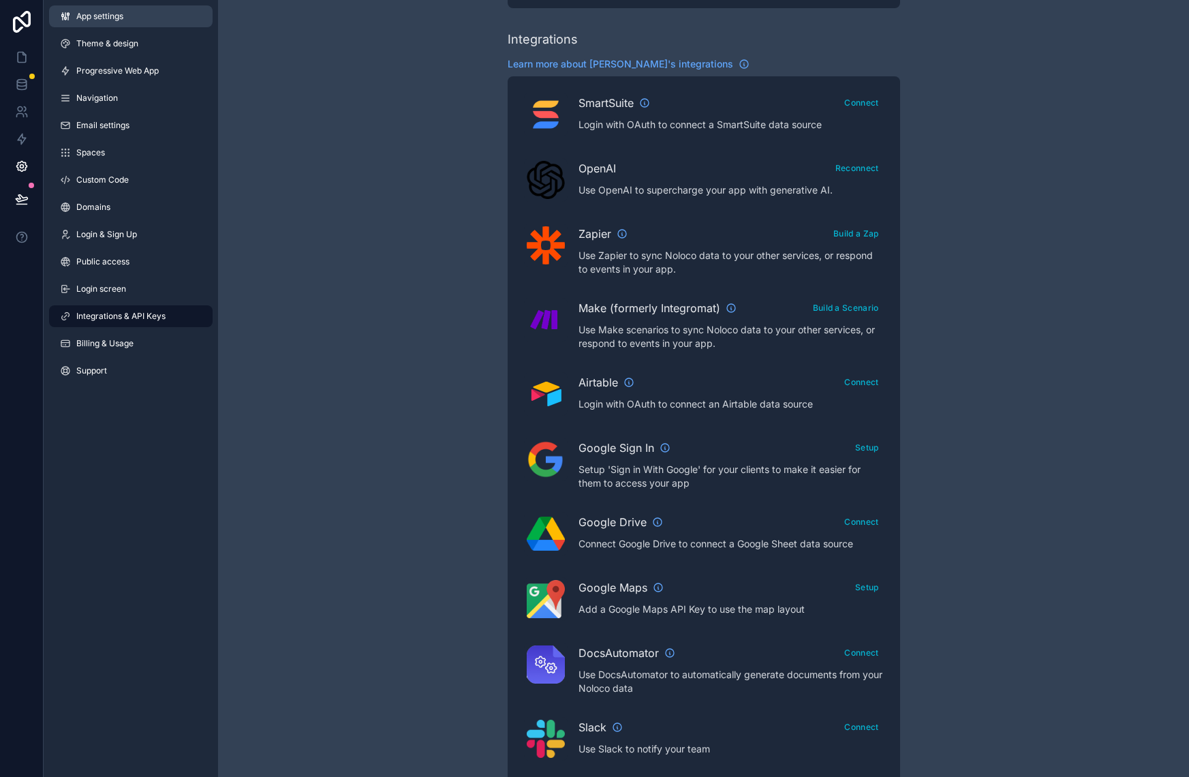
click at [120, 17] on span "App settings" at bounding box center [99, 16] width 47 height 11
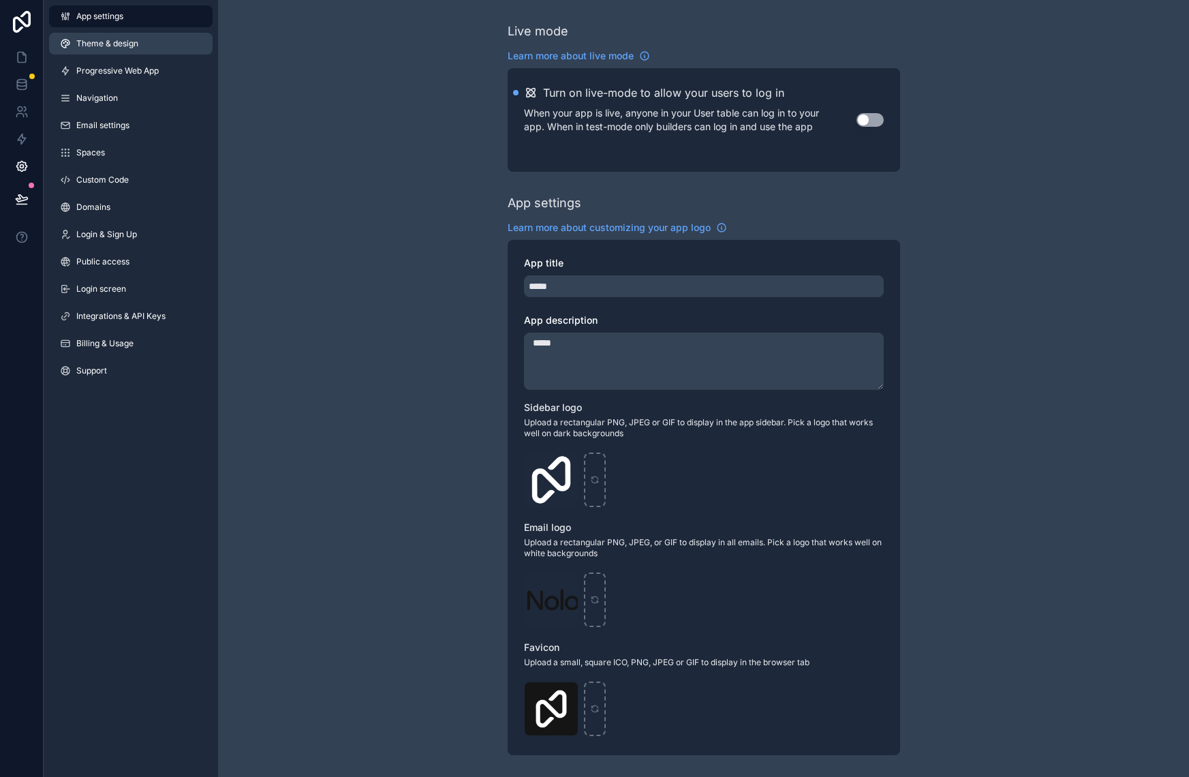
click at [166, 46] on link "Theme & design" at bounding box center [131, 44] width 164 height 22
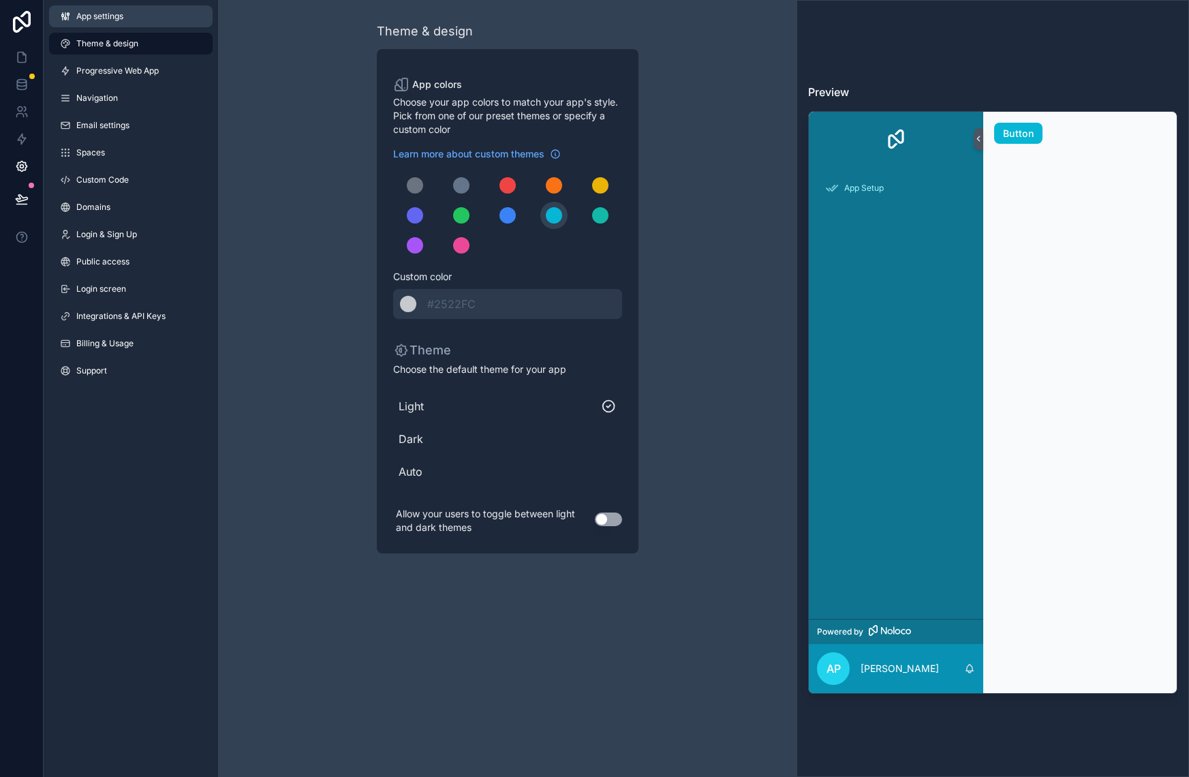
click at [162, 23] on link "App settings" at bounding box center [131, 16] width 164 height 22
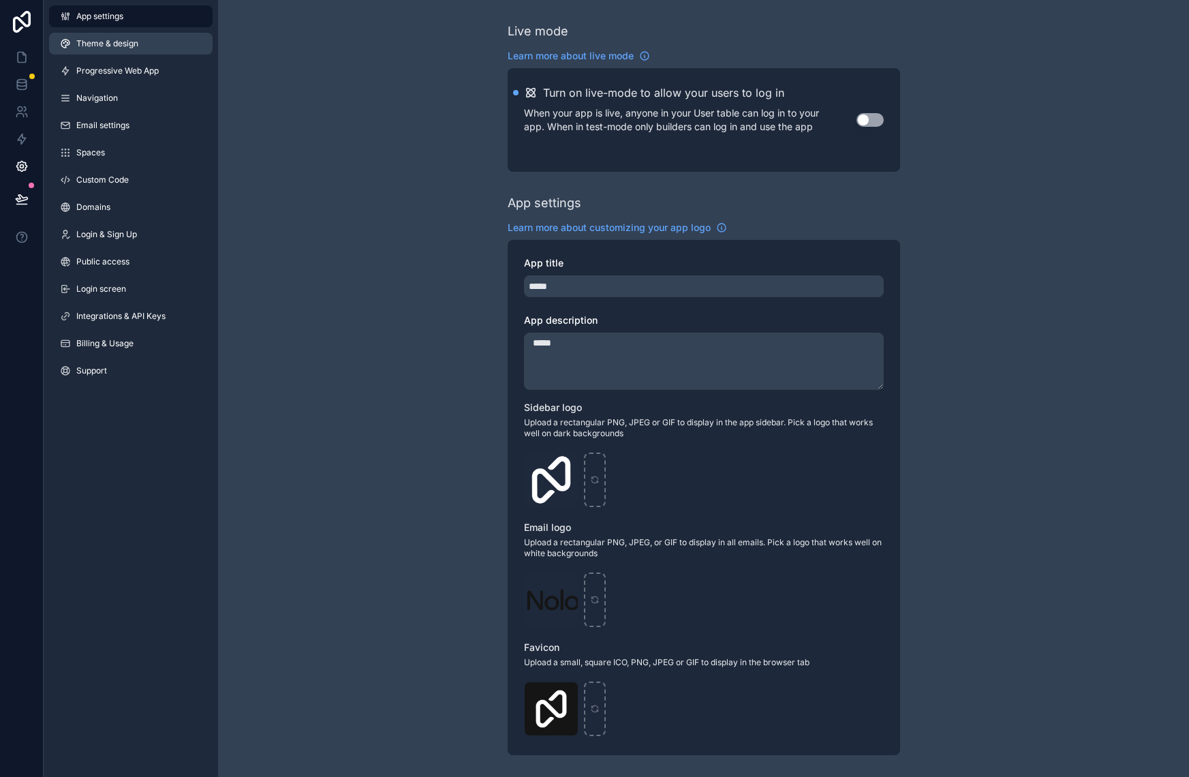
click at [157, 42] on link "Theme & design" at bounding box center [131, 44] width 164 height 22
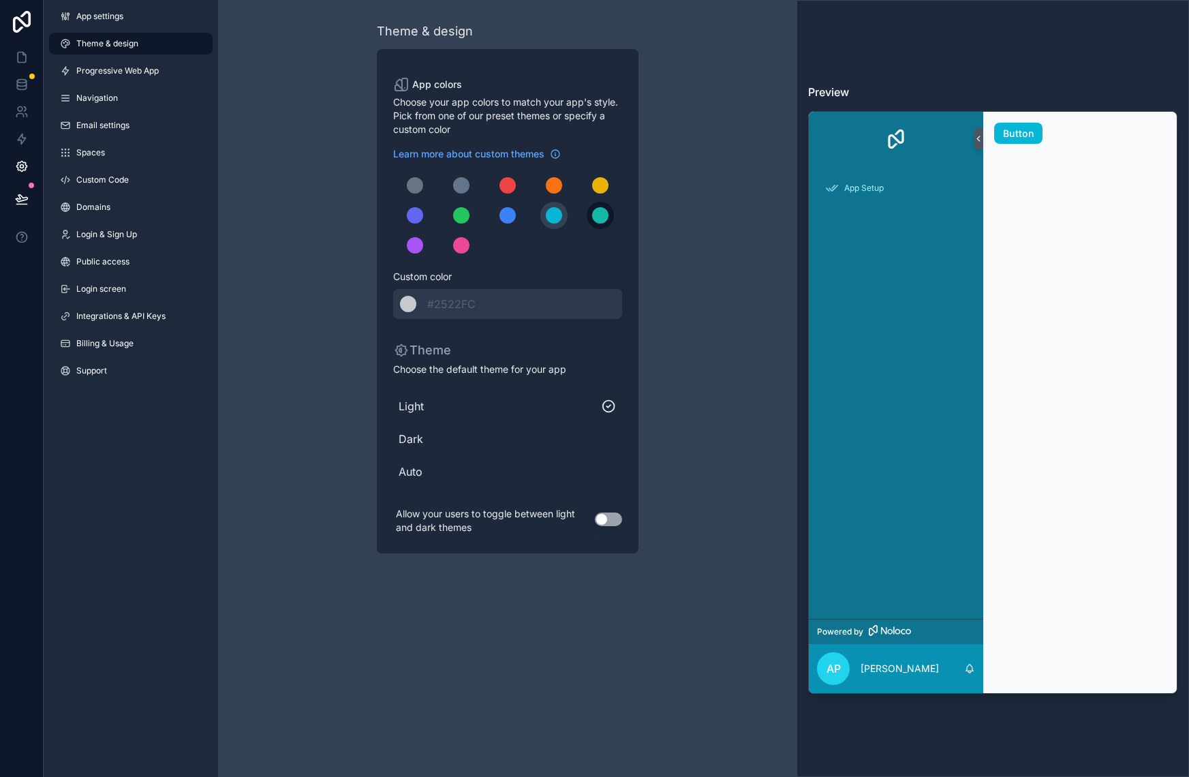
click at [597, 220] on div "scrollable content" at bounding box center [600, 215] width 16 height 16
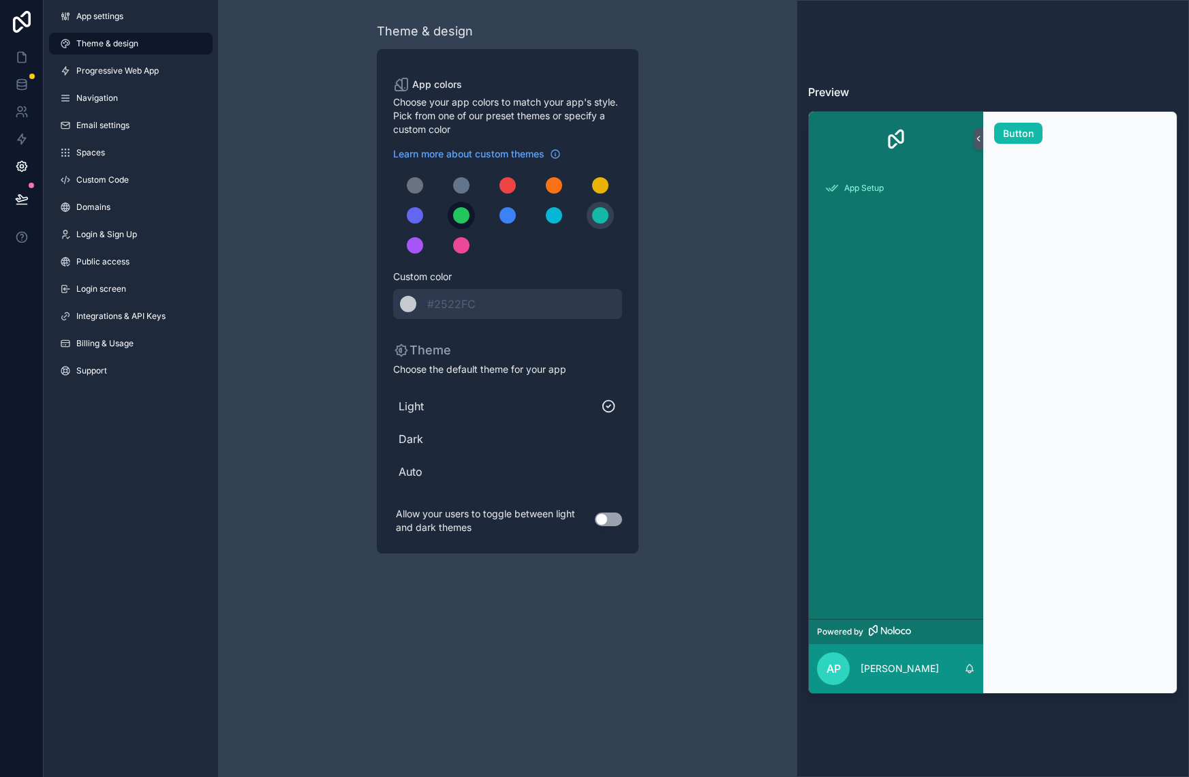
click at [459, 213] on div "scrollable content" at bounding box center [461, 215] width 16 height 16
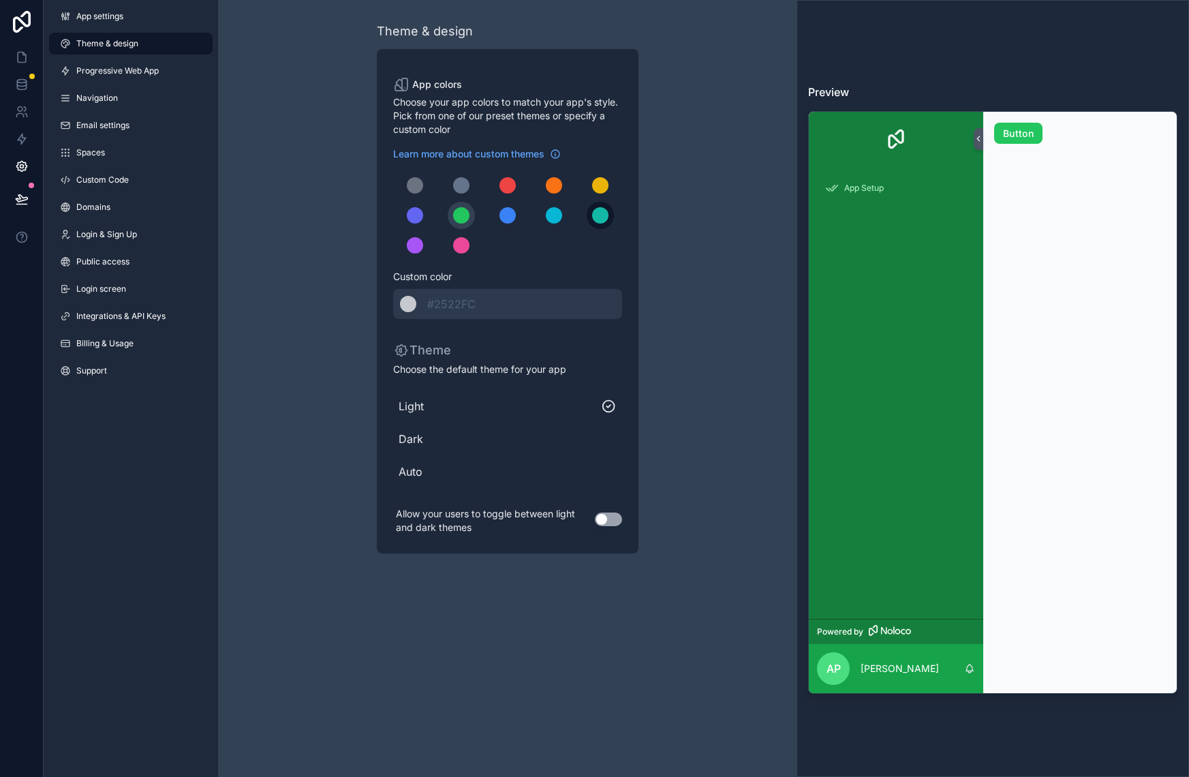
click at [595, 217] on div "scrollable content" at bounding box center [600, 215] width 16 height 16
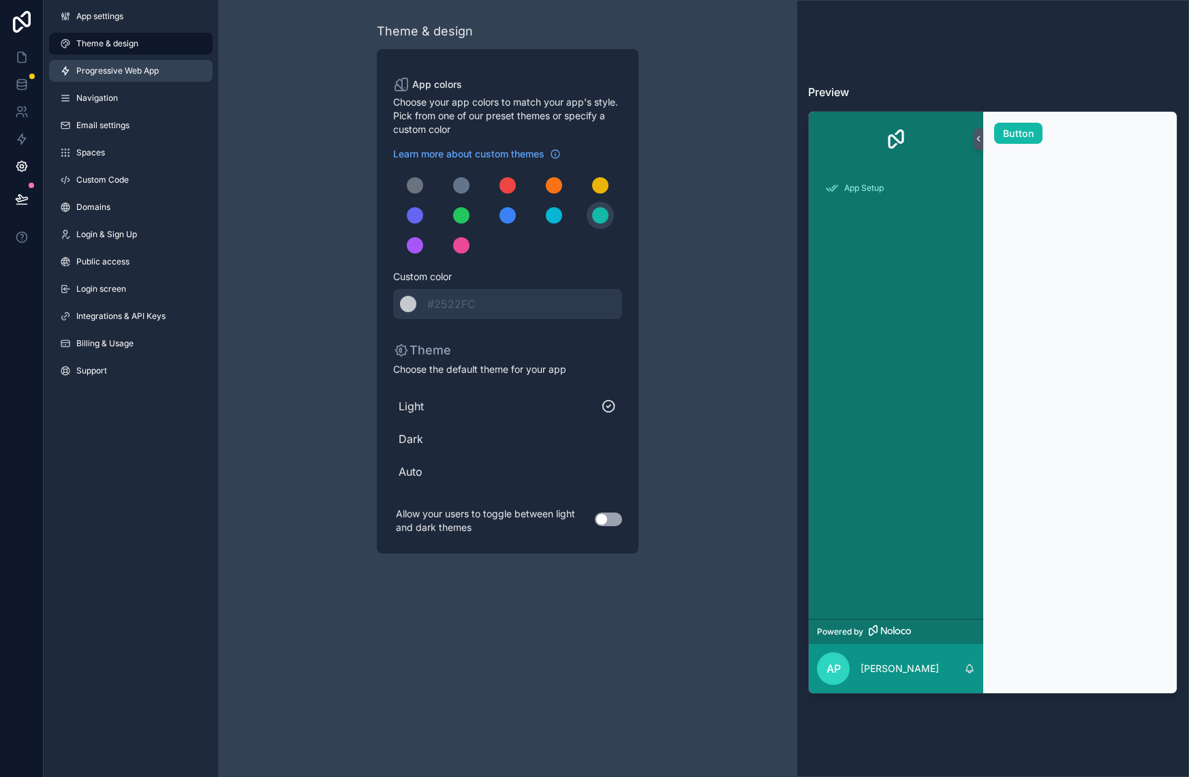
click at [138, 73] on span "Progressive Web App" at bounding box center [117, 70] width 82 height 11
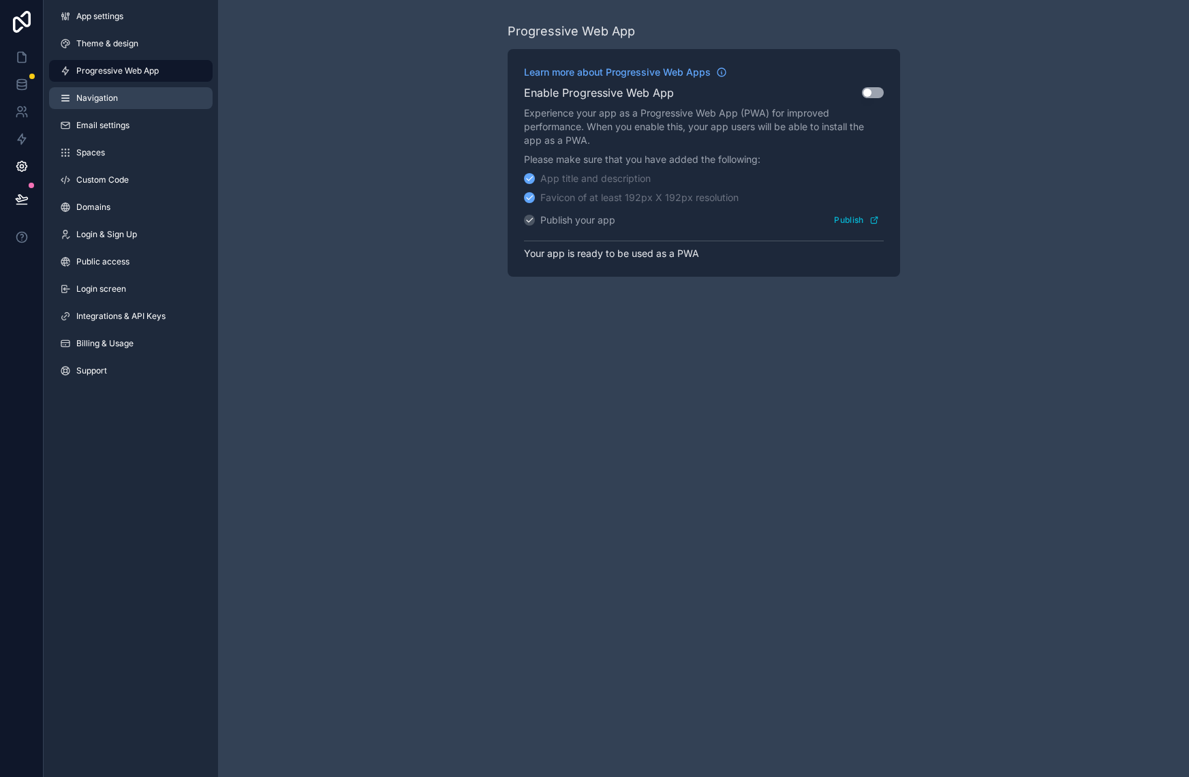
click at [106, 102] on span "Navigation" at bounding box center [97, 98] width 42 height 11
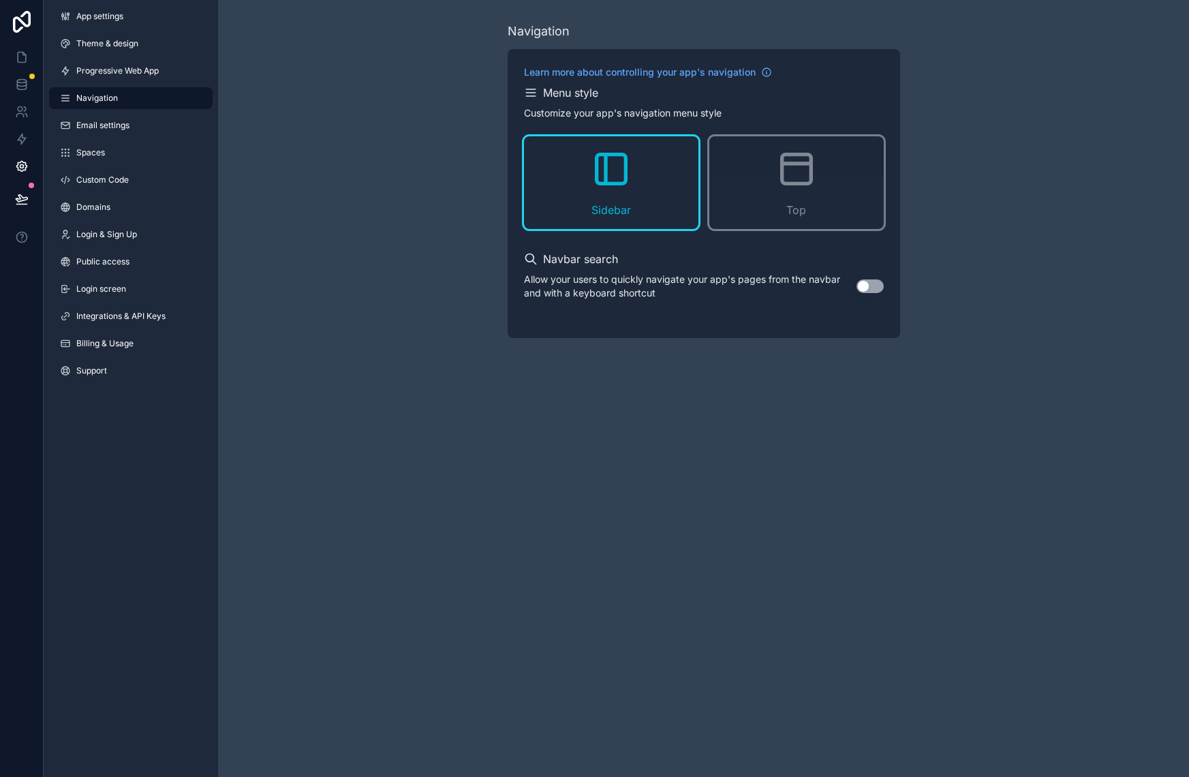
click at [872, 284] on button "Use setting" at bounding box center [870, 286] width 27 height 14
click at [791, 201] on div "Top" at bounding box center [796, 182] width 174 height 93
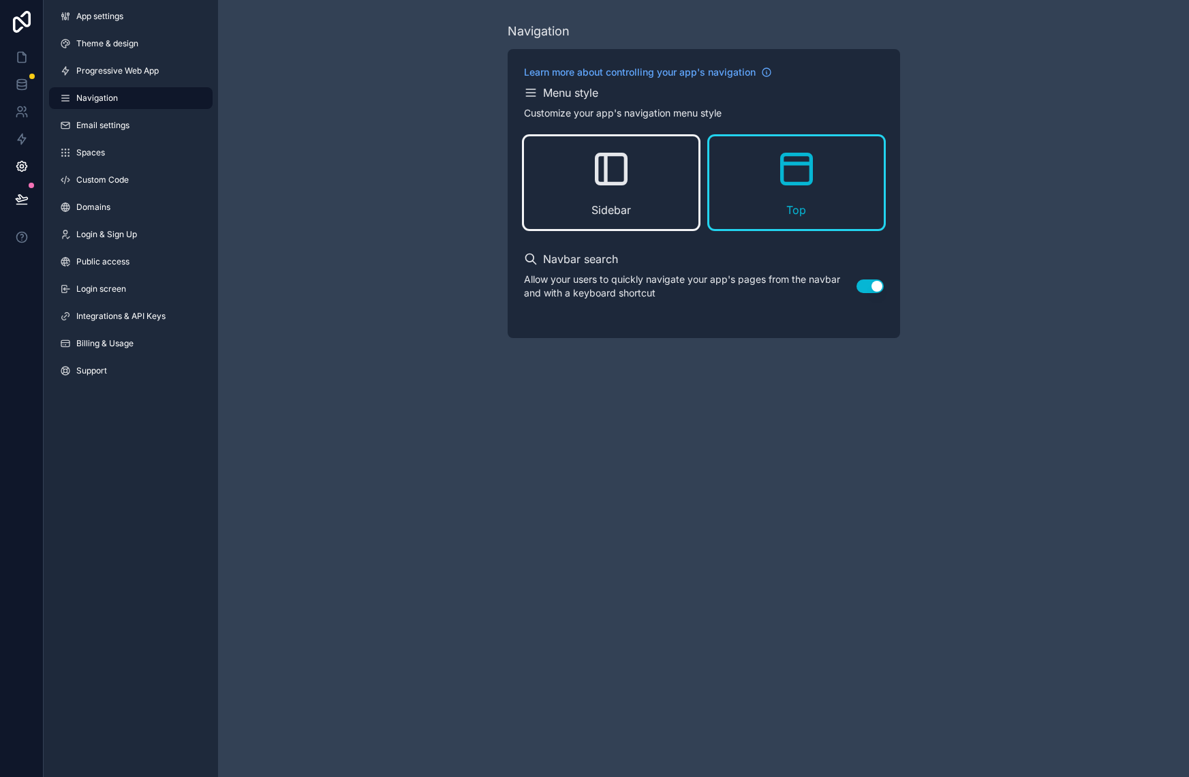
click at [633, 189] on div "Sidebar" at bounding box center [611, 182] width 174 height 93
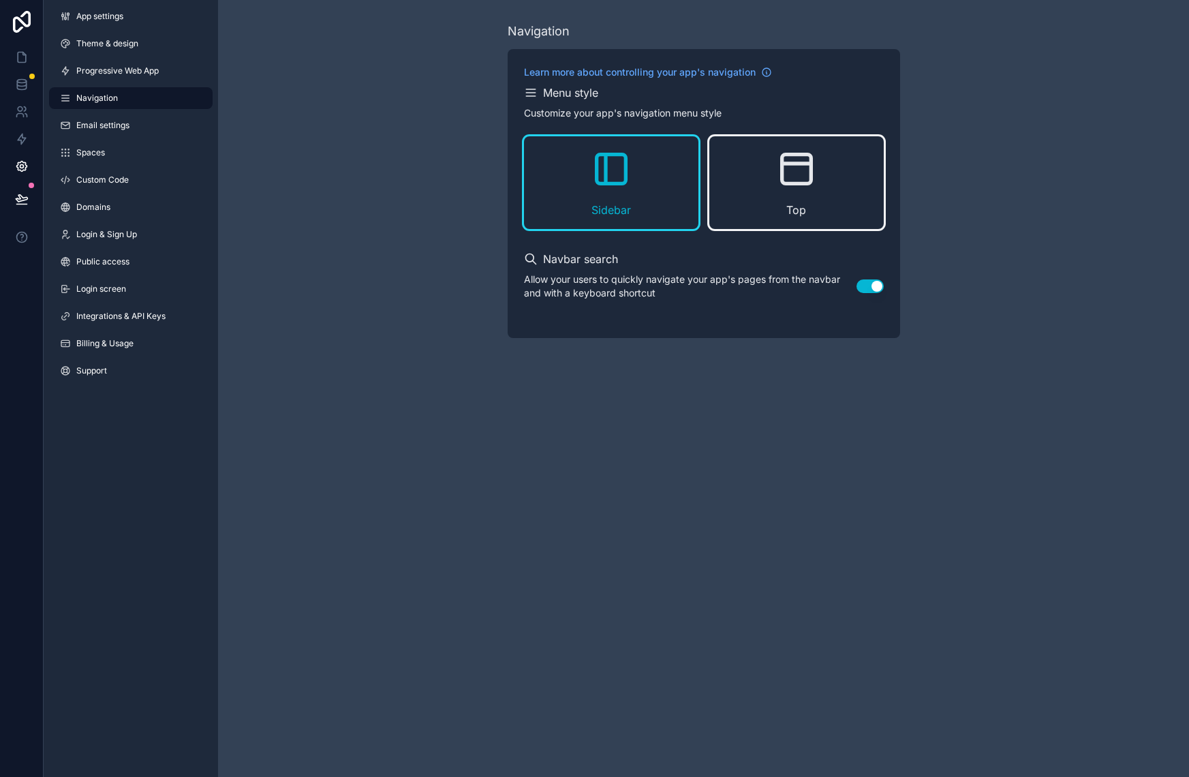
click at [766, 192] on div "Top" at bounding box center [796, 182] width 174 height 93
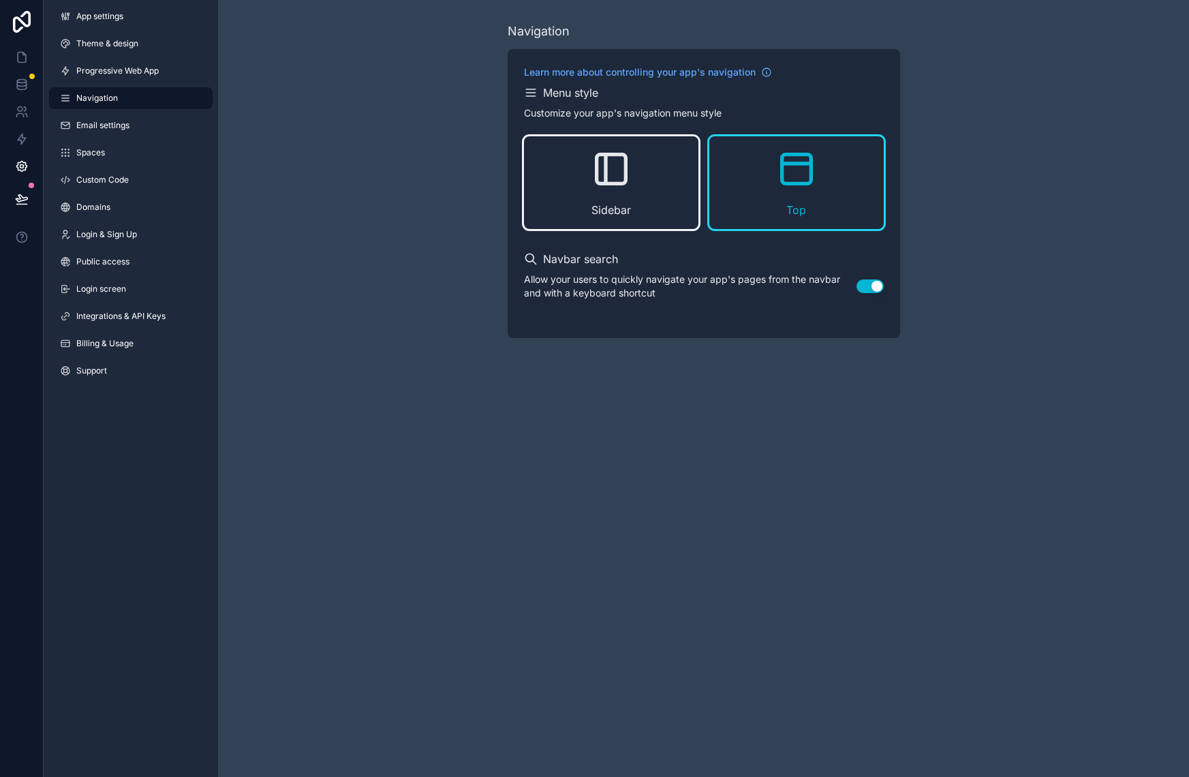
click at [649, 194] on div "Sidebar" at bounding box center [611, 182] width 174 height 93
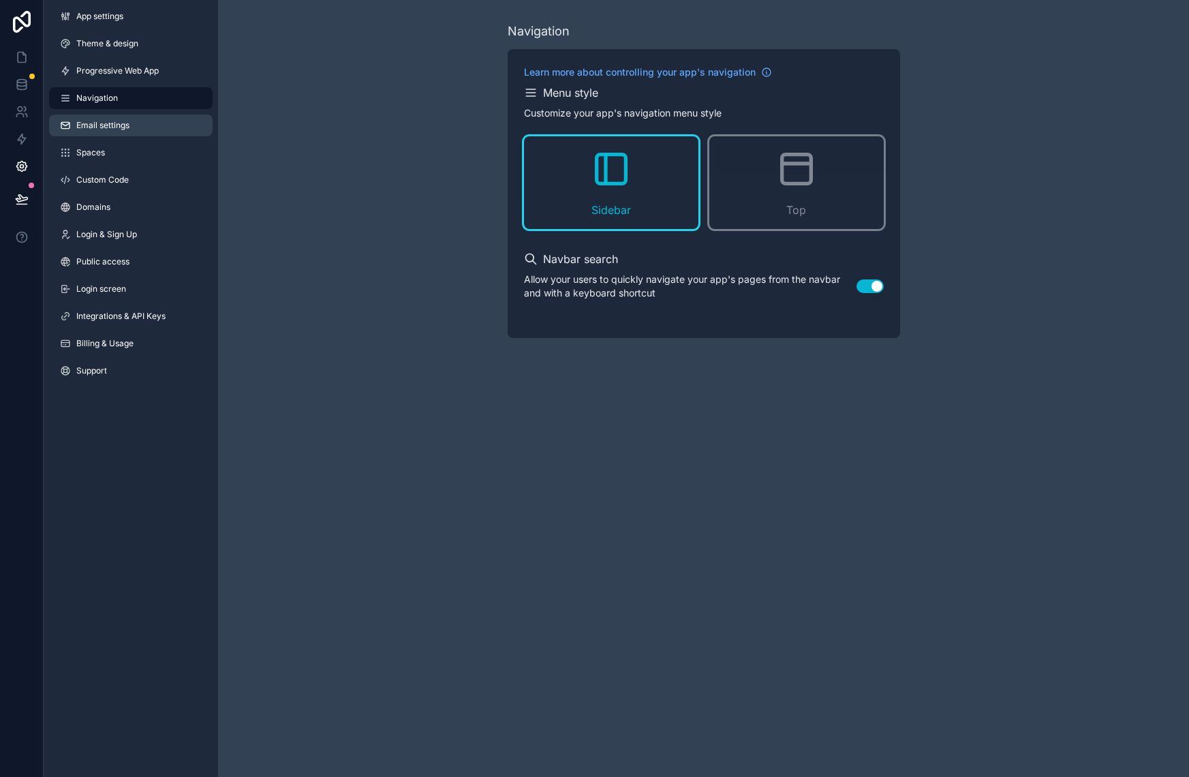
click at [123, 129] on span "Email settings" at bounding box center [102, 125] width 53 height 11
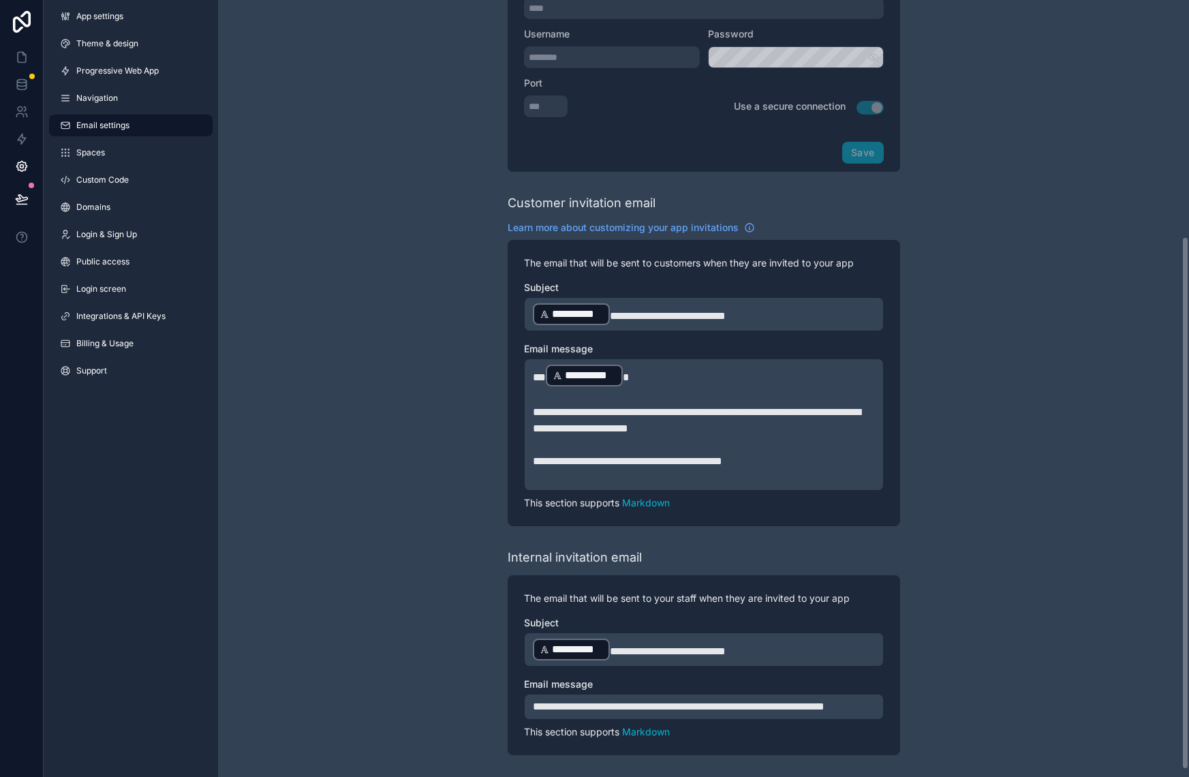
scroll to position [343, 0]
click at [110, 157] on link "Spaces" at bounding box center [131, 153] width 164 height 22
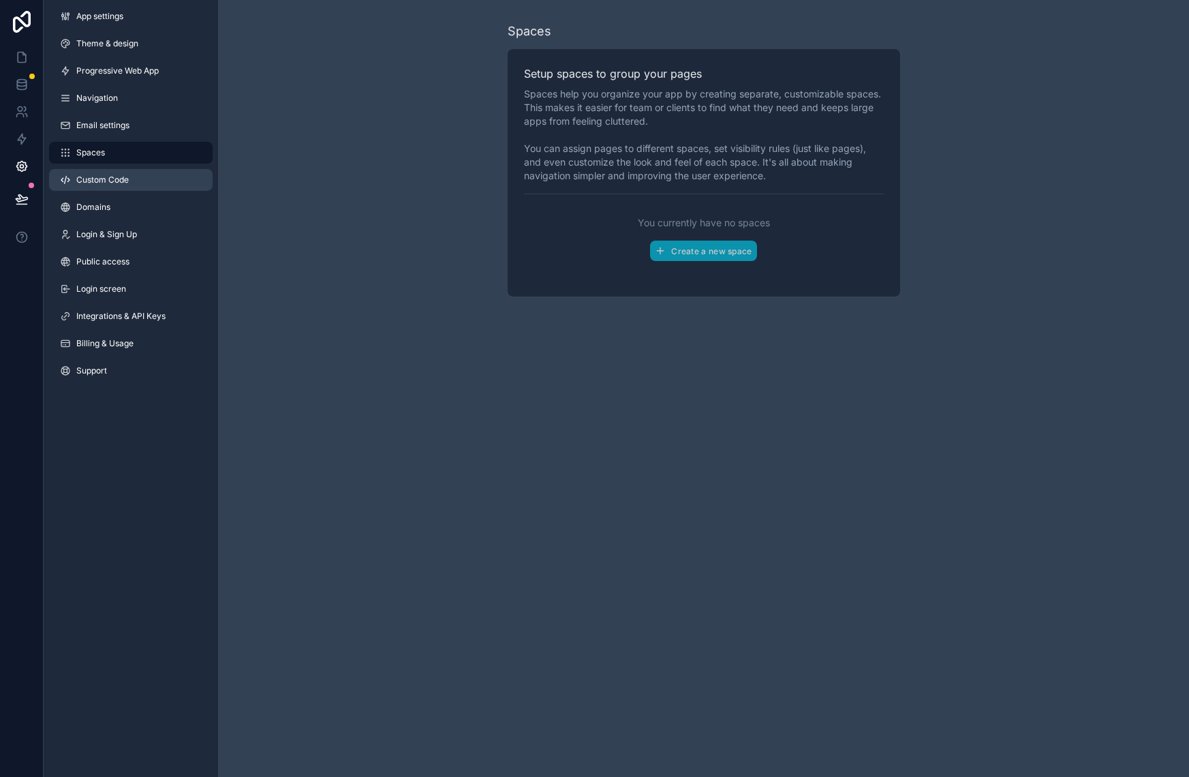
click at [113, 182] on span "Custom Code" at bounding box center [102, 179] width 52 height 11
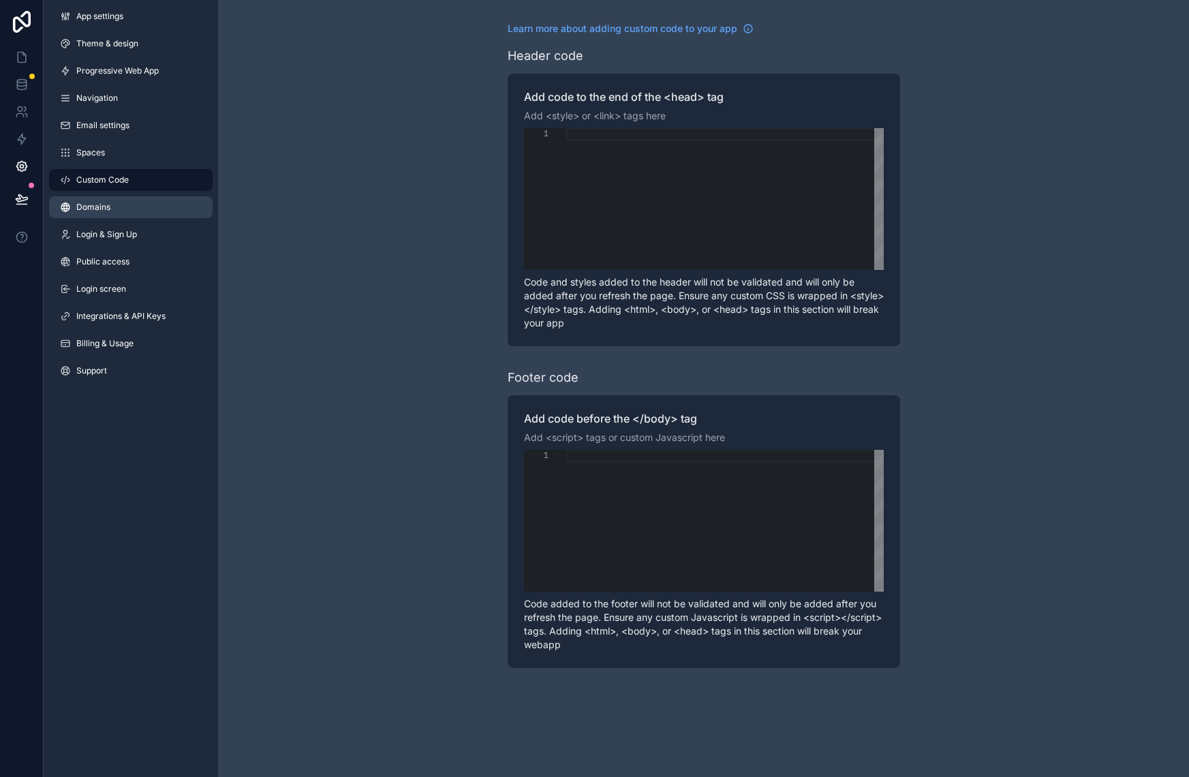
click at [110, 204] on link "Domains" at bounding box center [131, 207] width 164 height 22
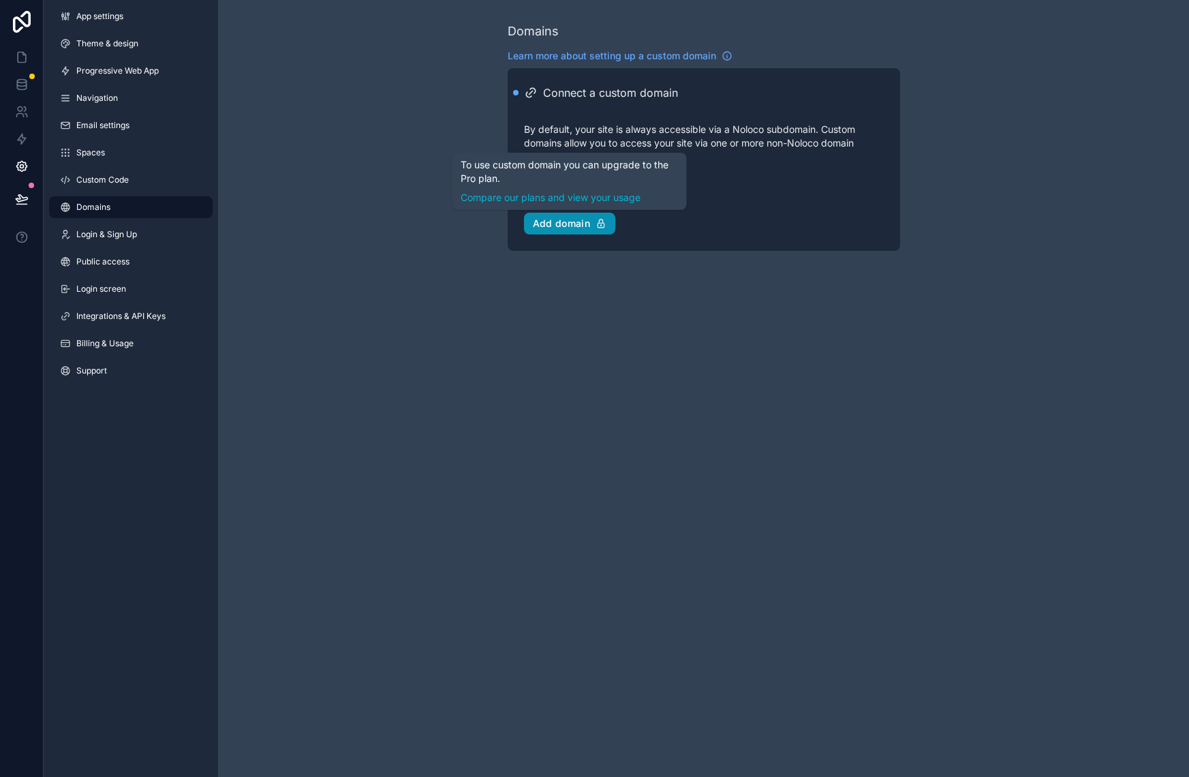
click at [546, 218] on div "Add domain" at bounding box center [570, 223] width 74 height 12
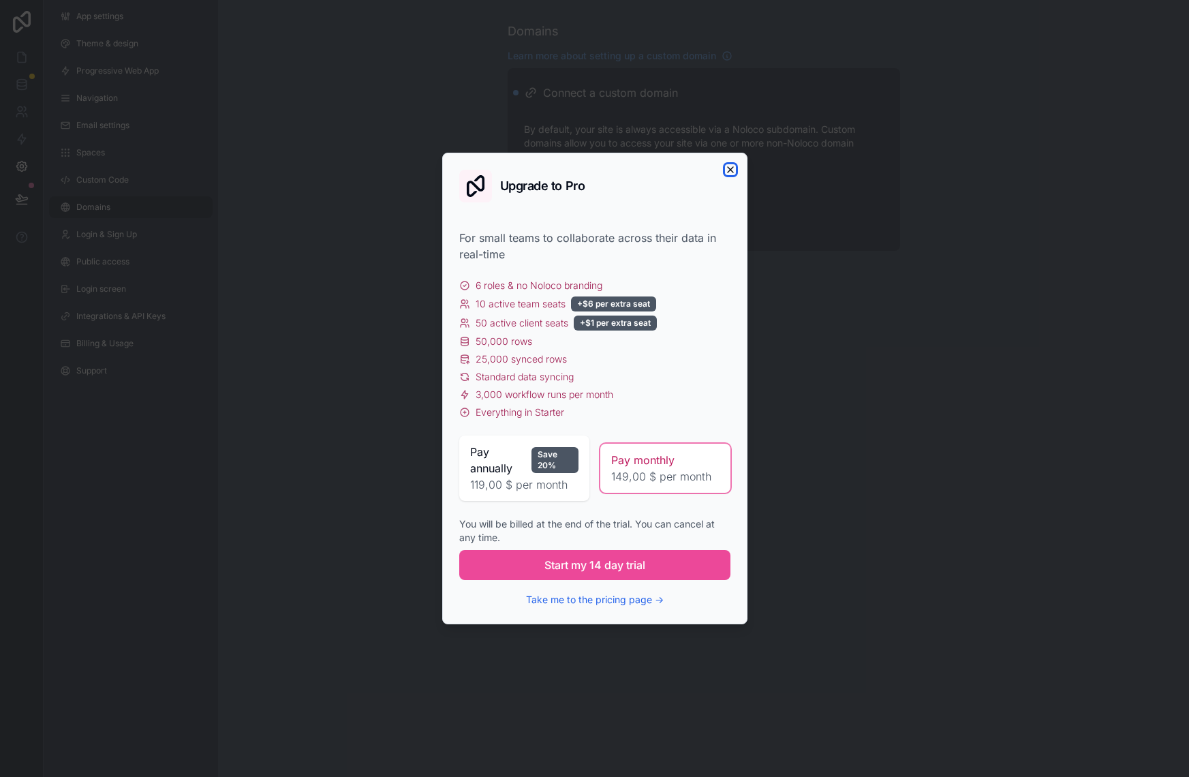
click at [726, 168] on icon "button" at bounding box center [730, 169] width 11 height 11
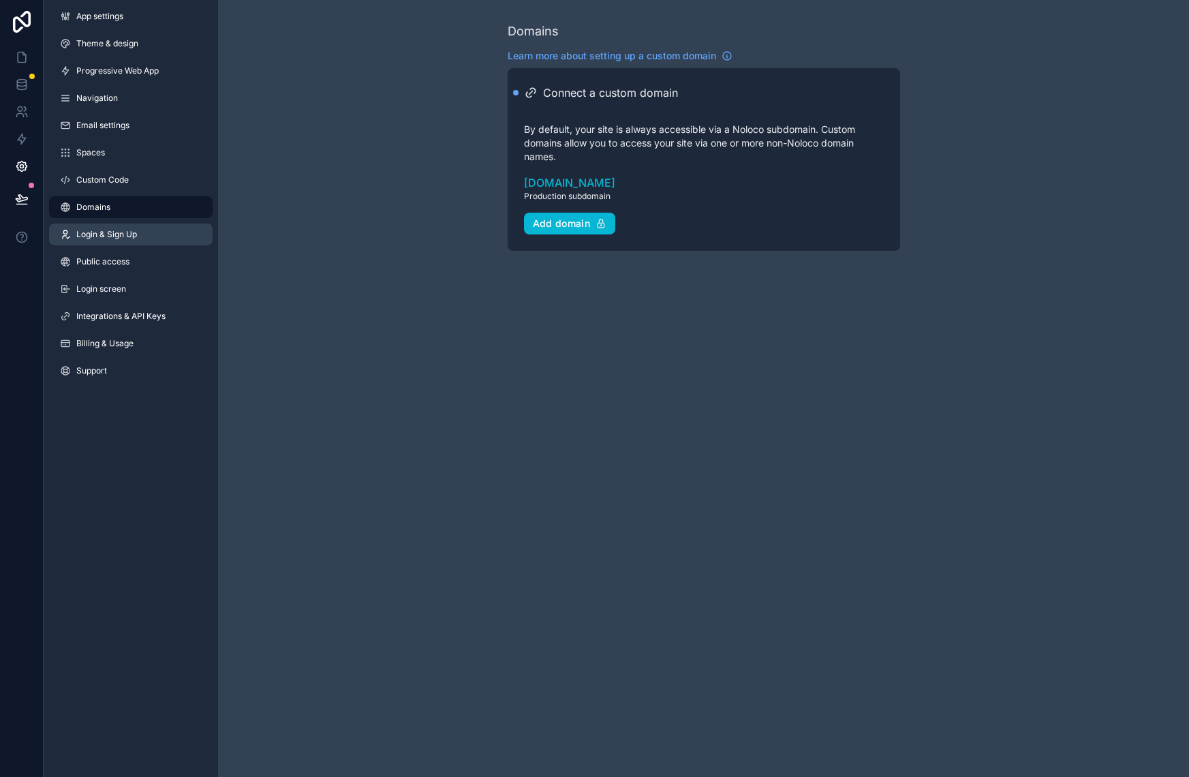
click at [125, 233] on span "Login & Sign Up" at bounding box center [106, 234] width 61 height 11
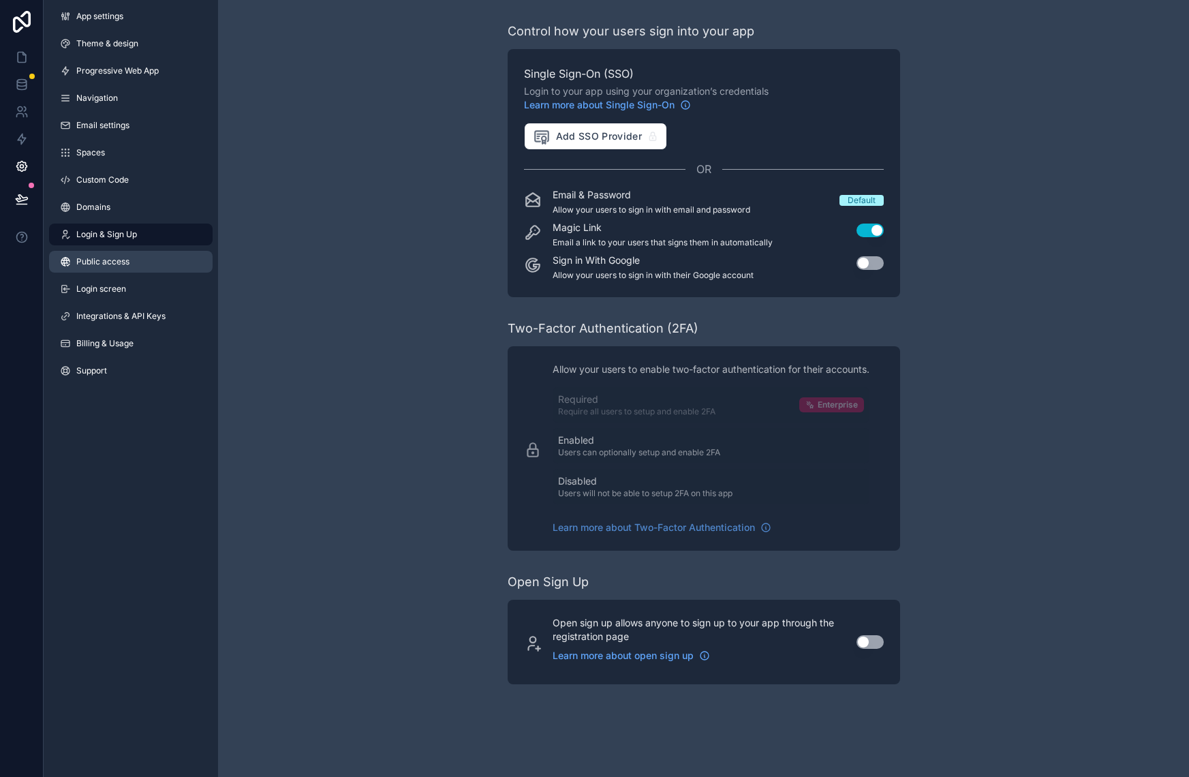
click at [121, 256] on span "Public access" at bounding box center [102, 261] width 53 height 11
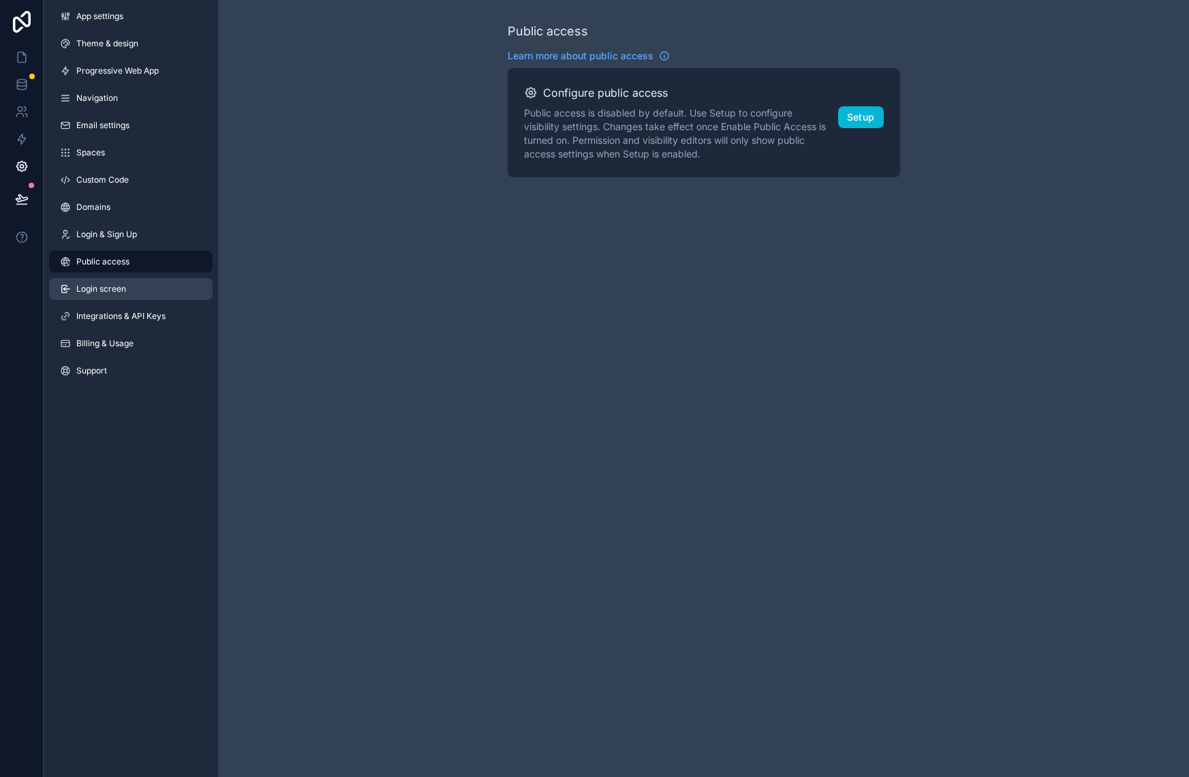
click at [117, 294] on link "Login screen" at bounding box center [131, 289] width 164 height 22
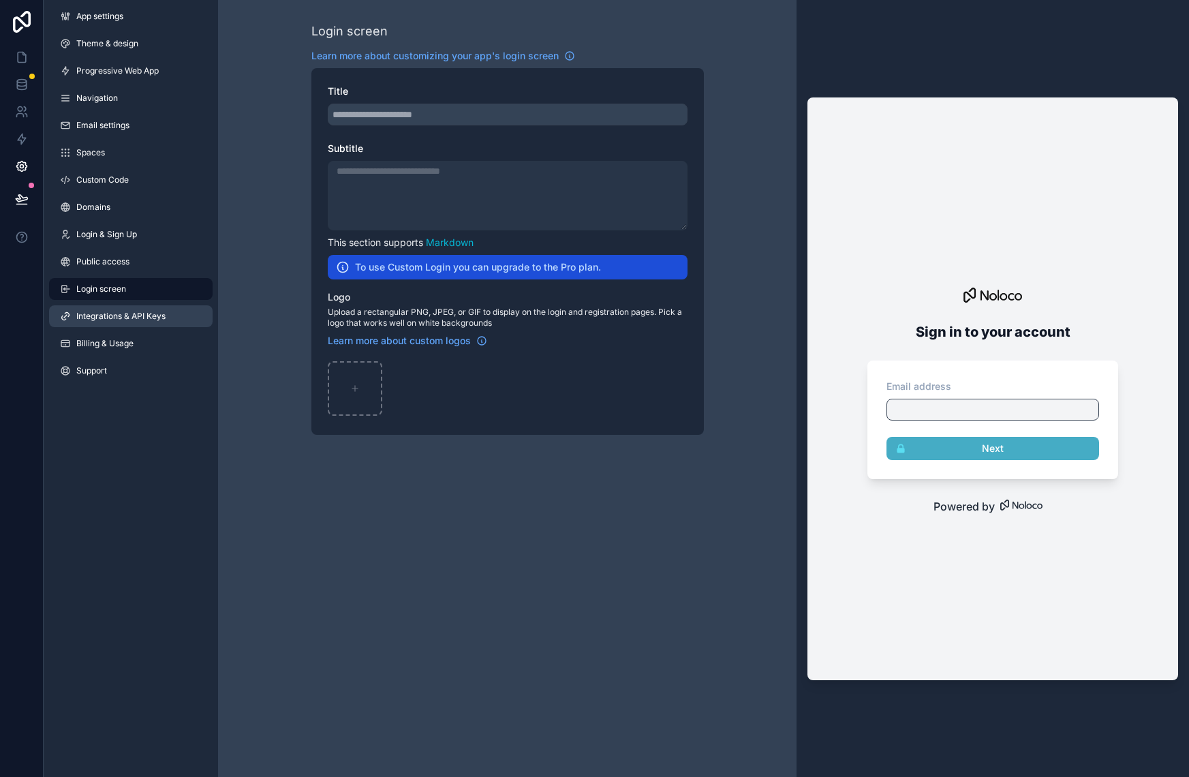
click at [123, 315] on span "Integrations & API Keys" at bounding box center [120, 316] width 89 height 11
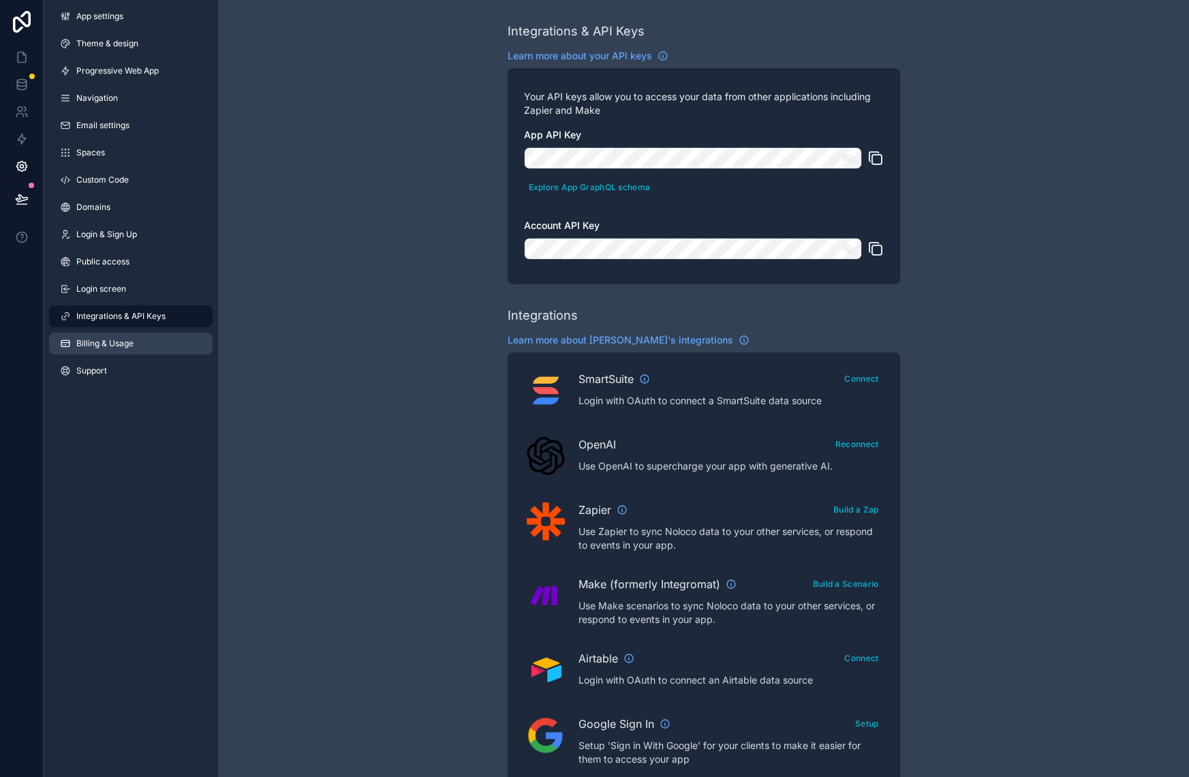
click at [113, 338] on span "Billing & Usage" at bounding box center [104, 343] width 57 height 11
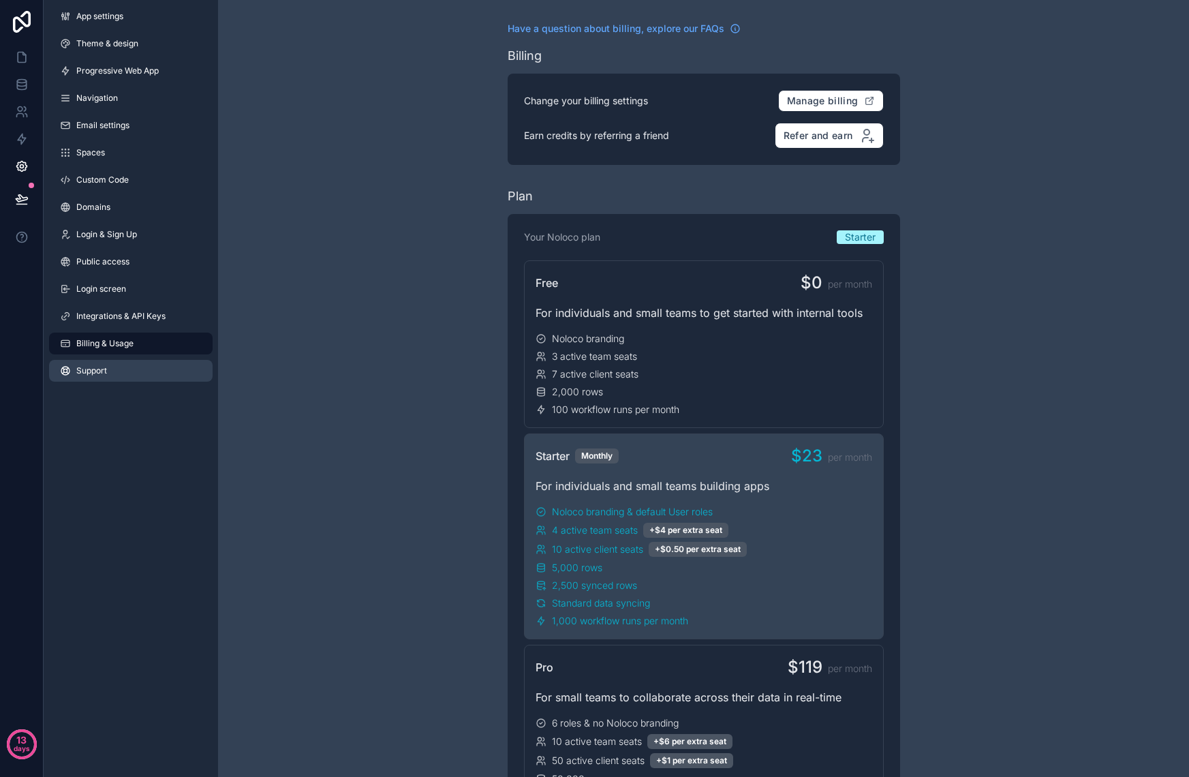
click at [107, 369] on span "Support" at bounding box center [91, 370] width 31 height 11
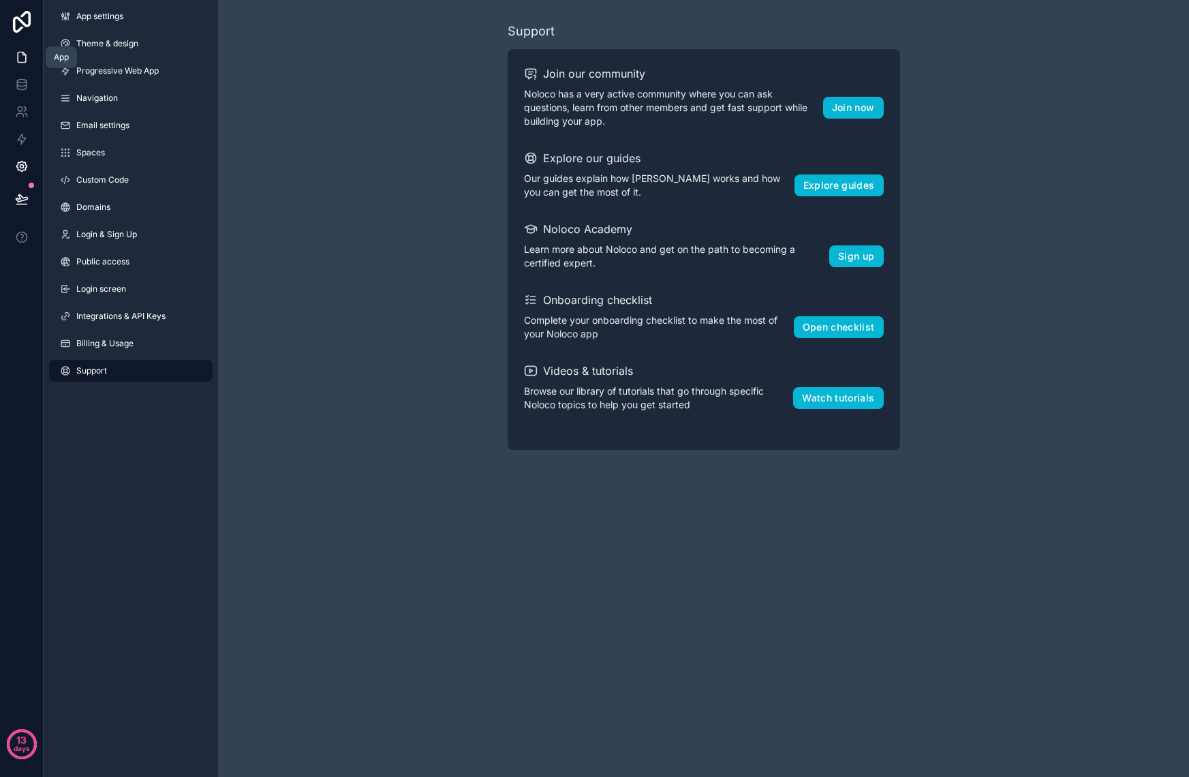
click at [26, 52] on icon at bounding box center [22, 57] width 14 height 14
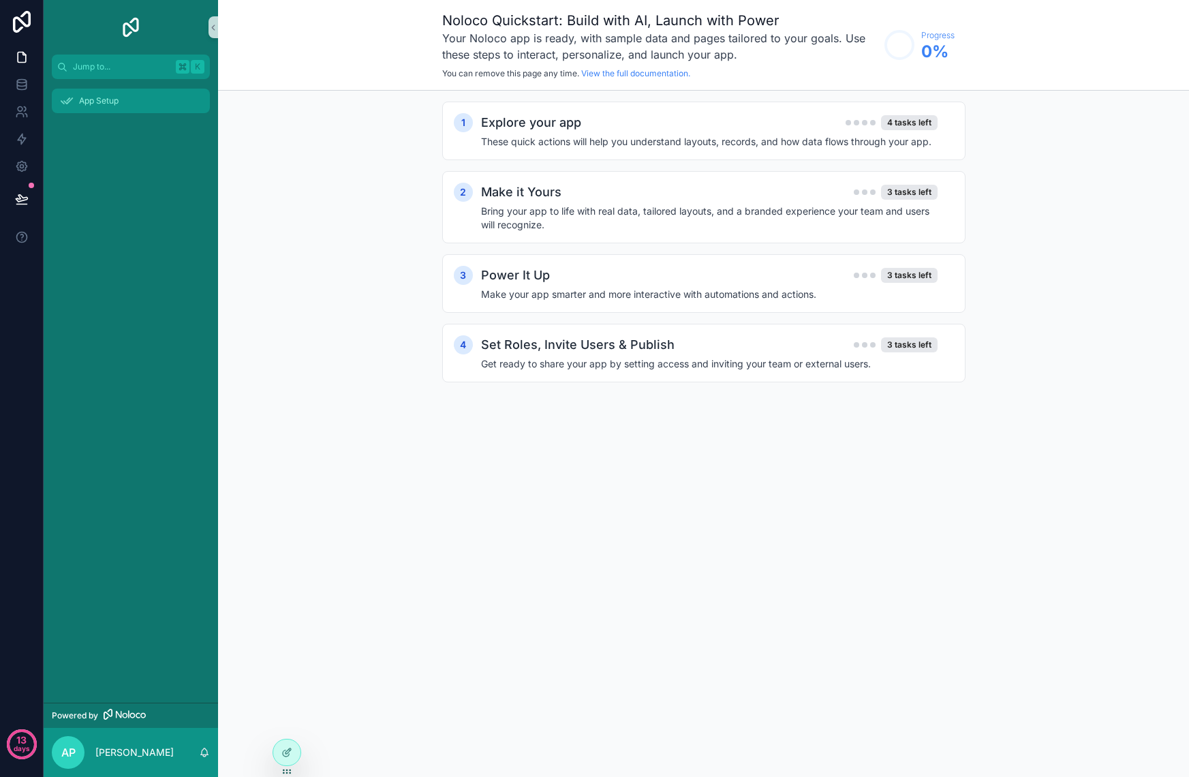
click at [114, 97] on span "App Setup" at bounding box center [99, 100] width 40 height 11
click at [121, 68] on span "Jump to..." at bounding box center [121, 66] width 97 height 11
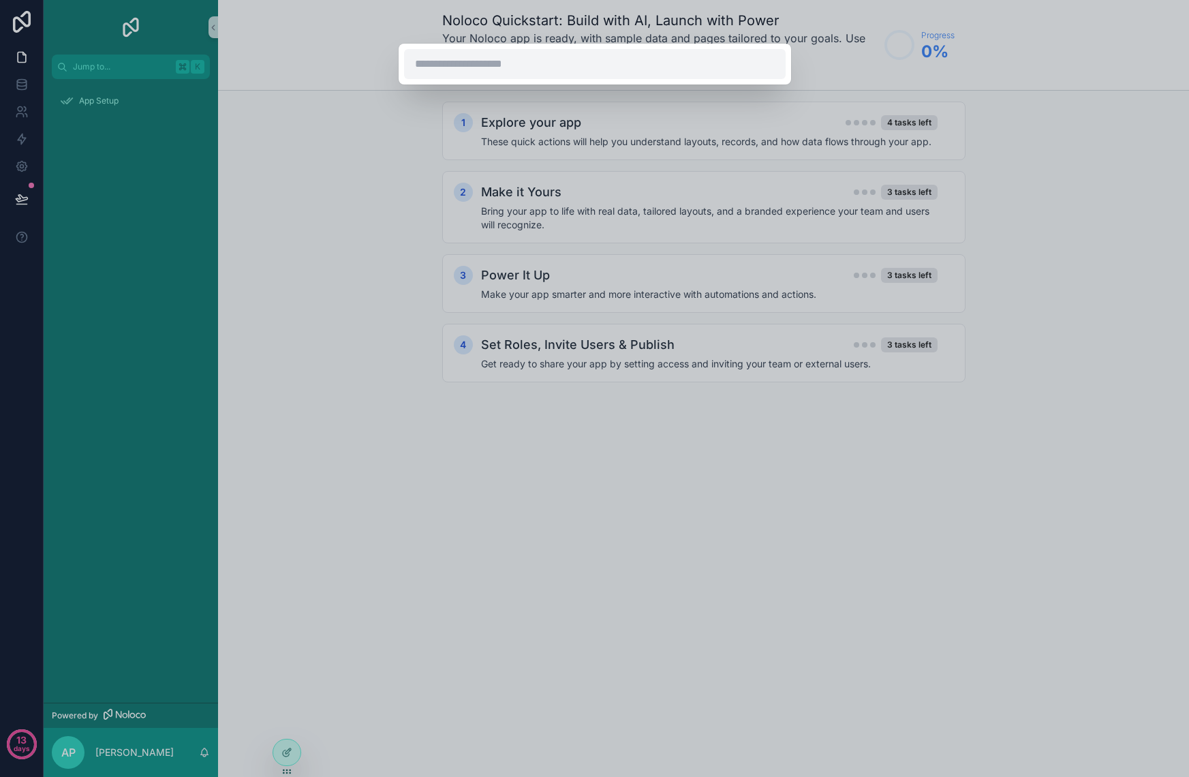
click at [119, 96] on div at bounding box center [594, 388] width 1189 height 777
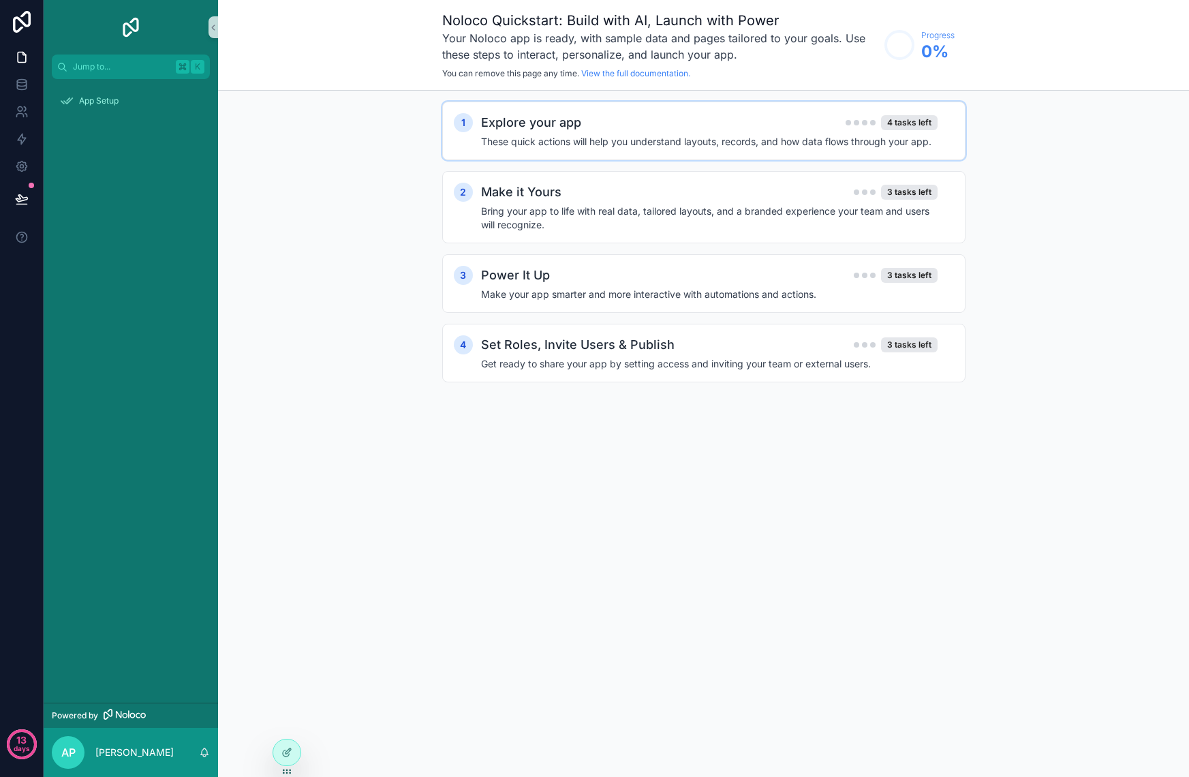
click at [650, 126] on div "Explore your app 4 tasks left" at bounding box center [709, 122] width 457 height 19
